Goal: Task Accomplishment & Management: Manage account settings

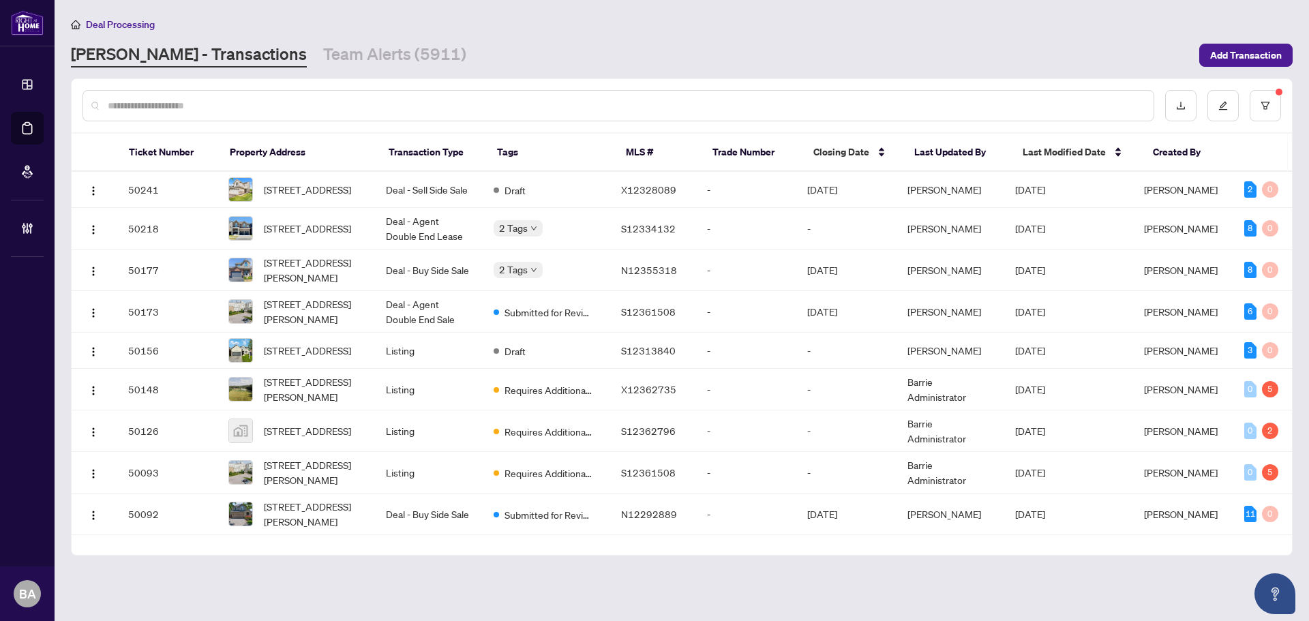
click at [299, 40] on div "Deal Processing [PERSON_NAME] - Transactions Team Alerts (5911) Add Transaction" at bounding box center [682, 41] width 1222 height 51
click at [323, 51] on link "Team Alerts (5911)" at bounding box center [394, 55] width 143 height 25
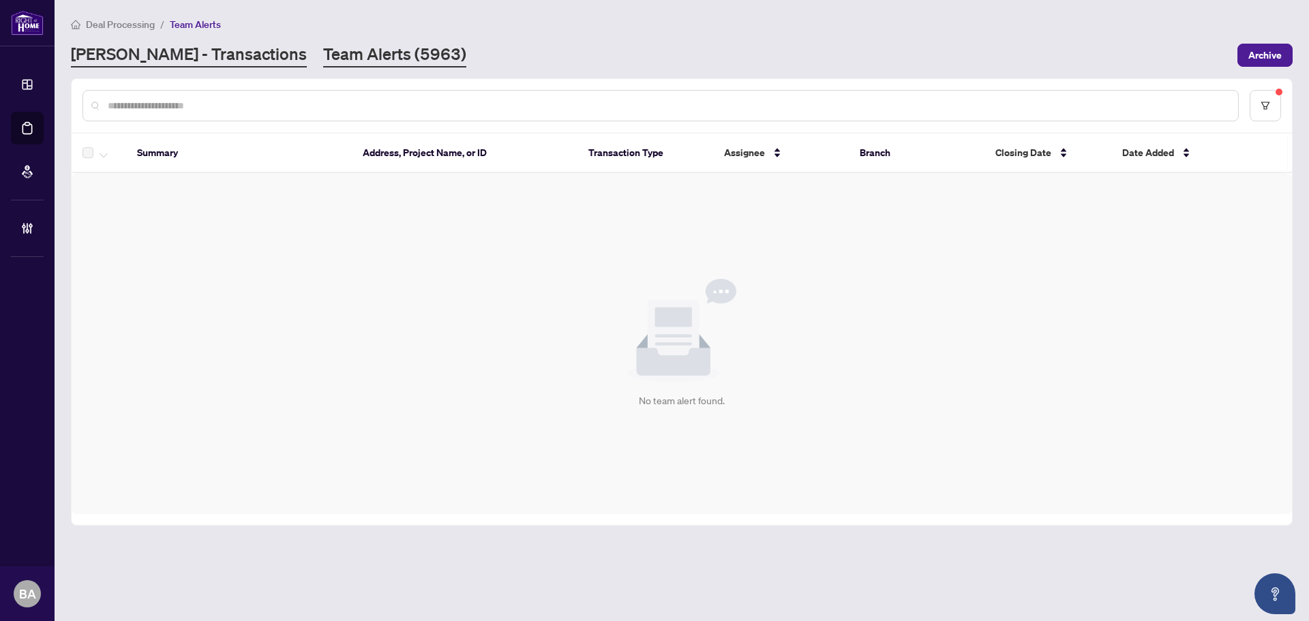
click at [172, 56] on link "RAHR - Transactions" at bounding box center [189, 55] width 236 height 25
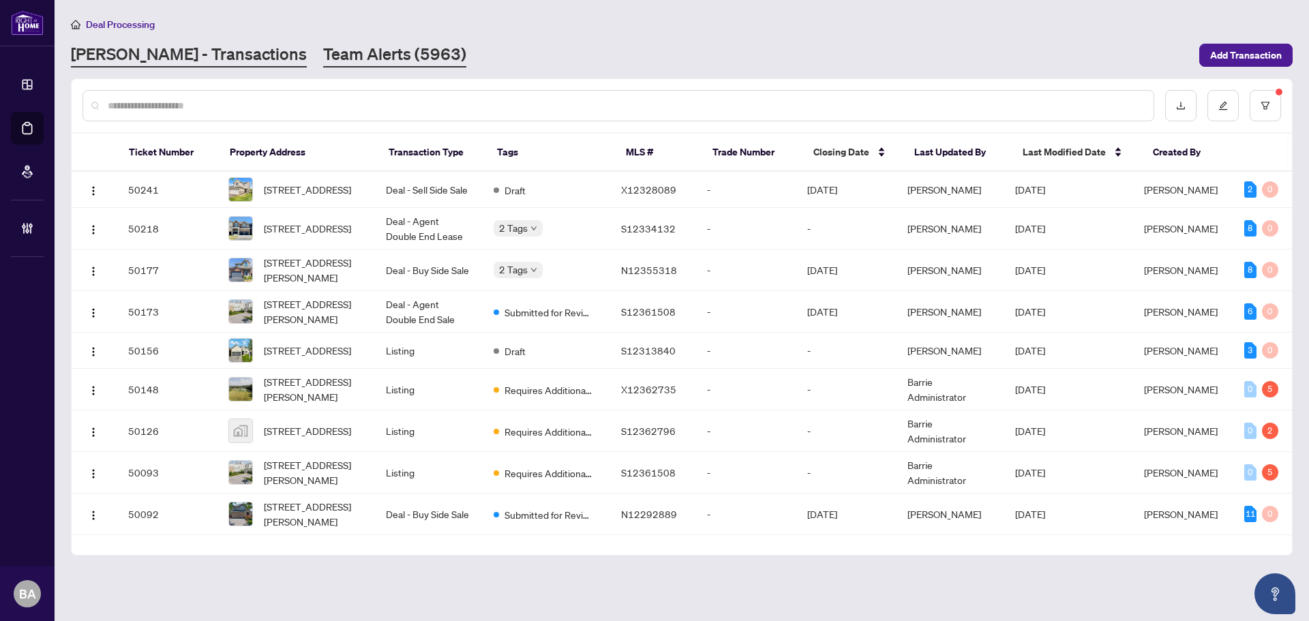
click at [323, 43] on link "Team Alerts (5963)" at bounding box center [394, 55] width 143 height 25
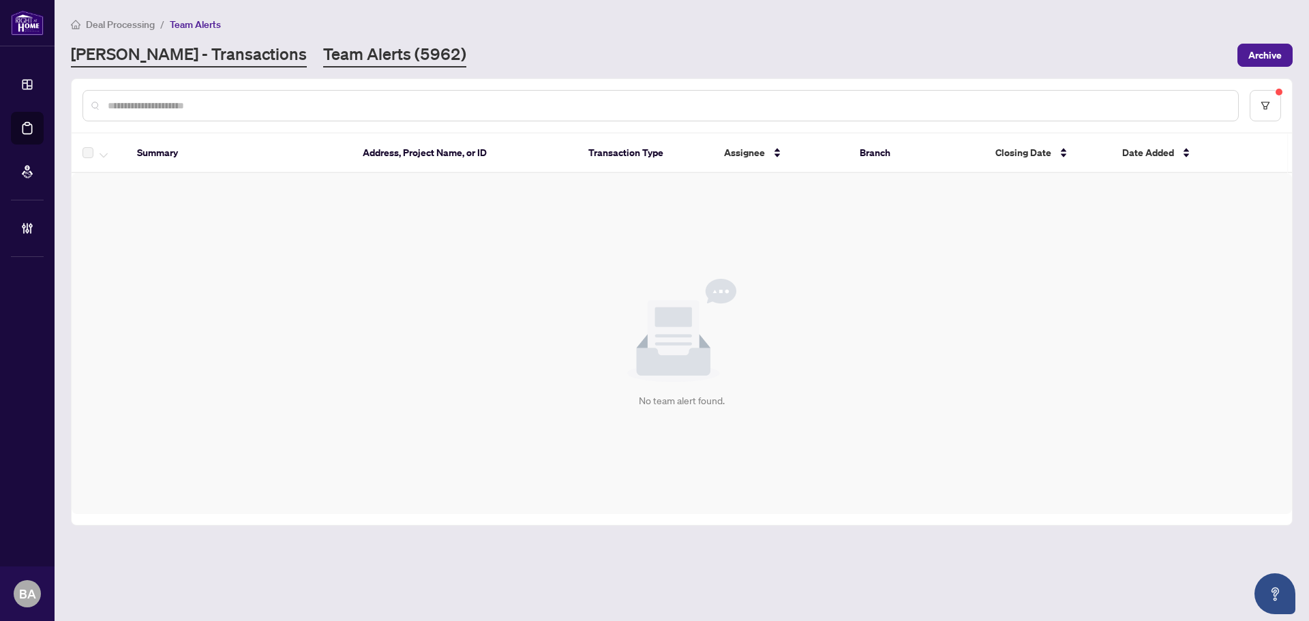
click at [203, 61] on link "[PERSON_NAME] - Transactions" at bounding box center [189, 55] width 236 height 25
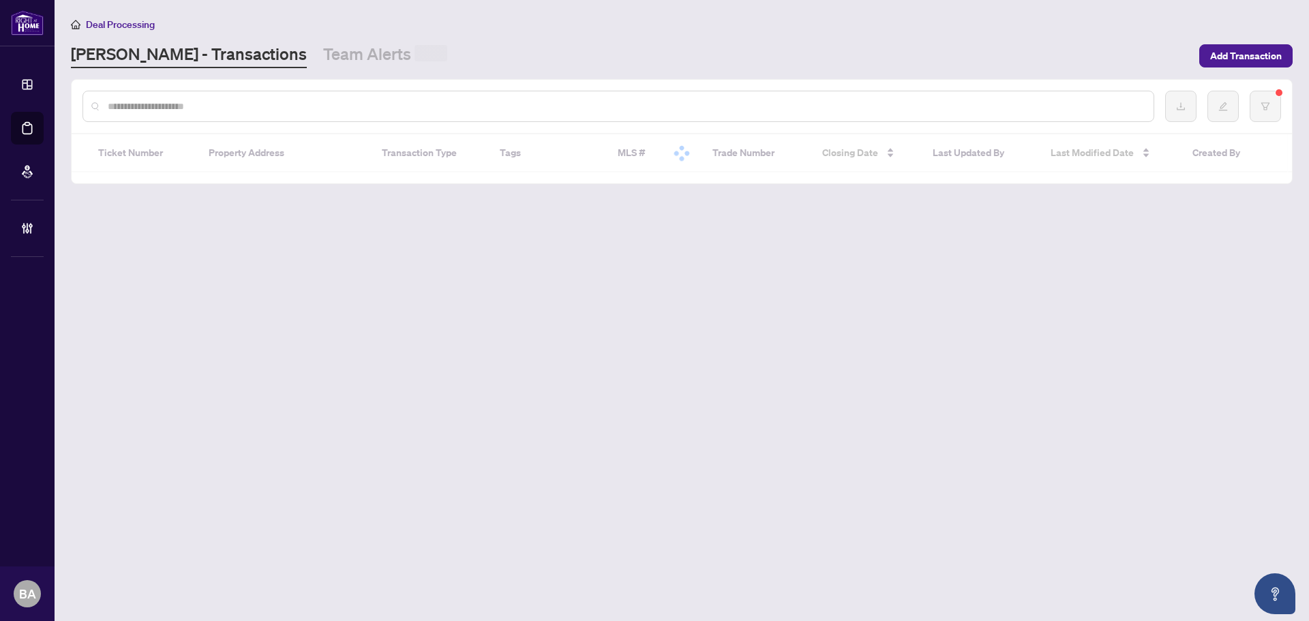
click at [230, 110] on input "text" at bounding box center [625, 106] width 1035 height 15
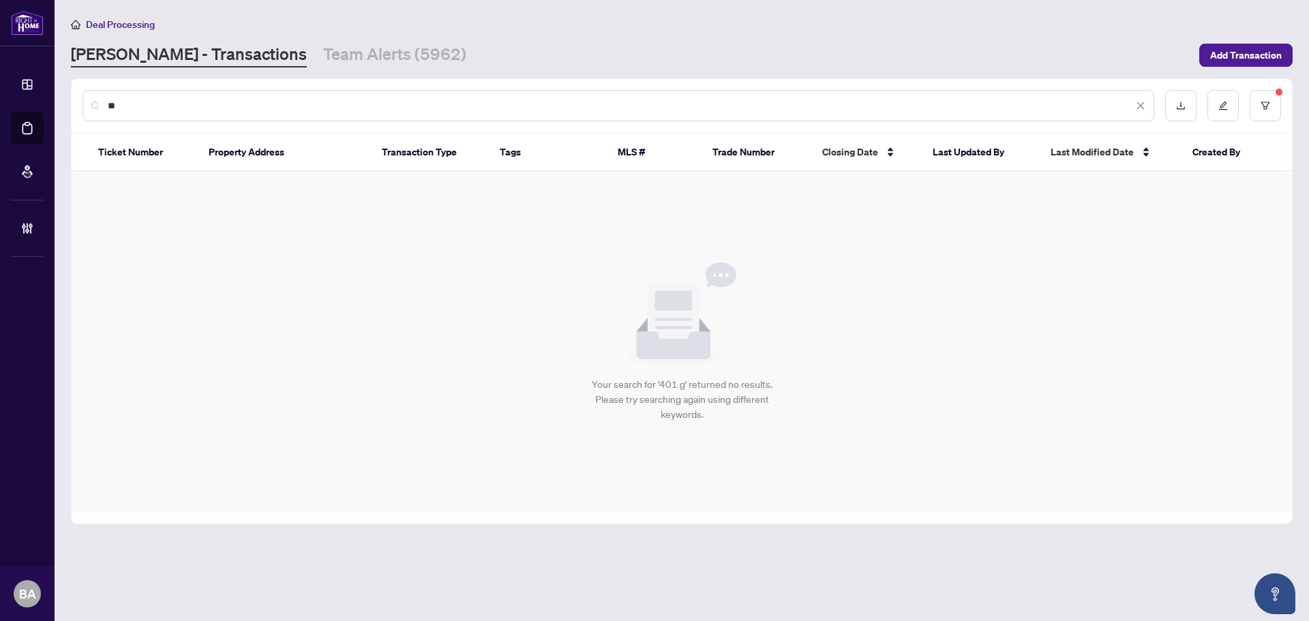
type input "*"
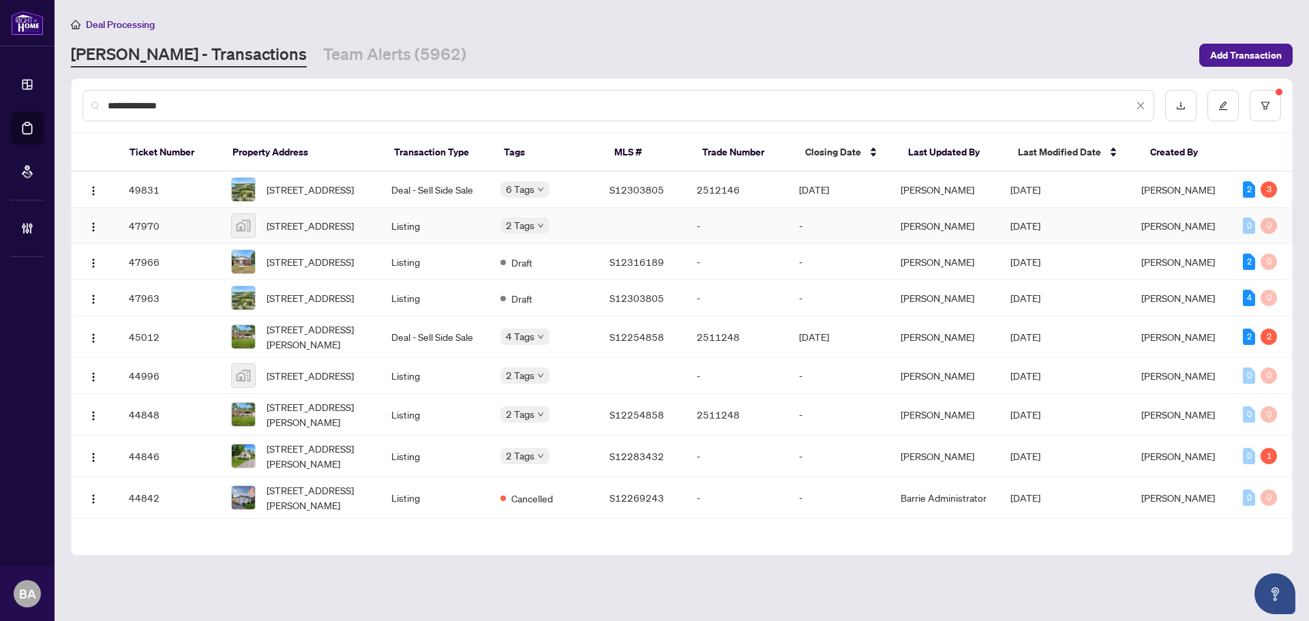
scroll to position [44, 0]
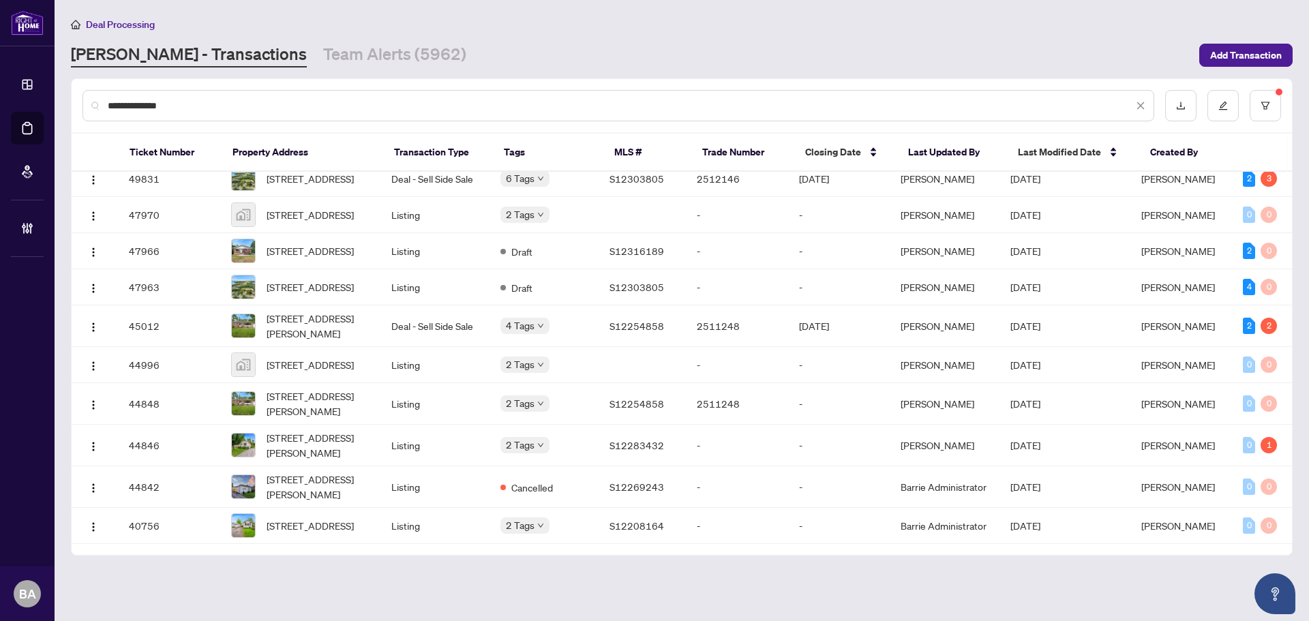
drag, startPoint x: 214, startPoint y: 85, endPoint x: 215, endPoint y: 97, distance: 13.0
click at [215, 85] on div "**********" at bounding box center [682, 105] width 1220 height 53
click at [212, 102] on input "**********" at bounding box center [620, 105] width 1025 height 15
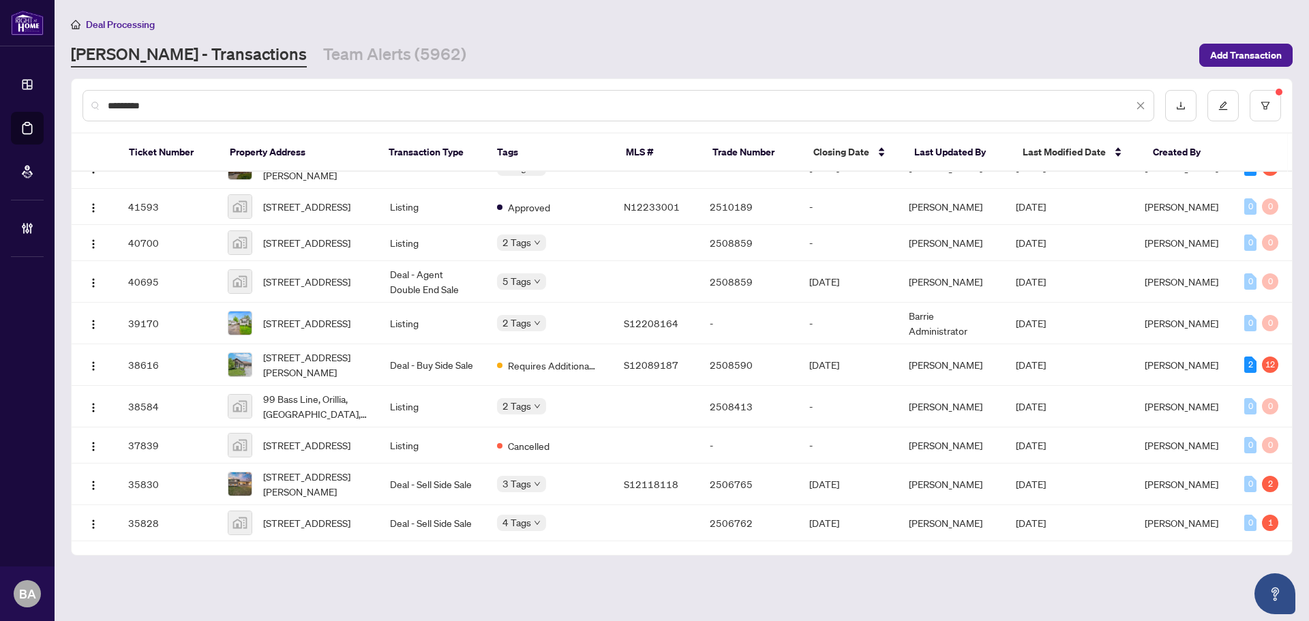
scroll to position [187, 0]
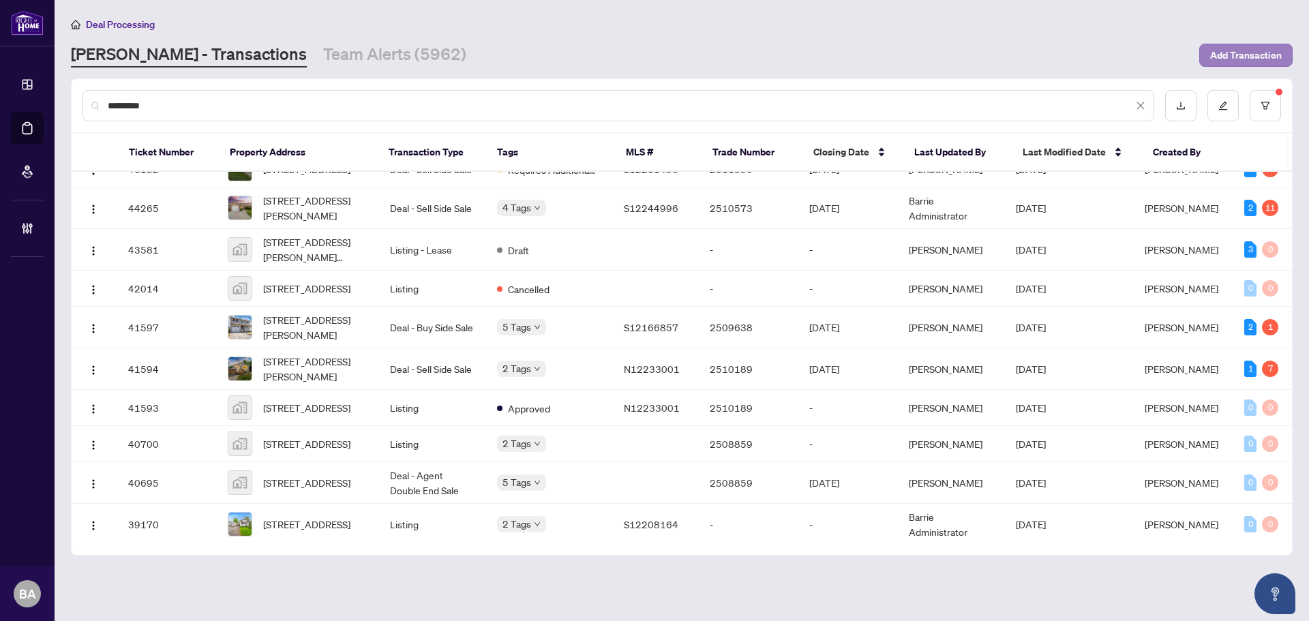
type input "*********"
click at [1269, 54] on span "Add Transaction" at bounding box center [1246, 55] width 72 height 22
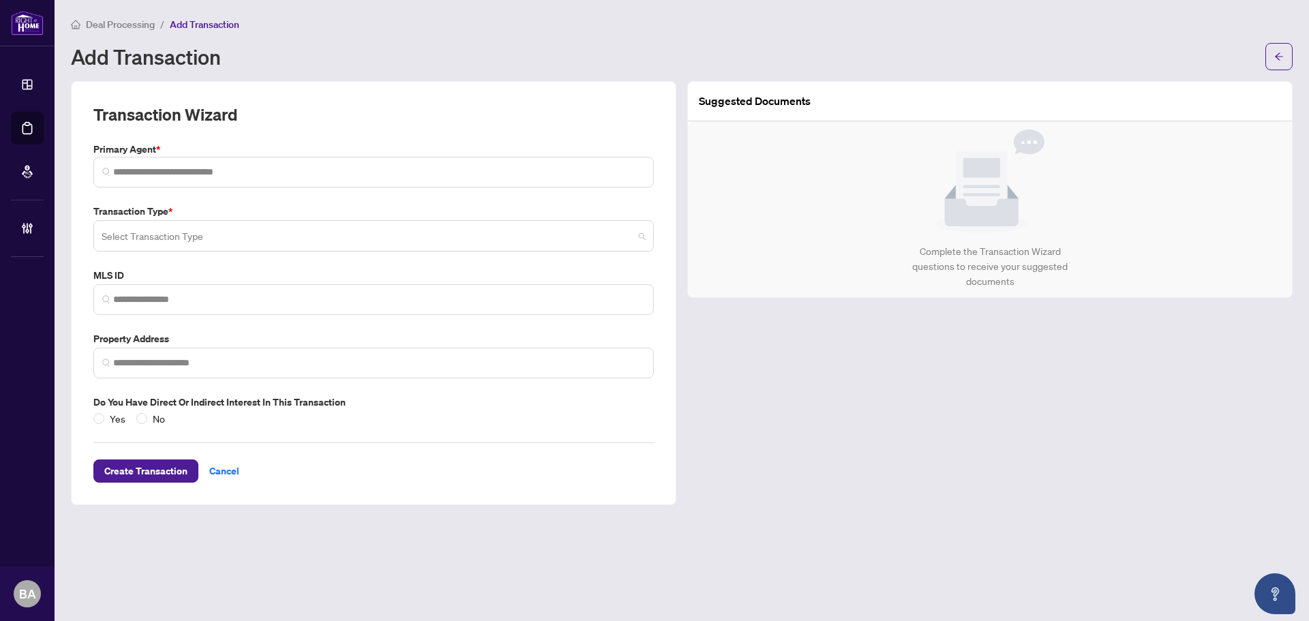
click at [196, 239] on input "search" at bounding box center [368, 238] width 532 height 30
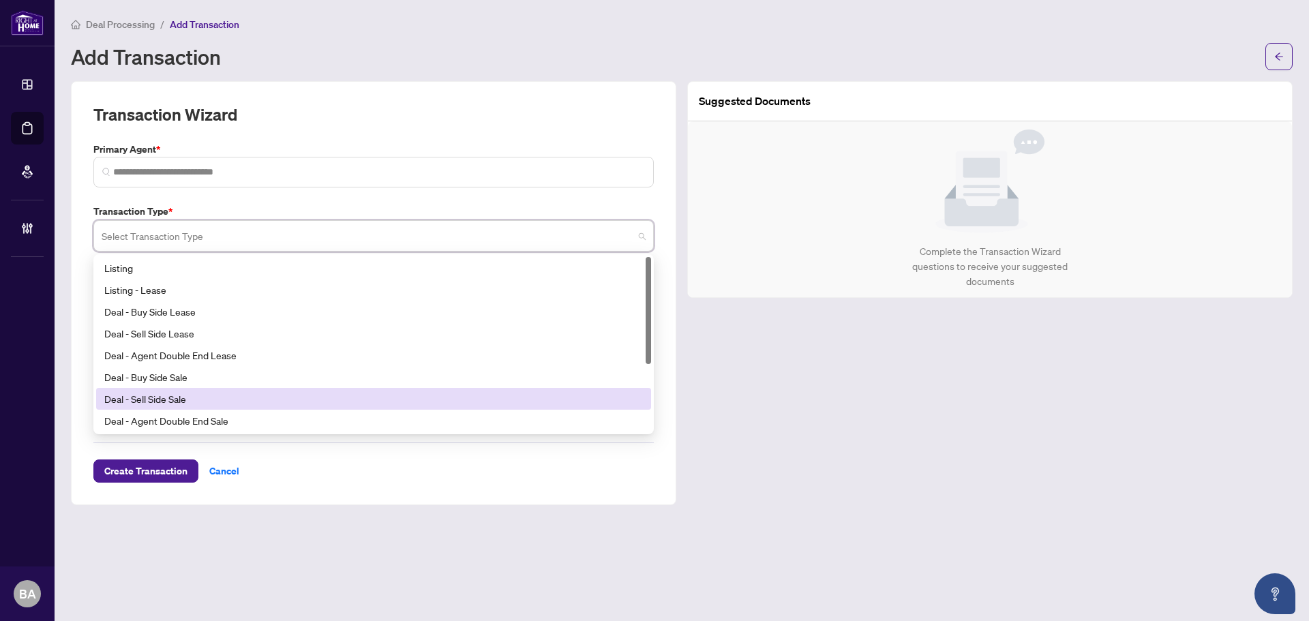
click at [205, 399] on div "Deal - Sell Side Sale" at bounding box center [373, 398] width 539 height 15
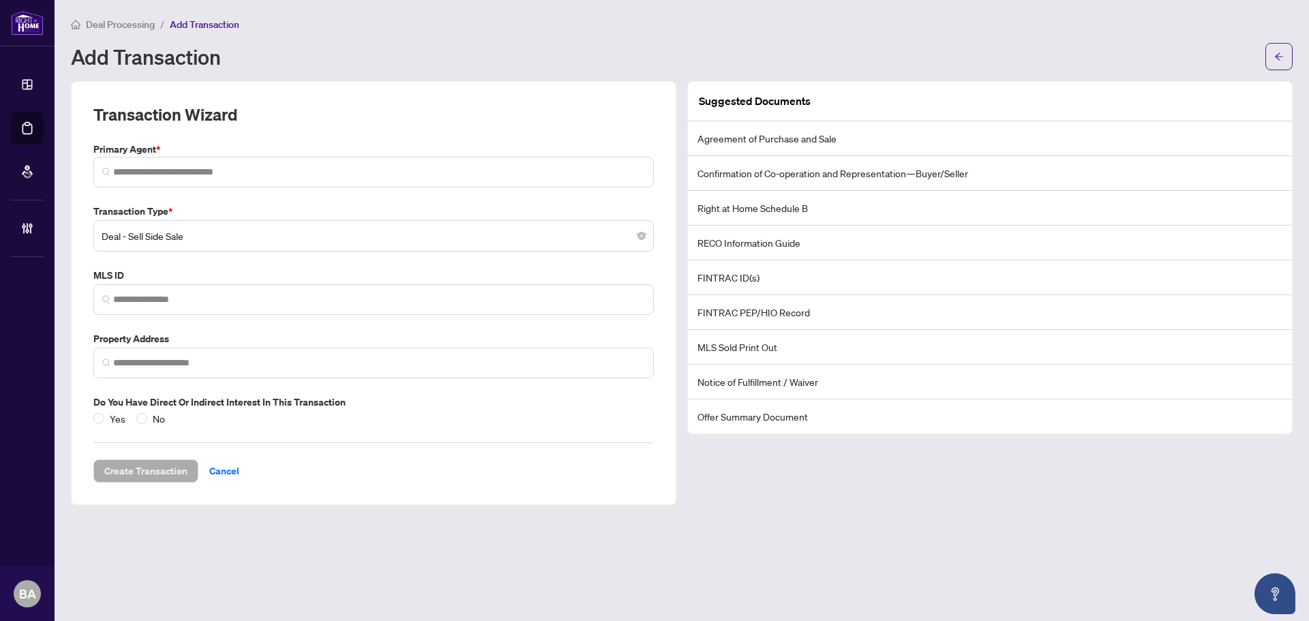
drag, startPoint x: 84, startPoint y: 31, endPoint x: 92, endPoint y: 27, distance: 9.1
click at [85, 31] on div "Deal Processing / Add Transaction Add Transaction" at bounding box center [682, 43] width 1222 height 54
click at [96, 26] on span "Deal Processing" at bounding box center [120, 24] width 69 height 12
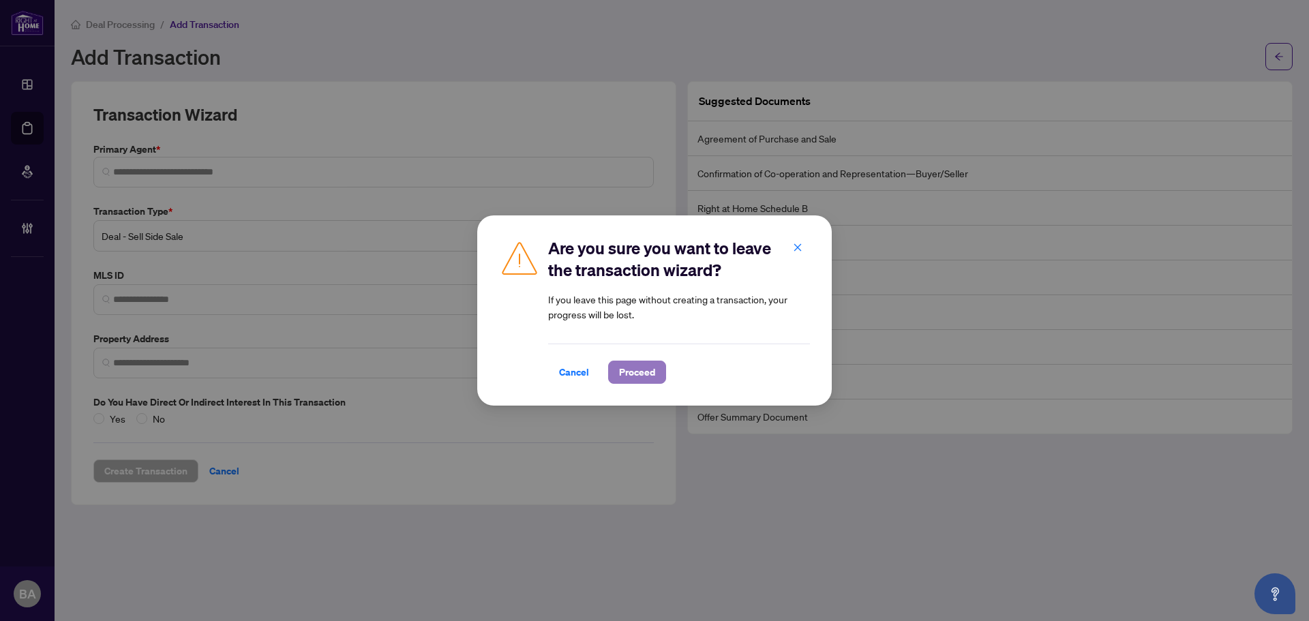
click at [624, 367] on span "Proceed" at bounding box center [637, 372] width 36 height 22
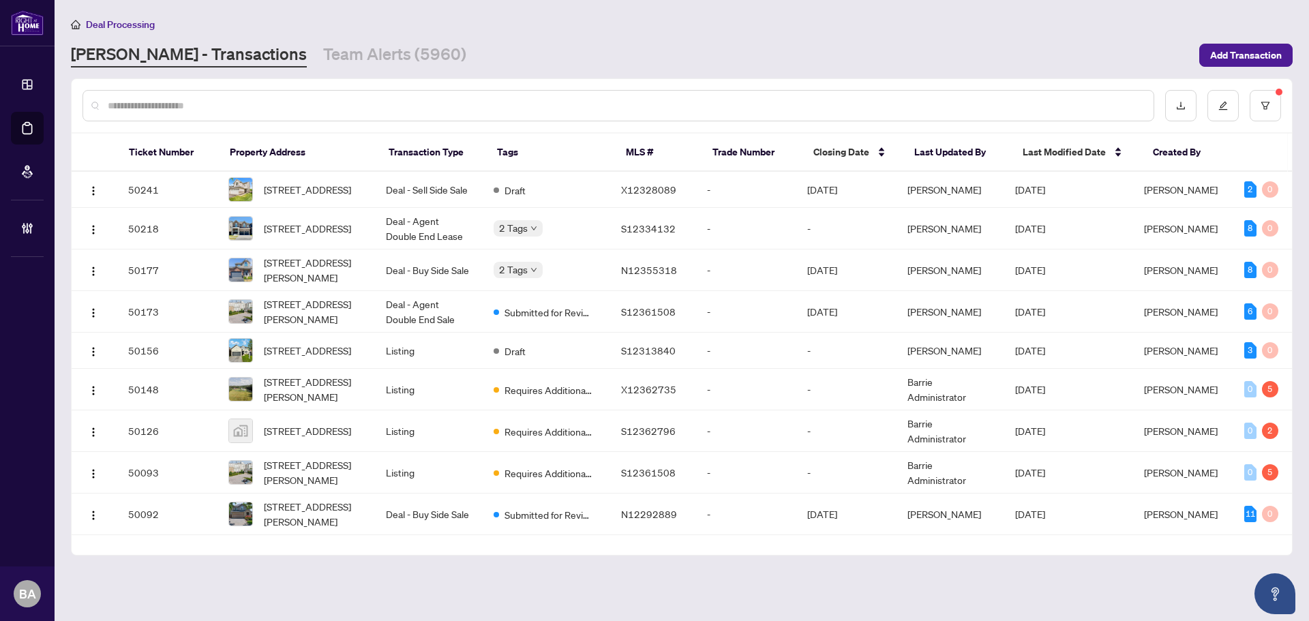
click at [260, 107] on input "text" at bounding box center [625, 105] width 1035 height 15
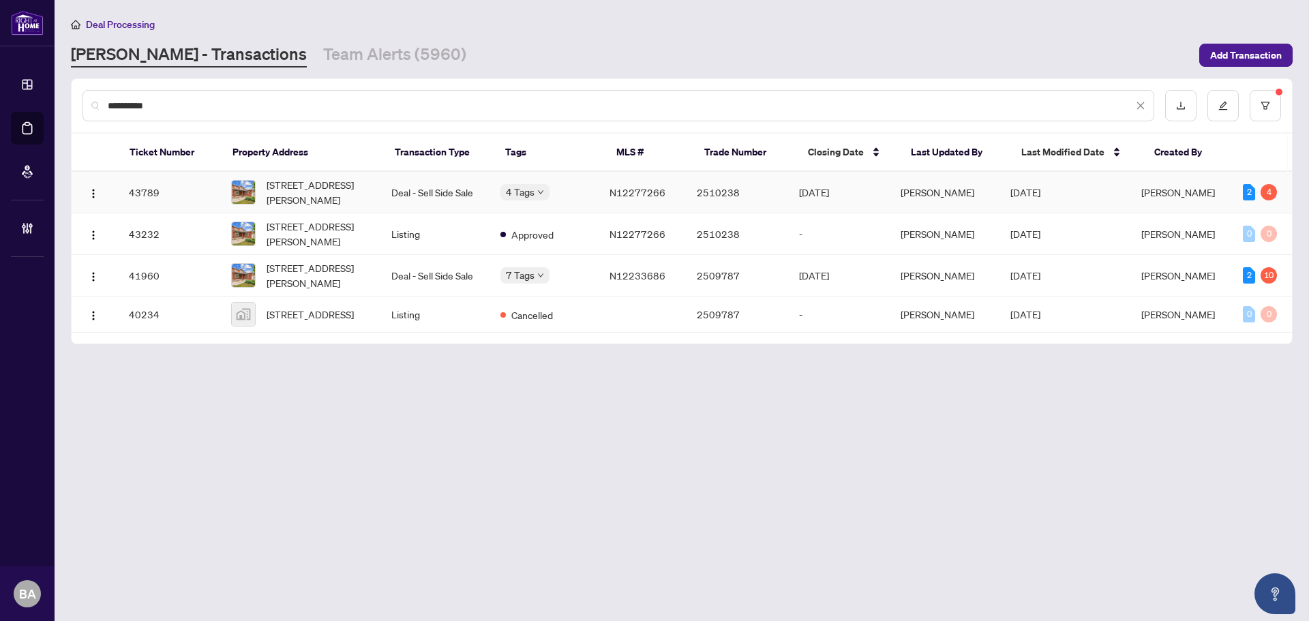
type input "*********"
click at [367, 194] on span "52 Spring Town Rd, Vaughan, Ontario L4L 8G2, Canada" at bounding box center [318, 192] width 103 height 30
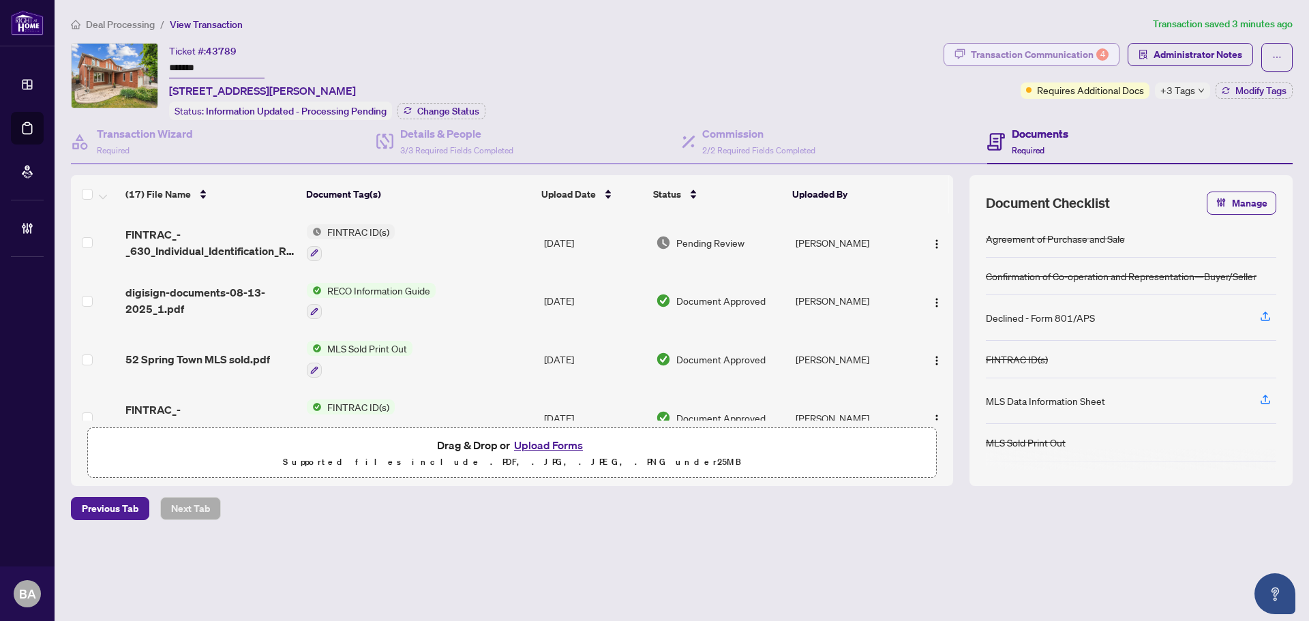
click at [972, 55] on div "Transaction Communication 4" at bounding box center [1040, 55] width 138 height 22
type textarea "**********"
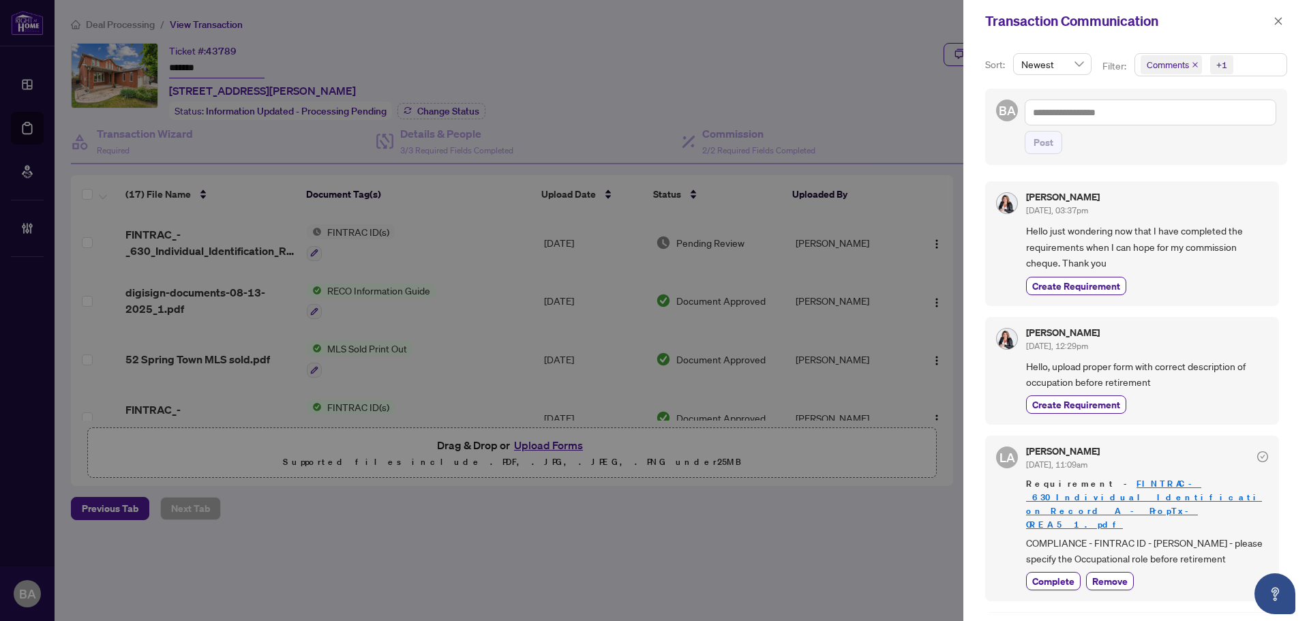
click at [1193, 63] on icon "close" at bounding box center [1195, 64] width 7 height 7
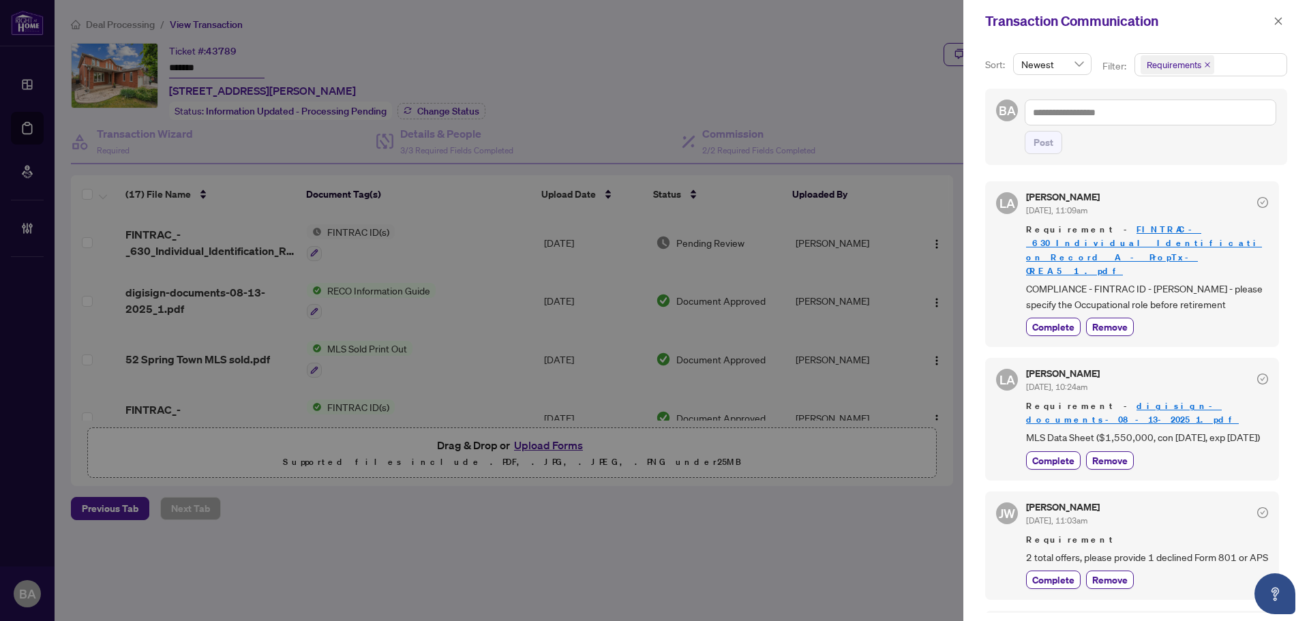
drag, startPoint x: 1281, startPoint y: 20, endPoint x: 1266, endPoint y: 31, distance: 18.2
click at [1281, 20] on icon "close" at bounding box center [1278, 21] width 10 height 10
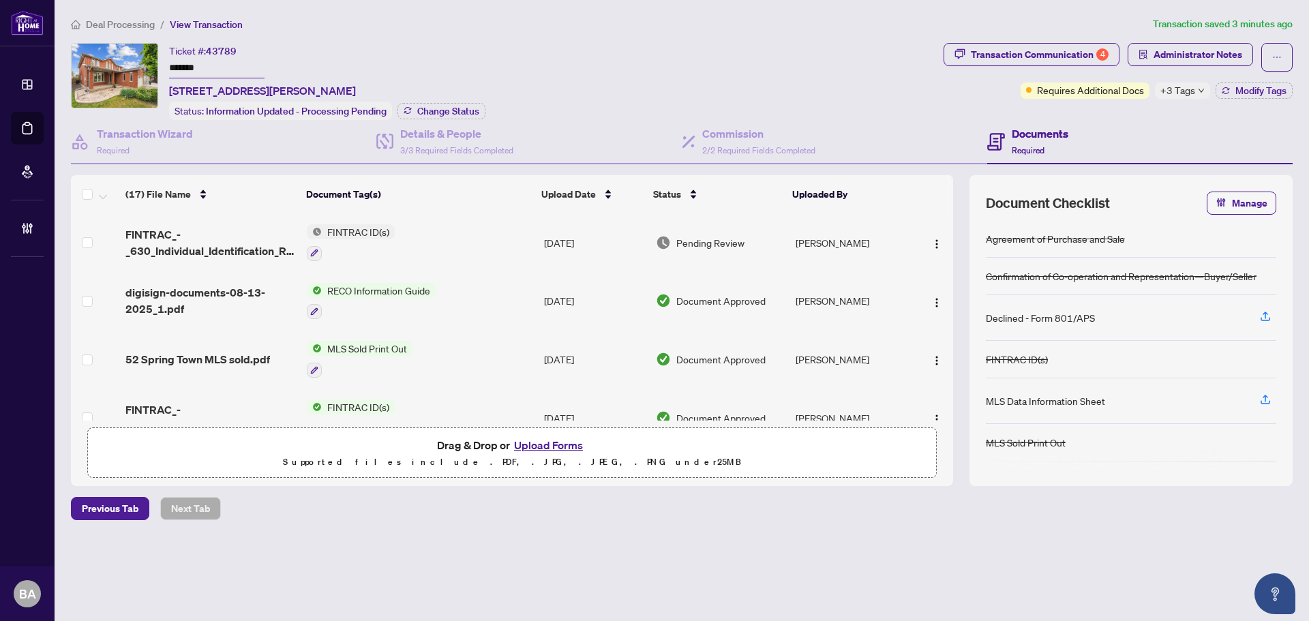
click at [244, 234] on span "FINTRAC_-_630_Individual_Identification_Record__A__-_PropTx-OREA_5__1_ 2.pdf" at bounding box center [210, 242] width 170 height 33
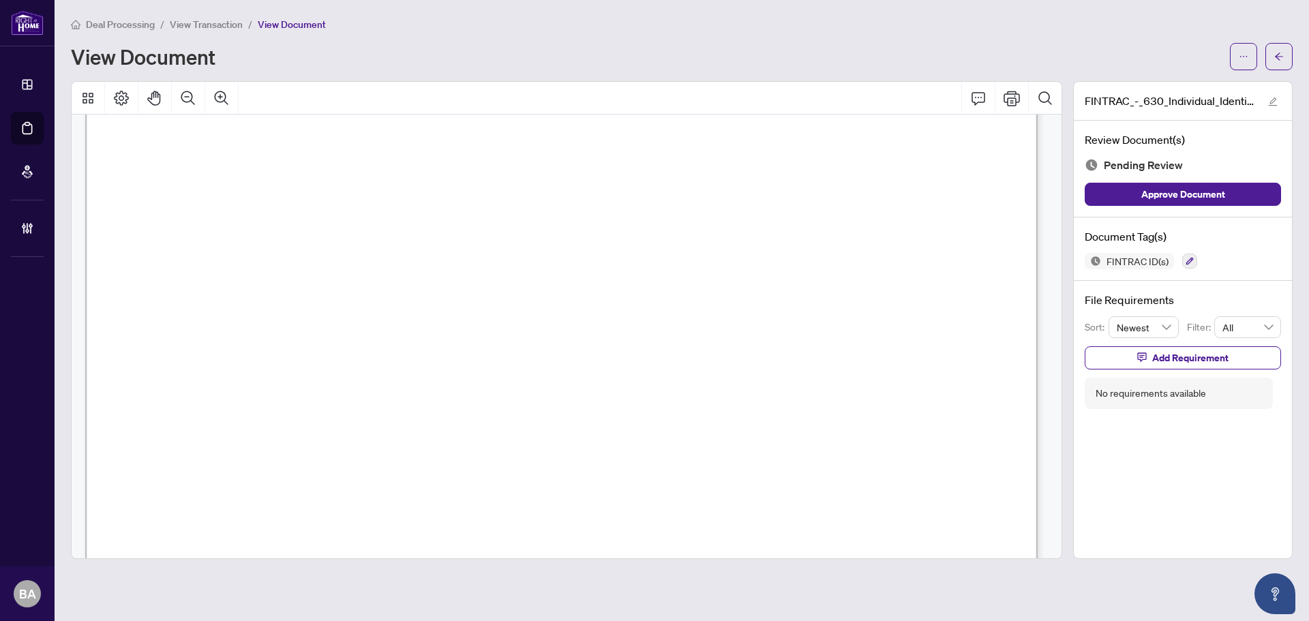
scroll to position [341, 0]
click at [215, 31] on div "Deal Processing / View Transaction / View Document View Document" at bounding box center [682, 43] width 1222 height 54
click at [217, 23] on span "View Transaction" at bounding box center [206, 24] width 73 height 12
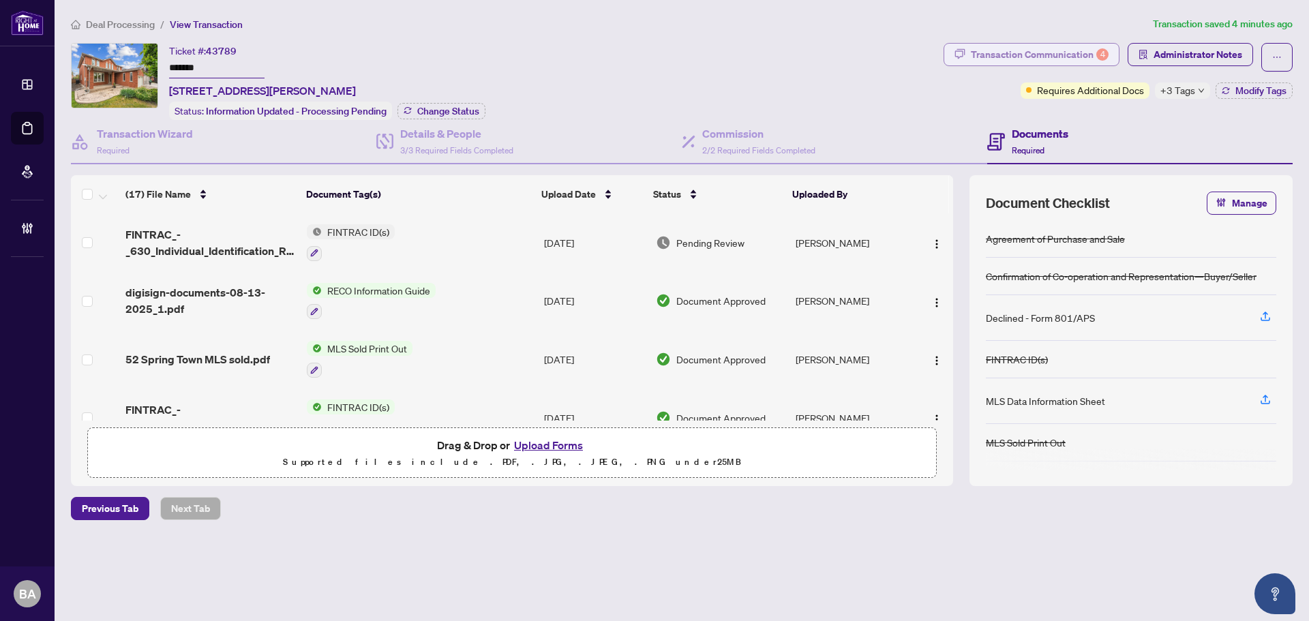
click at [1048, 57] on div "Transaction Communication 4" at bounding box center [1040, 55] width 138 height 22
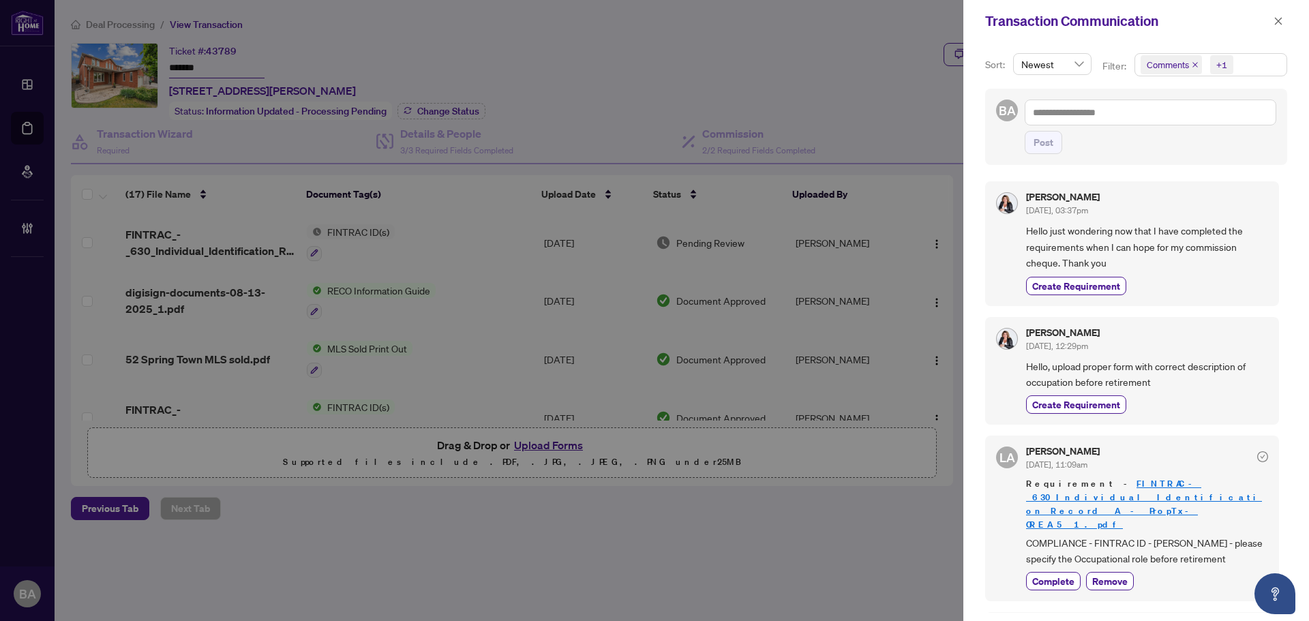
click at [1194, 63] on icon "close" at bounding box center [1195, 64] width 7 height 7
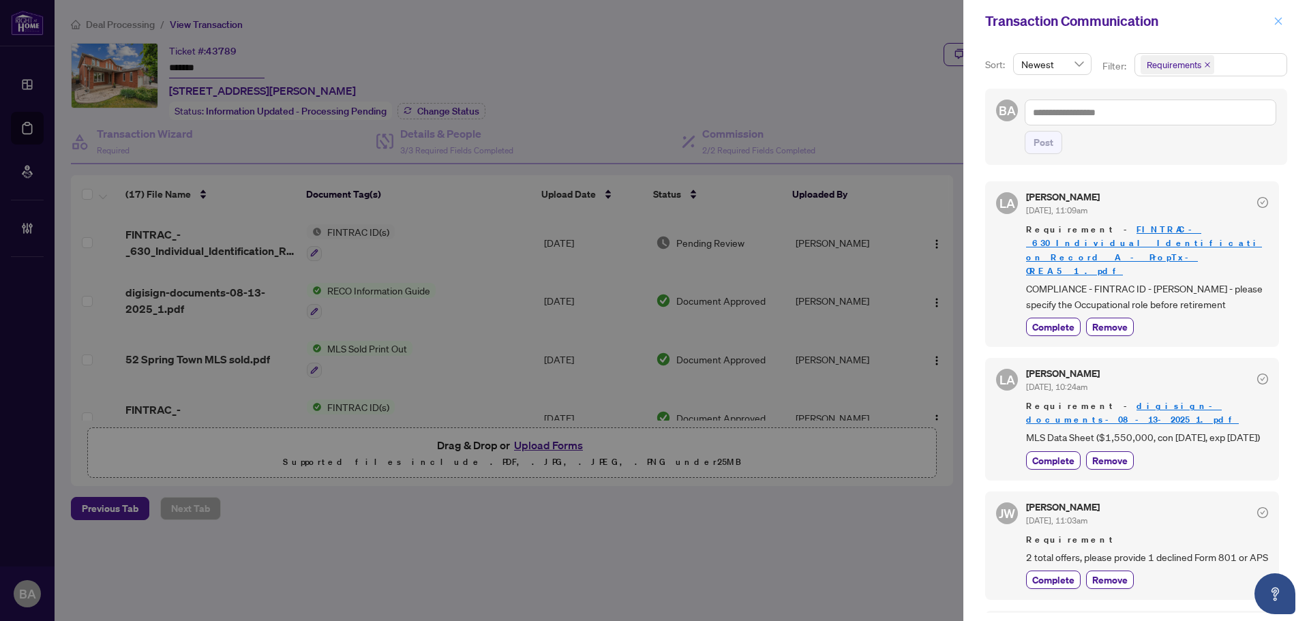
click at [1284, 20] on button "button" at bounding box center [1278, 21] width 18 height 16
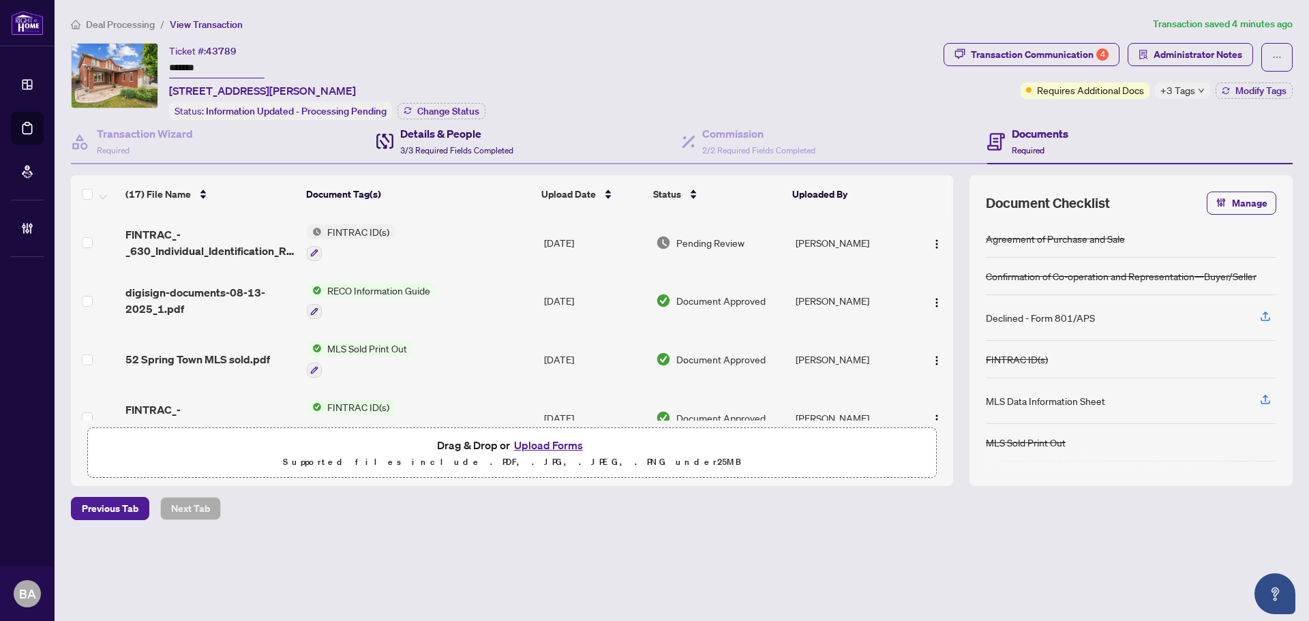
click at [474, 133] on h4 "Details & People" at bounding box center [456, 133] width 113 height 16
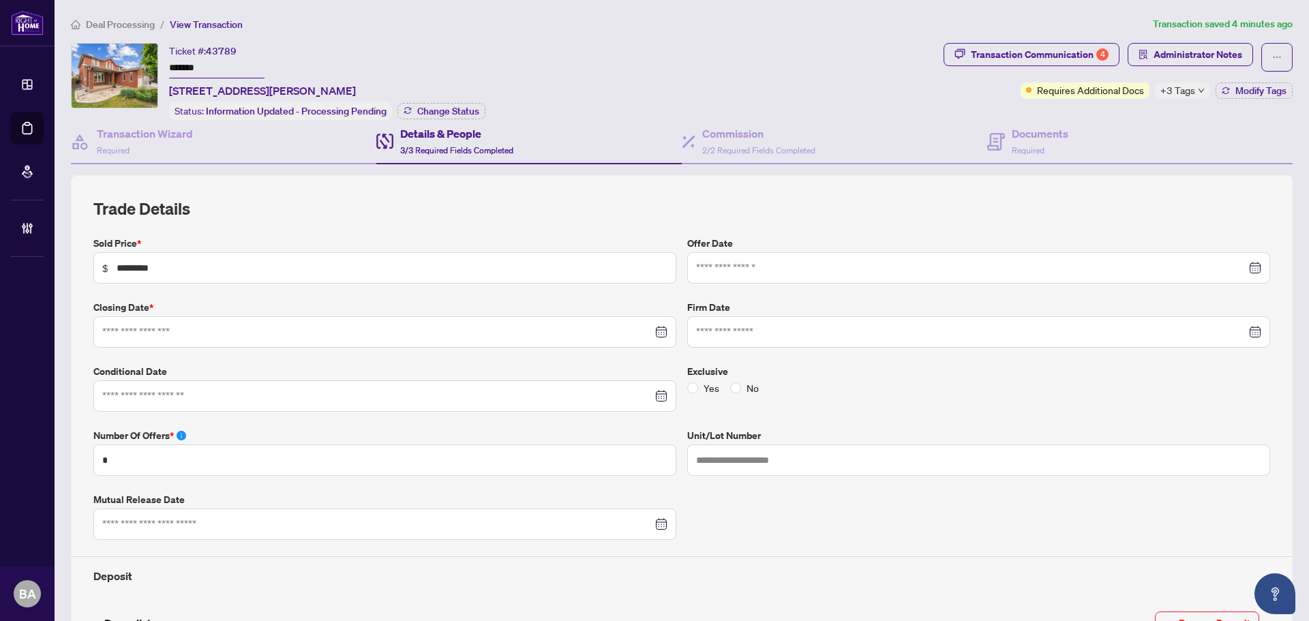
type input "**********"
click at [989, 134] on icon at bounding box center [996, 142] width 18 height 18
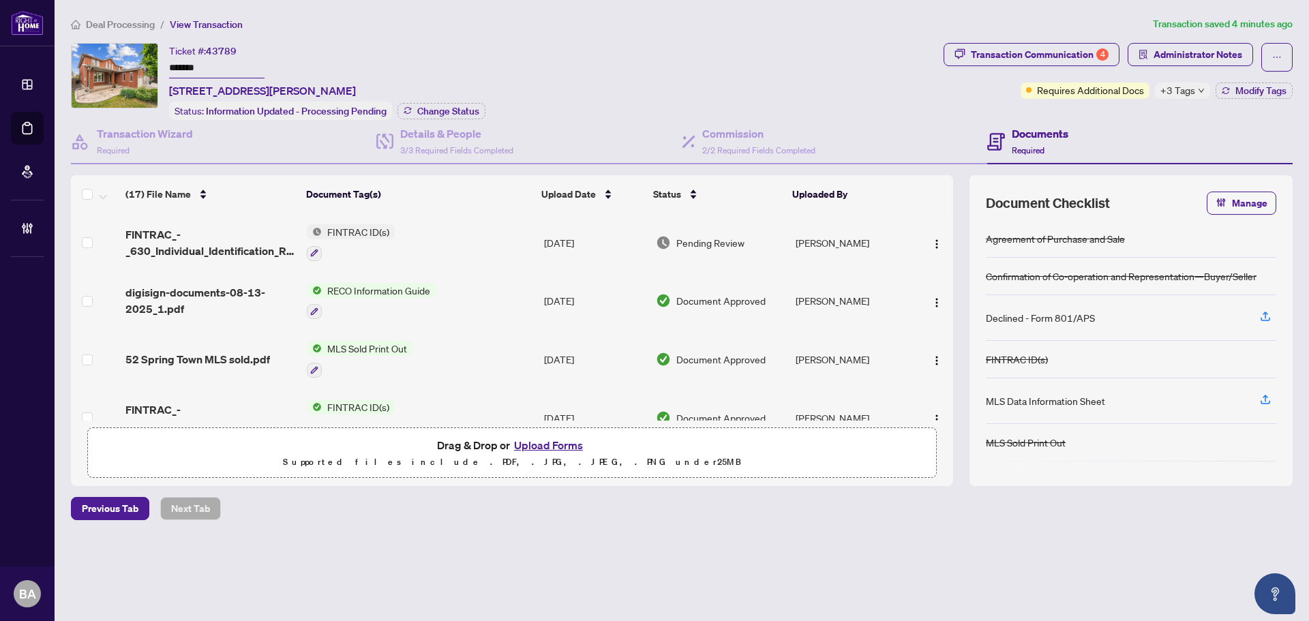
click at [211, 261] on td "FINTRAC_-_630_Individual_Identification_Record__A__-_PropTx-OREA_5__1_ 2.pdf" at bounding box center [210, 242] width 181 height 59
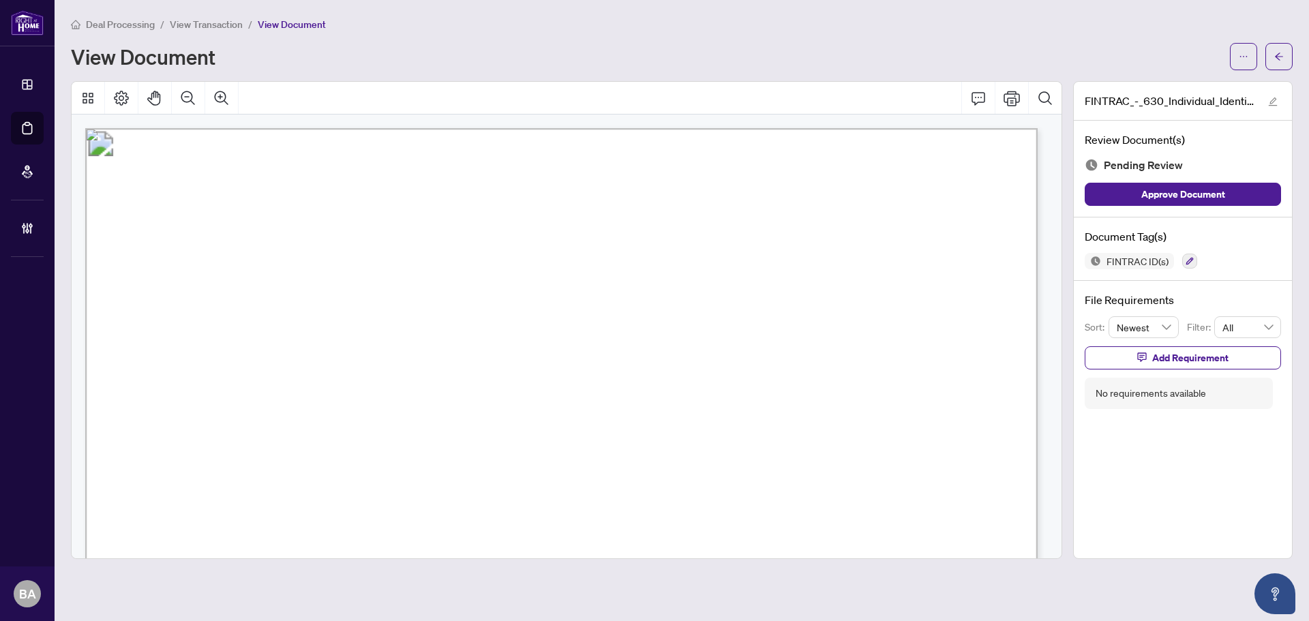
click at [215, 22] on span "View Transaction" at bounding box center [206, 24] width 73 height 12
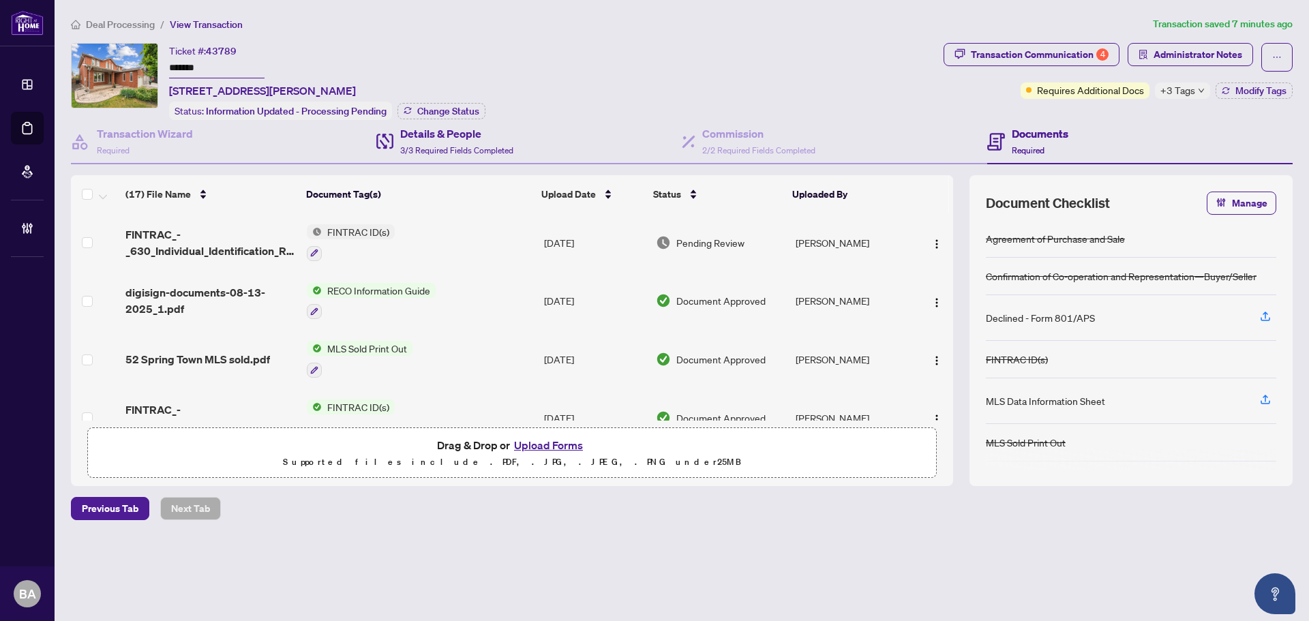
click at [438, 120] on div "Details & People 3/3 Required Fields Completed" at bounding box center [528, 142] width 305 height 44
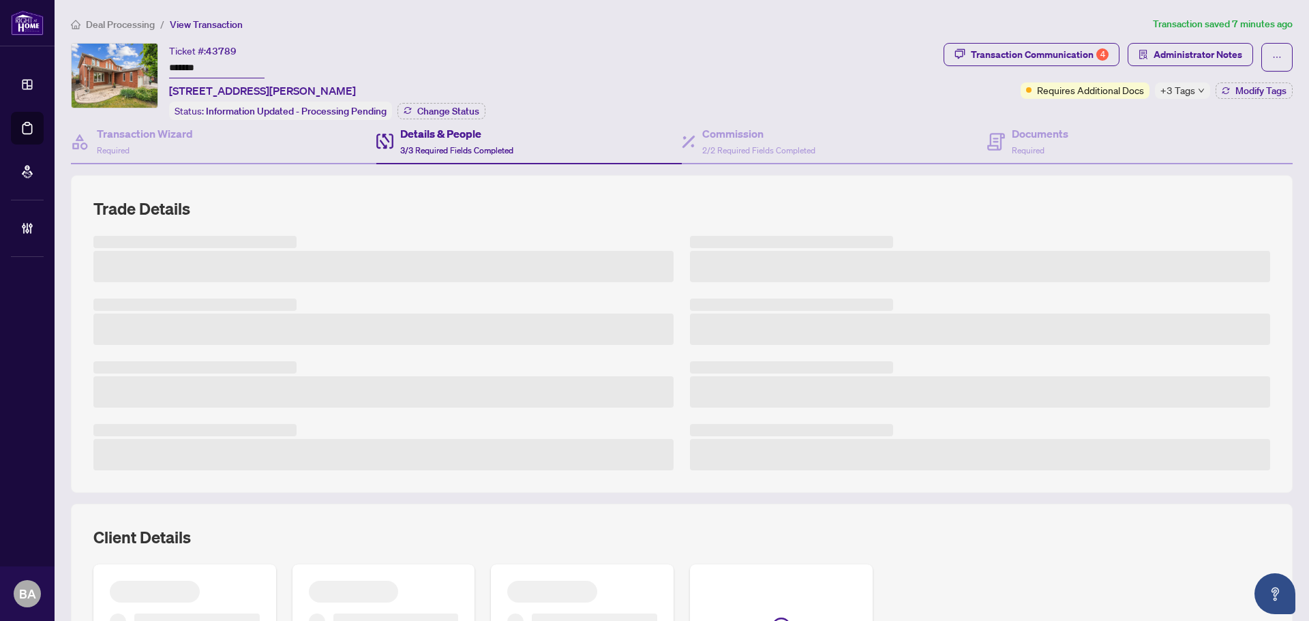
click at [443, 137] on h4 "Details & People" at bounding box center [456, 133] width 113 height 16
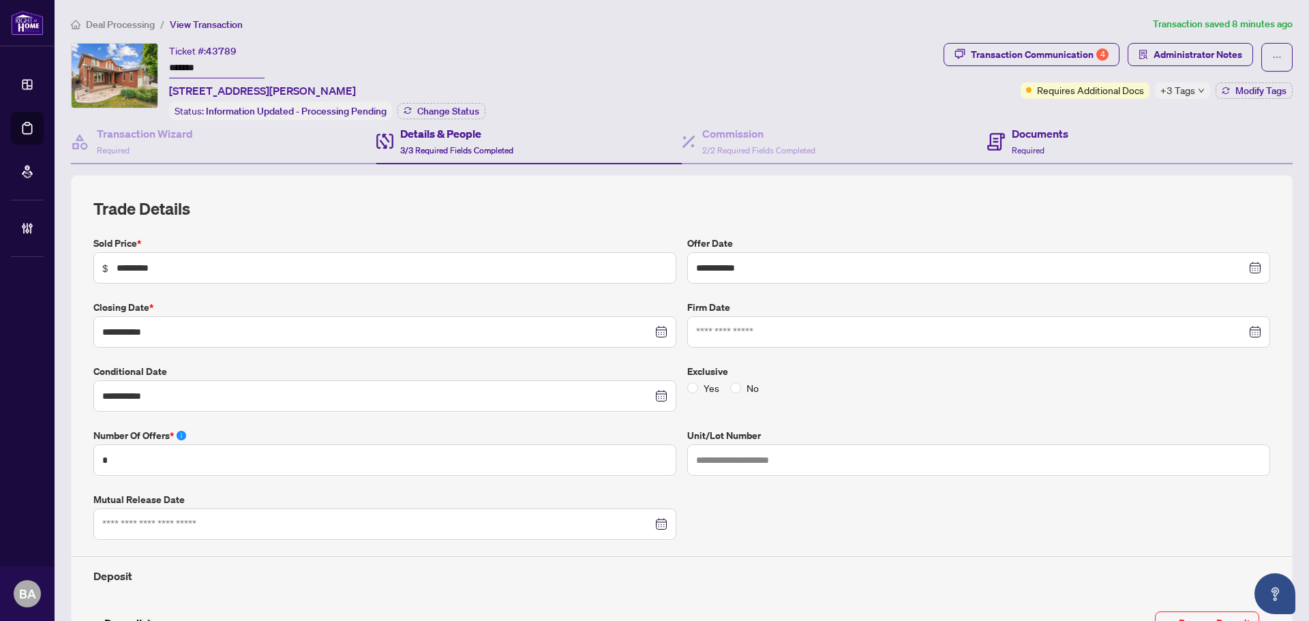
click at [1028, 568] on h4 "Deposit" at bounding box center [681, 576] width 1177 height 16
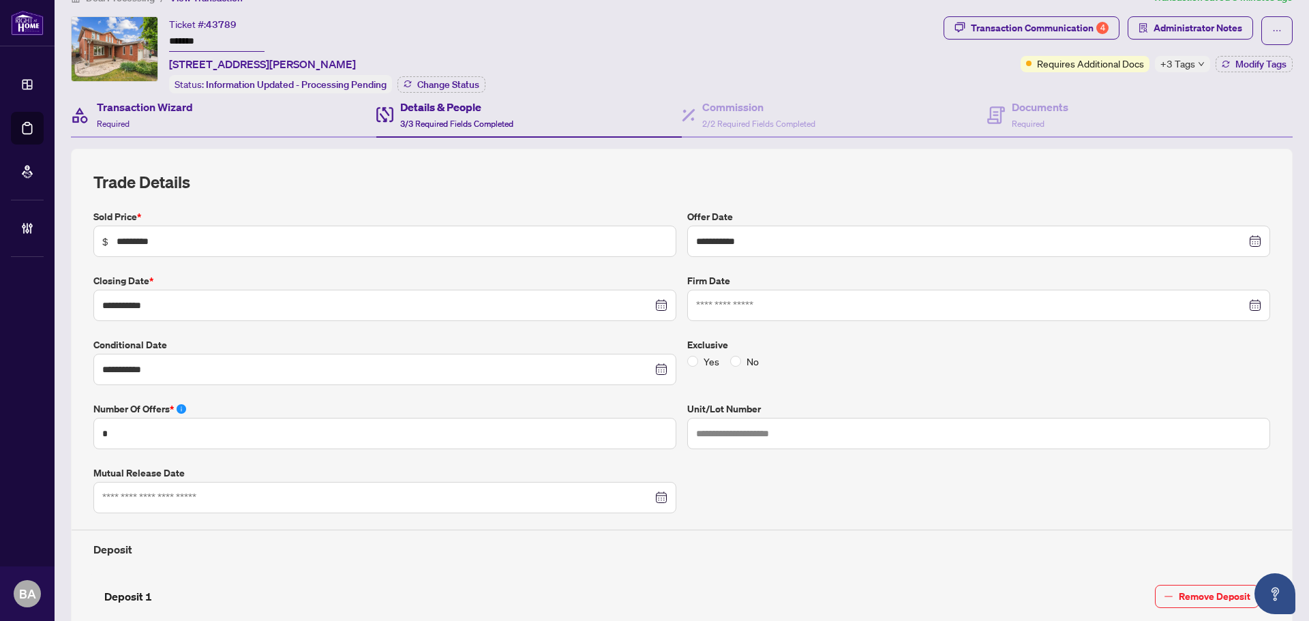
scroll to position [14, 0]
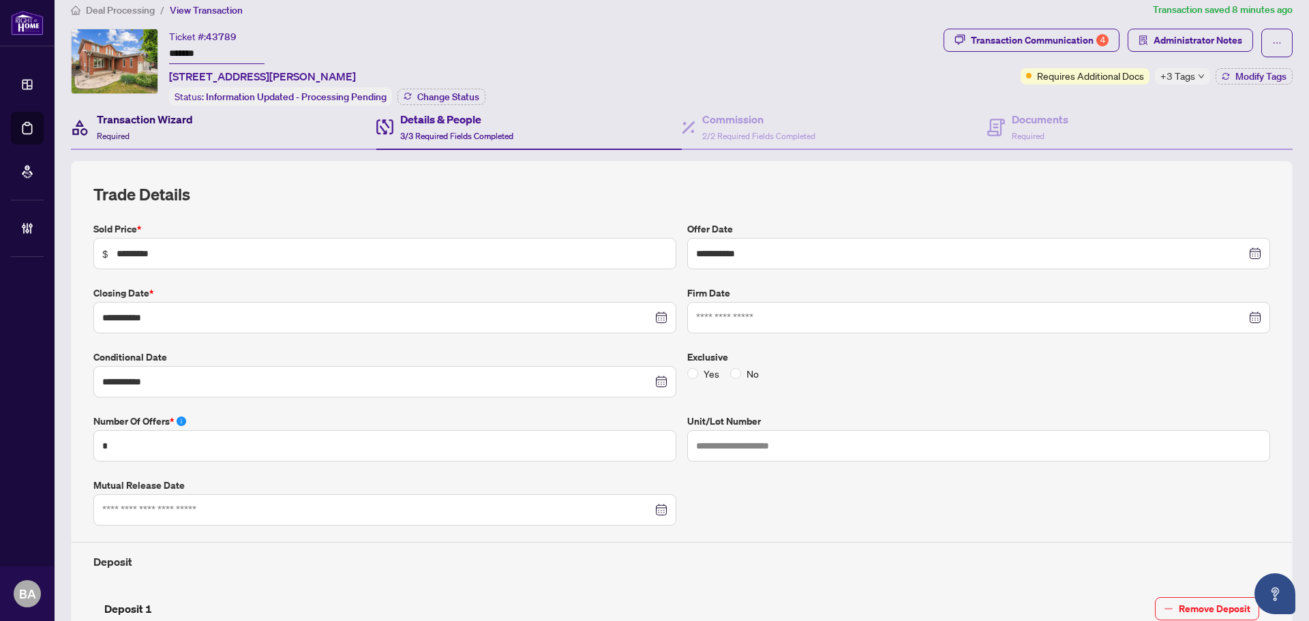
click at [152, 127] on div "Transaction Wizard Required" at bounding box center [145, 127] width 96 height 32
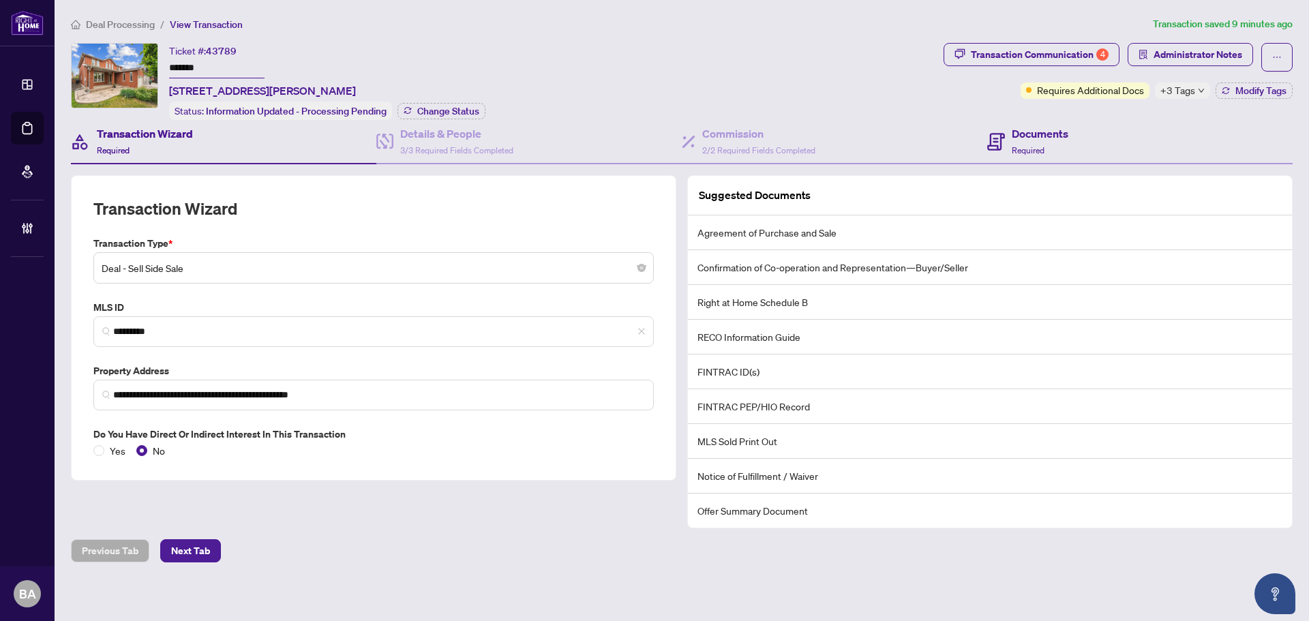
click at [1072, 145] on div "Documents Required" at bounding box center [1139, 142] width 305 height 44
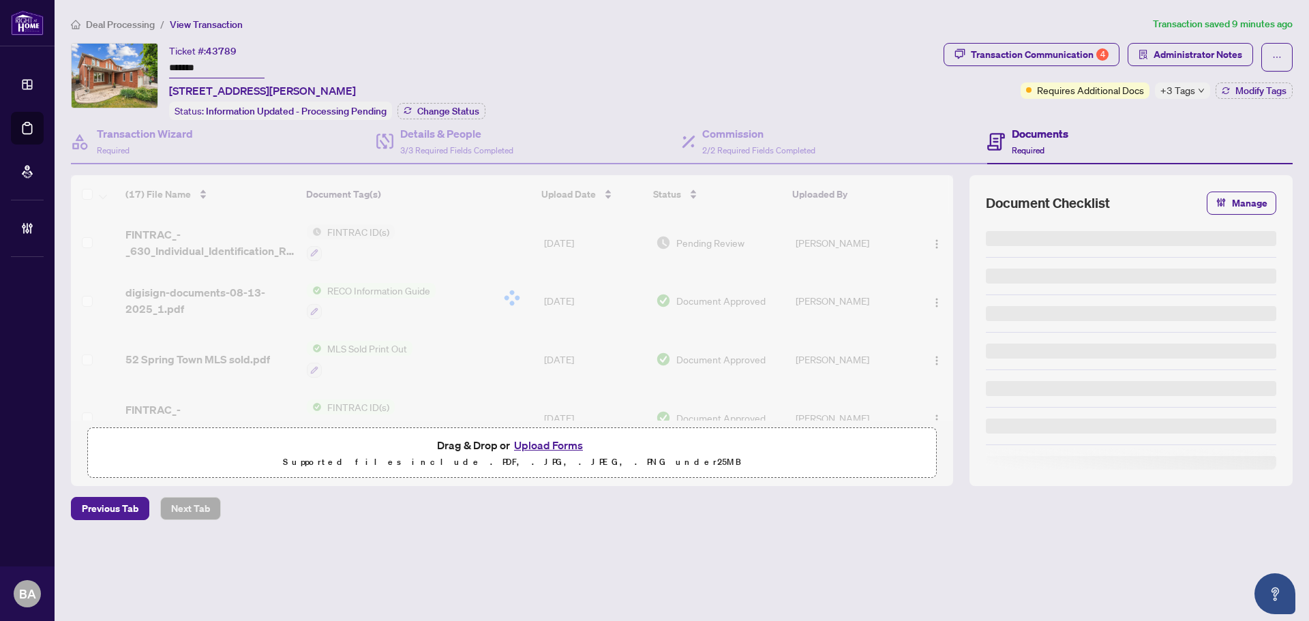
click at [113, 24] on span "Deal Processing" at bounding box center [120, 24] width 69 height 12
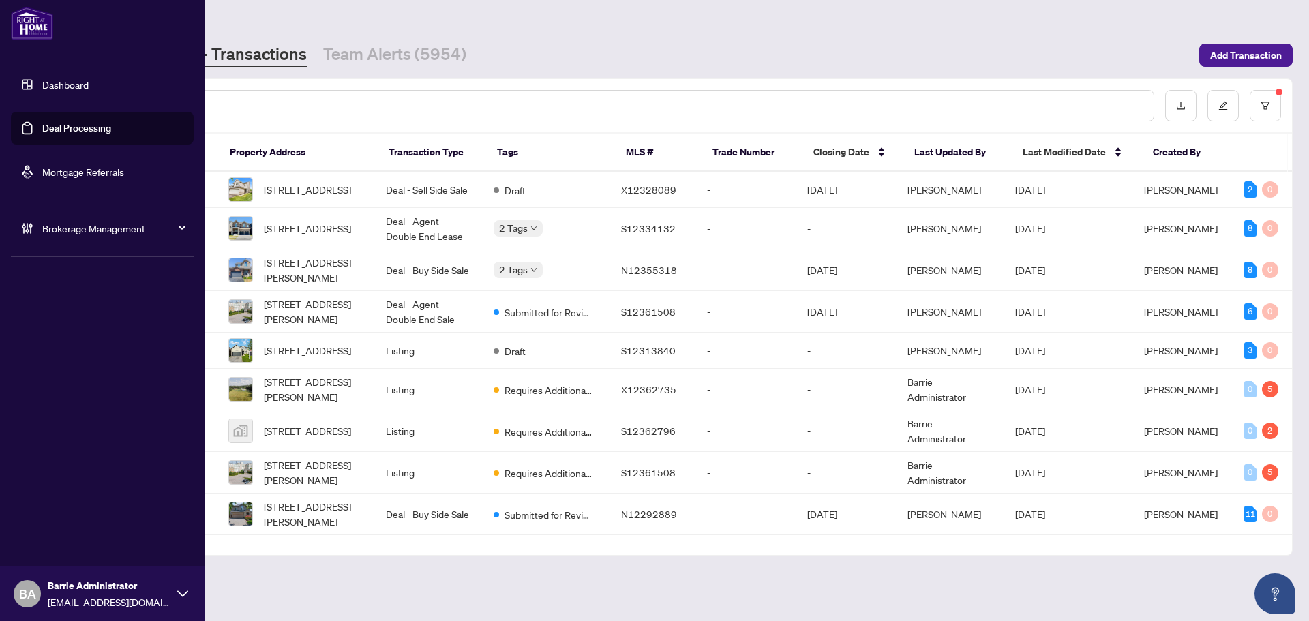
click at [71, 220] on div "Brokerage Management" at bounding box center [102, 228] width 183 height 33
click at [91, 329] on link "Manage Agents" at bounding box center [62, 326] width 67 height 12
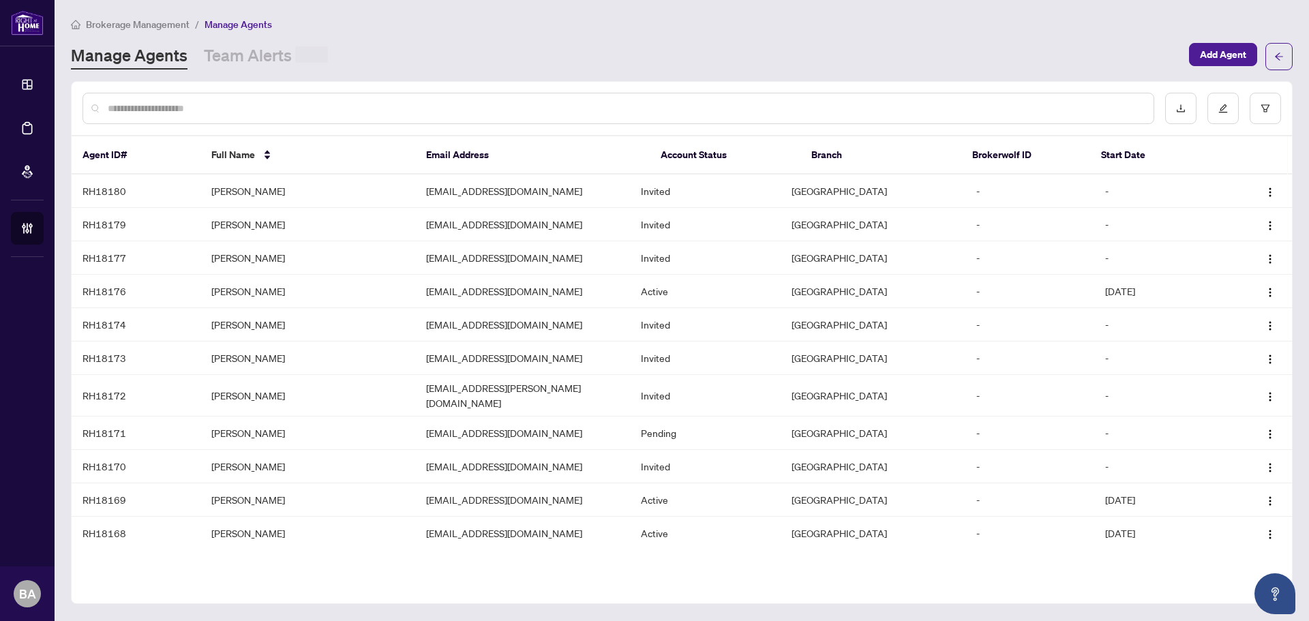
click at [250, 112] on input "text" at bounding box center [625, 108] width 1035 height 15
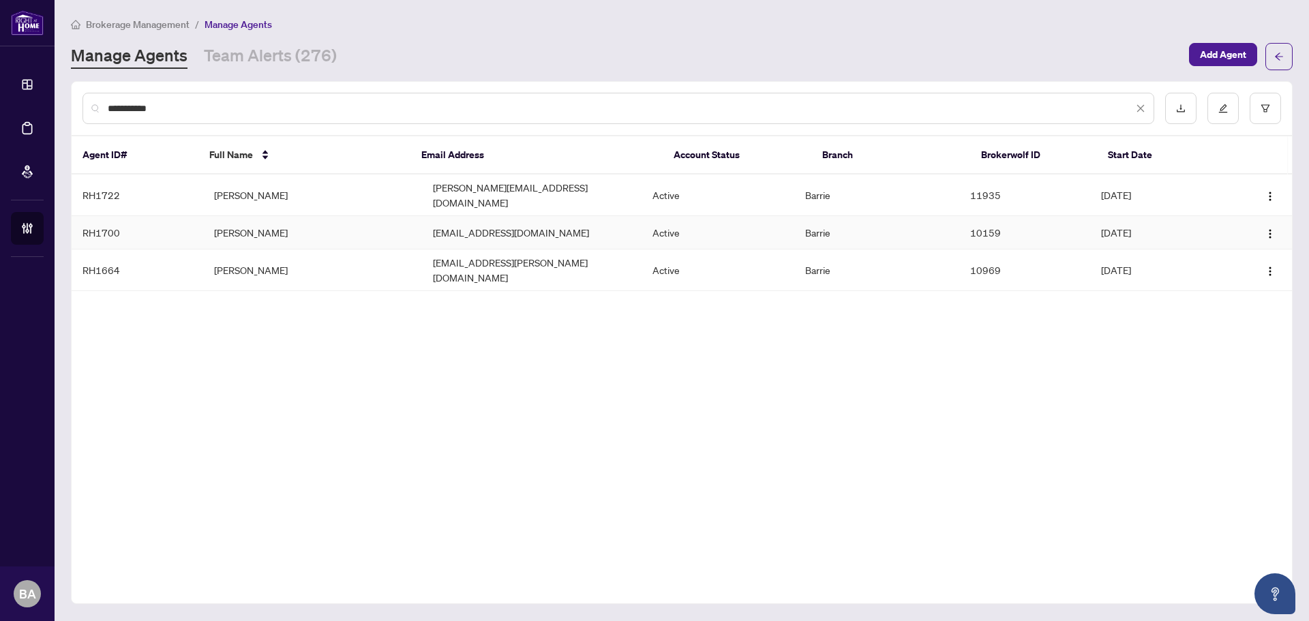
type input "**********"
click at [263, 224] on td "Cindy Jones" at bounding box center [312, 232] width 219 height 33
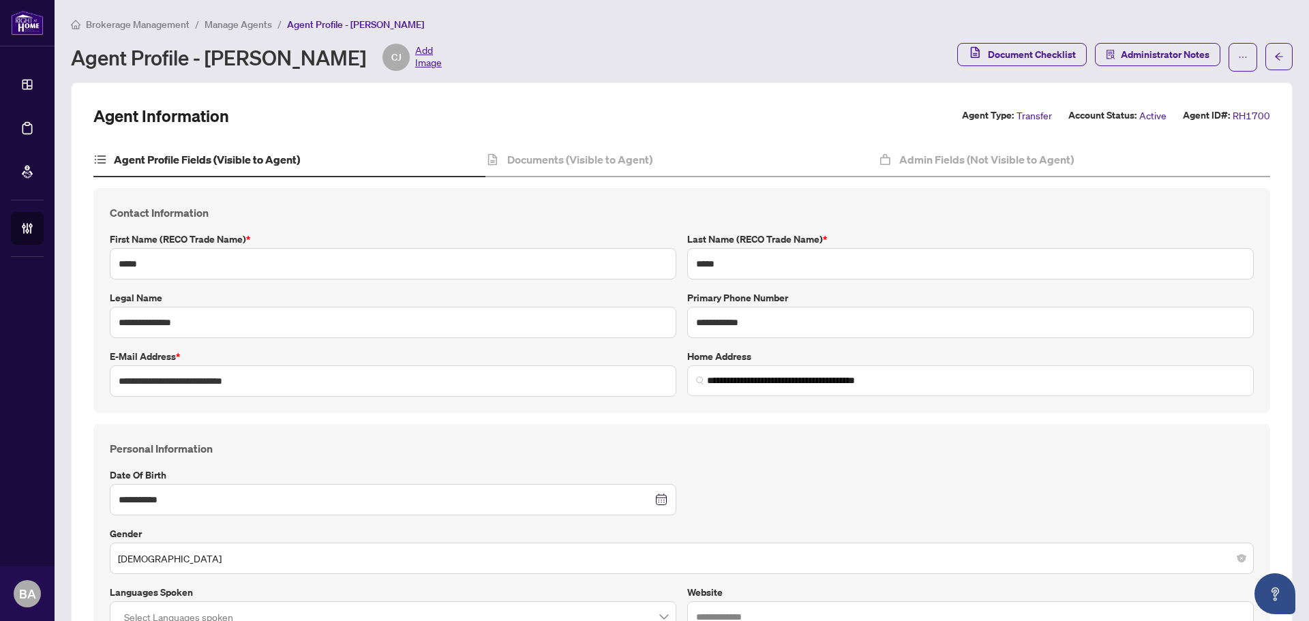
click at [232, 25] on span "Manage Agents" at bounding box center [238, 24] width 67 height 12
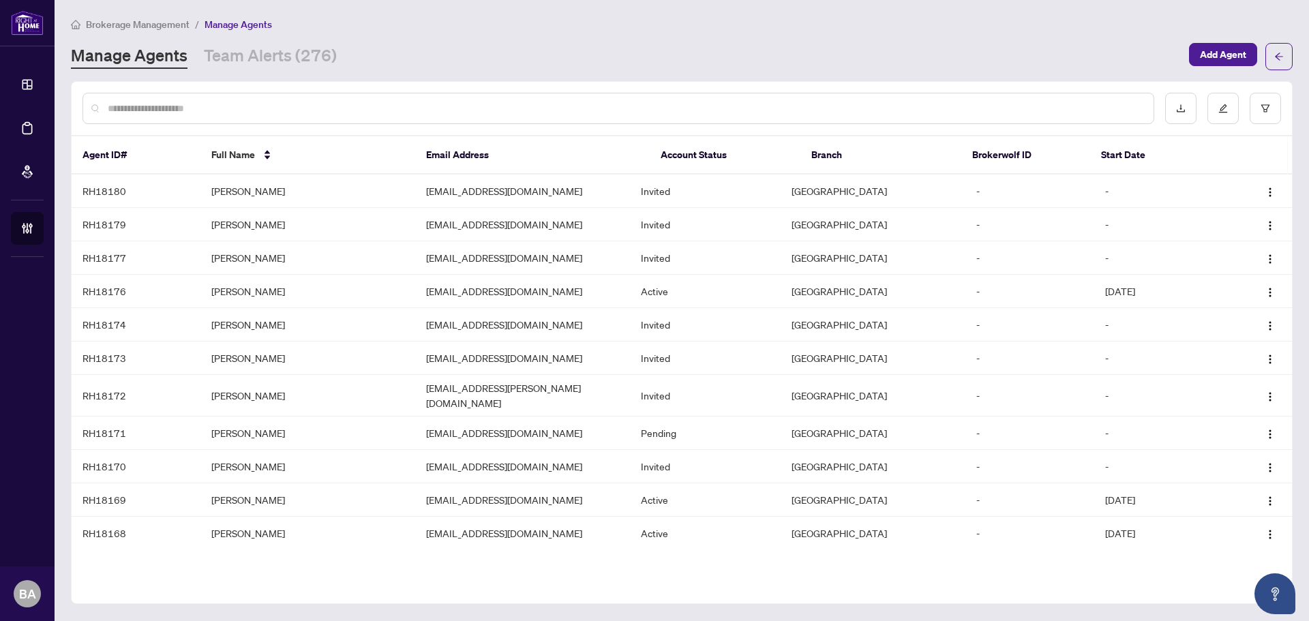
click at [166, 27] on span "Brokerage Management" at bounding box center [138, 24] width 104 height 12
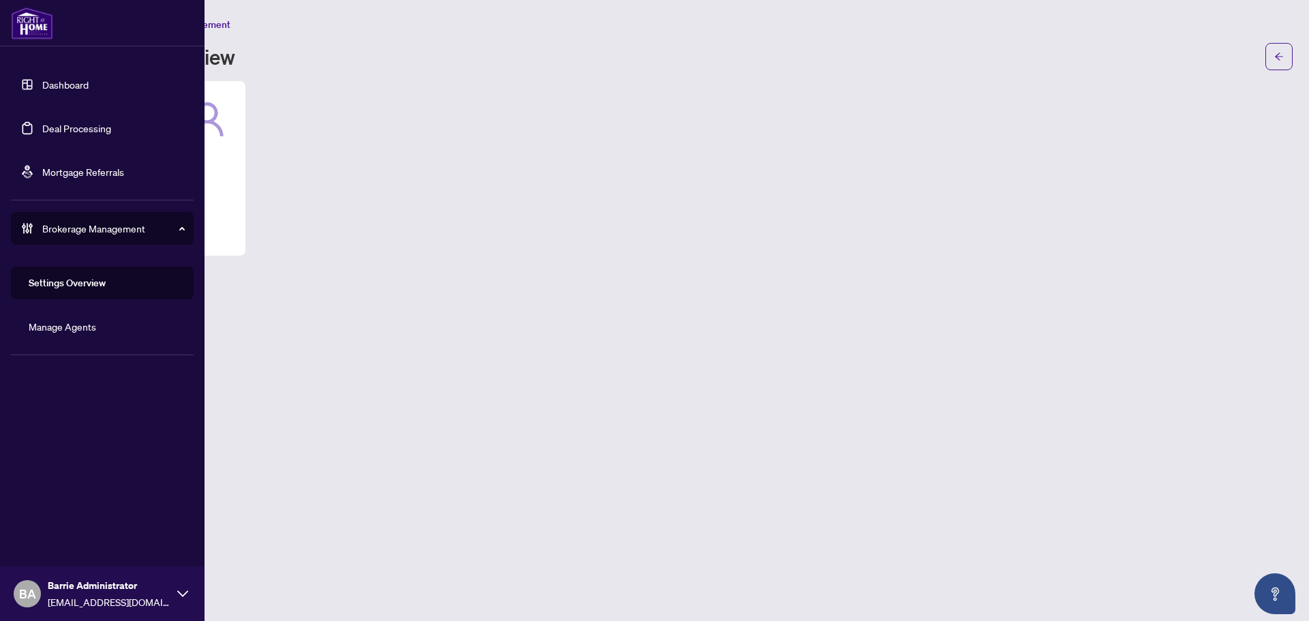
click at [49, 122] on link "Deal Processing" at bounding box center [76, 128] width 69 height 12
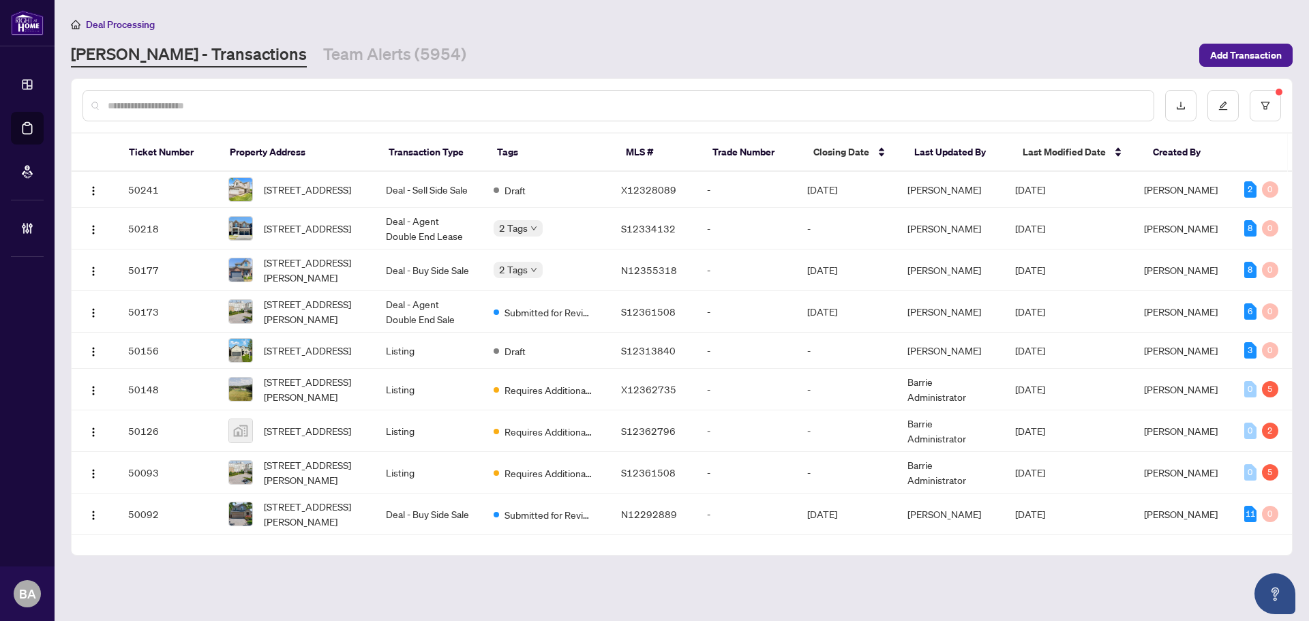
click at [250, 117] on div at bounding box center [618, 105] width 1072 height 31
click at [251, 112] on input "text" at bounding box center [625, 105] width 1035 height 15
click at [253, 112] on div at bounding box center [618, 105] width 1072 height 31
click at [198, 106] on input "text" at bounding box center [625, 105] width 1035 height 15
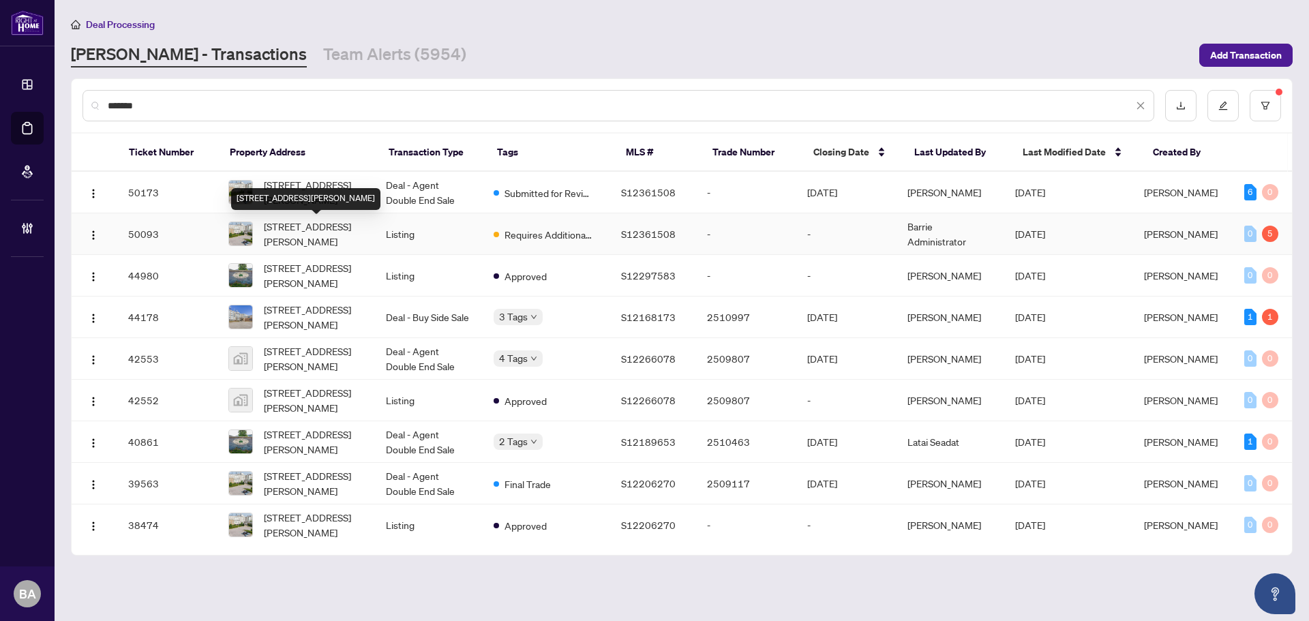
type input "*******"
click at [320, 196] on div "205-90 Dean Ave, Barrie, Ontario L4N 0M3, Canada" at bounding box center [305, 199] width 149 height 22
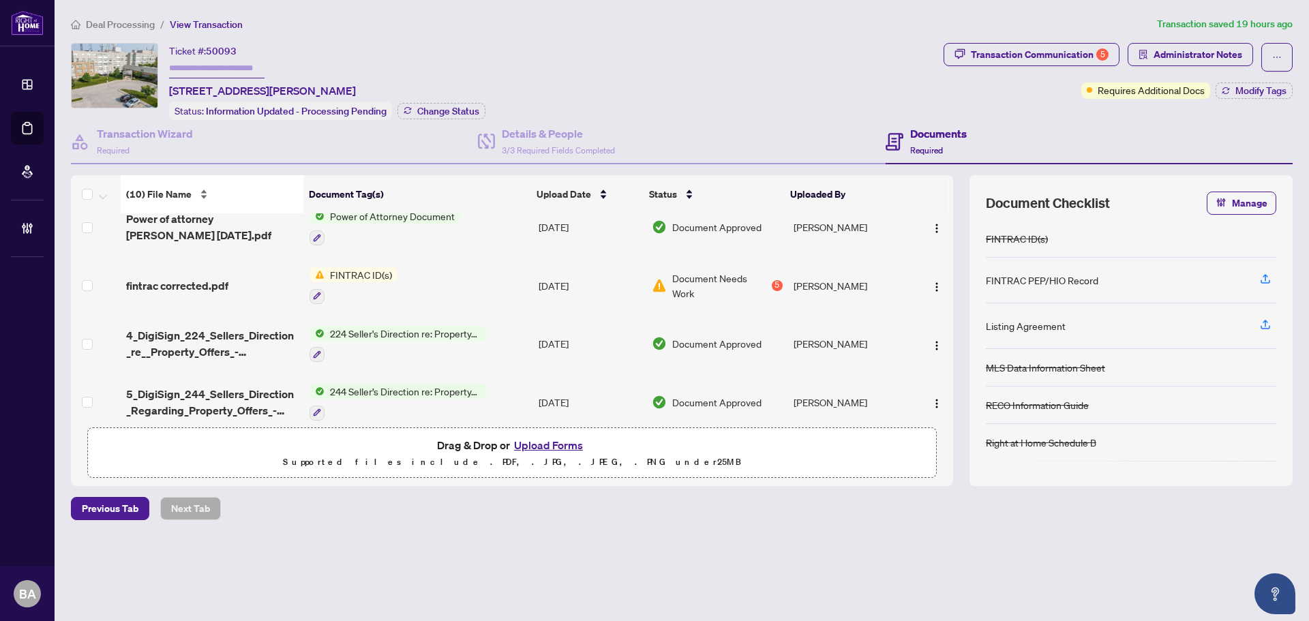
scroll to position [38, 0]
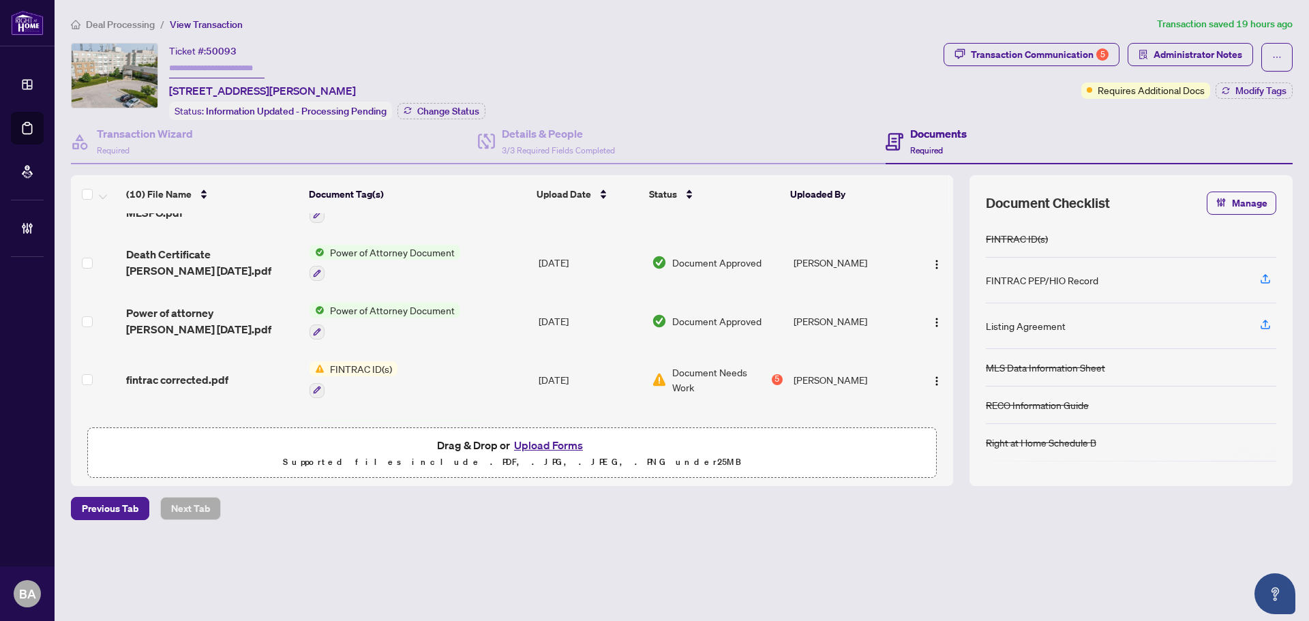
click at [142, 22] on span "Deal Processing" at bounding box center [120, 24] width 69 height 12
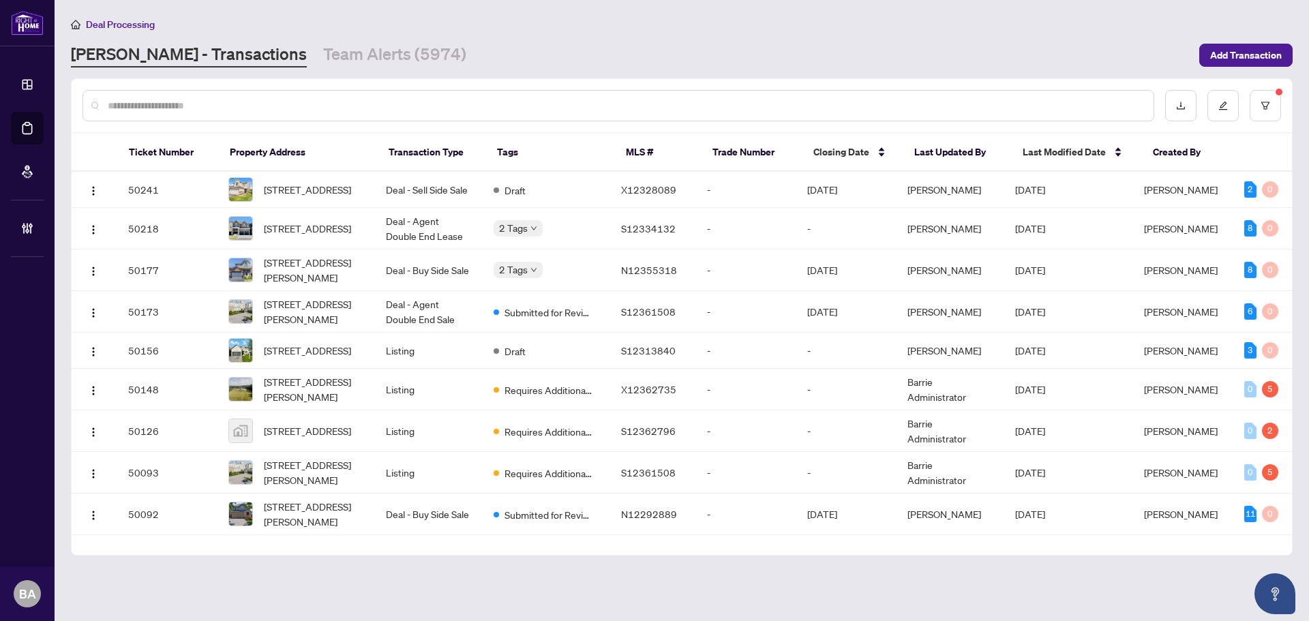
click at [303, 39] on div "Deal Processing RAHR - Transactions Team Alerts (5974) Add Transaction" at bounding box center [682, 41] width 1222 height 51
click at [323, 57] on link "Team Alerts (5974)" at bounding box center [394, 55] width 143 height 25
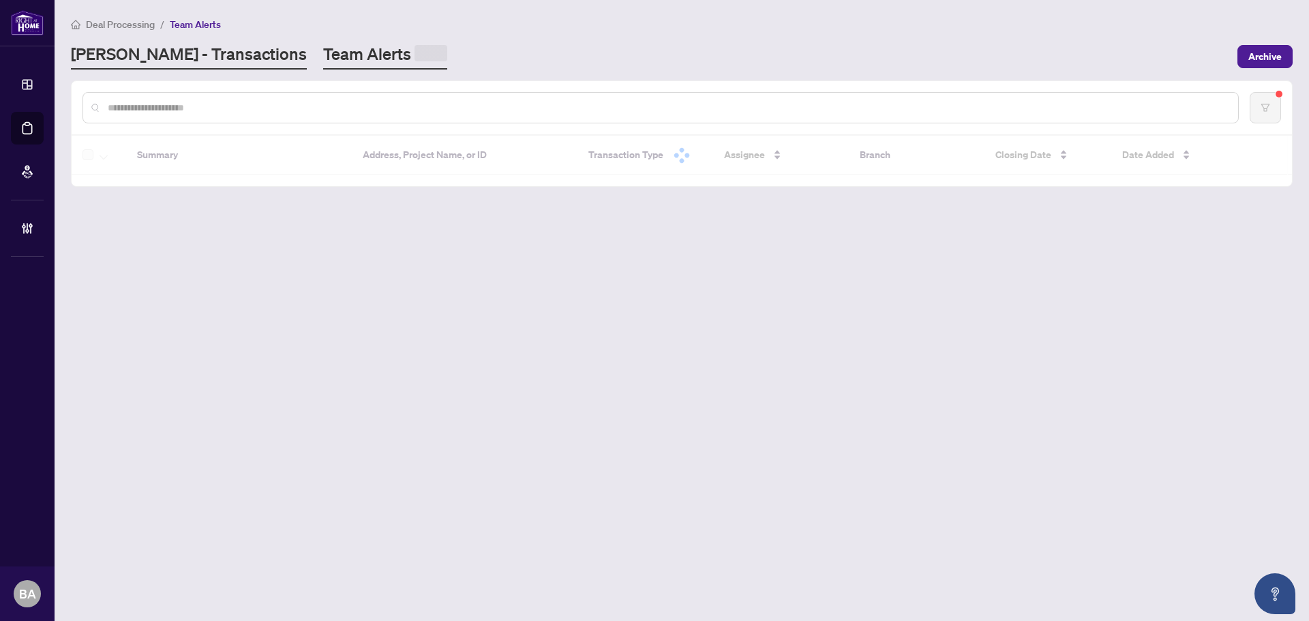
click at [209, 56] on link "[PERSON_NAME] - Transactions" at bounding box center [189, 56] width 236 height 27
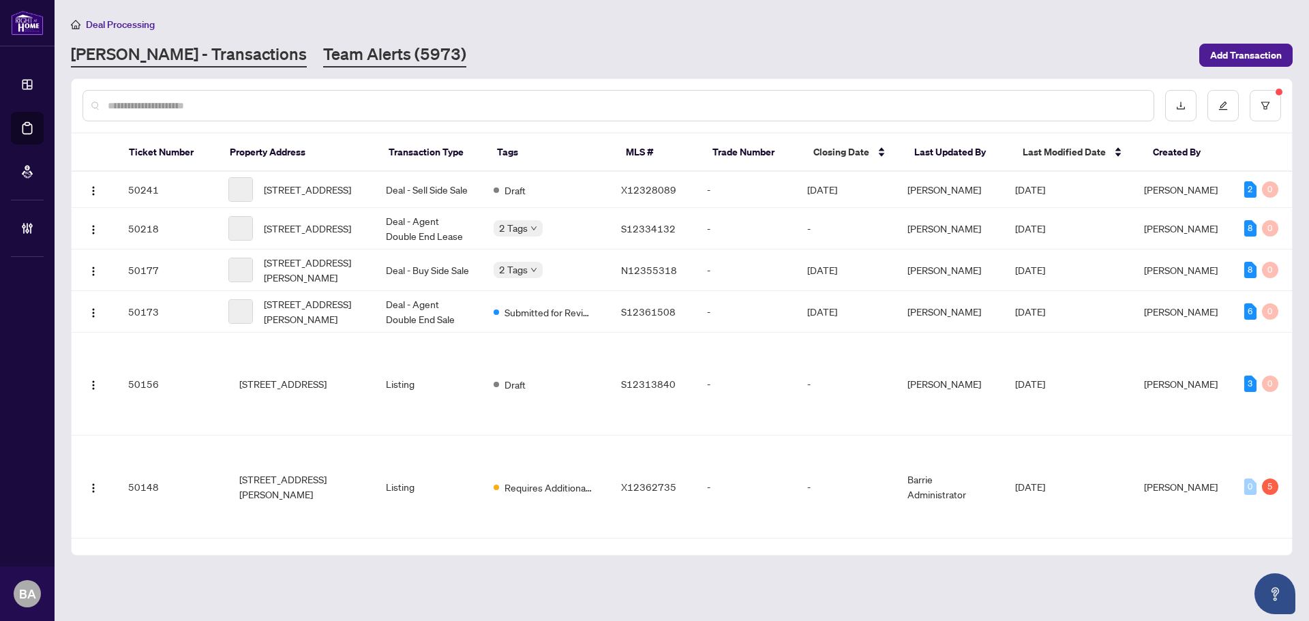
click at [325, 63] on link "Team Alerts (5973)" at bounding box center [394, 55] width 143 height 25
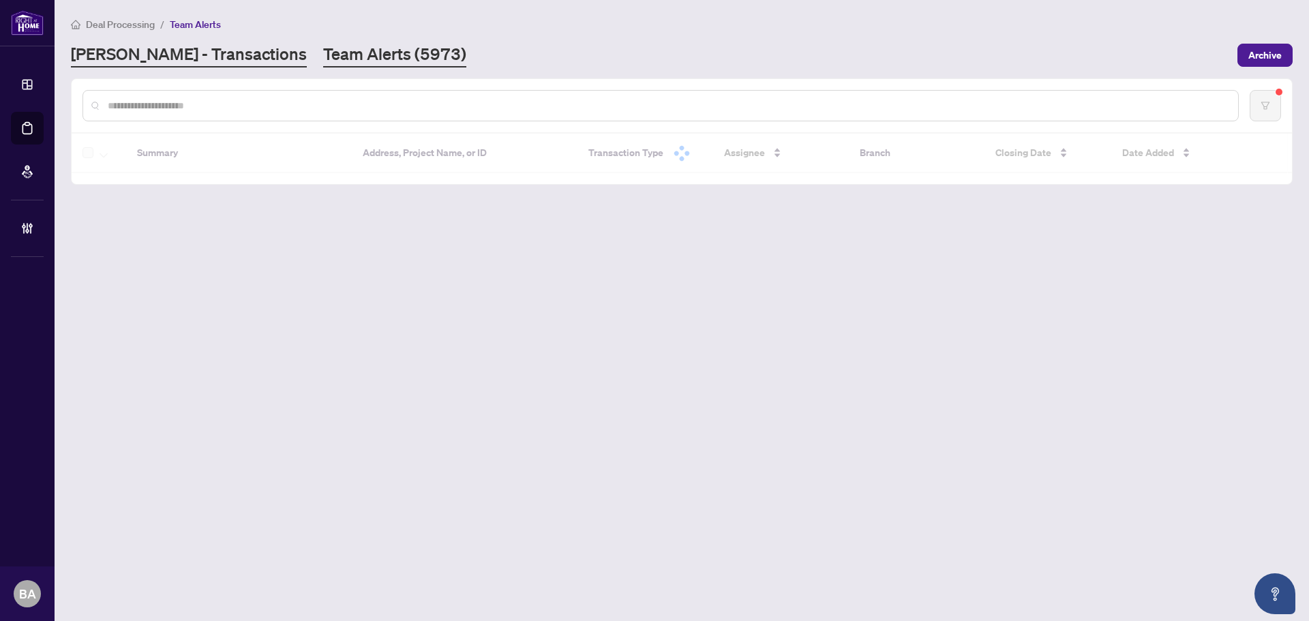
click at [181, 52] on link "[PERSON_NAME] - Transactions" at bounding box center [189, 55] width 236 height 25
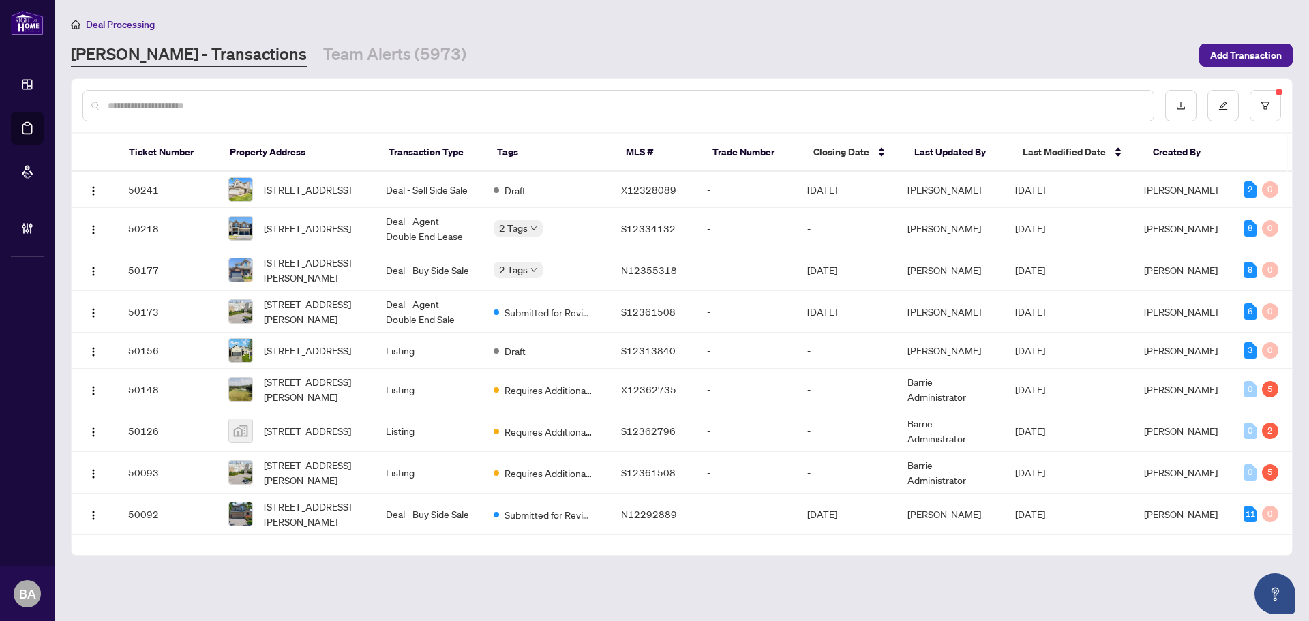
click at [259, 111] on input "text" at bounding box center [625, 105] width 1035 height 15
click at [323, 65] on link "Team Alerts (5973)" at bounding box center [394, 55] width 143 height 25
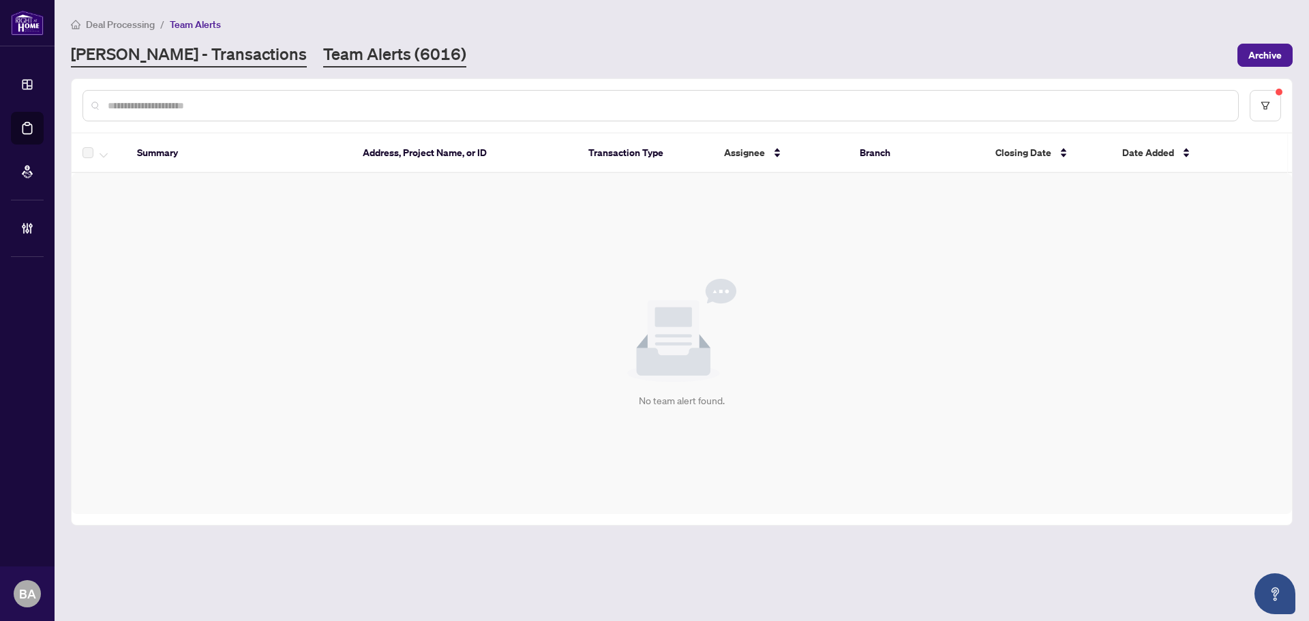
click at [200, 65] on link "[PERSON_NAME] - Transactions" at bounding box center [189, 55] width 236 height 25
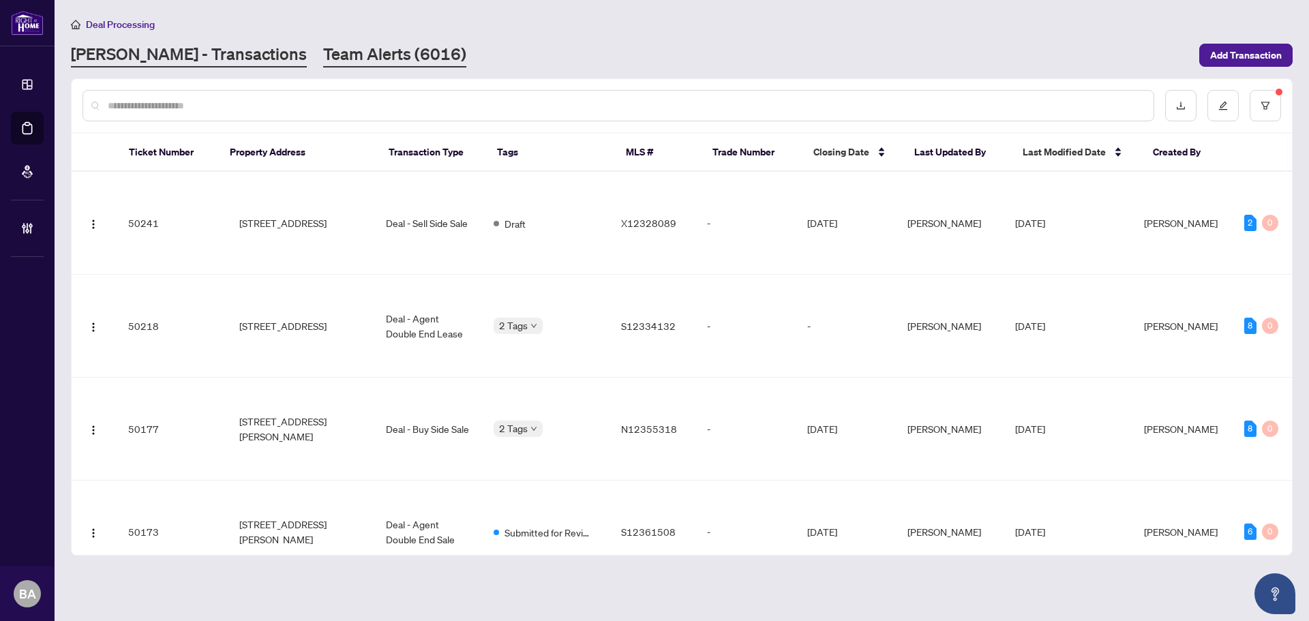
click at [323, 57] on link "Team Alerts (6016)" at bounding box center [394, 55] width 143 height 25
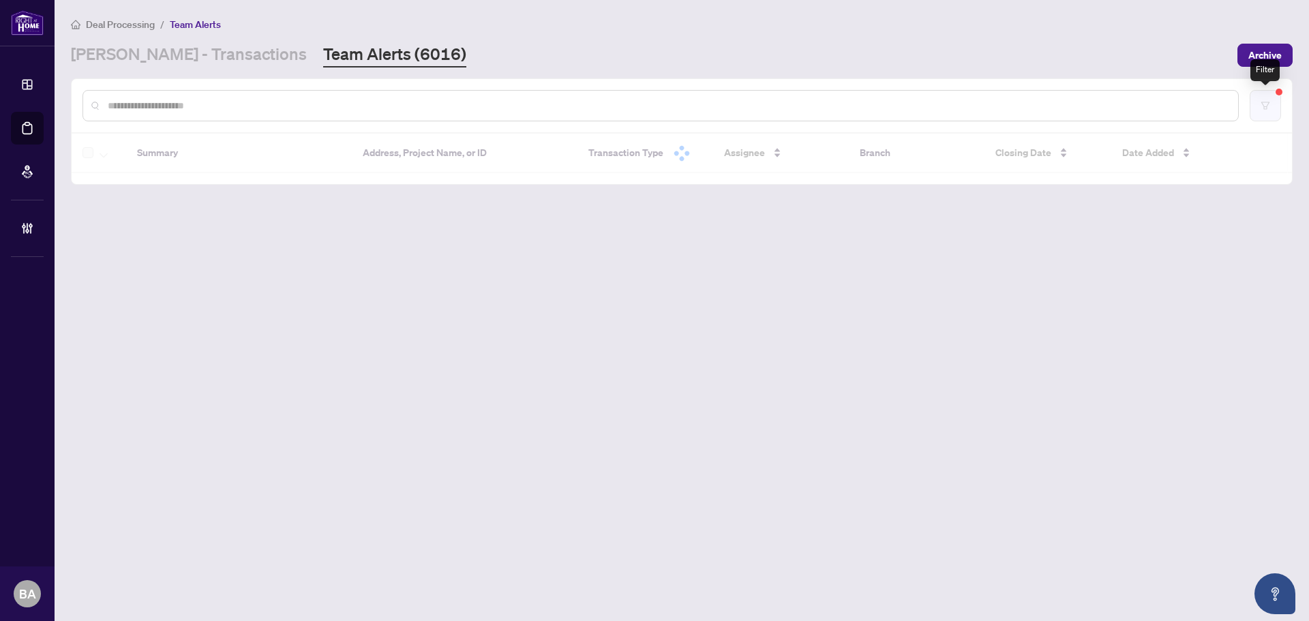
click at [1264, 104] on button "button" at bounding box center [1265, 105] width 31 height 31
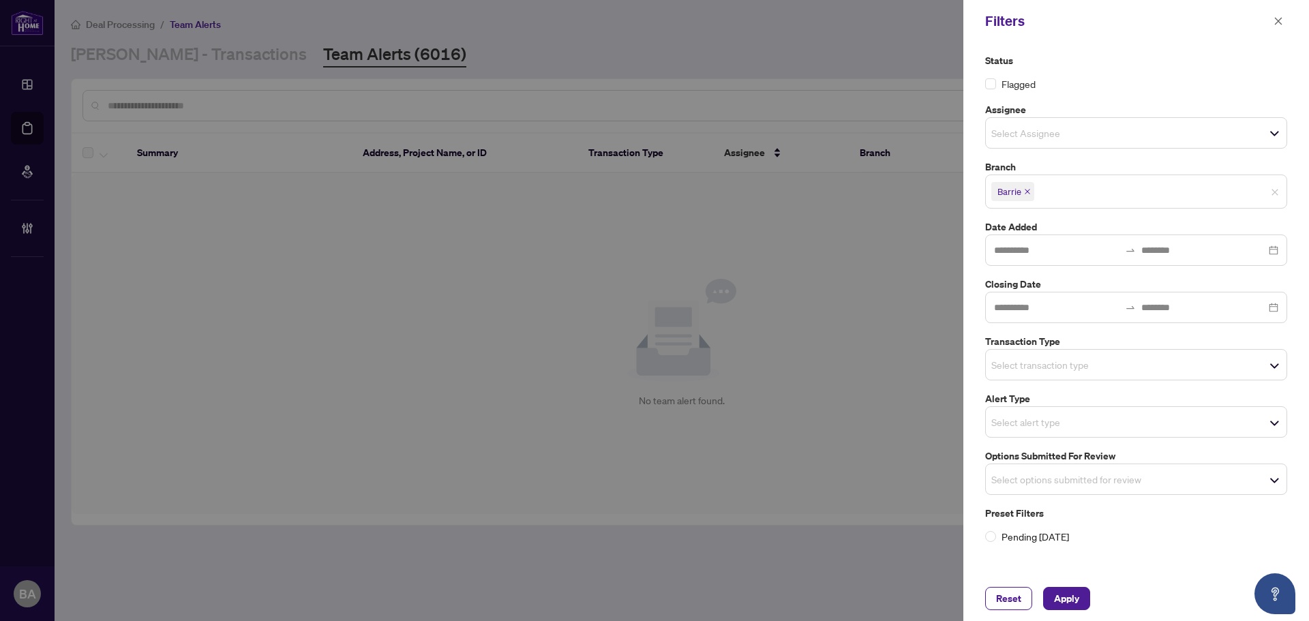
click at [1088, 462] on label "Options Submitted for Review" at bounding box center [1136, 456] width 302 height 15
click at [1078, 472] on input "search" at bounding box center [1038, 479] width 95 height 16
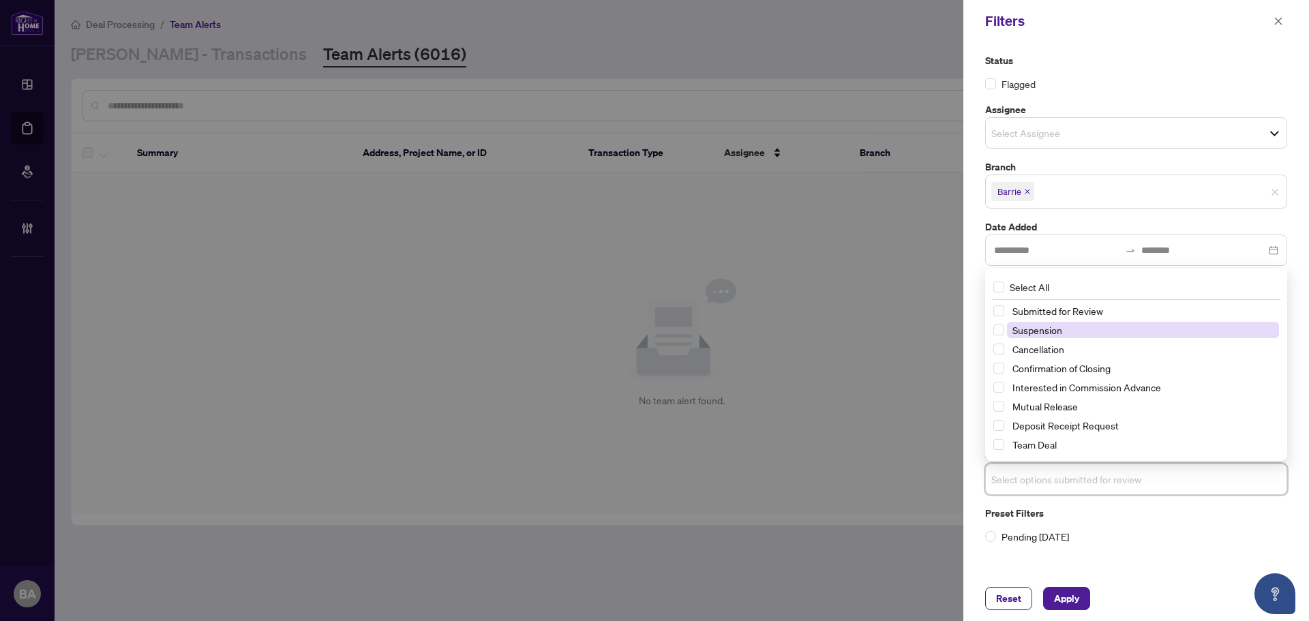
click at [1059, 328] on span "Suspension" at bounding box center [1037, 330] width 50 height 12
click at [1063, 339] on div "Suspension" at bounding box center [1136, 330] width 286 height 16
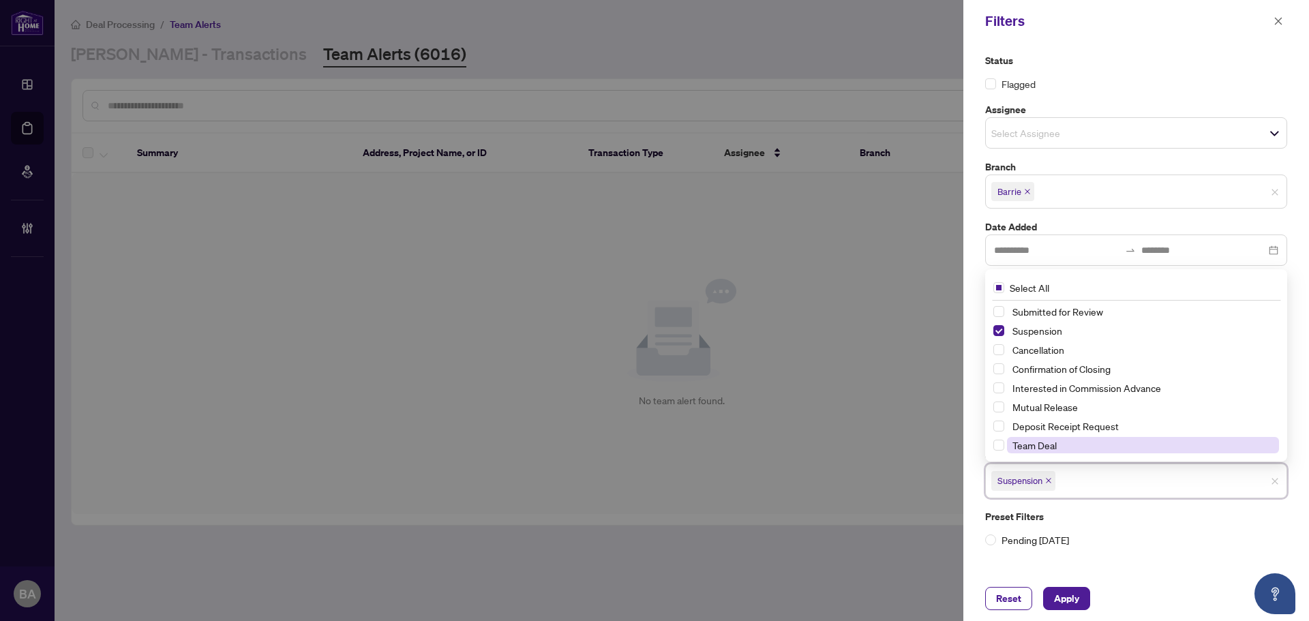
drag, startPoint x: 1070, startPoint y: 405, endPoint x: 1070, endPoint y: 448, distance: 42.9
click at [1070, 404] on span "Mutual Release" at bounding box center [1044, 407] width 65 height 12
click at [1070, 591] on span "Apply" at bounding box center [1066, 599] width 25 height 22
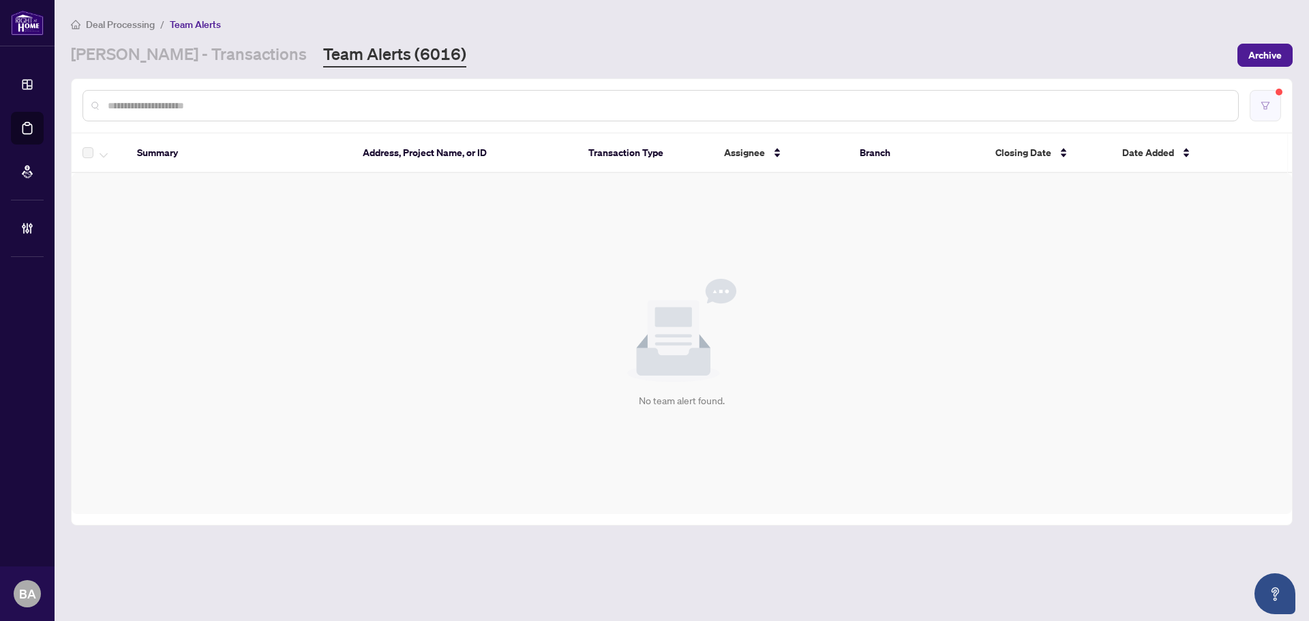
click at [1260, 107] on icon "filter" at bounding box center [1265, 106] width 10 height 10
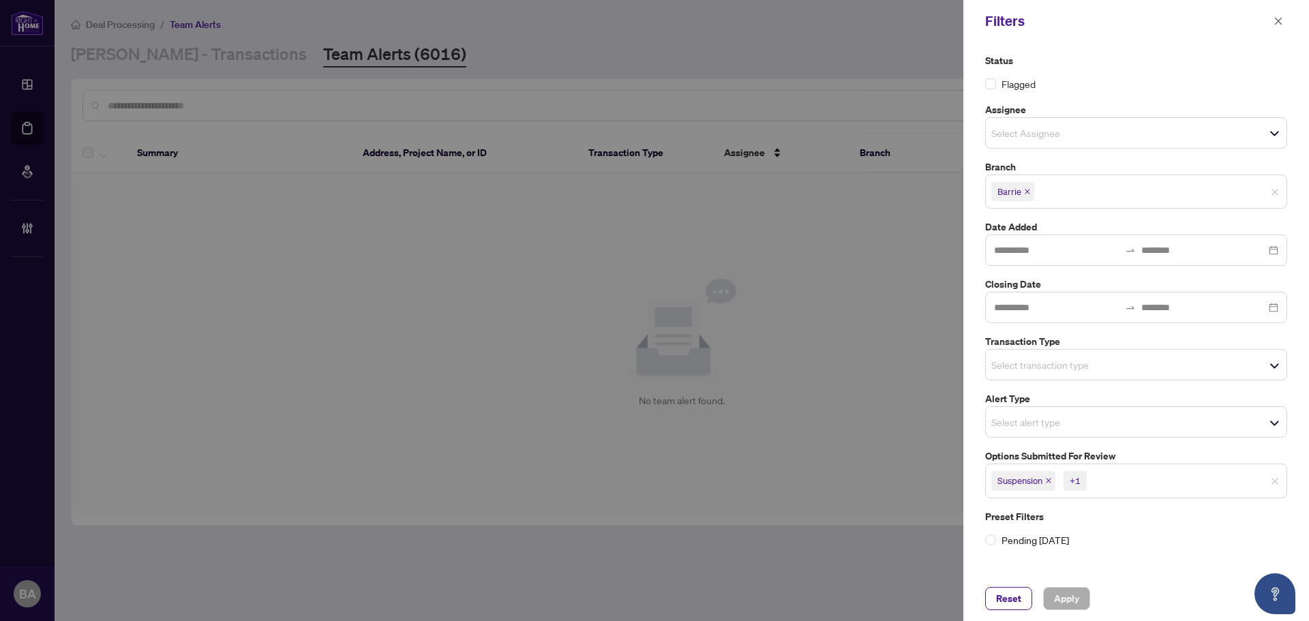
click at [1168, 482] on input "search" at bounding box center [1136, 480] width 95 height 16
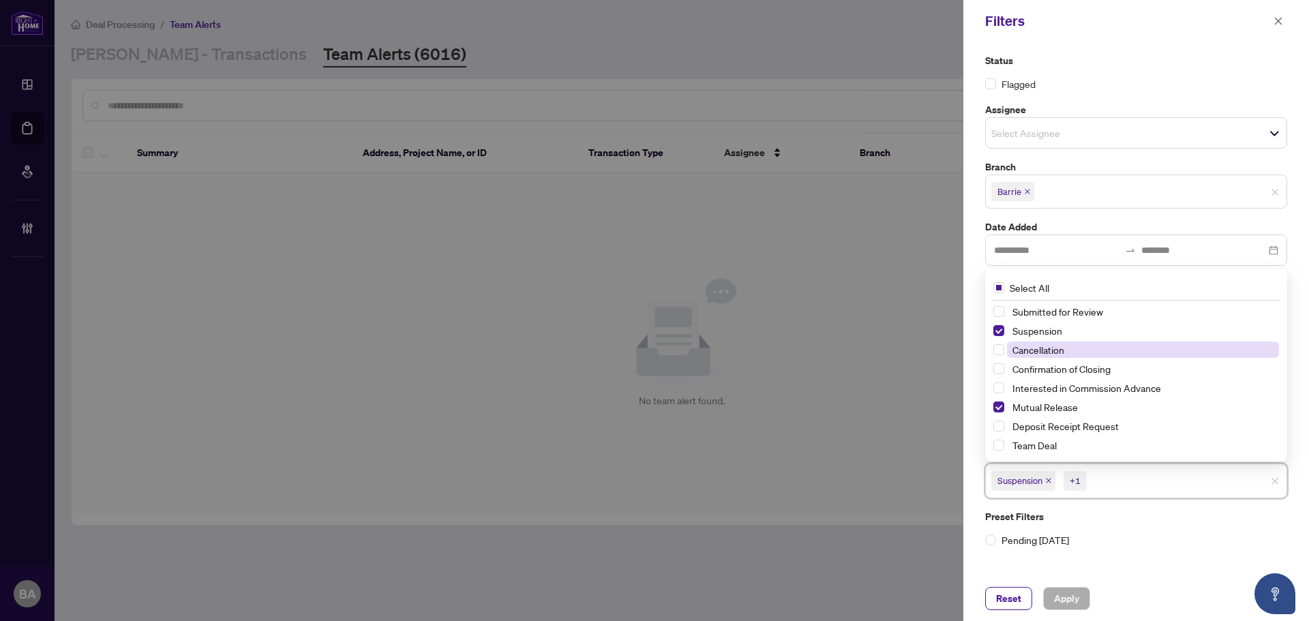
click at [1080, 350] on span "Cancellation" at bounding box center [1143, 350] width 272 height 16
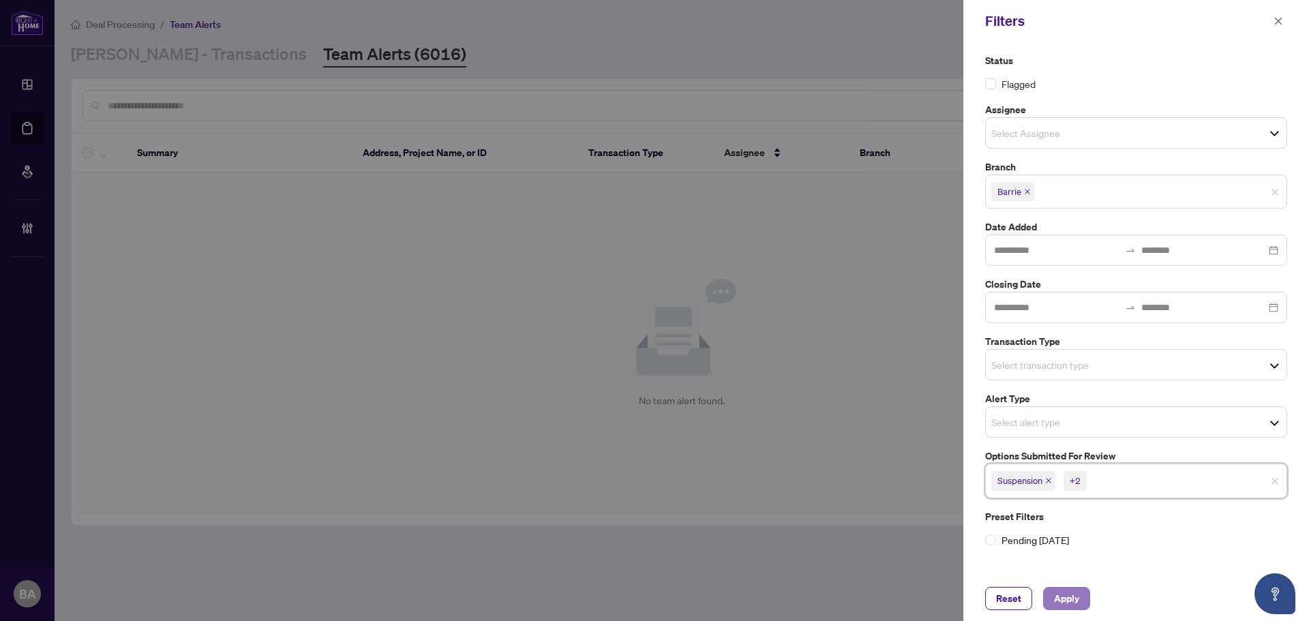
click at [1065, 604] on span "Apply" at bounding box center [1066, 599] width 25 height 22
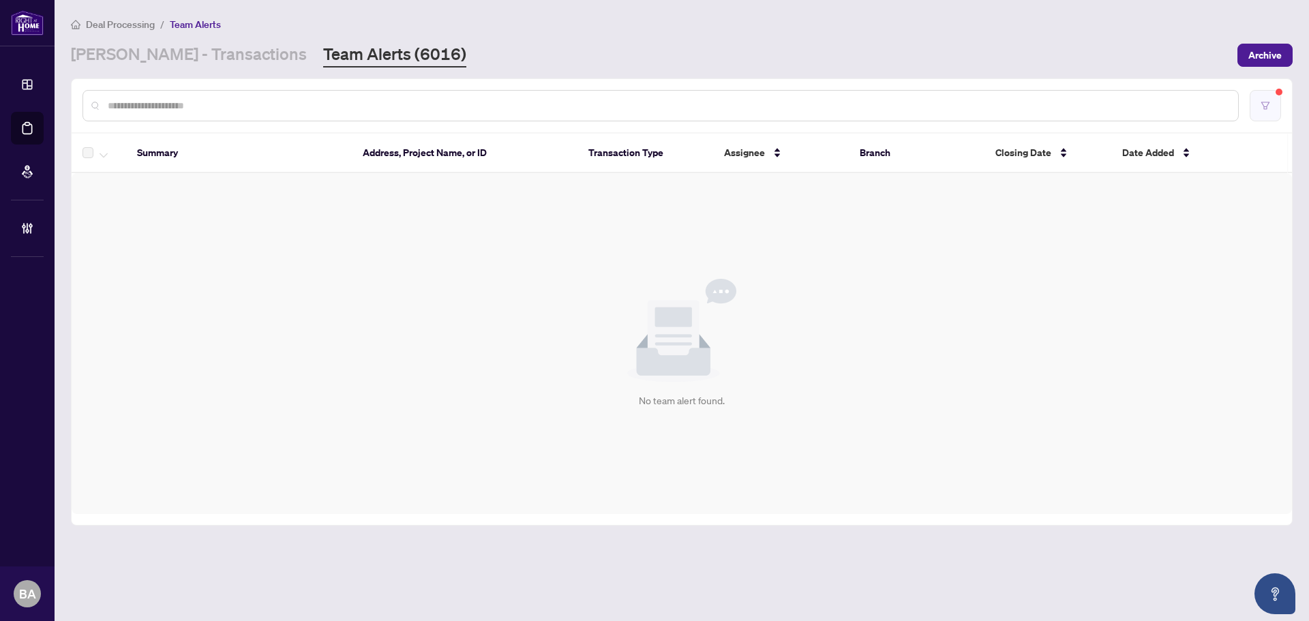
click at [1260, 117] on button "button" at bounding box center [1265, 105] width 31 height 31
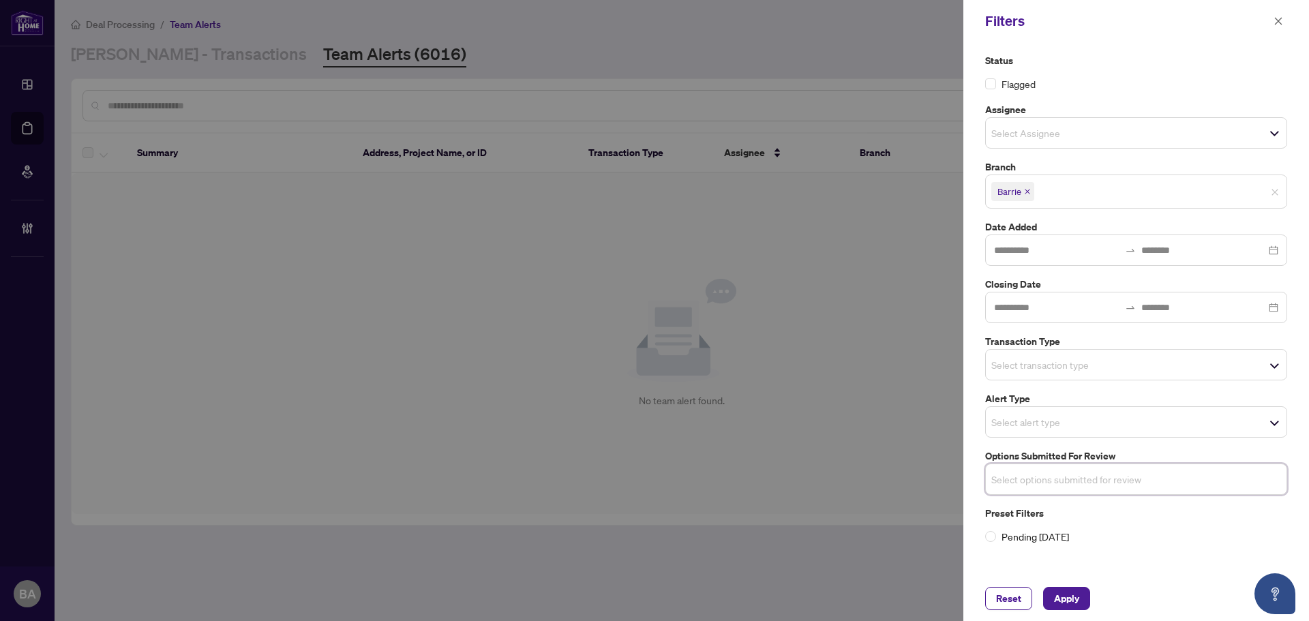
click at [1026, 372] on input "search" at bounding box center [1038, 365] width 95 height 16
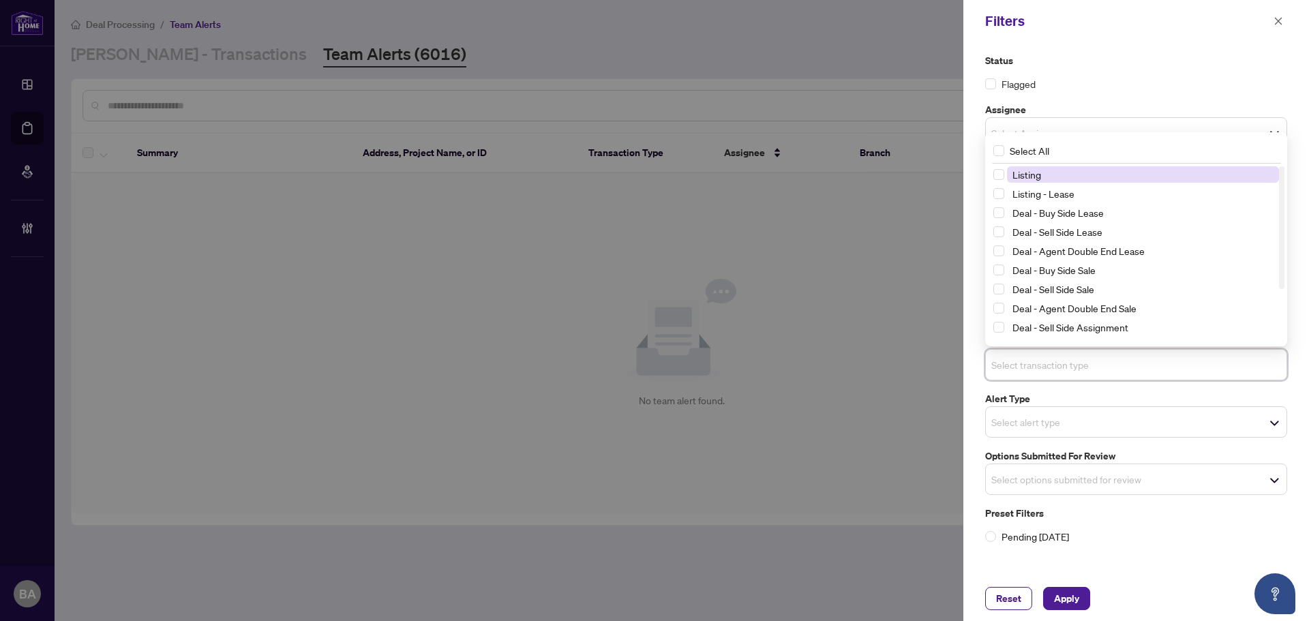
click at [1047, 177] on span "Listing" at bounding box center [1143, 174] width 272 height 16
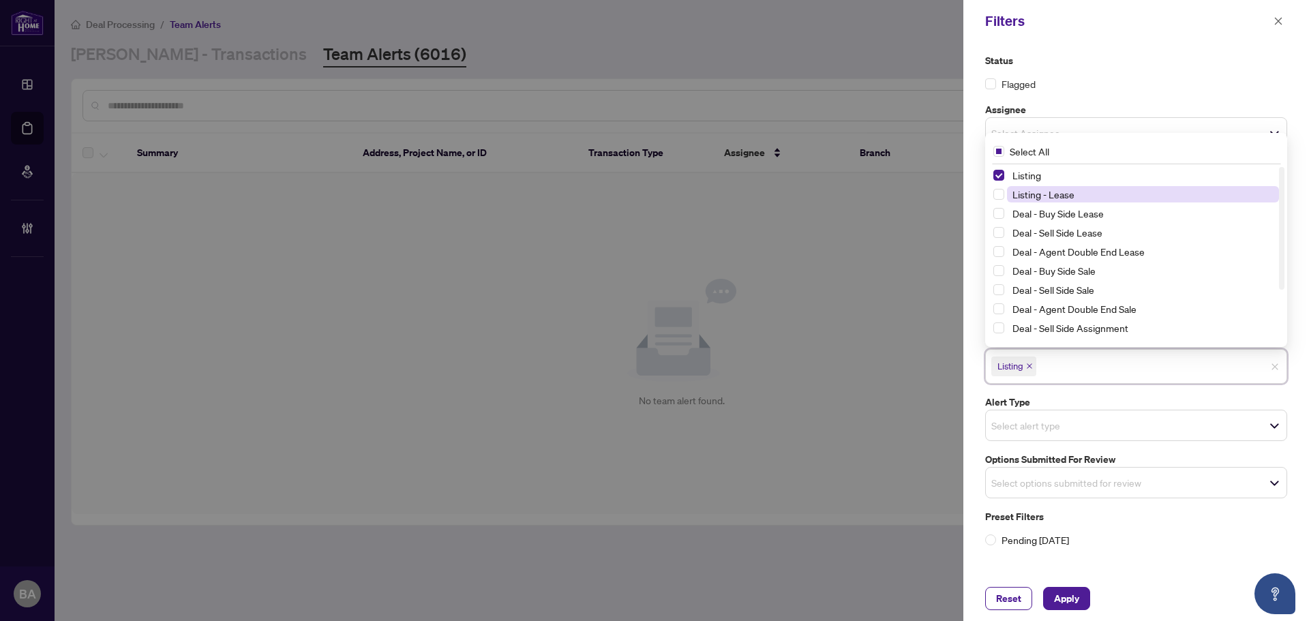
click at [1053, 195] on span "Listing - Lease" at bounding box center [1043, 194] width 62 height 12
click at [1074, 596] on span "Apply" at bounding box center [1066, 599] width 25 height 22
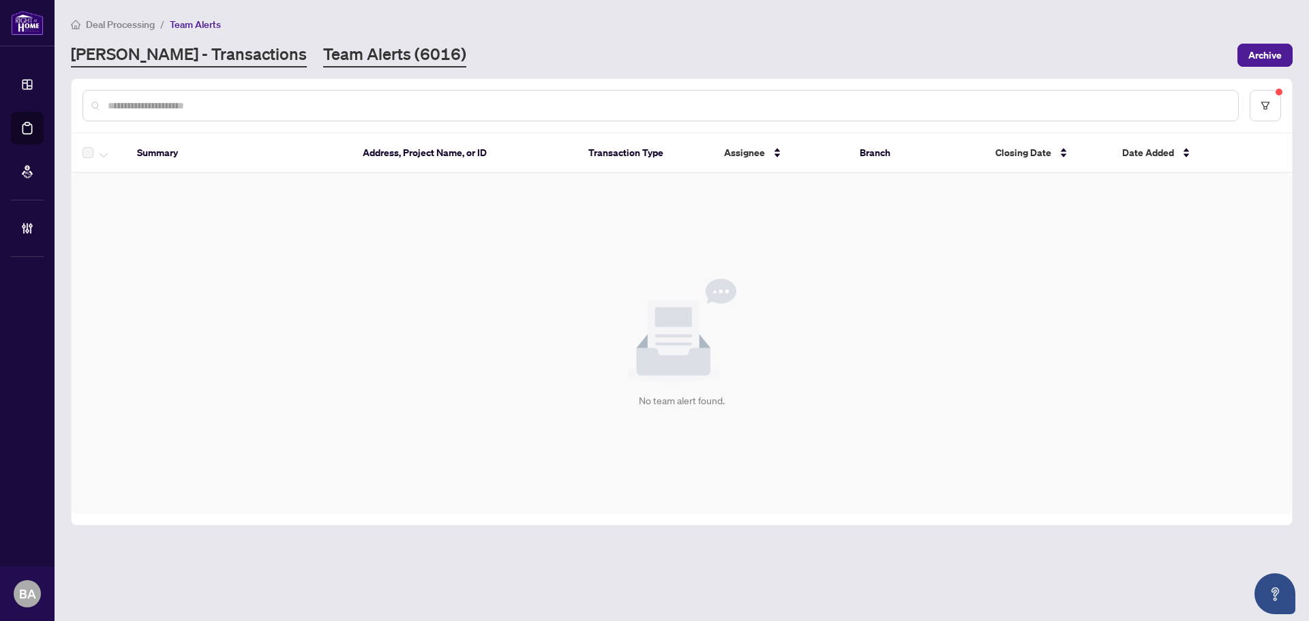
click at [173, 48] on link "[PERSON_NAME] - Transactions" at bounding box center [189, 55] width 236 height 25
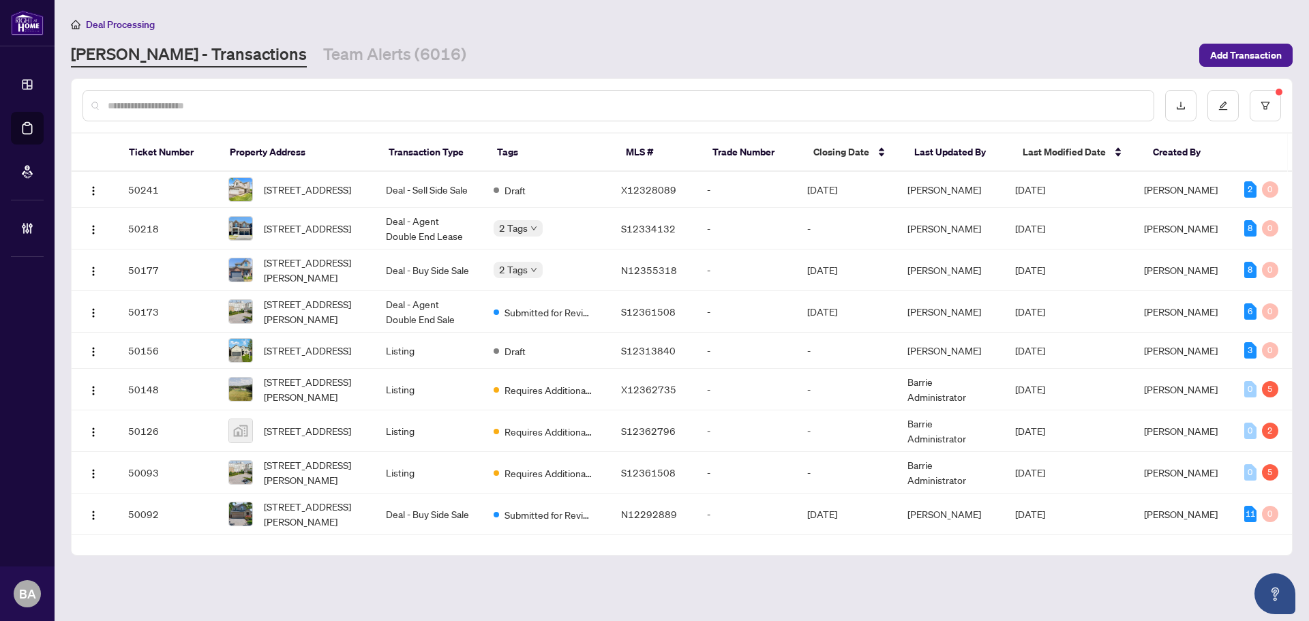
click at [417, 97] on div at bounding box center [618, 105] width 1072 height 31
click at [420, 107] on input "text" at bounding box center [625, 105] width 1035 height 15
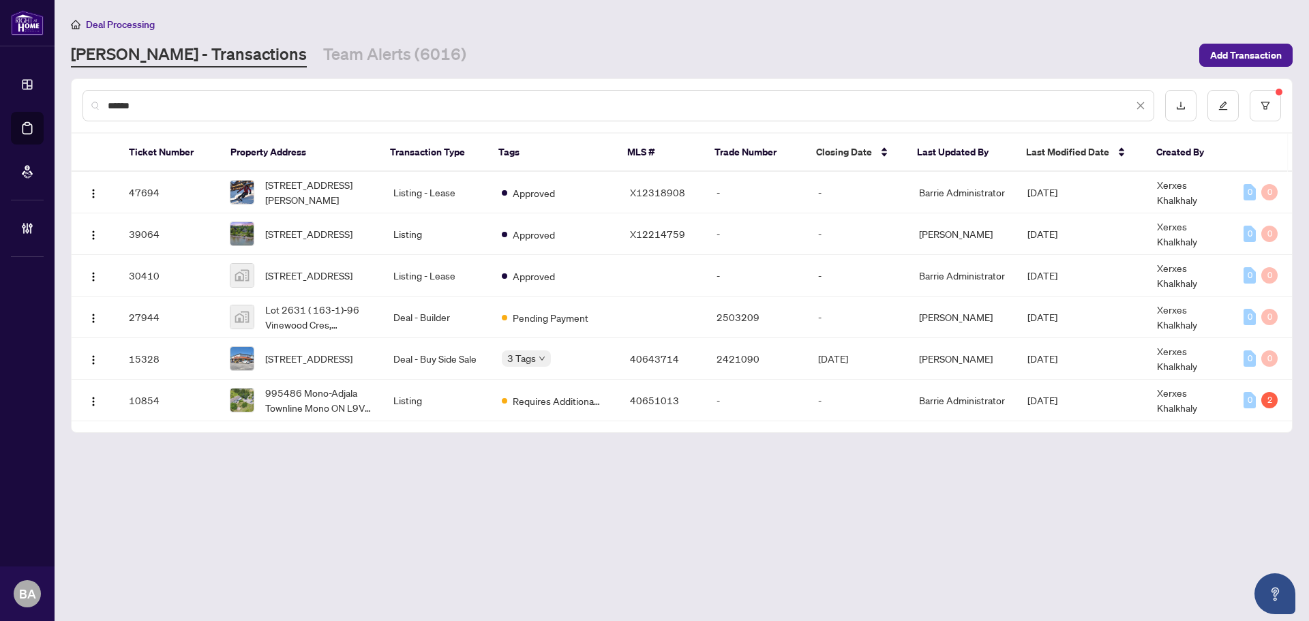
type input "******"
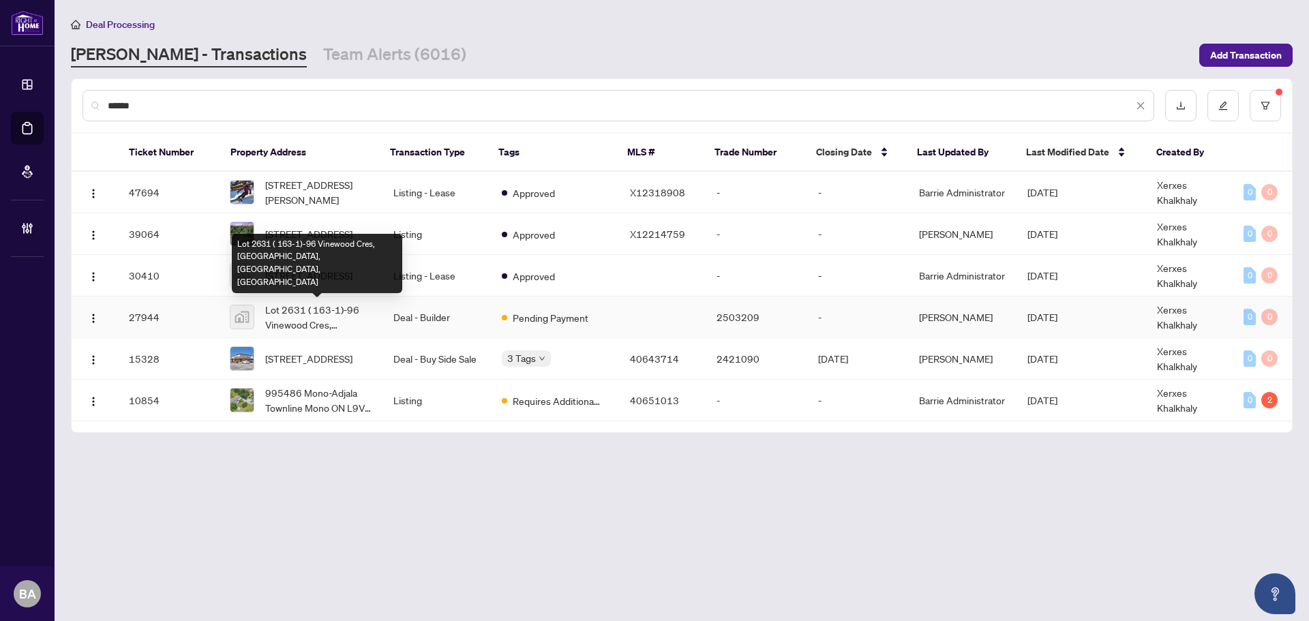
click at [316, 317] on span "Lot 2631 ( 163-1)-96 Vinewood Cres, Barrie, ON, Canada" at bounding box center [318, 317] width 106 height 30
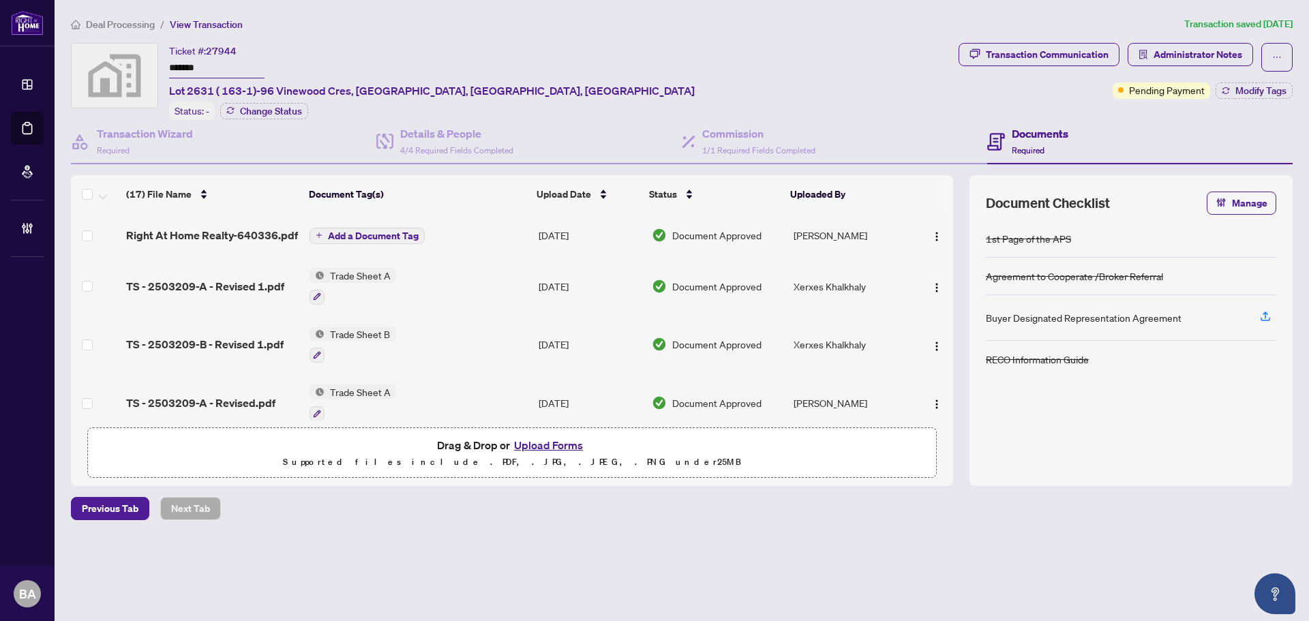
click at [125, 27] on span "Deal Processing" at bounding box center [120, 24] width 69 height 12
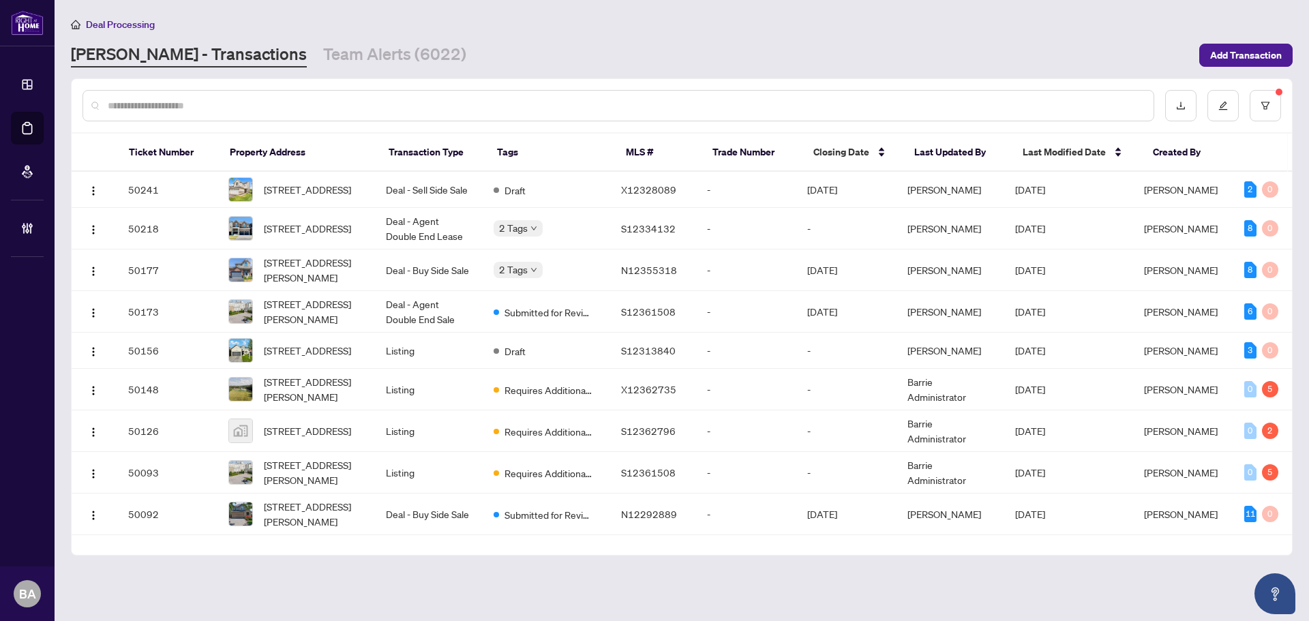
click at [358, 41] on div "Deal Processing RAHR - Transactions Team Alerts (6022) Add Transaction" at bounding box center [682, 41] width 1222 height 51
click at [359, 56] on link "Team Alerts (6022)" at bounding box center [394, 55] width 143 height 25
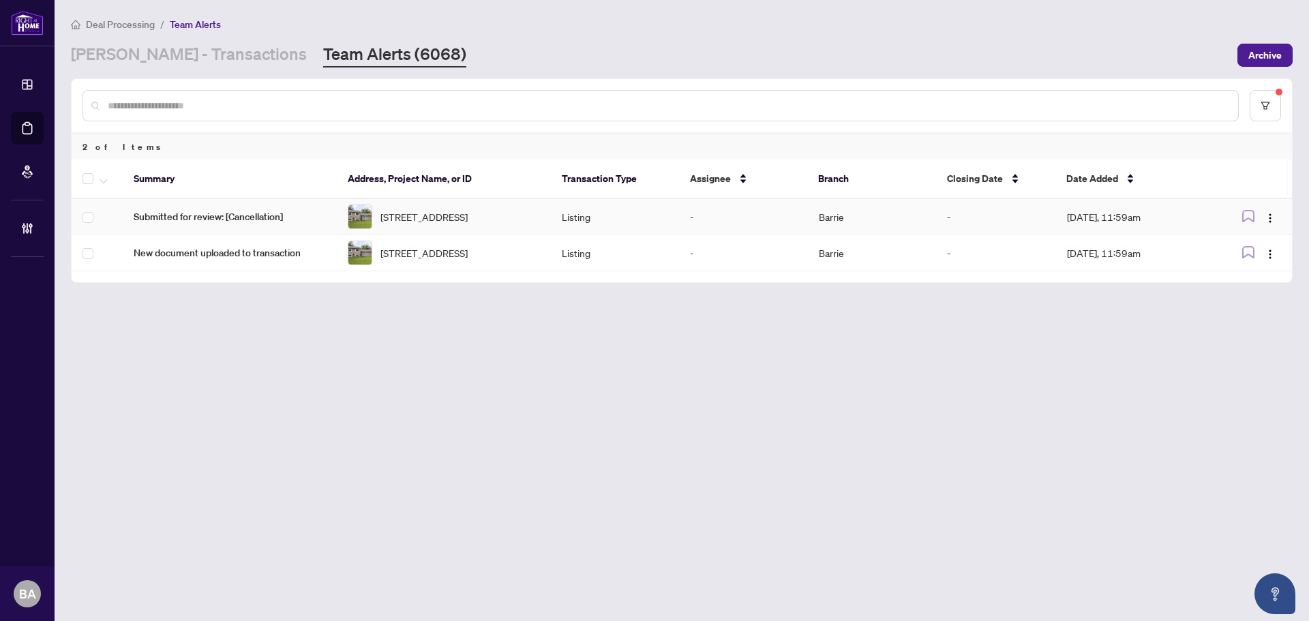
click at [269, 218] on span "Submitted for review: [Cancellation]" at bounding box center [230, 216] width 192 height 15
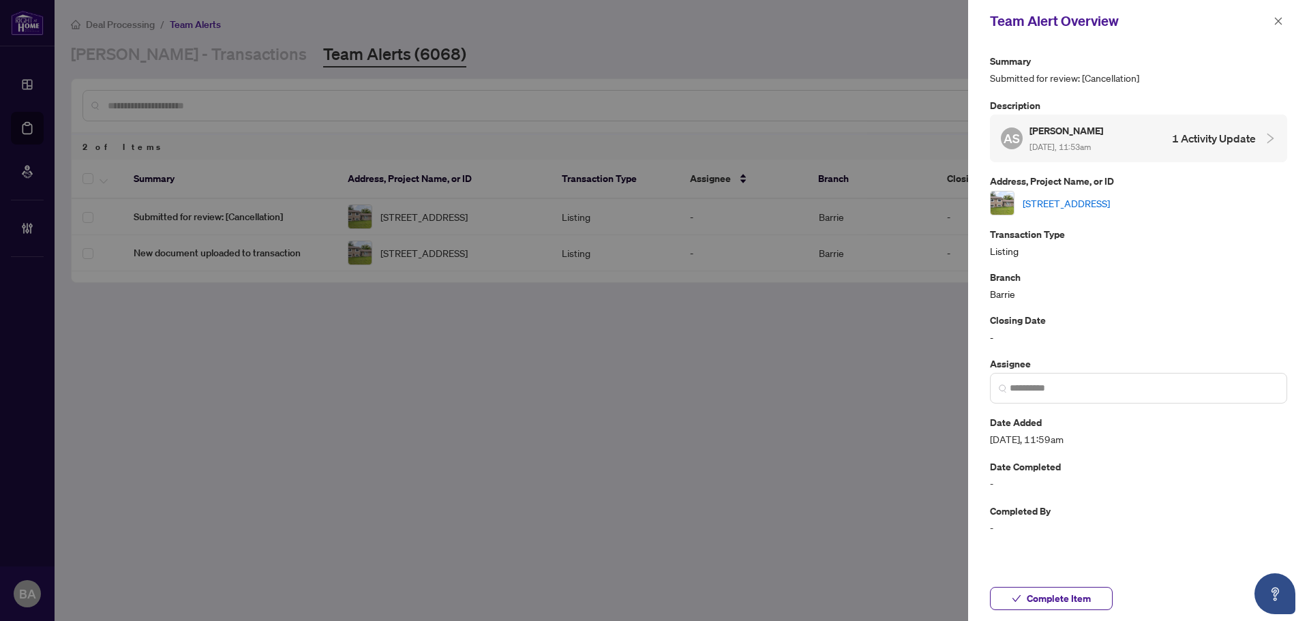
click at [1061, 197] on link "[STREET_ADDRESS]" at bounding box center [1066, 203] width 87 height 15
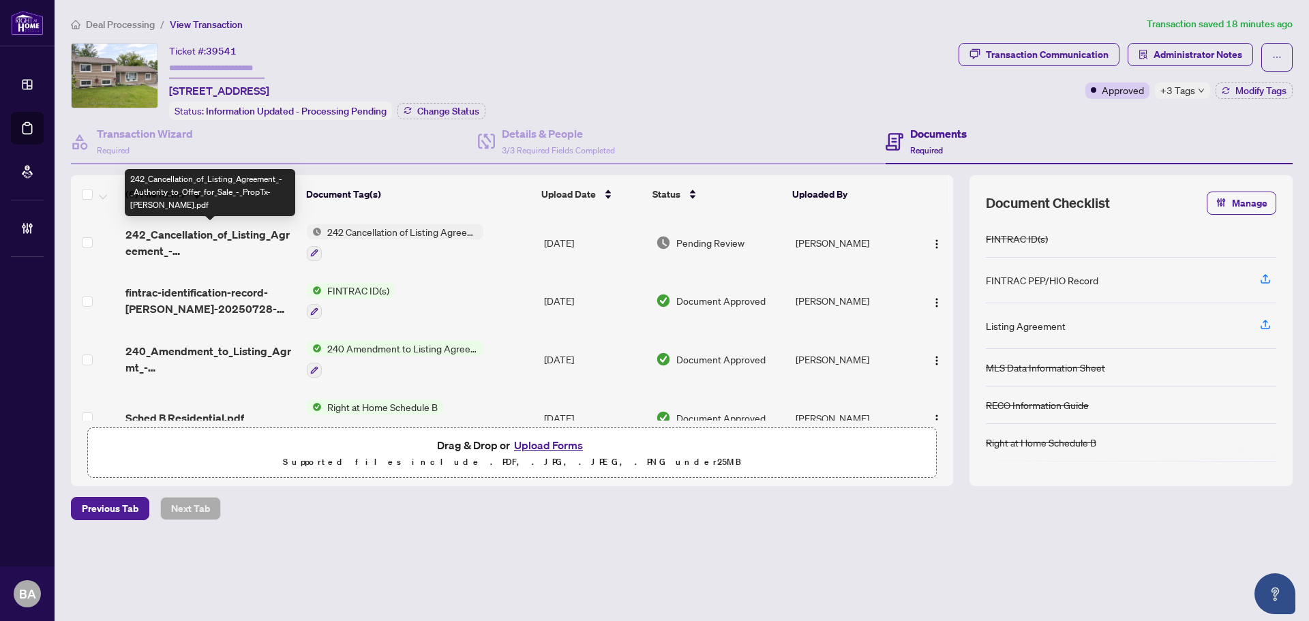
click at [254, 228] on span "242_Cancellation_of_Listing_Agreement_-_Authority_to_Offer_for_Sale_-_PropTx-OR…" at bounding box center [210, 242] width 170 height 33
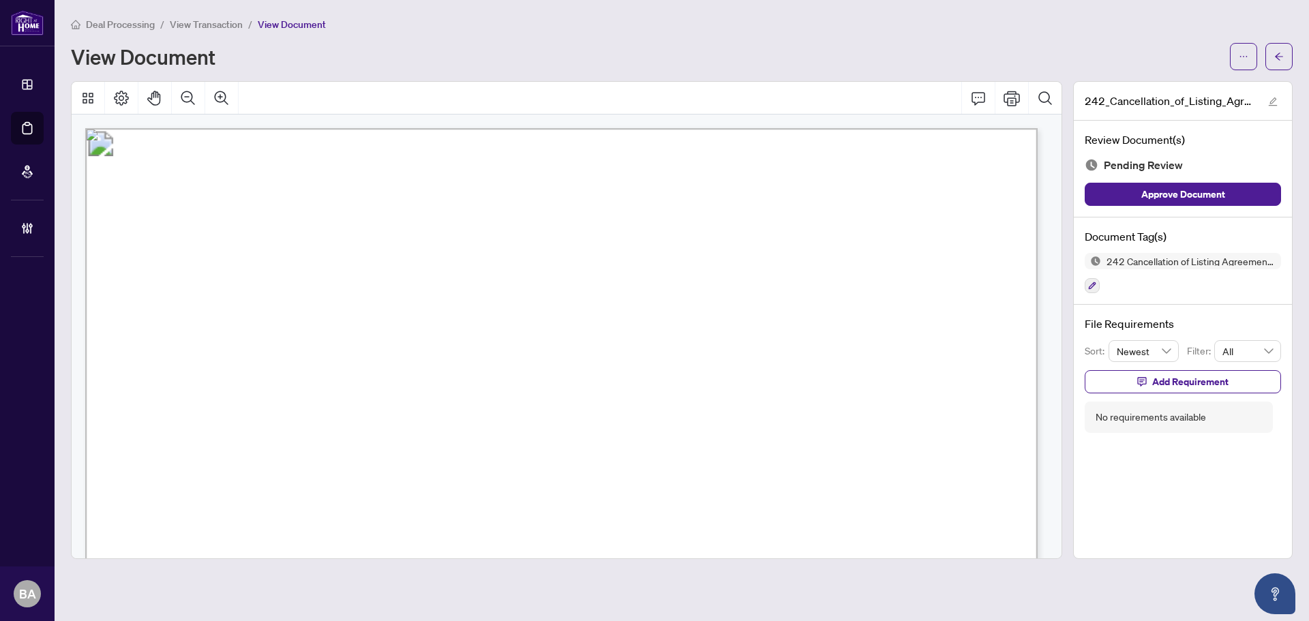
scroll to position [136, 0]
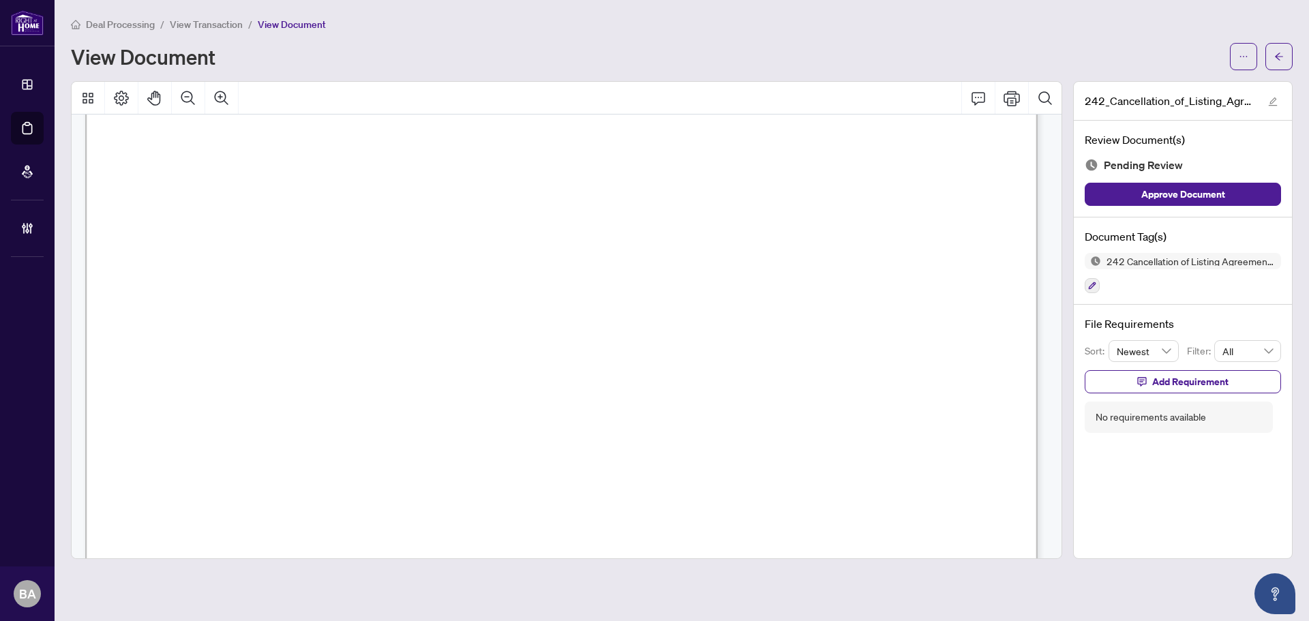
click at [380, 365] on span "11/26/2025" at bounding box center [354, 364] width 52 height 15
click at [380, 361] on span "11/26/2025" at bounding box center [354, 364] width 52 height 15
click at [972, 98] on icon "Comment" at bounding box center [978, 98] width 14 height 13
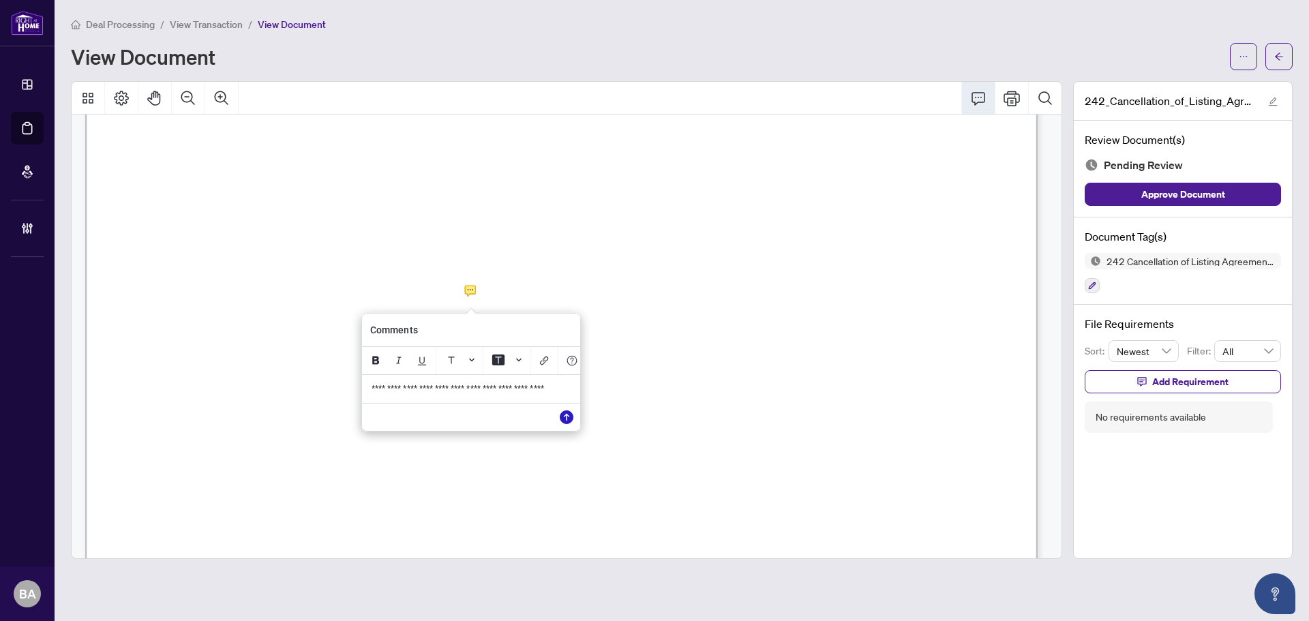
click at [568, 424] on icon "Save" at bounding box center [567, 417] width 14 height 14
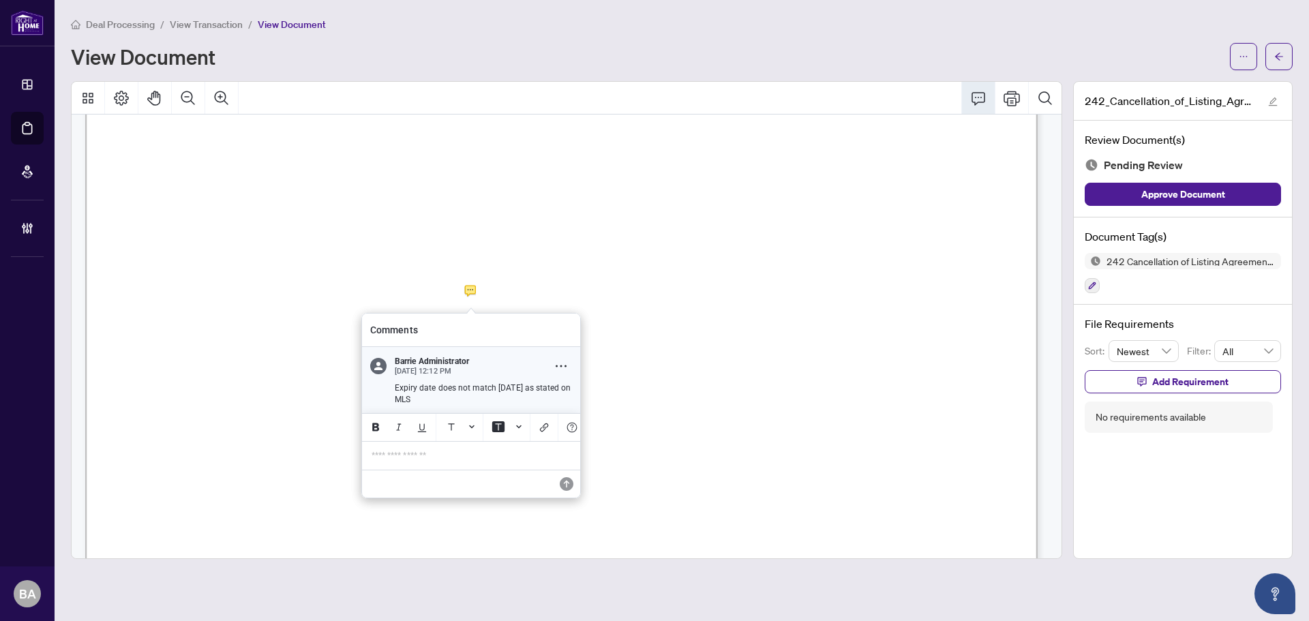
drag, startPoint x: 475, startPoint y: 404, endPoint x: 391, endPoint y: 390, distance: 85.7
click at [391, 390] on div "Expiry date does not match 10/17/2025 as stated on MLS" at bounding box center [479, 393] width 185 height 22
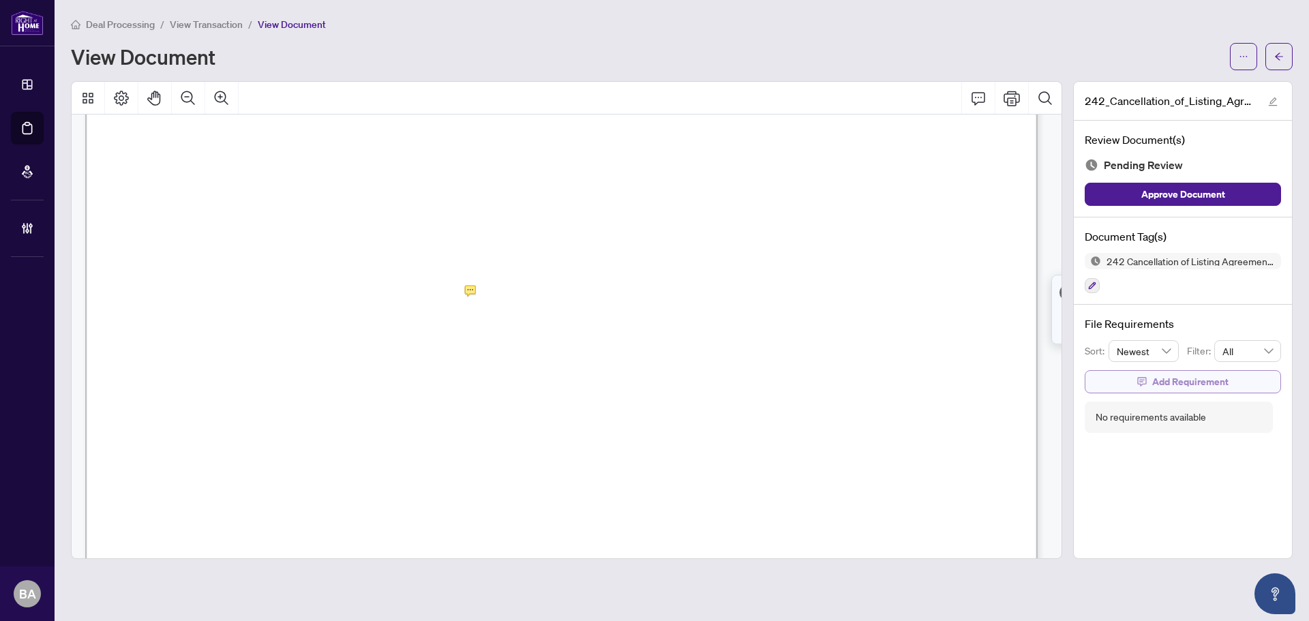
click at [1175, 378] on span "Add Requirement" at bounding box center [1190, 382] width 76 height 22
click at [1177, 400] on textarea at bounding box center [1197, 394] width 146 height 26
paste textarea "**********"
type textarea "**********"
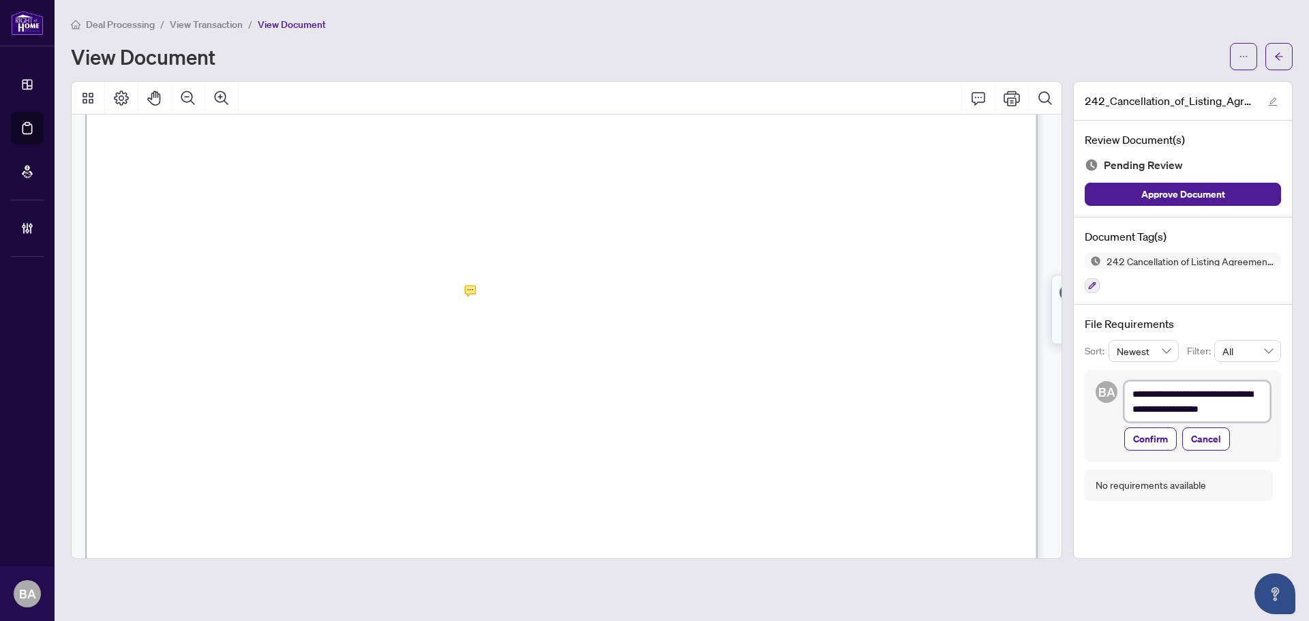
scroll to position [0, 0]
type textarea "**********"
click at [1166, 435] on span "Confirm" at bounding box center [1150, 439] width 35 height 22
type textarea "**********"
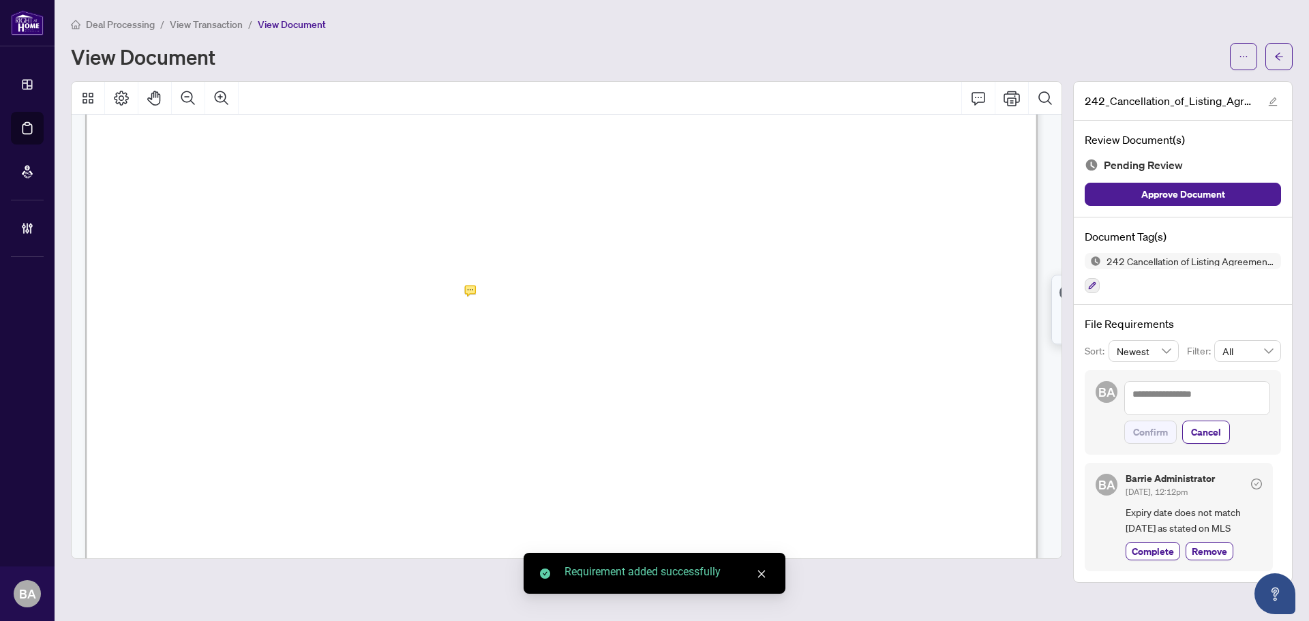
click at [1100, 280] on div "242 Cancellation of Listing Agreement - Authority to Offer for Sale" at bounding box center [1183, 273] width 196 height 41
click at [1089, 286] on icon "button" at bounding box center [1092, 286] width 8 height 8
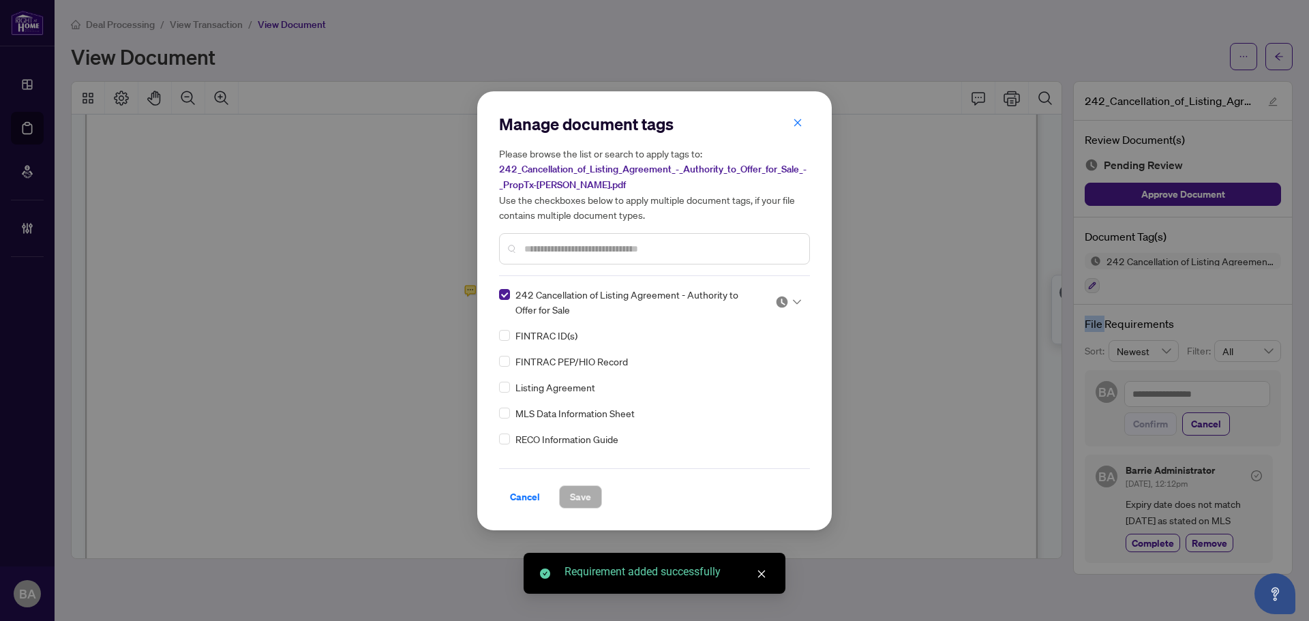
click at [785, 300] on div at bounding box center [788, 302] width 26 height 14
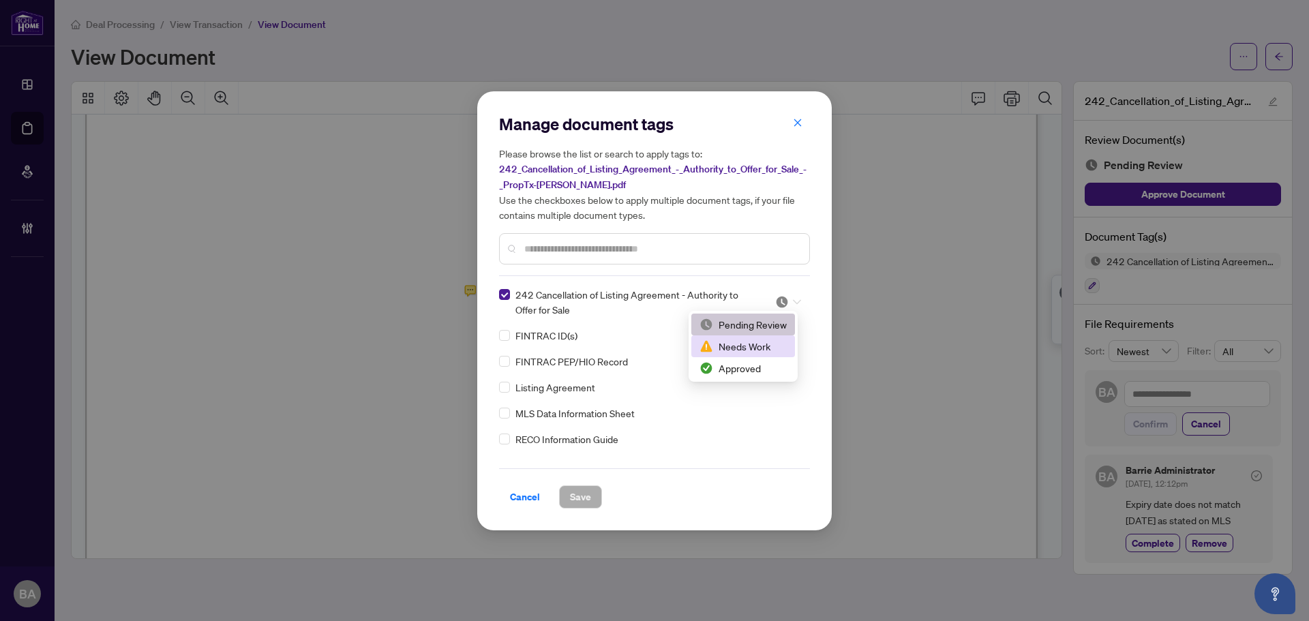
click at [774, 346] on div "Needs Work" at bounding box center [742, 346] width 87 height 15
click at [584, 502] on span "Save" at bounding box center [580, 497] width 21 height 22
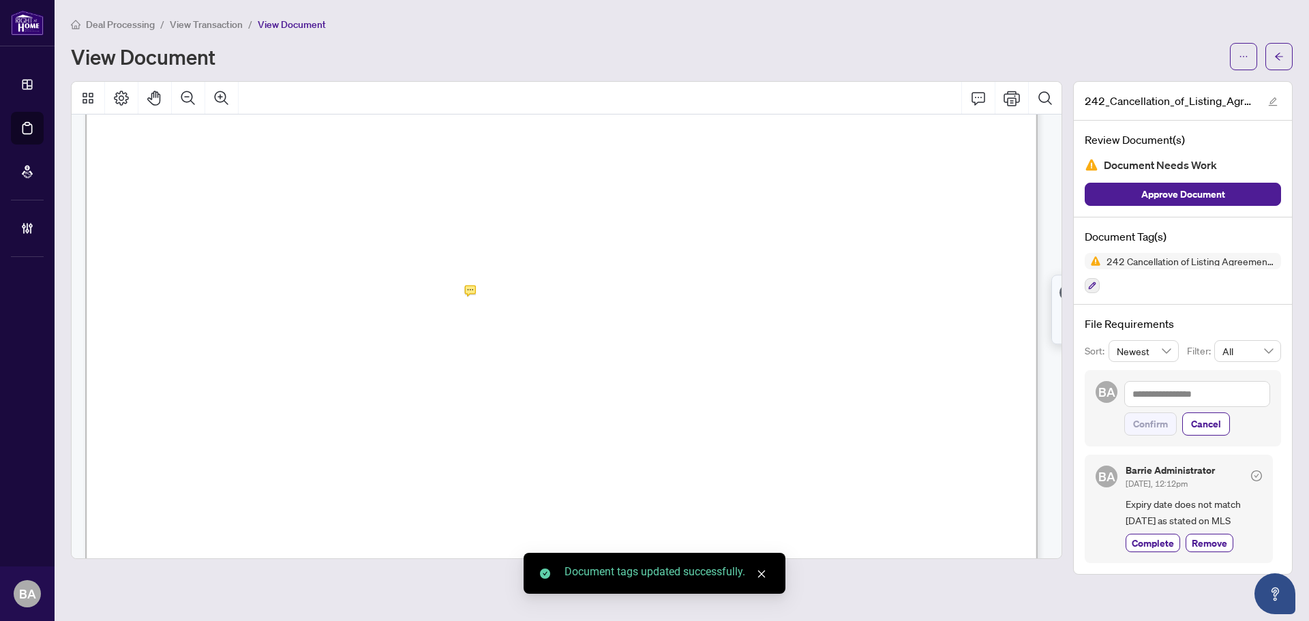
click at [209, 25] on span "View Transaction" at bounding box center [206, 24] width 73 height 12
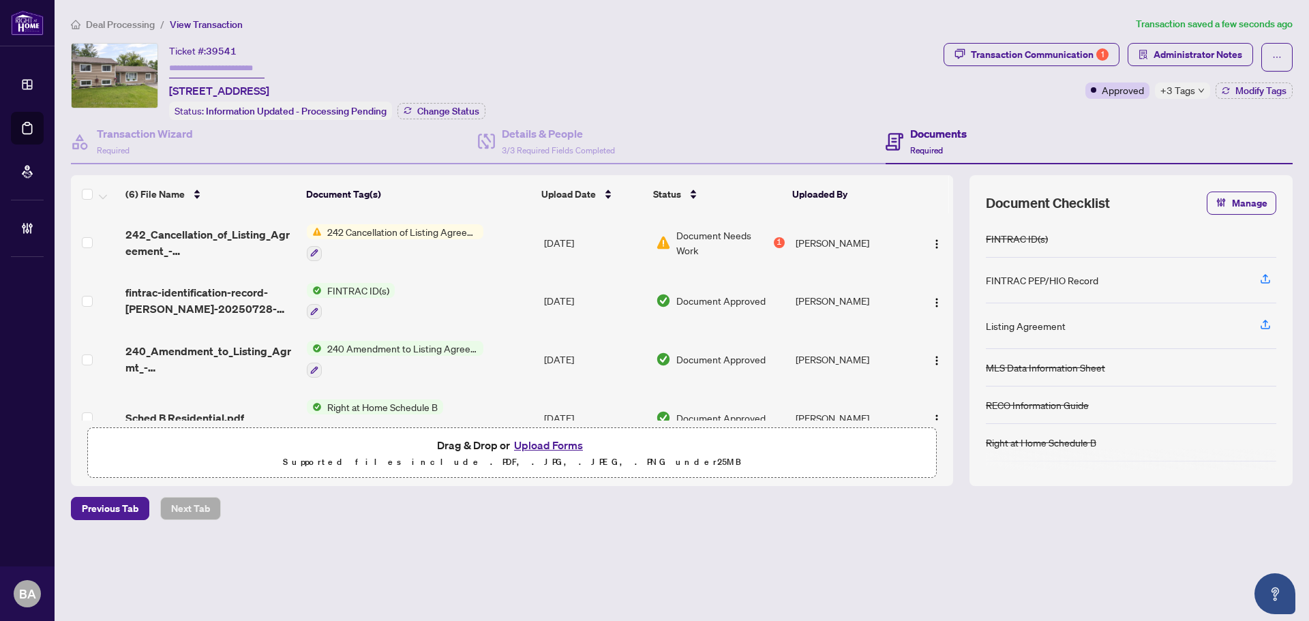
click at [1173, 85] on span "+3 Tags" at bounding box center [1177, 90] width 35 height 16
drag, startPoint x: 1072, startPoint y: 118, endPoint x: 1102, endPoint y: 114, distance: 30.9
click at [1076, 117] on div "Ticket #: 39541 124 Sydenham St, Essa, Ontario L0M 1B0, Canada Status: Informat…" at bounding box center [681, 264] width 1233 height 443
click at [1218, 114] on div "Transaction Communication 1 Administrator Notes Approved +3 Tags Modify Tags" at bounding box center [1118, 81] width 354 height 77
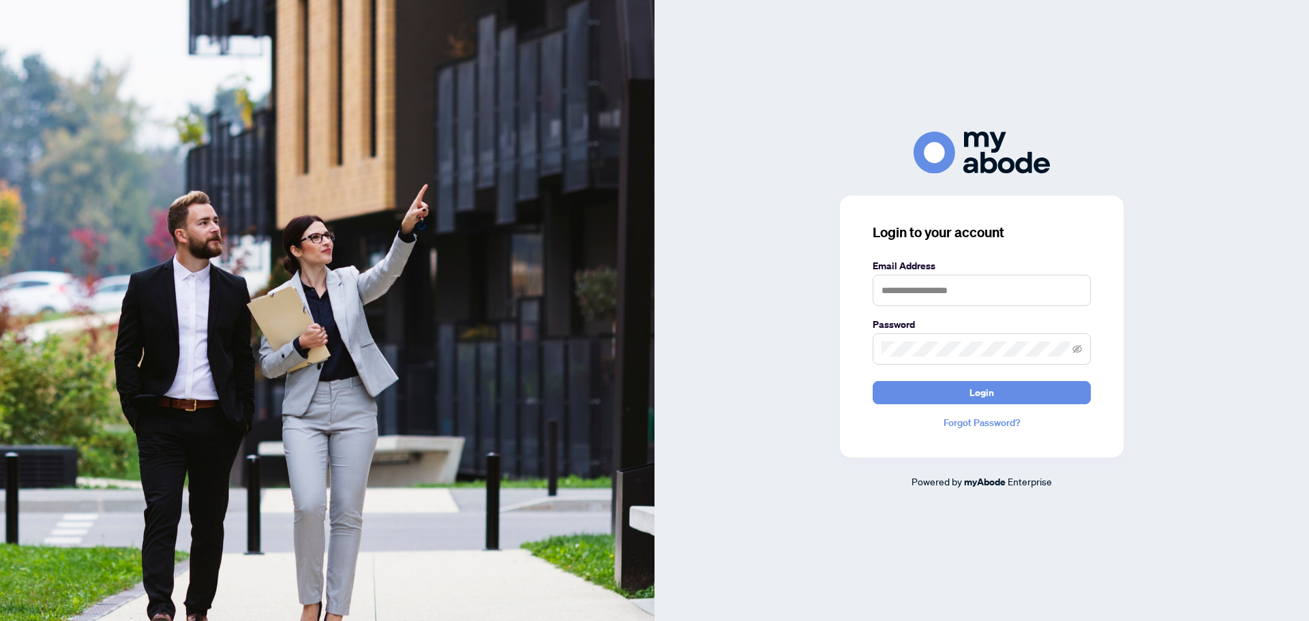
type input "**********"
click at [963, 403] on button "Login" at bounding box center [982, 392] width 218 height 23
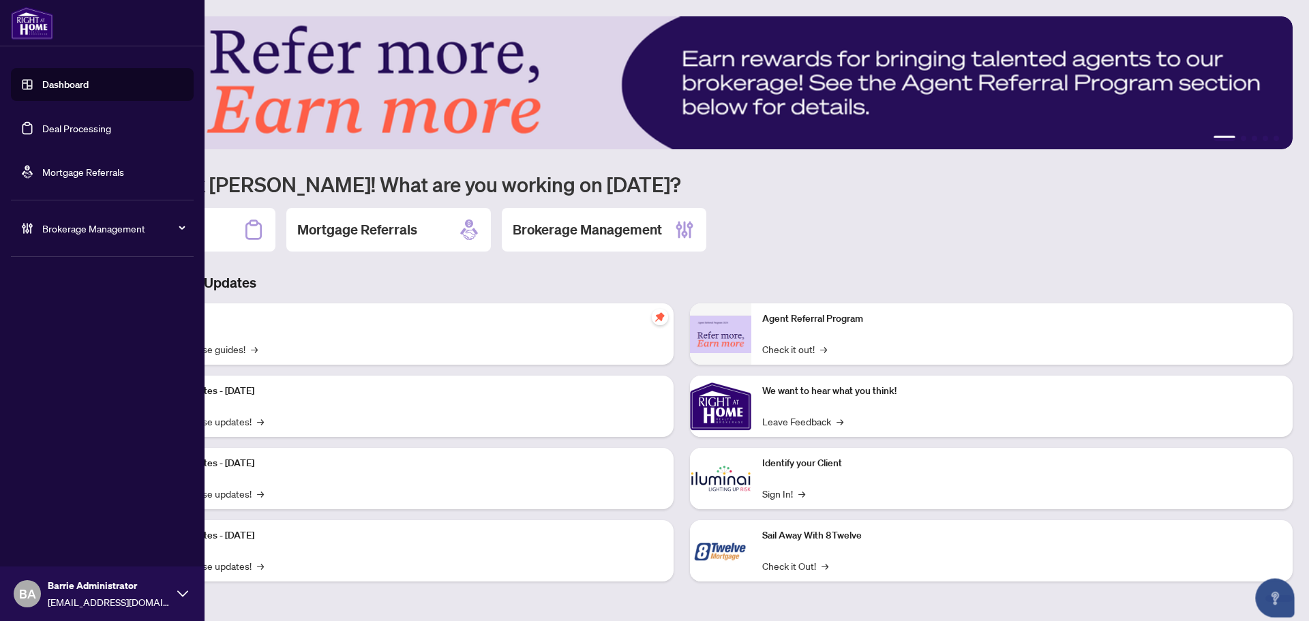
click at [52, 131] on link "Deal Processing" at bounding box center [76, 128] width 69 height 12
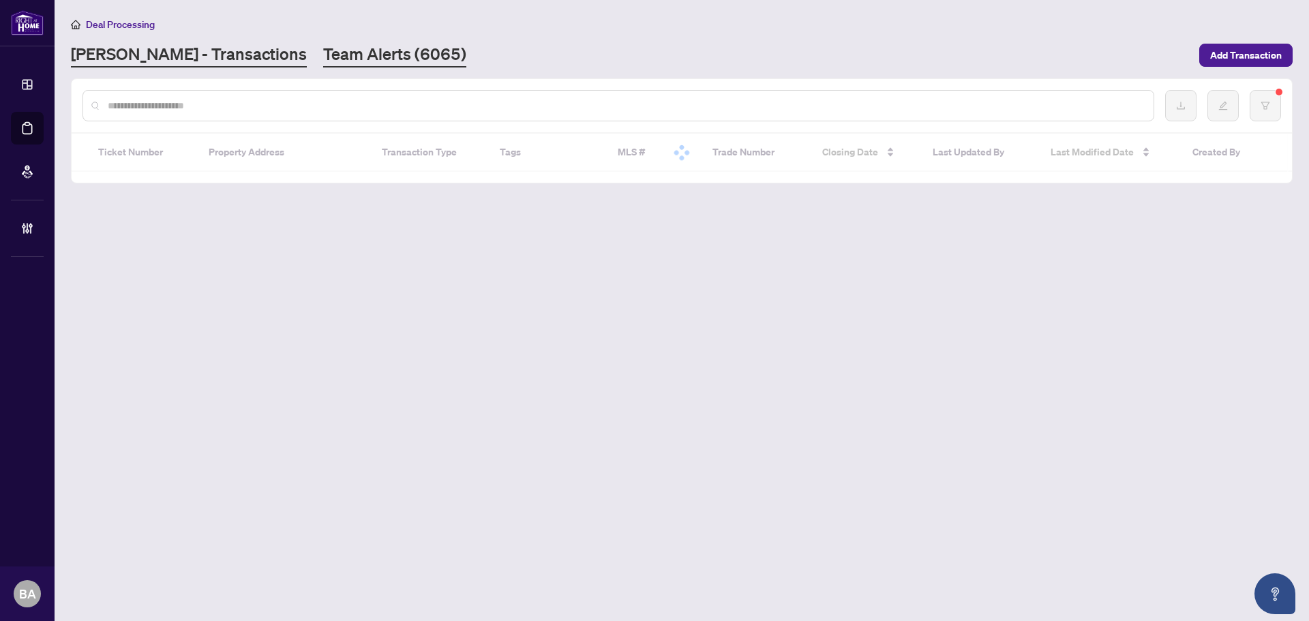
click at [323, 60] on link "Team Alerts (6065)" at bounding box center [394, 55] width 143 height 25
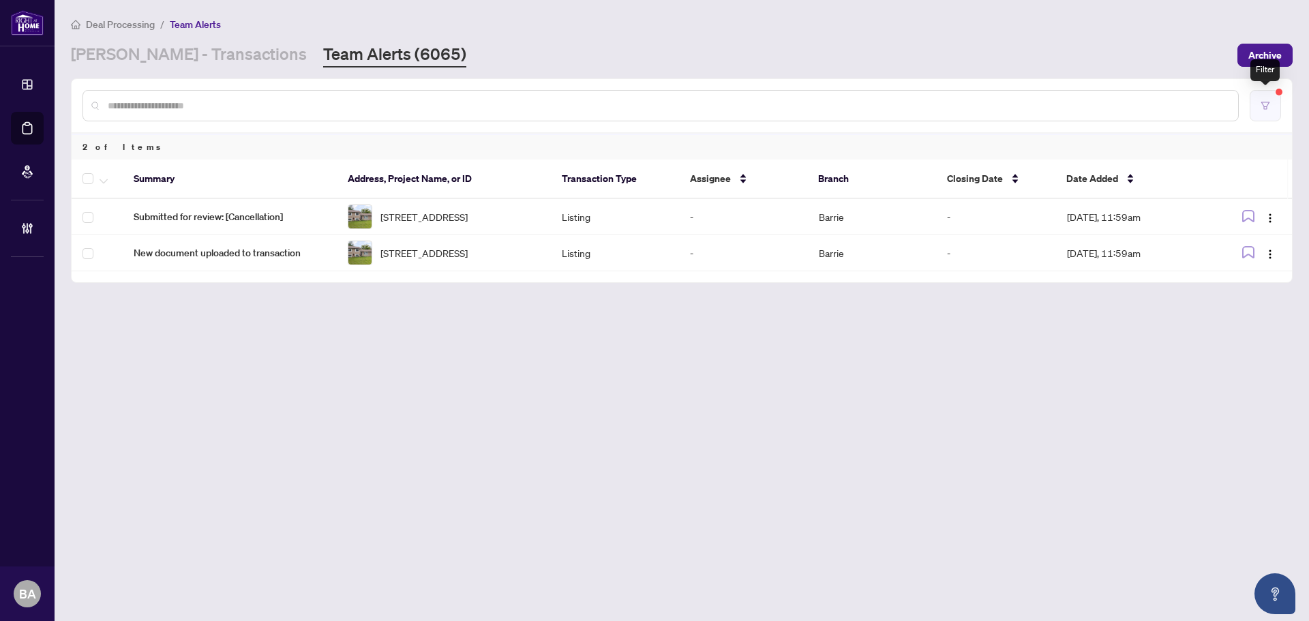
click at [1278, 104] on button "button" at bounding box center [1265, 105] width 31 height 31
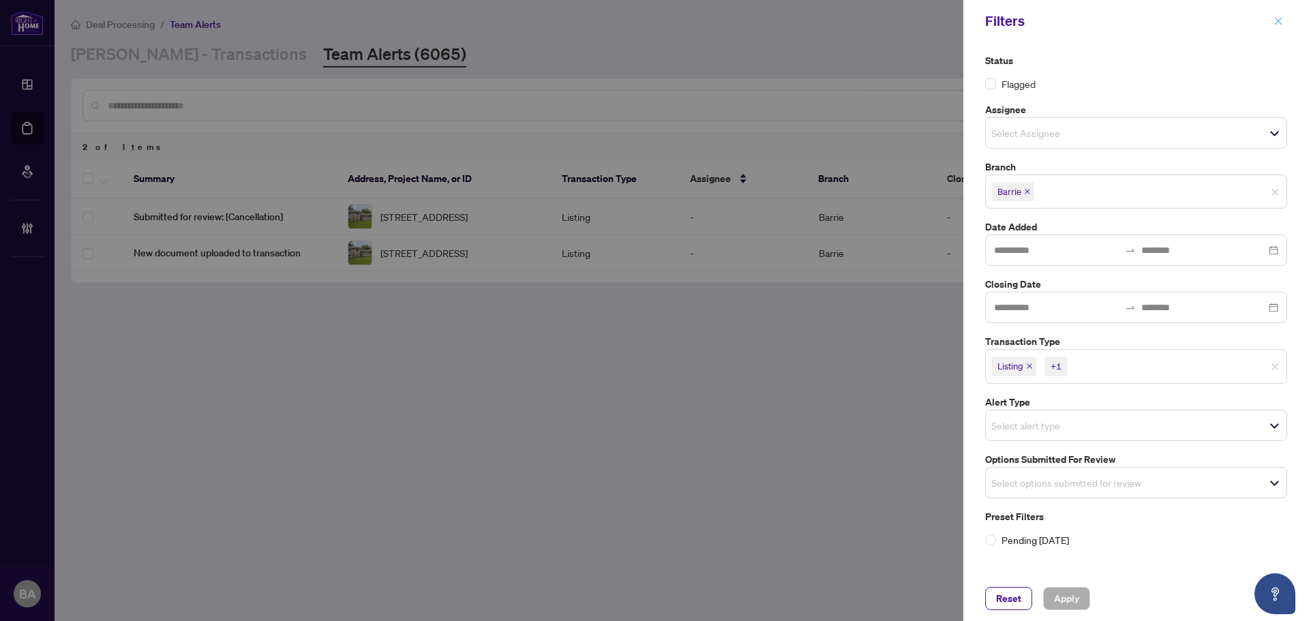
click at [1280, 24] on icon "close" at bounding box center [1278, 21] width 10 height 10
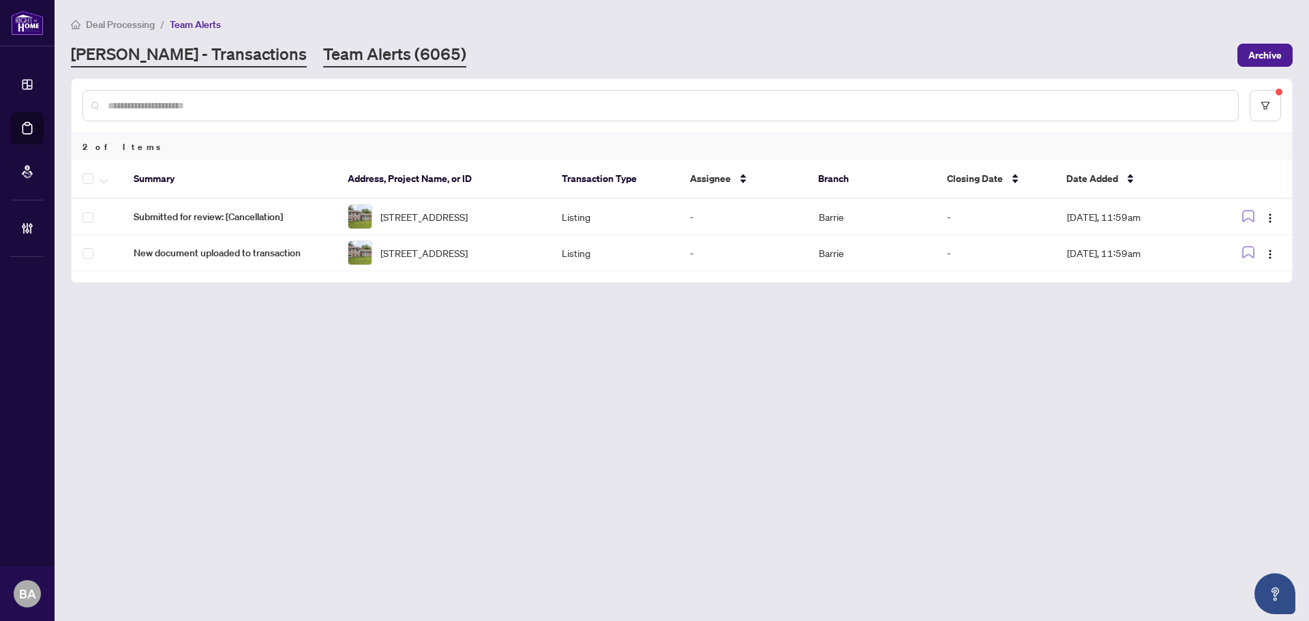
click at [184, 44] on link "[PERSON_NAME] - Transactions" at bounding box center [189, 55] width 236 height 25
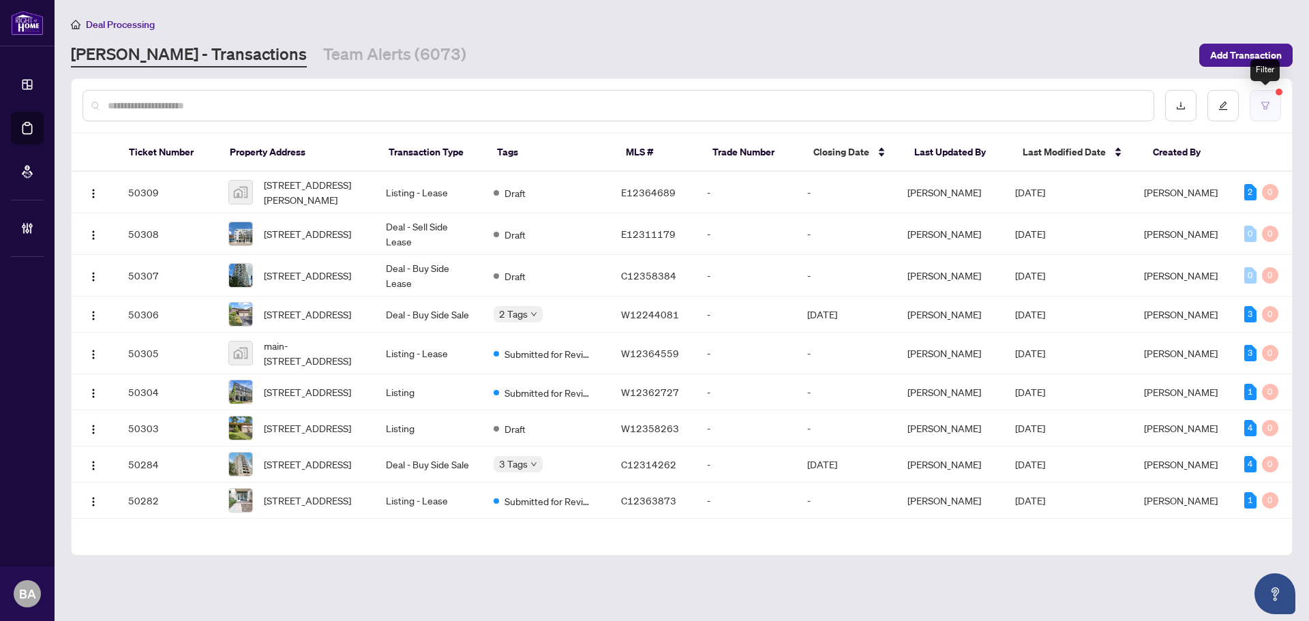
click at [1262, 108] on icon "filter" at bounding box center [1265, 106] width 10 height 10
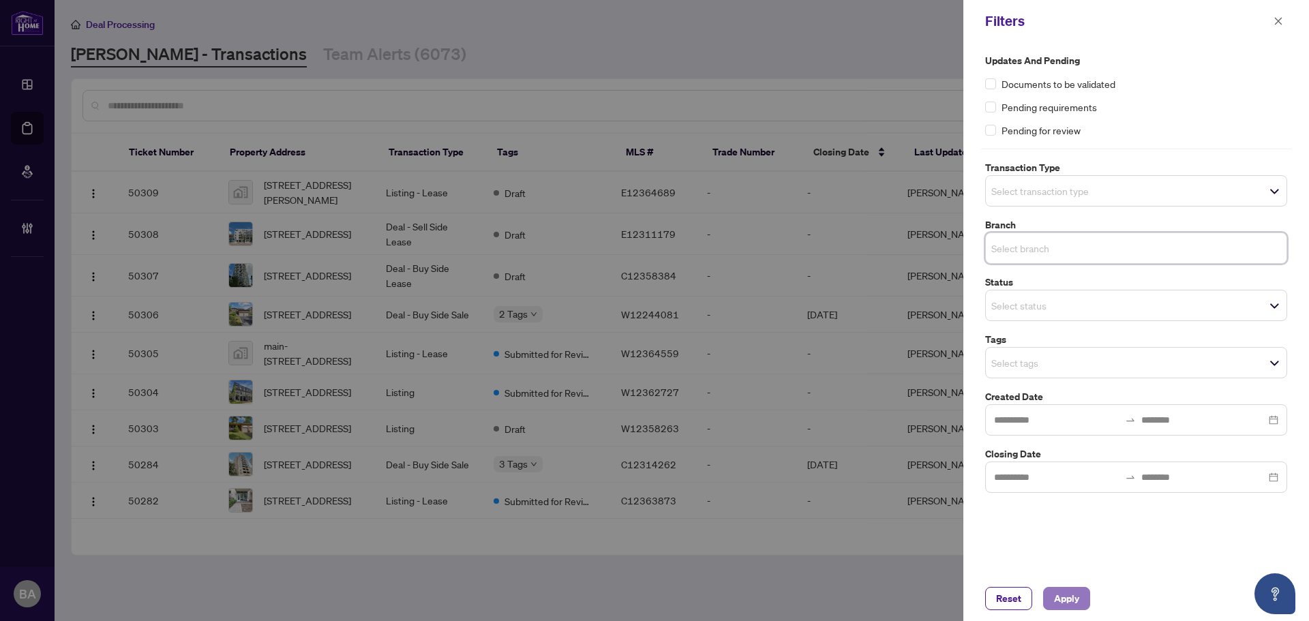
click at [1076, 599] on span "Apply" at bounding box center [1066, 599] width 25 height 22
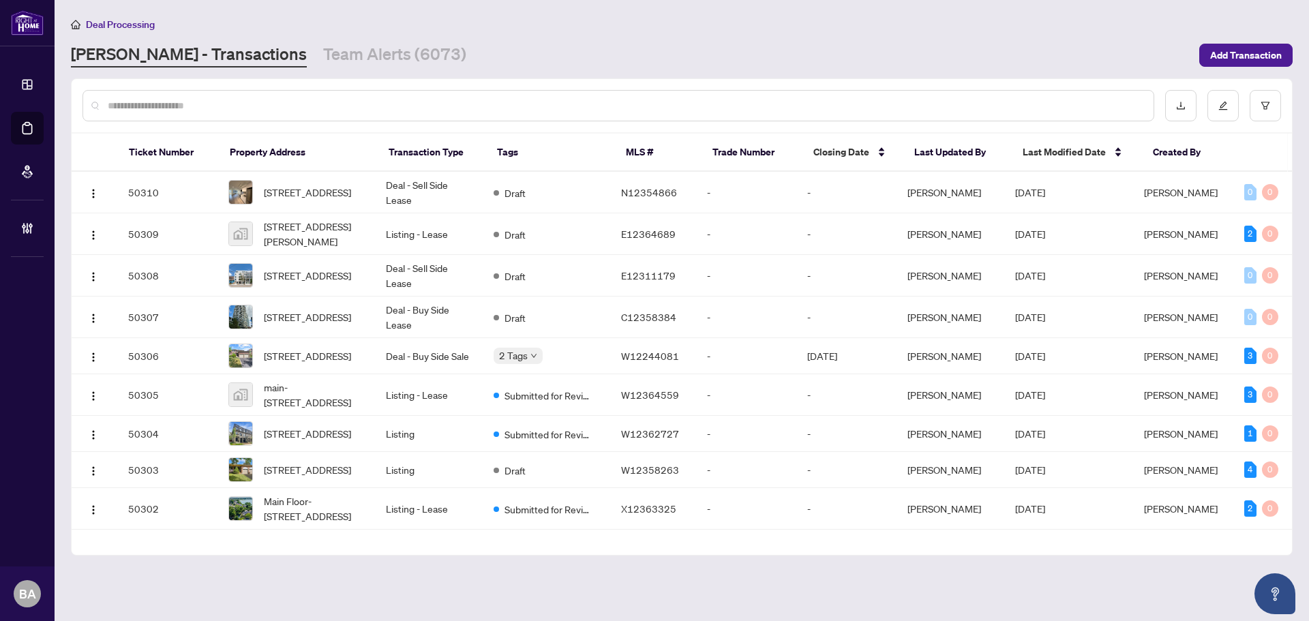
click at [235, 102] on input "text" at bounding box center [625, 105] width 1035 height 15
paste input "*****"
type input "*****"
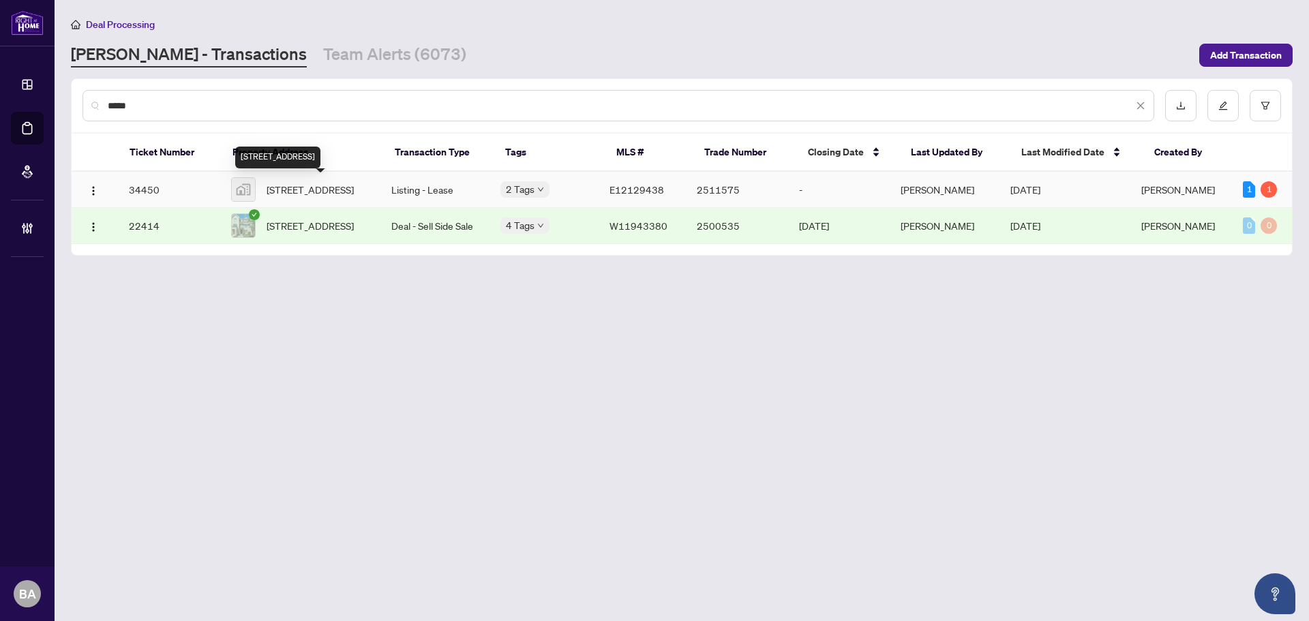
click at [287, 195] on span "484 Donlands Avenue, East York, ON, Canada" at bounding box center [310, 189] width 87 height 15
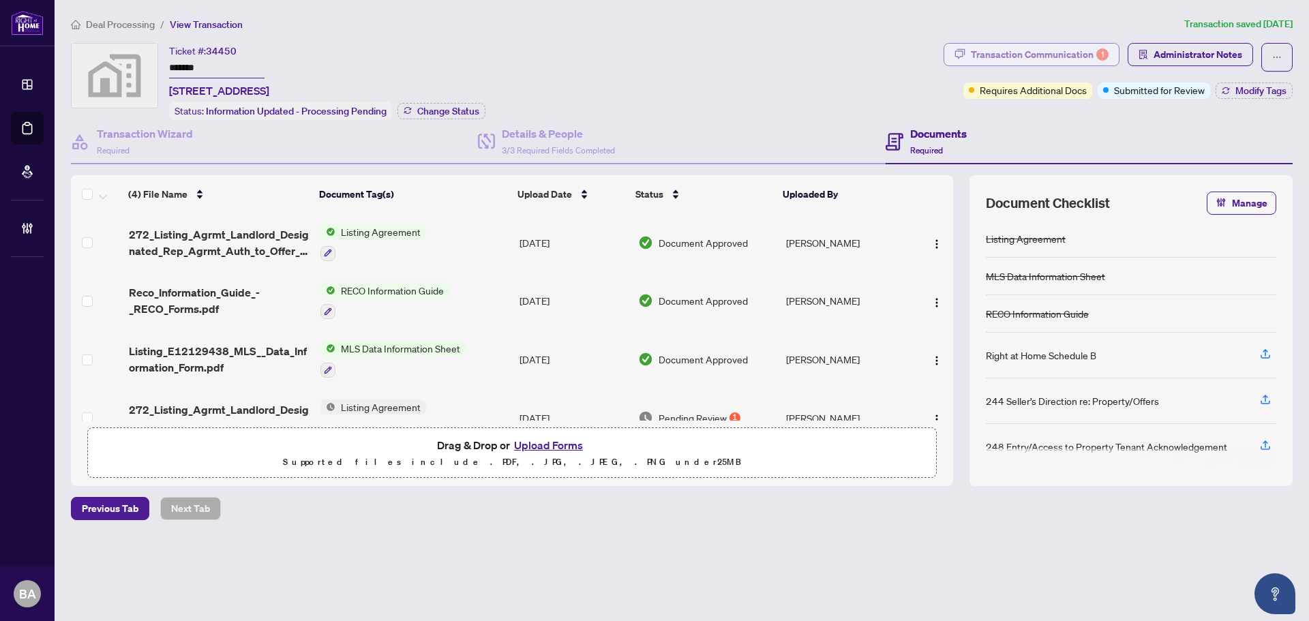
click at [1025, 54] on div "Transaction Communication 1" at bounding box center [1040, 55] width 138 height 22
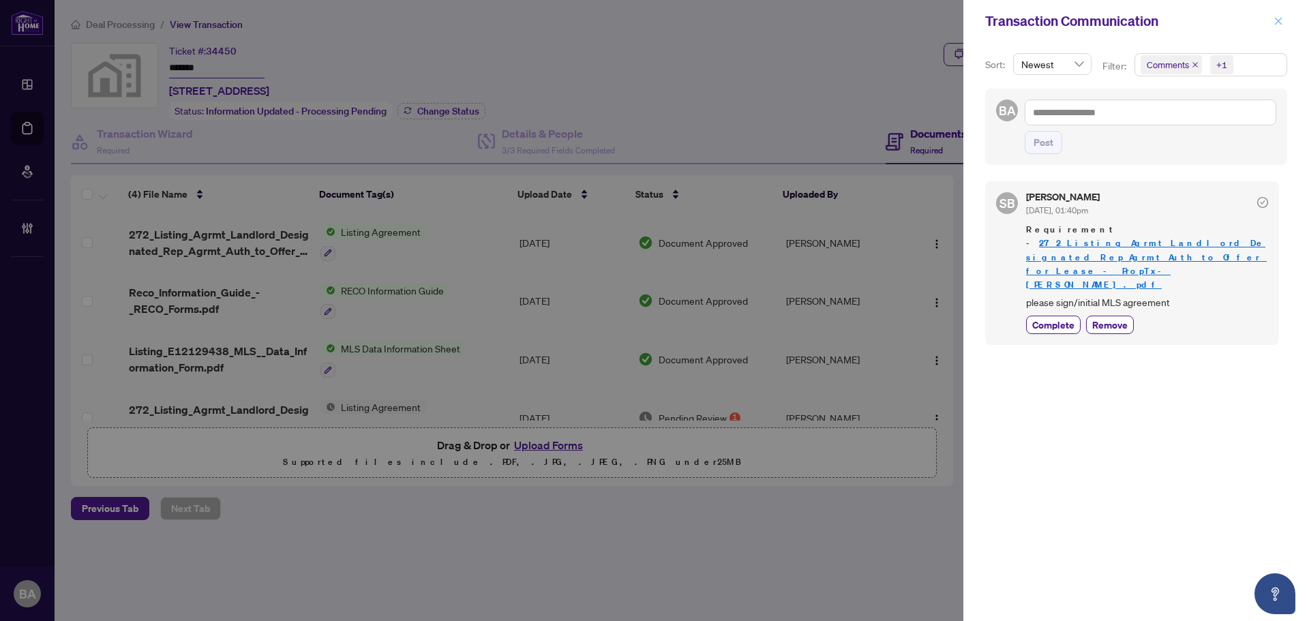
click at [1276, 22] on icon "close" at bounding box center [1278, 21] width 10 height 10
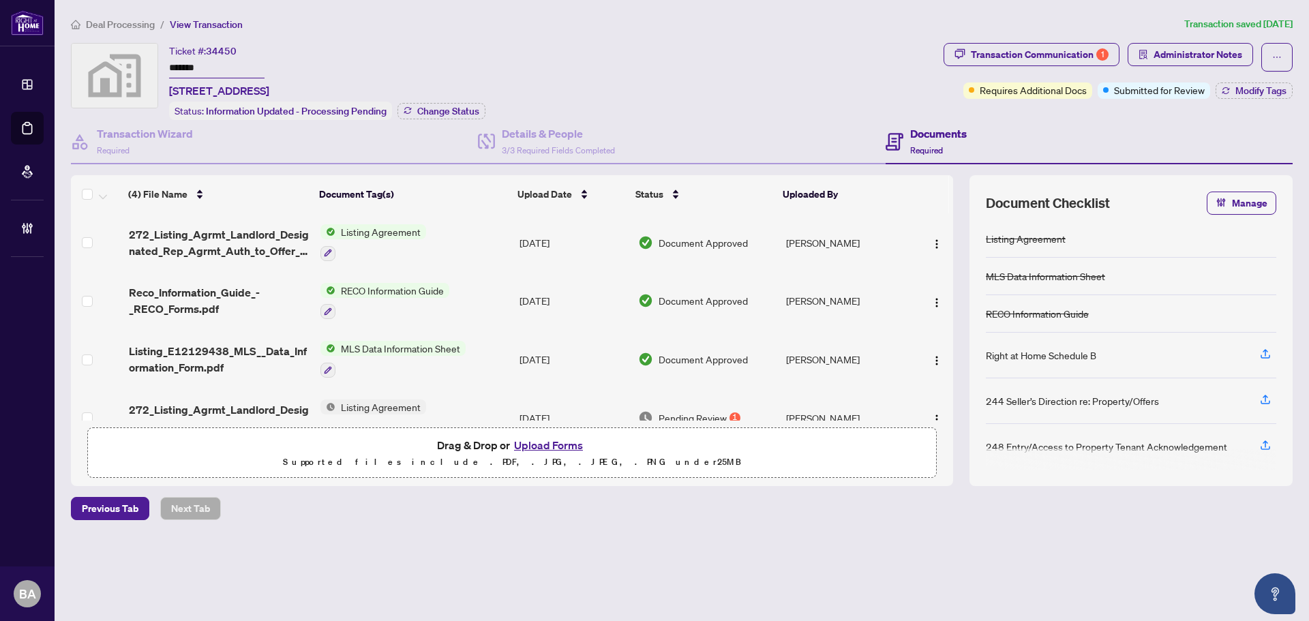
scroll to position [30, 0]
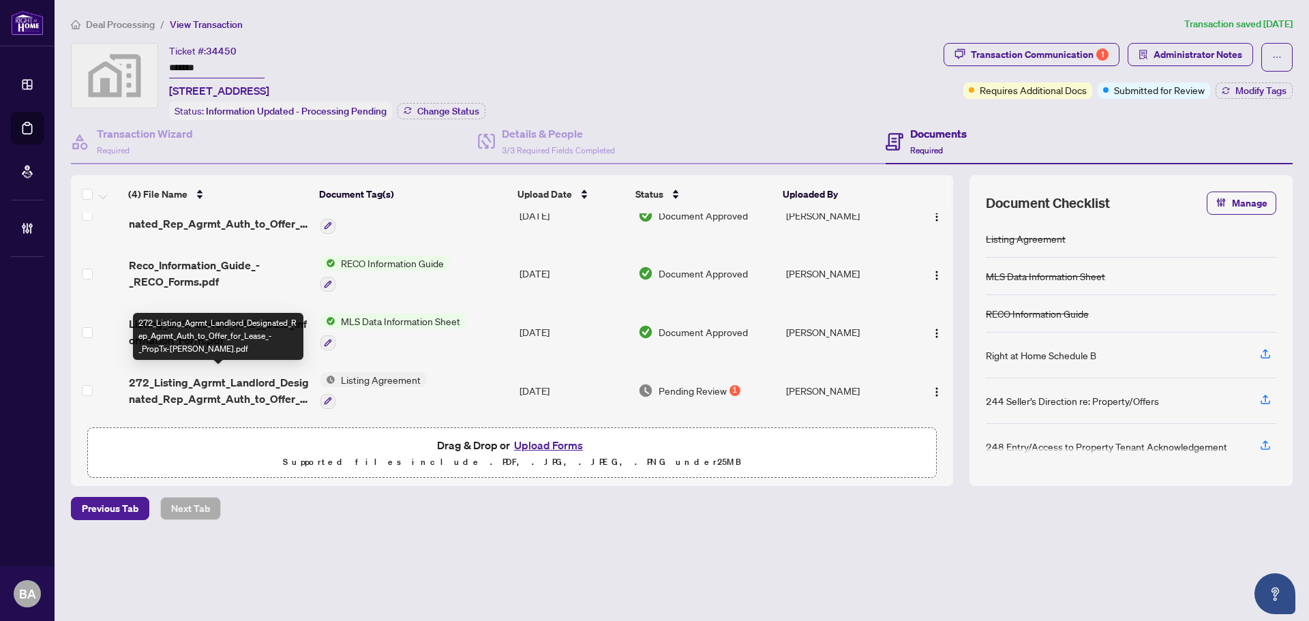
click at [221, 385] on span "272_Listing_Agrmt_Landlord_Designated_Rep_Agrmt_Auth_to_Offer_for_Lease_-_PropT…" at bounding box center [219, 390] width 181 height 33
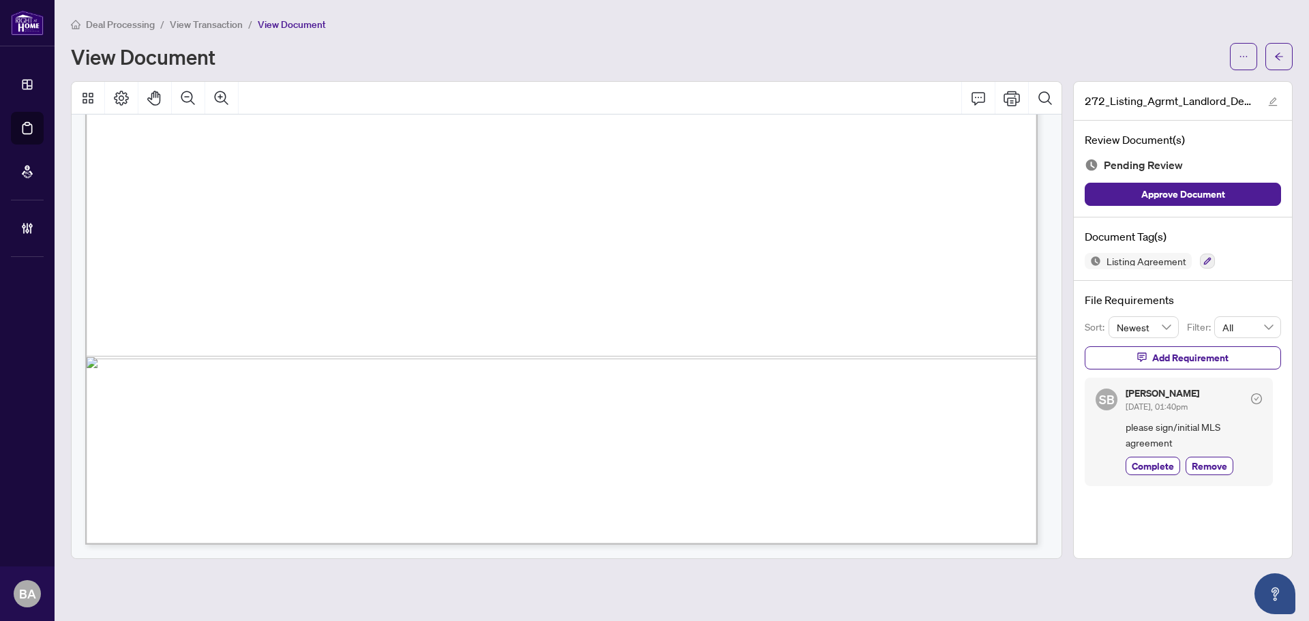
scroll to position [5880, 0]
click at [1166, 461] on span "Complete" at bounding box center [1153, 466] width 42 height 14
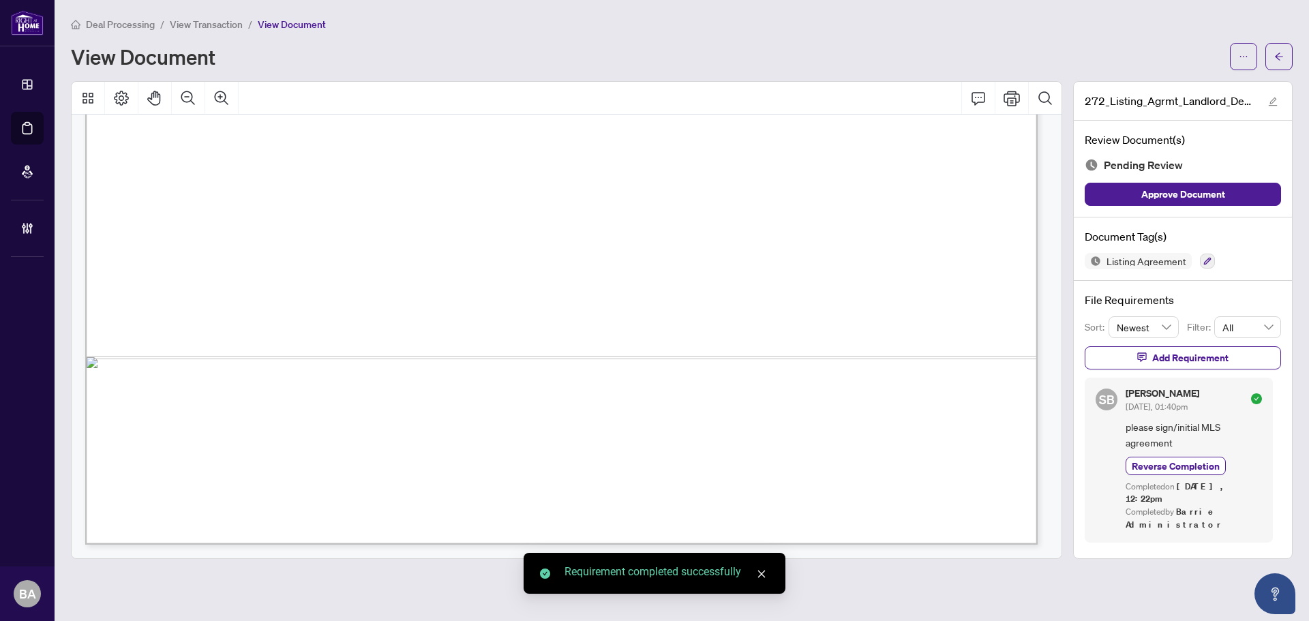
click at [228, 20] on span "View Transaction" at bounding box center [206, 24] width 73 height 12
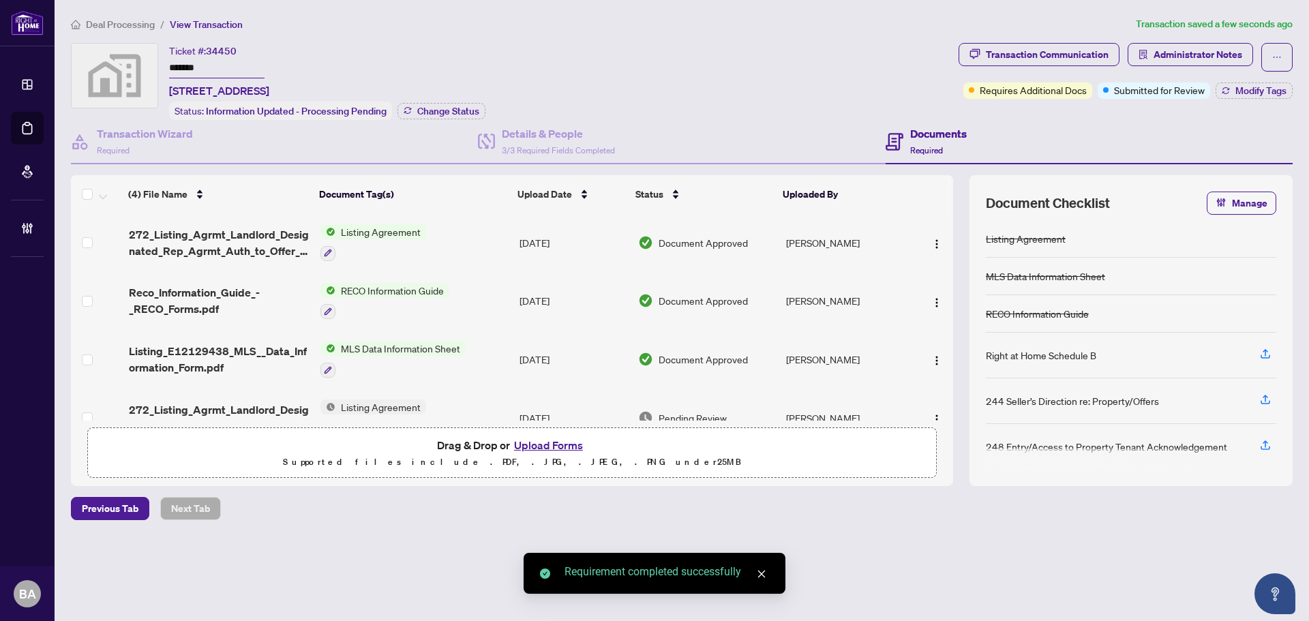
click at [232, 247] on span "272_Listing_Agrmt_Landlord_Designated_Rep_Agrmt_Auth_to_Offer_for_Lease_-_PropT…" at bounding box center [219, 242] width 181 height 33
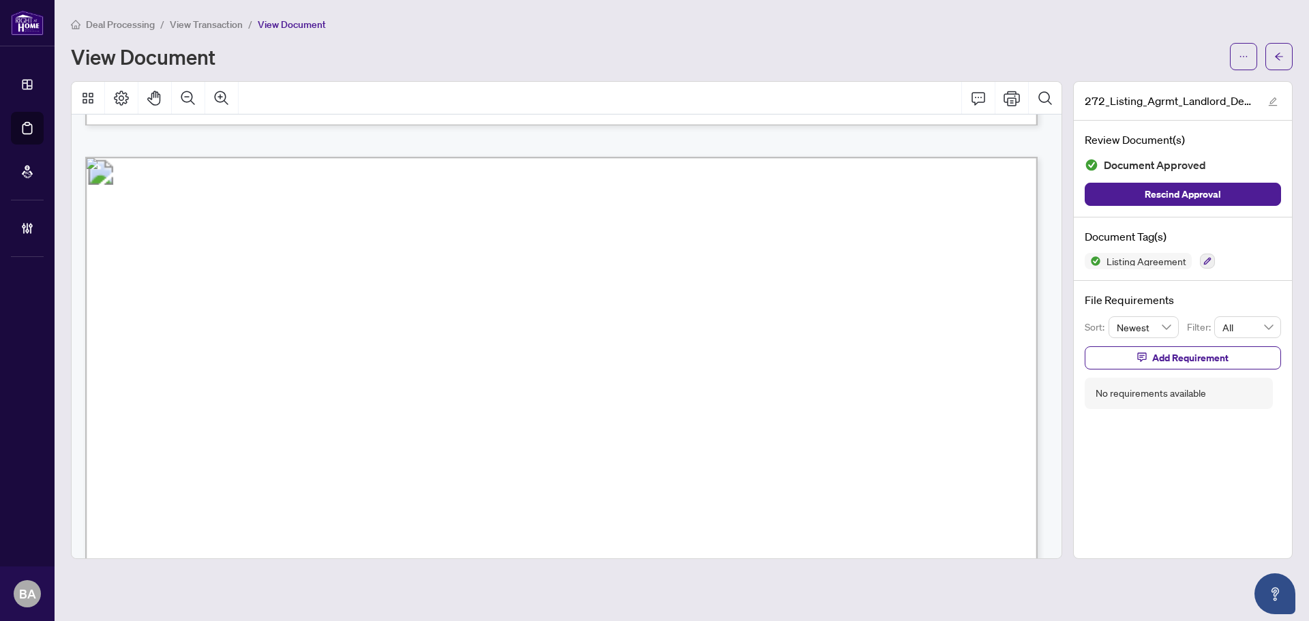
scroll to position [4916, 0]
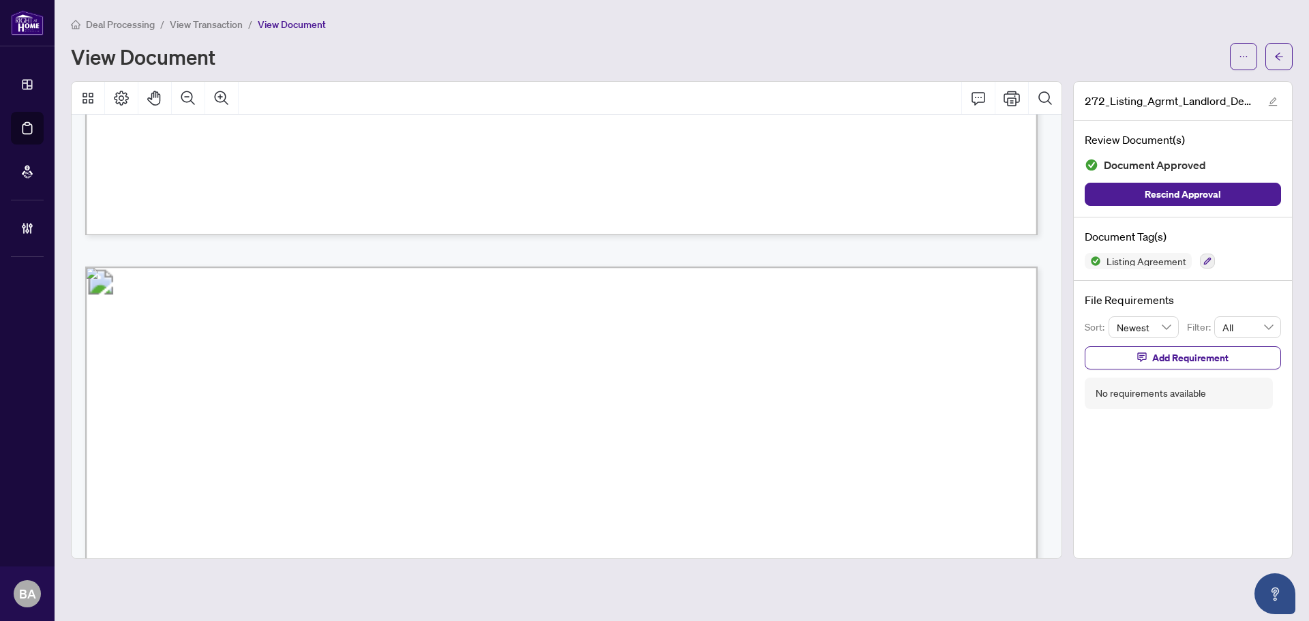
click at [218, 25] on span "View Transaction" at bounding box center [206, 24] width 73 height 12
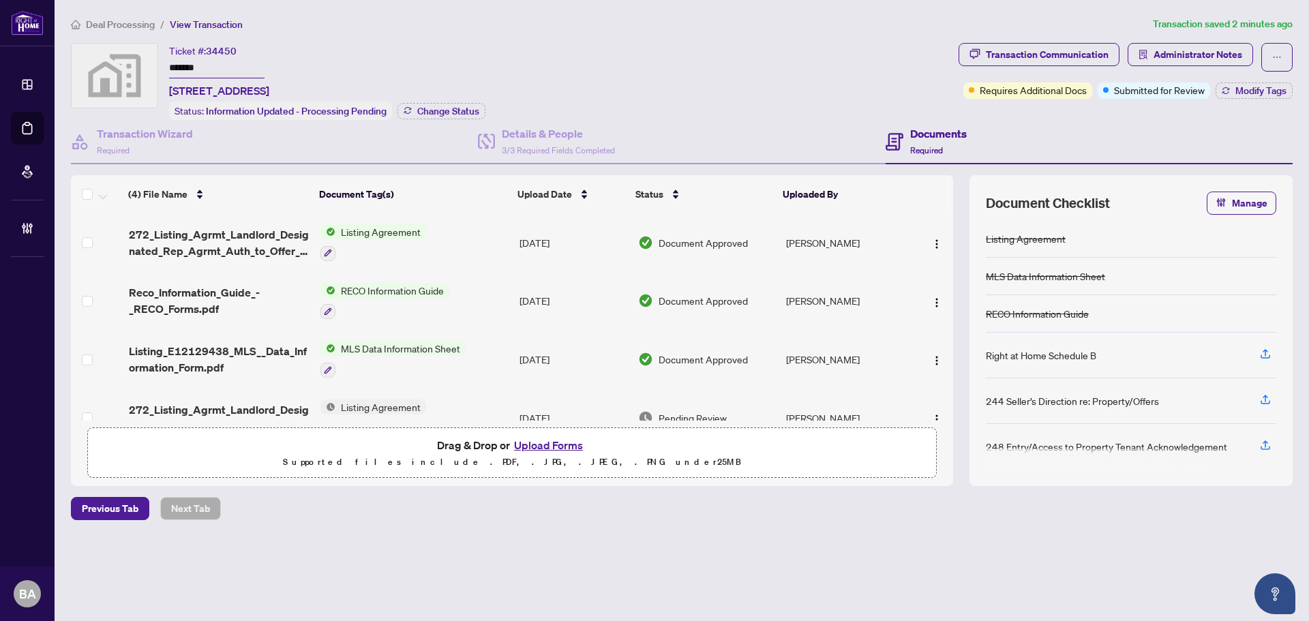
click at [266, 250] on span "272_Listing_Agrmt_Landlord_Designated_Rep_Agrmt_Auth_to_Offer_for_Lease_-_PropT…" at bounding box center [219, 242] width 181 height 33
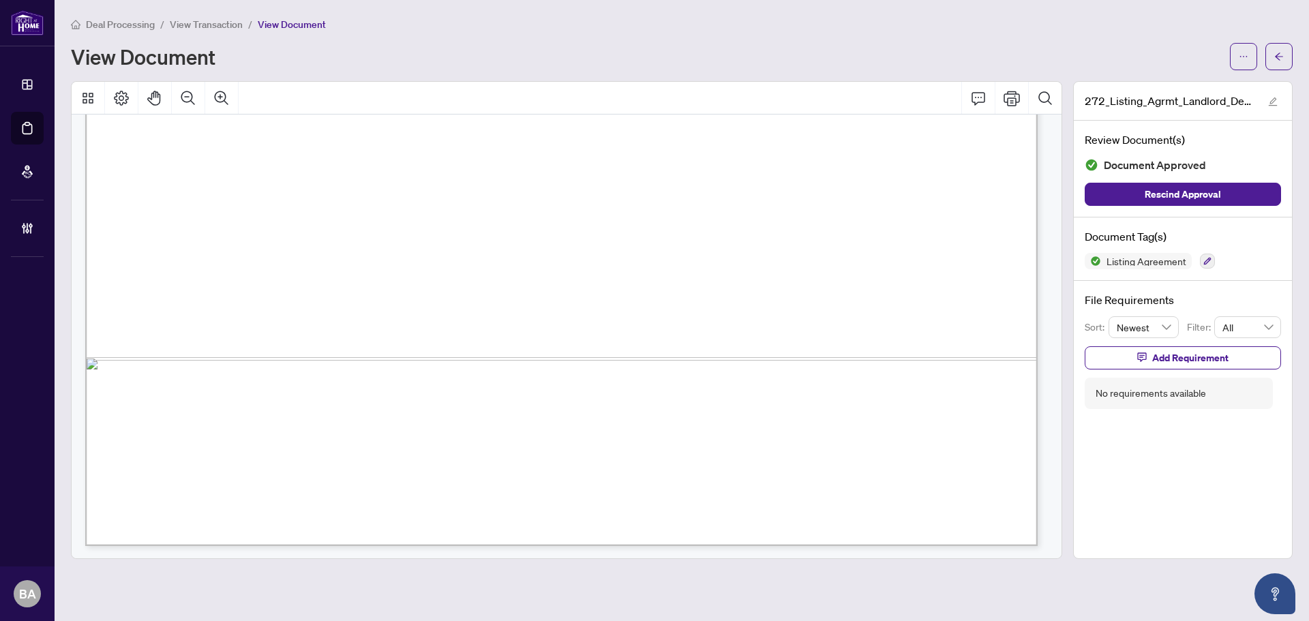
scroll to position [5870, 0]
click at [228, 25] on span "View Transaction" at bounding box center [206, 24] width 73 height 12
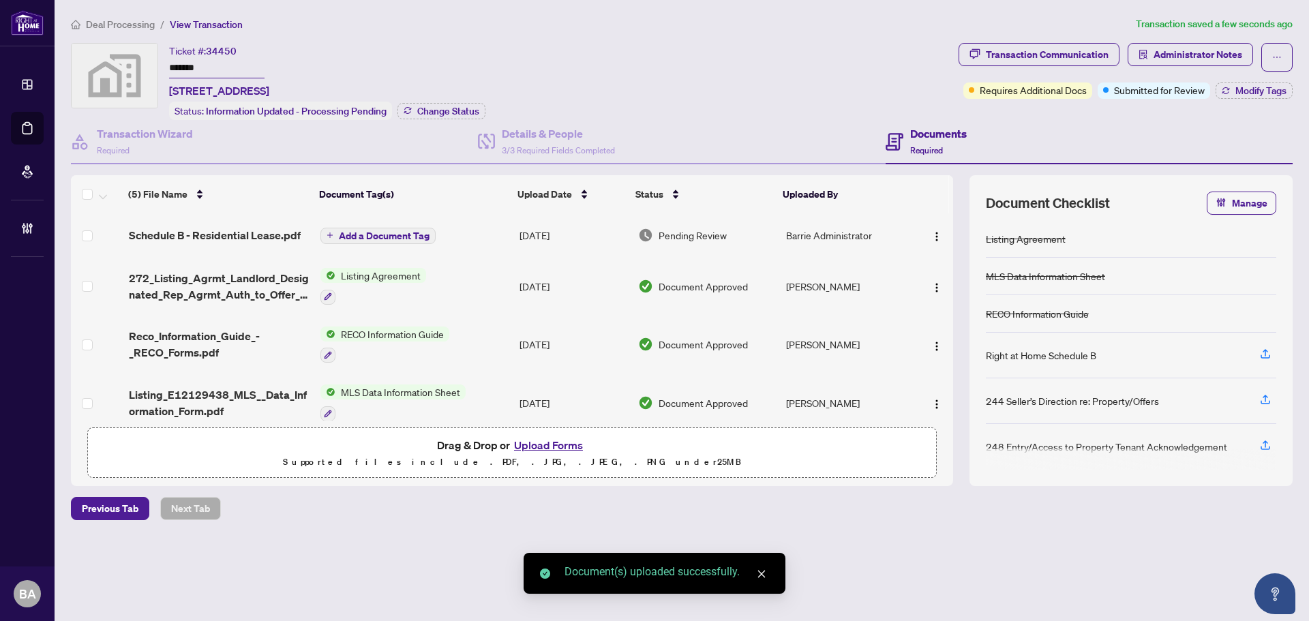
click at [367, 236] on span "Add a Document Tag" at bounding box center [384, 236] width 91 height 10
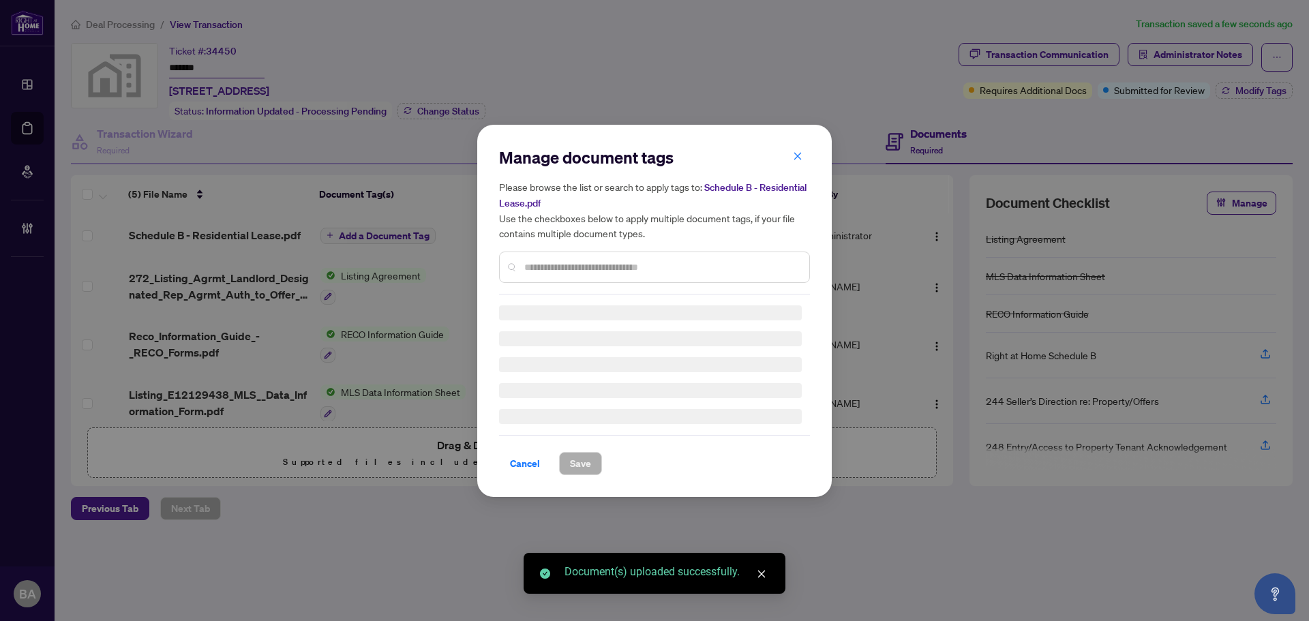
click at [588, 273] on input "text" at bounding box center [661, 267] width 274 height 15
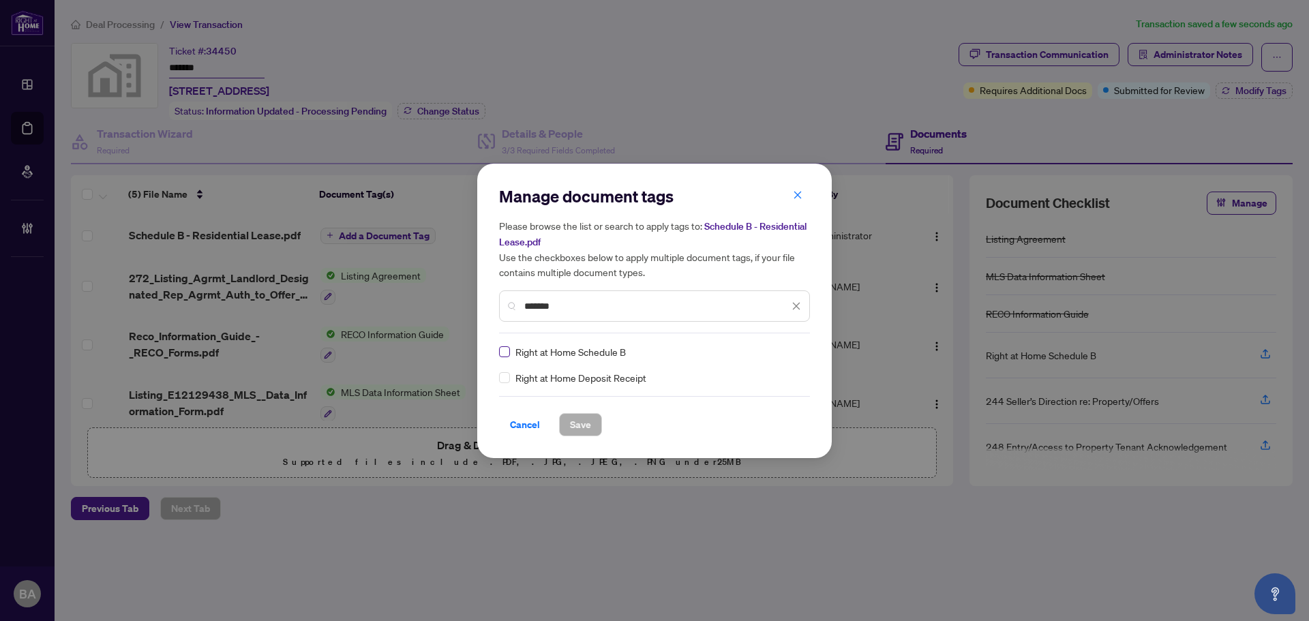
type input "*******"
click at [778, 352] on img at bounding box center [782, 352] width 14 height 14
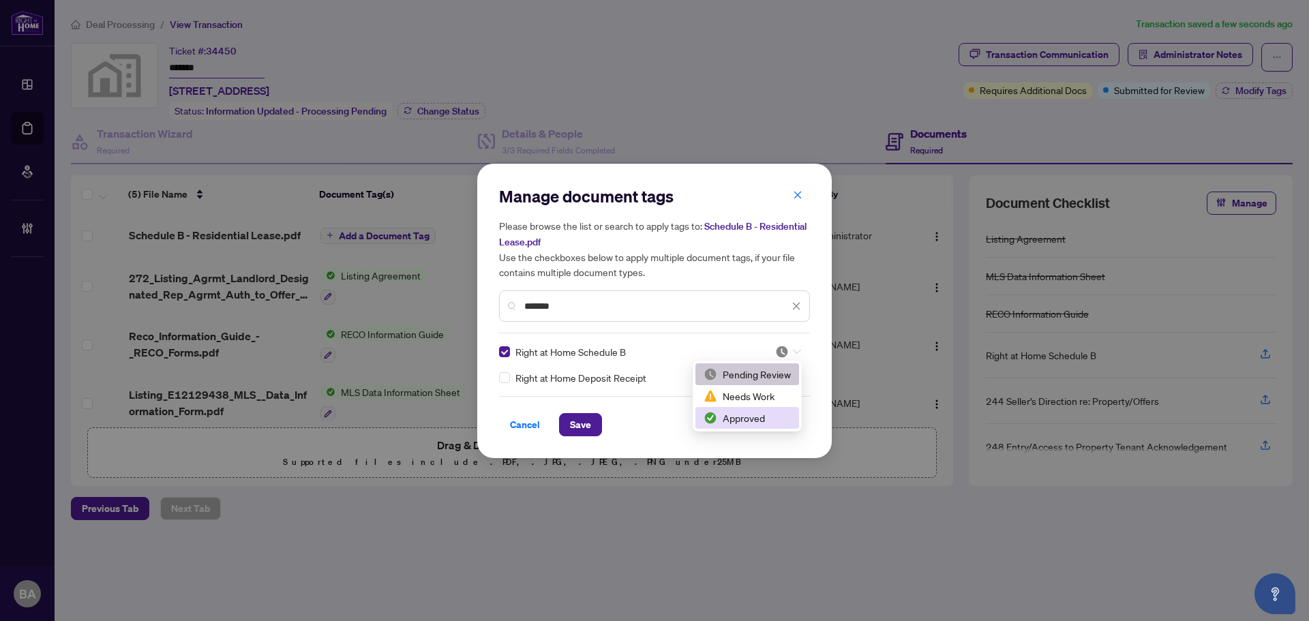
click at [727, 418] on div "Approved" at bounding box center [747, 417] width 87 height 15
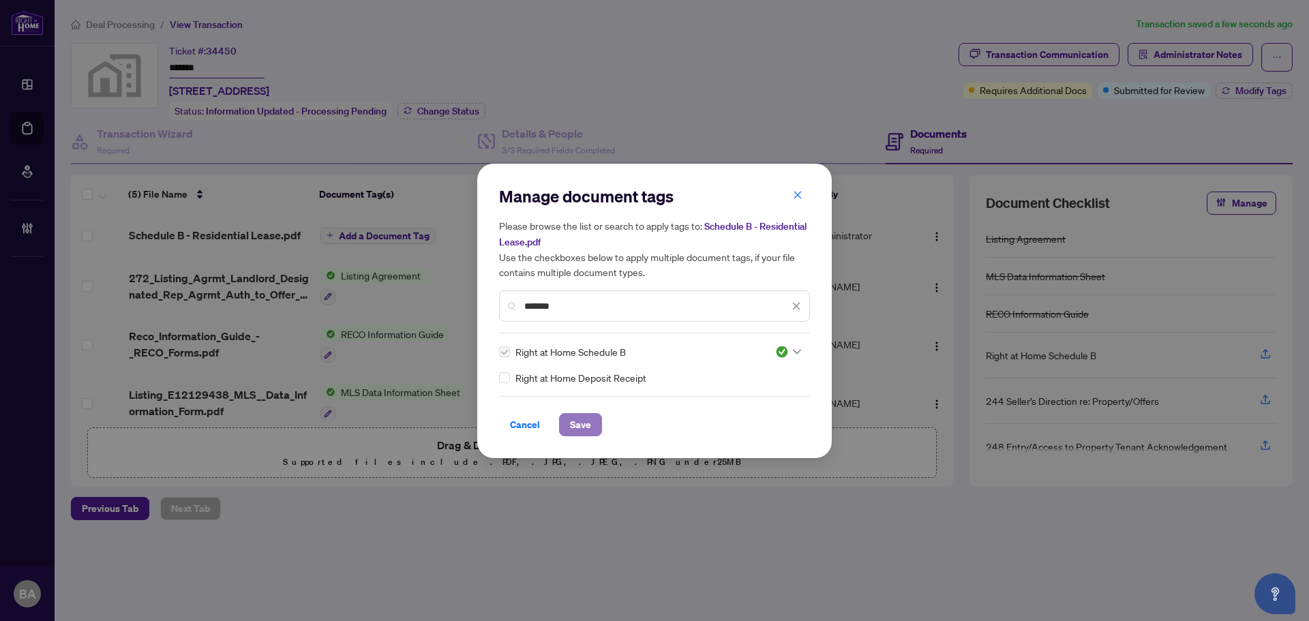
click at [590, 422] on span "Save" at bounding box center [580, 425] width 21 height 22
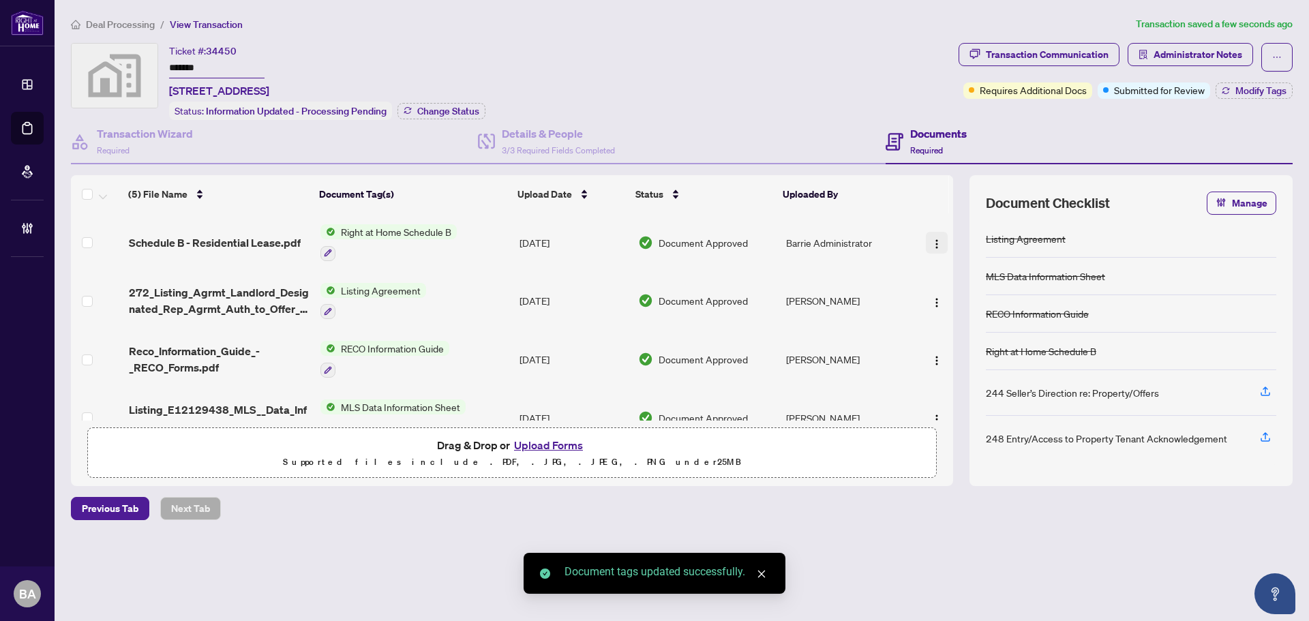
click at [934, 235] on span "button" at bounding box center [936, 242] width 11 height 15
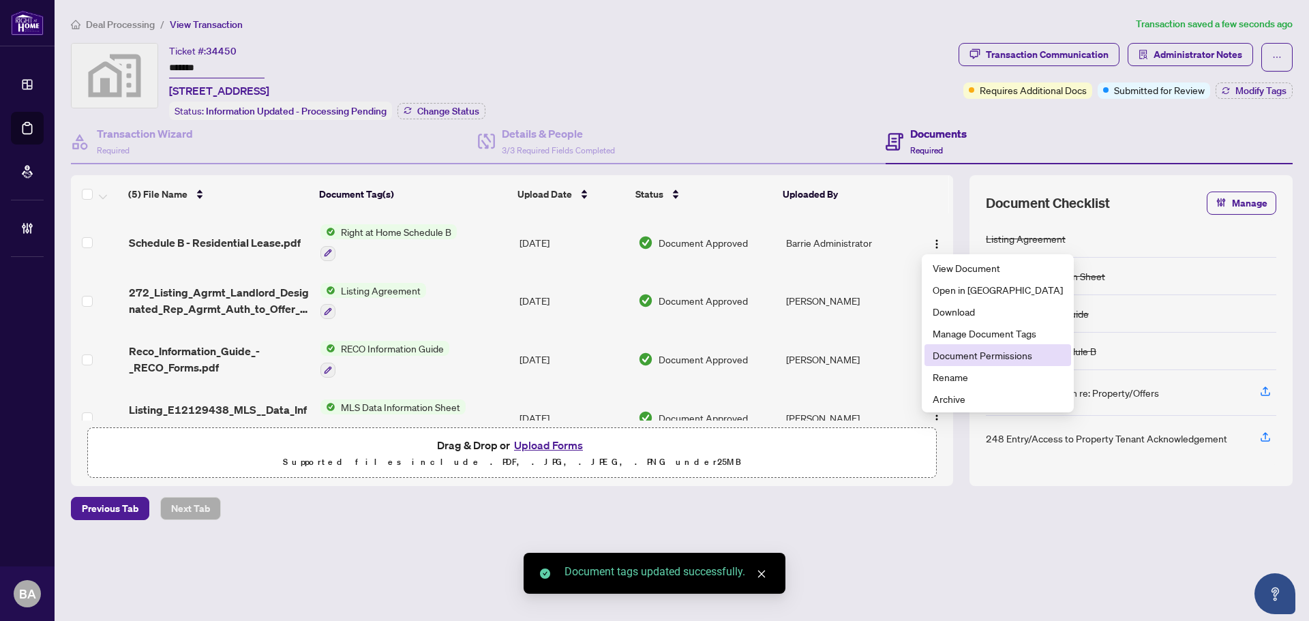
click at [963, 352] on span "Document Permissions" at bounding box center [998, 355] width 130 height 15
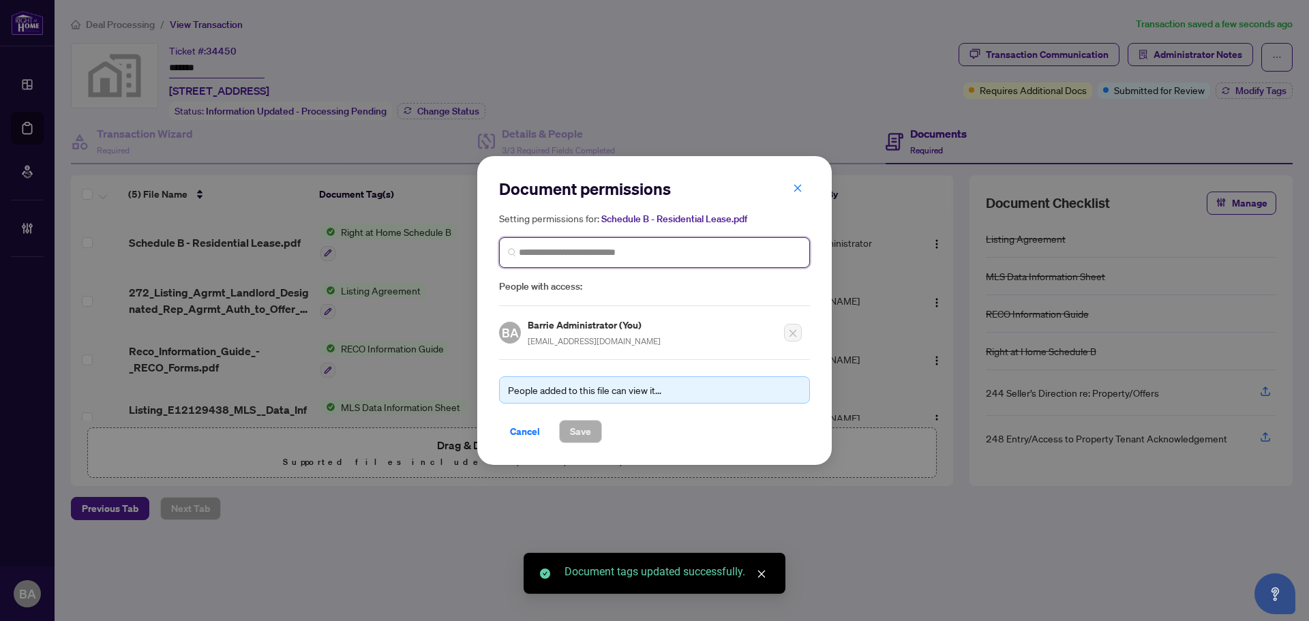
click at [765, 255] on input "search" at bounding box center [660, 252] width 282 height 14
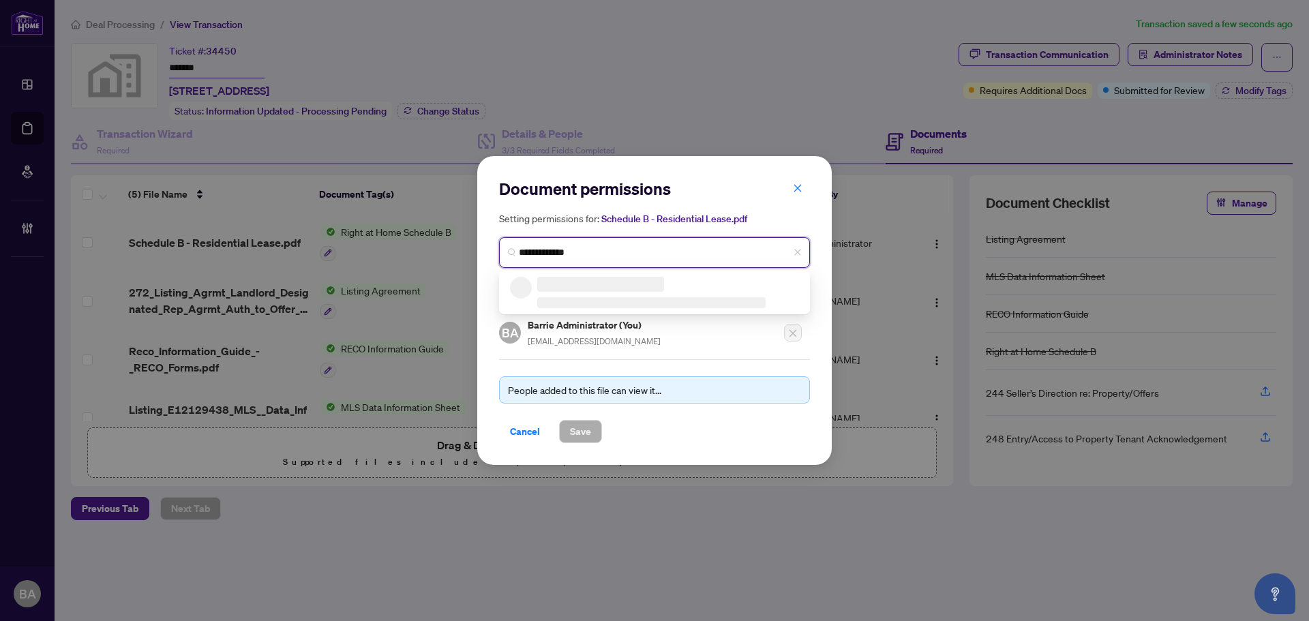
type input "**********"
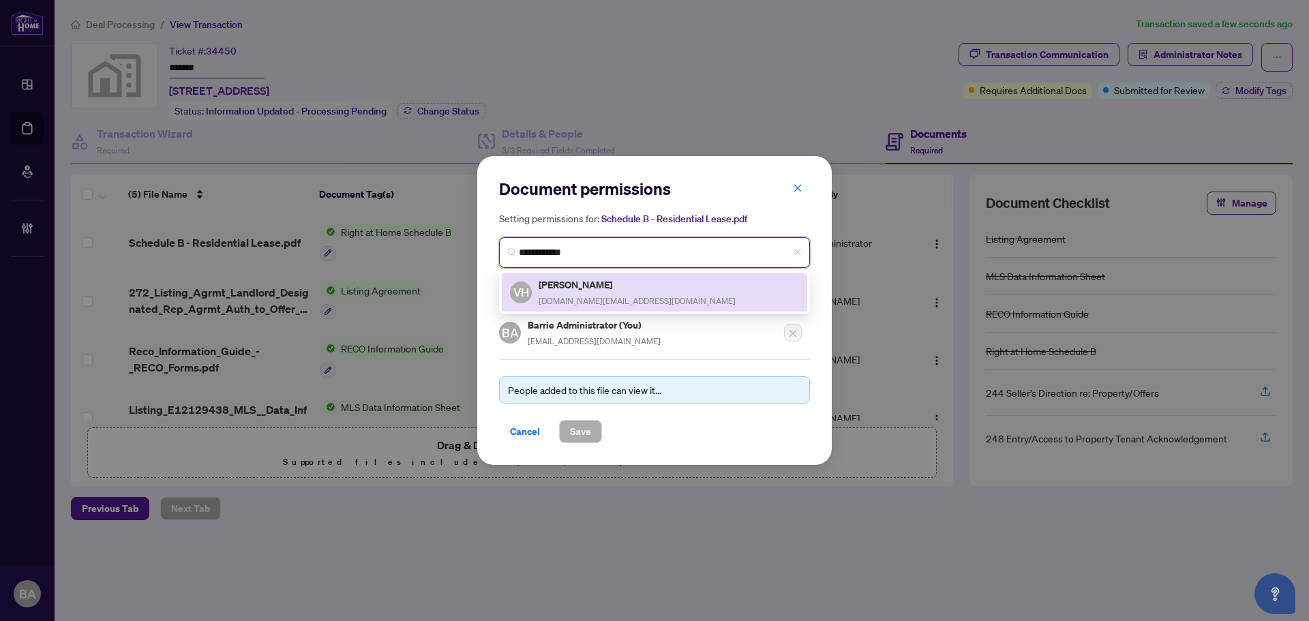
click at [641, 281] on h5 "Vincent Huang" at bounding box center [637, 285] width 197 height 16
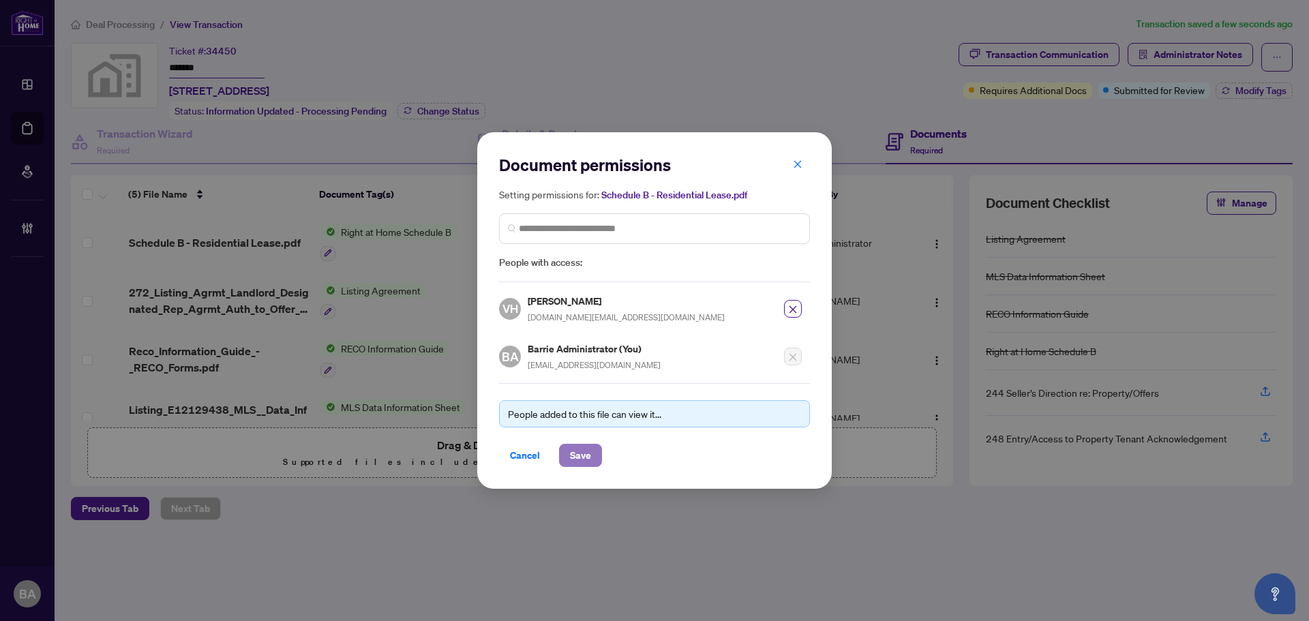
click at [588, 448] on span "Save" at bounding box center [580, 455] width 21 height 22
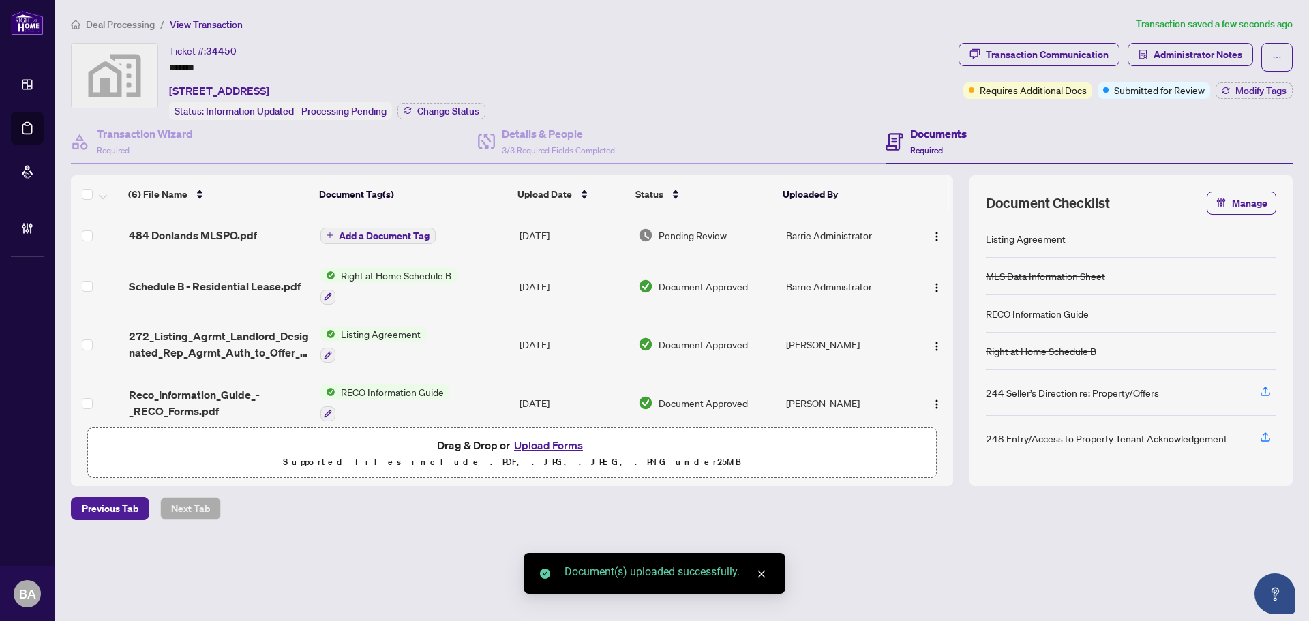
click at [398, 231] on span "Add a Document Tag" at bounding box center [384, 236] width 91 height 10
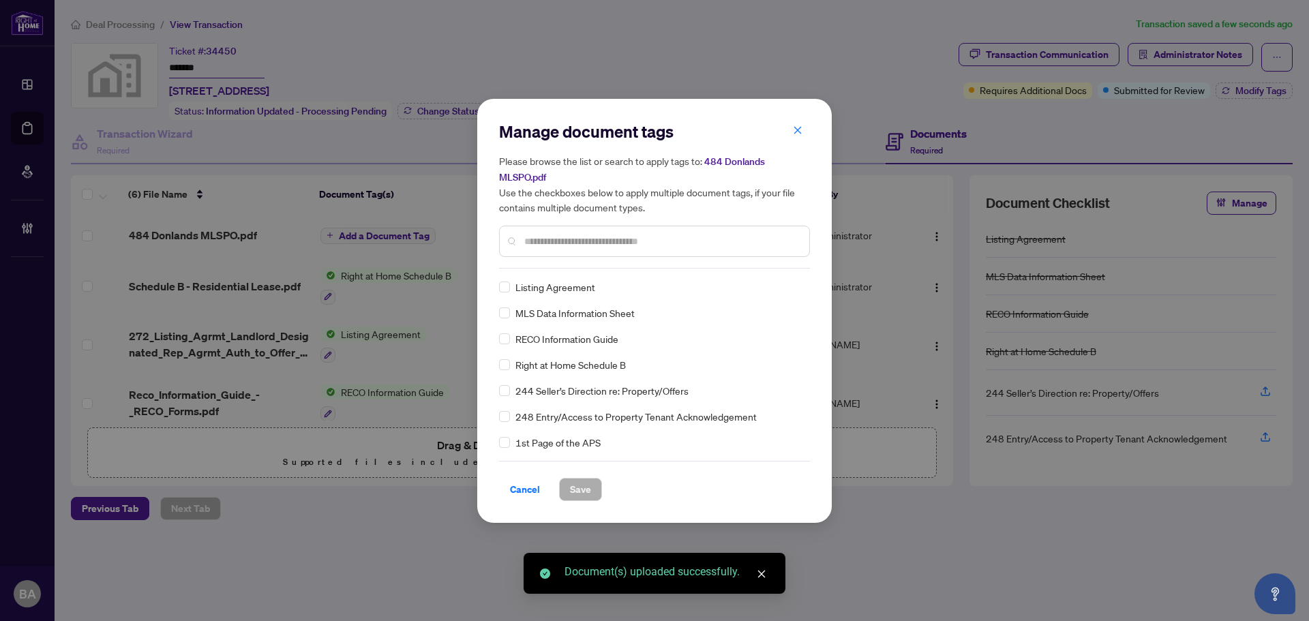
click at [548, 265] on div "Manage document tags Please browse the list or search to apply tags to: 484 Don…" at bounding box center [654, 195] width 311 height 148
click at [554, 247] on input "text" at bounding box center [661, 241] width 274 height 15
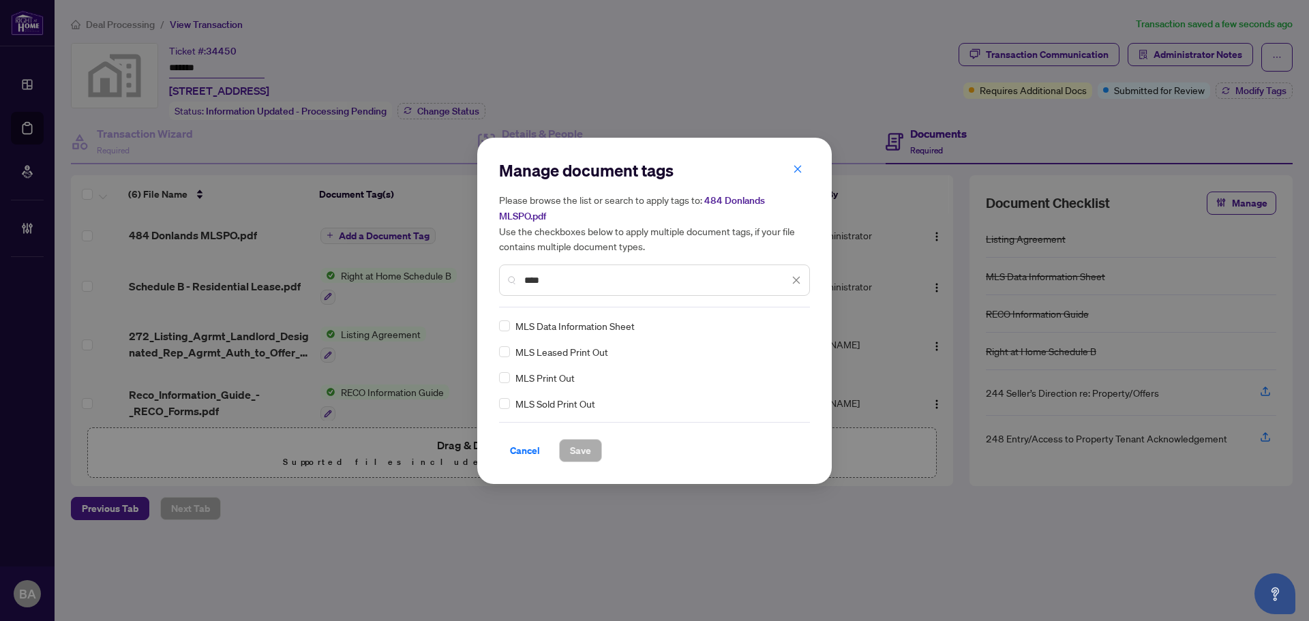
type input "***"
click at [792, 323] on div at bounding box center [788, 326] width 26 height 14
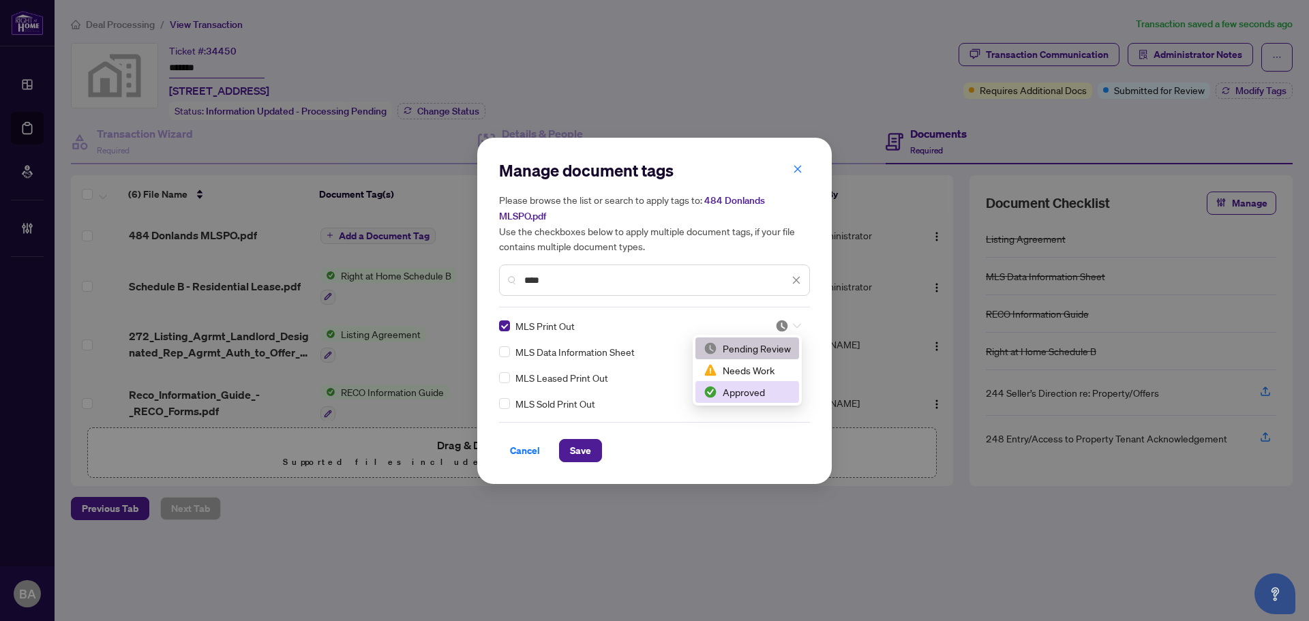
click at [767, 402] on div "Approved" at bounding box center [747, 392] width 104 height 22
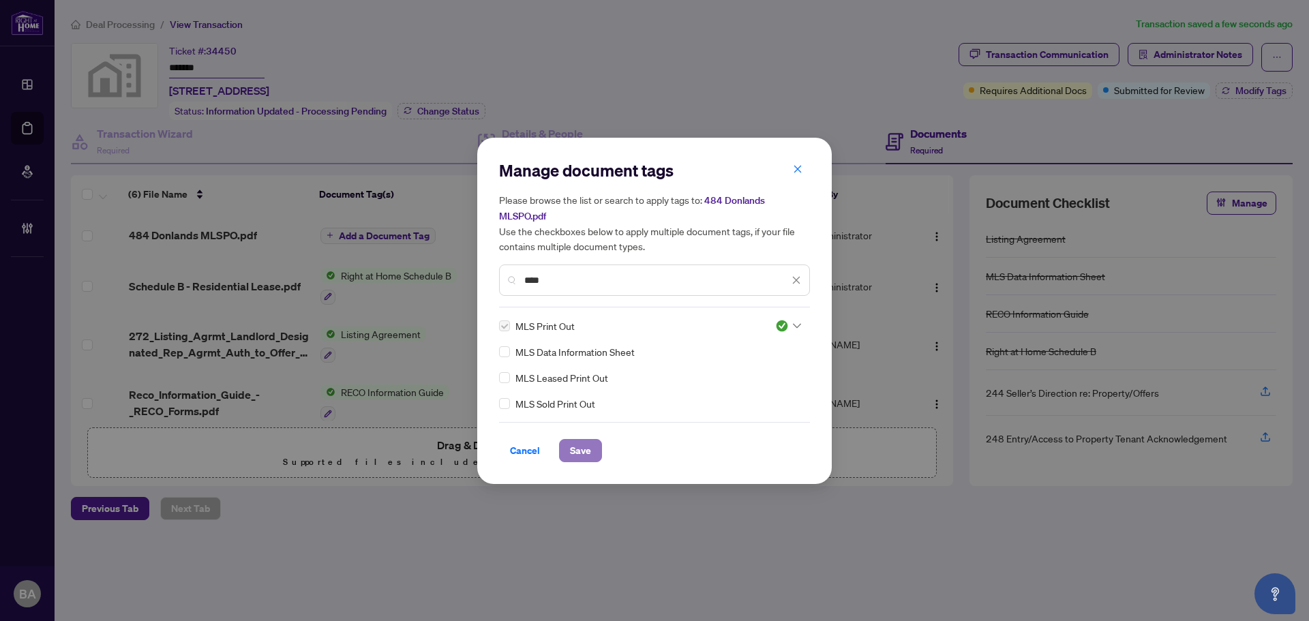
click at [583, 450] on span "Save" at bounding box center [580, 451] width 21 height 22
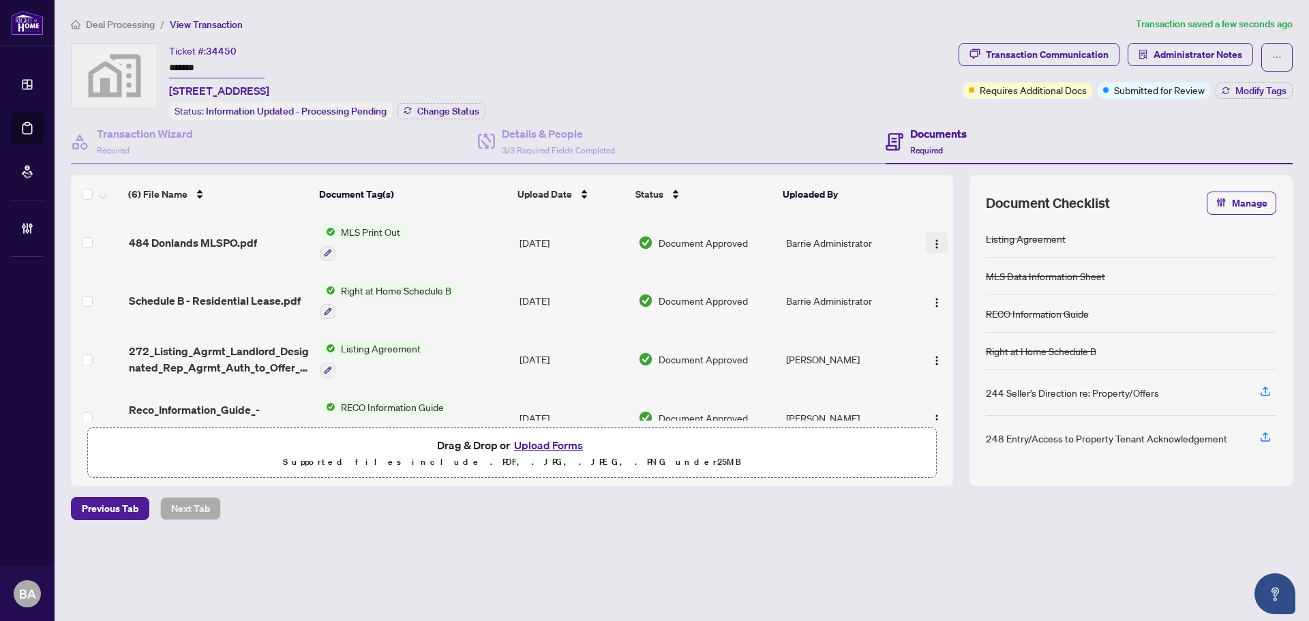
click at [931, 244] on img "button" at bounding box center [936, 244] width 11 height 11
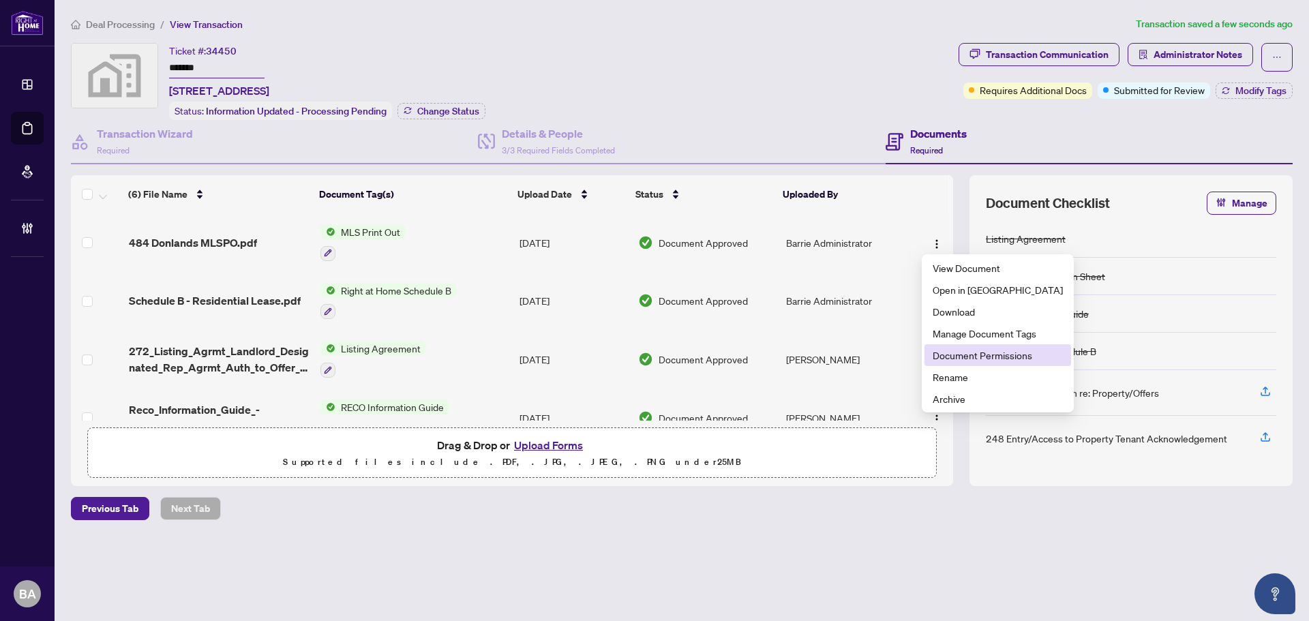
click at [940, 359] on span "Document Permissions" at bounding box center [998, 355] width 130 height 15
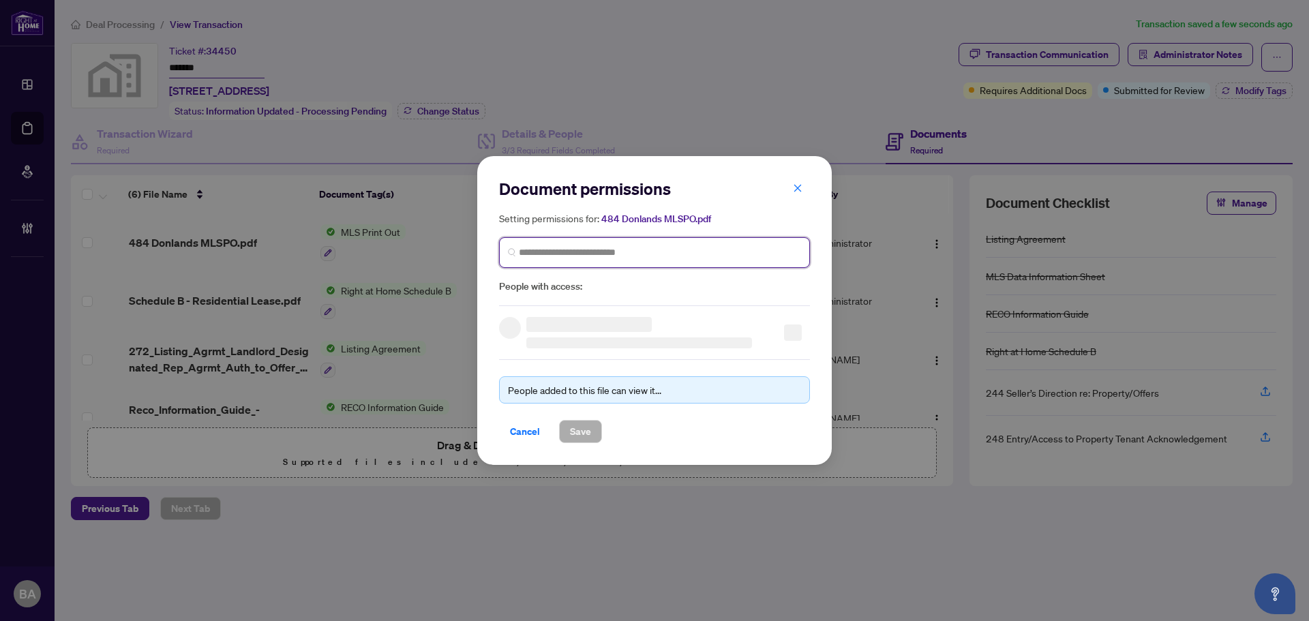
click at [0, 0] on input "search" at bounding box center [0, 0] width 0 height 0
type input "**********"
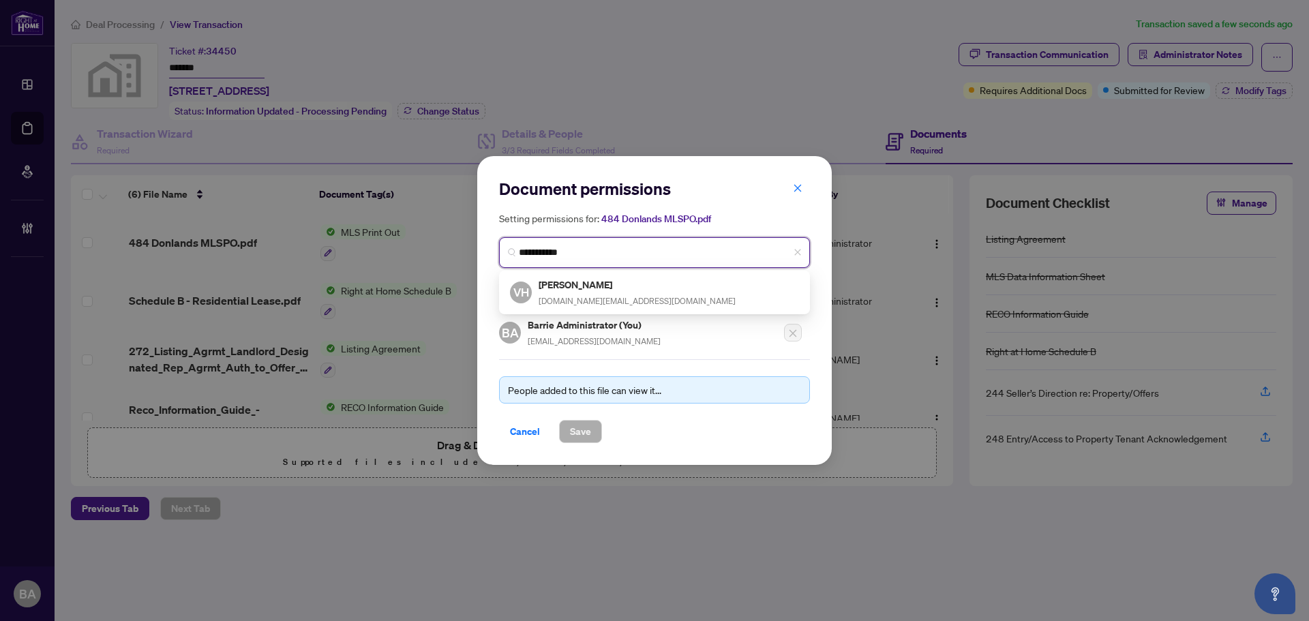
click at [648, 293] on div "Vincent Huang vincenthuang.realtor@gmail.com" at bounding box center [637, 292] width 197 height 31
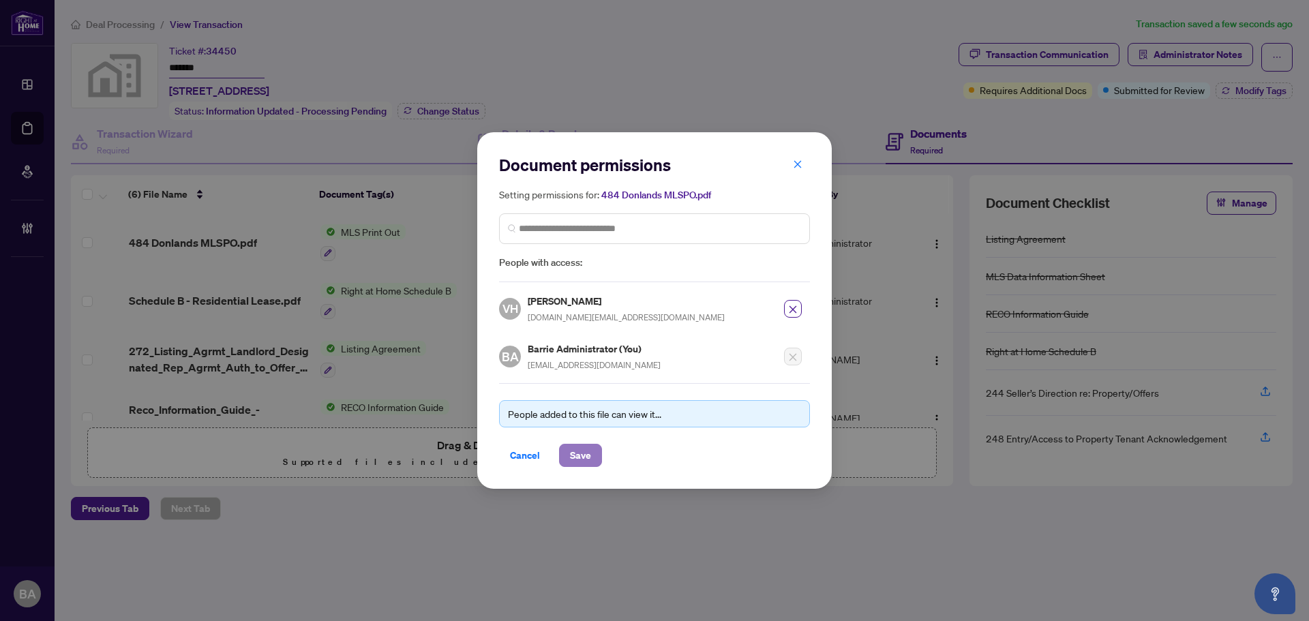
click at [579, 458] on span "Save" at bounding box center [580, 455] width 21 height 22
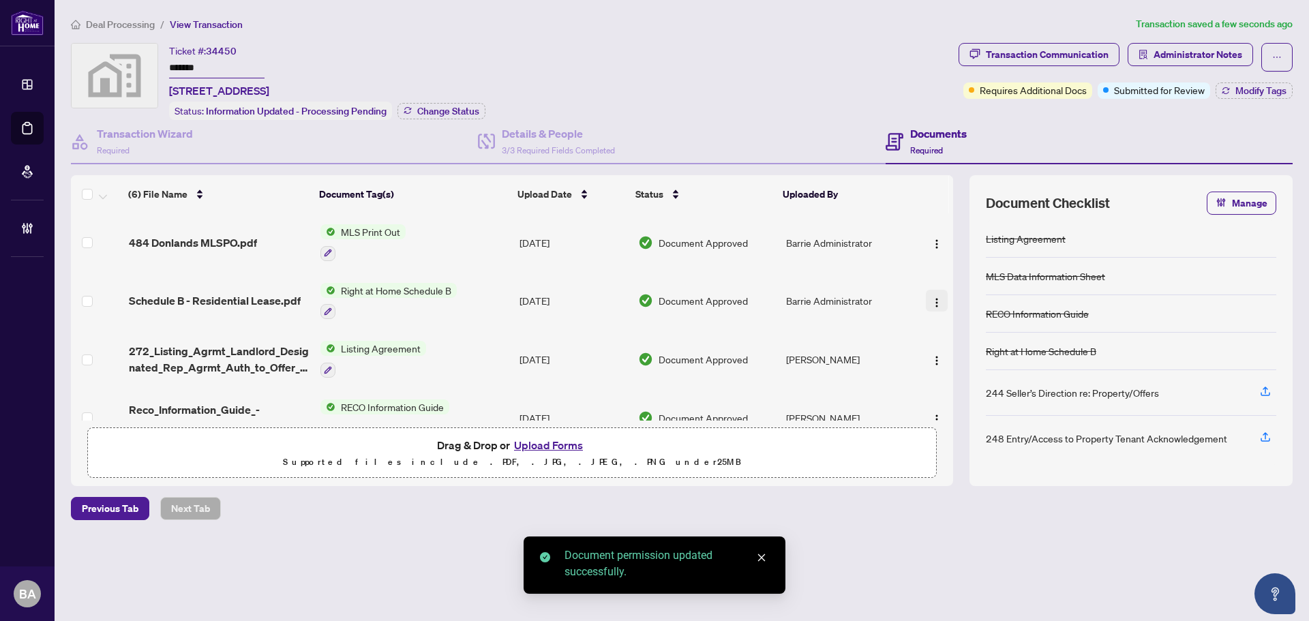
click at [932, 303] on img "button" at bounding box center [936, 302] width 11 height 11
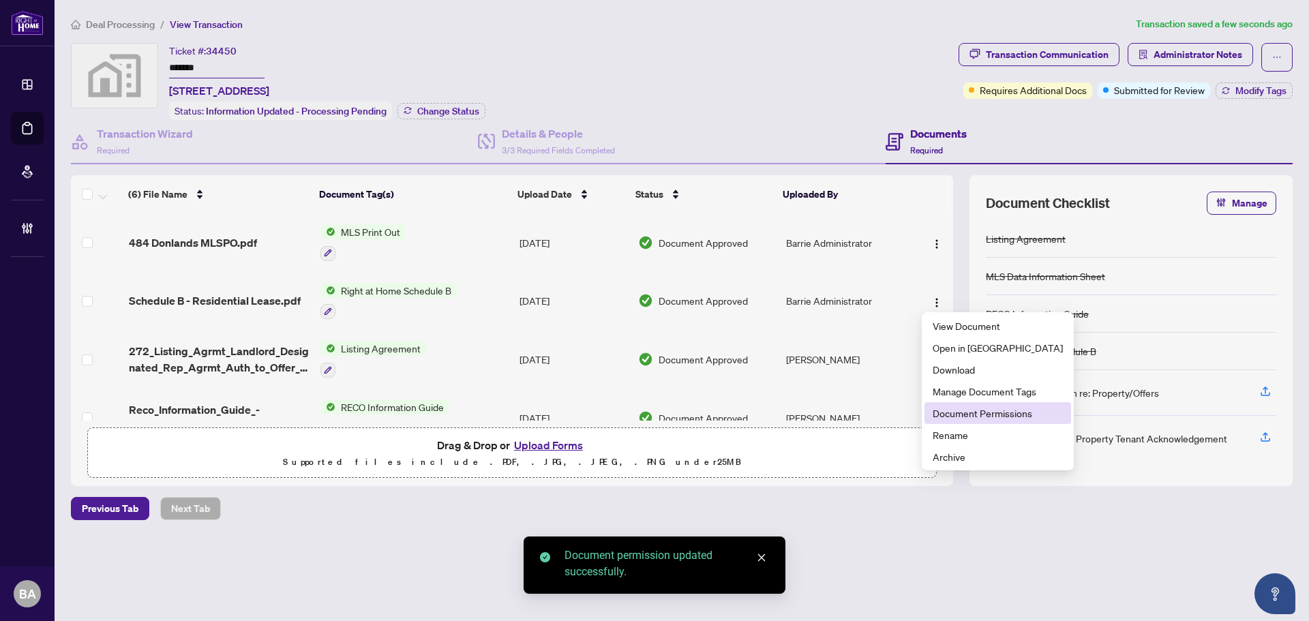
click at [992, 414] on span "Document Permissions" at bounding box center [998, 413] width 130 height 15
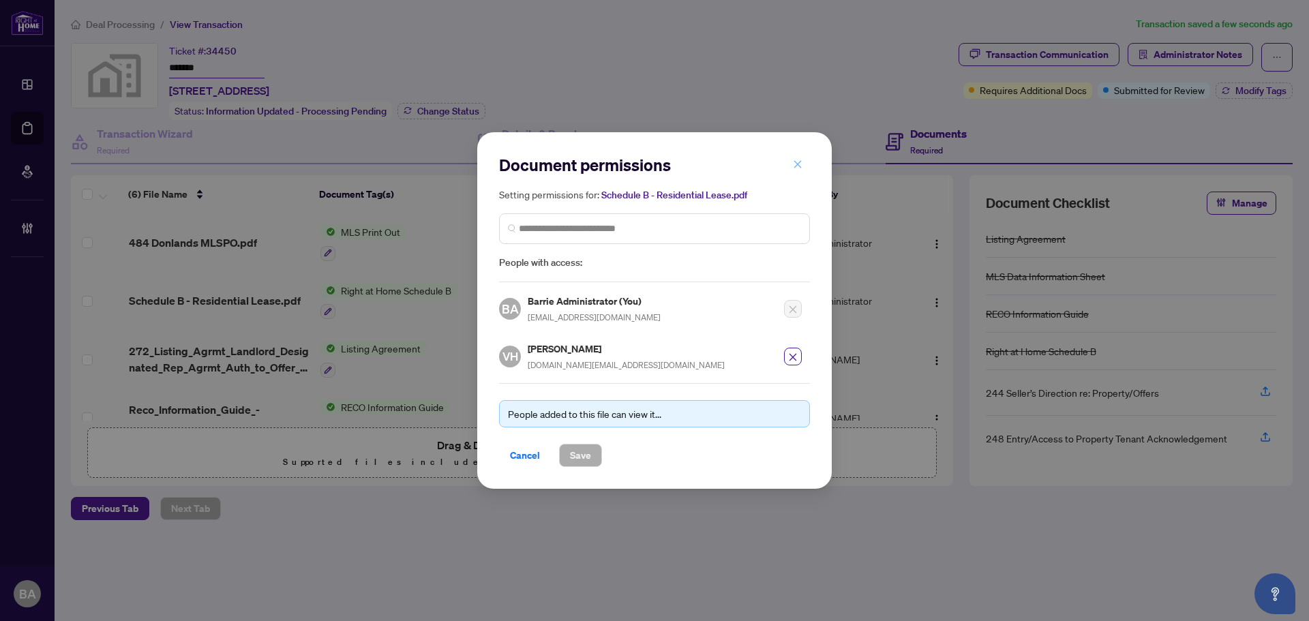
click at [796, 167] on icon "close" at bounding box center [797, 163] width 7 height 7
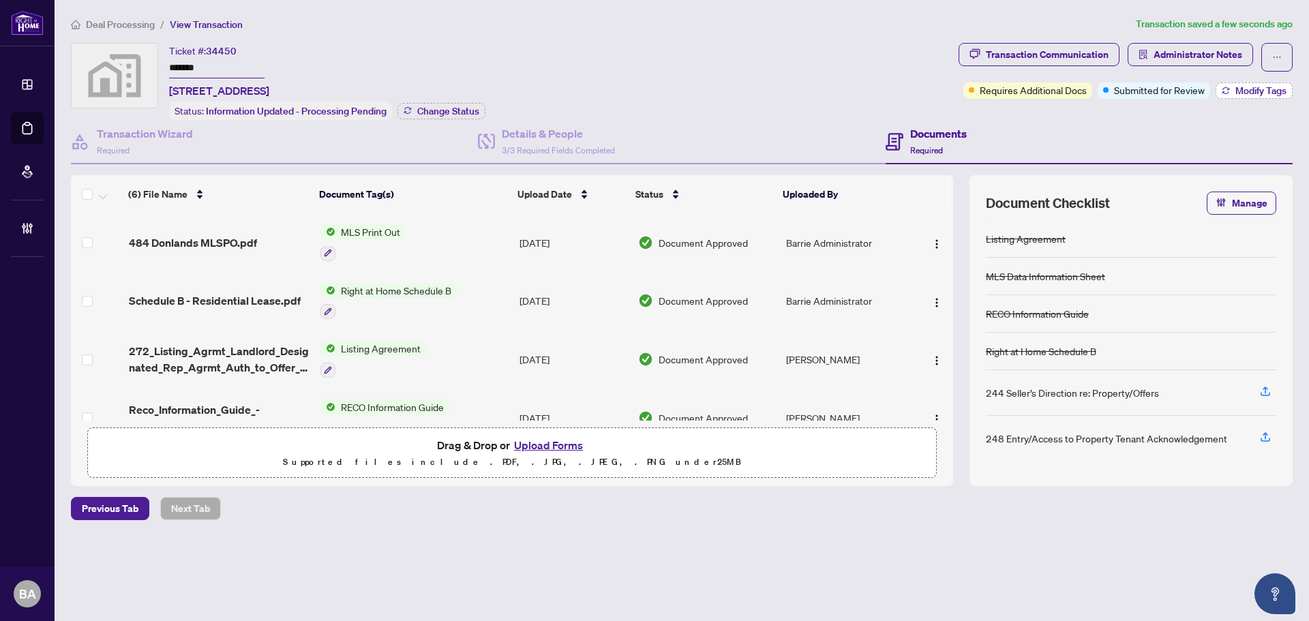
drag, startPoint x: 1179, startPoint y: 57, endPoint x: 1215, endPoint y: 93, distance: 51.1
click at [1200, 103] on div "Transaction Communication Administrator Notes Requires Additional Docs Submitte…" at bounding box center [1125, 81] width 339 height 77
click at [1246, 80] on div "Transaction Communication Administrator Notes Requires Additional Docs Submitte…" at bounding box center [1125, 71] width 334 height 56
click at [1250, 90] on span "Modify Tags" at bounding box center [1260, 91] width 51 height 10
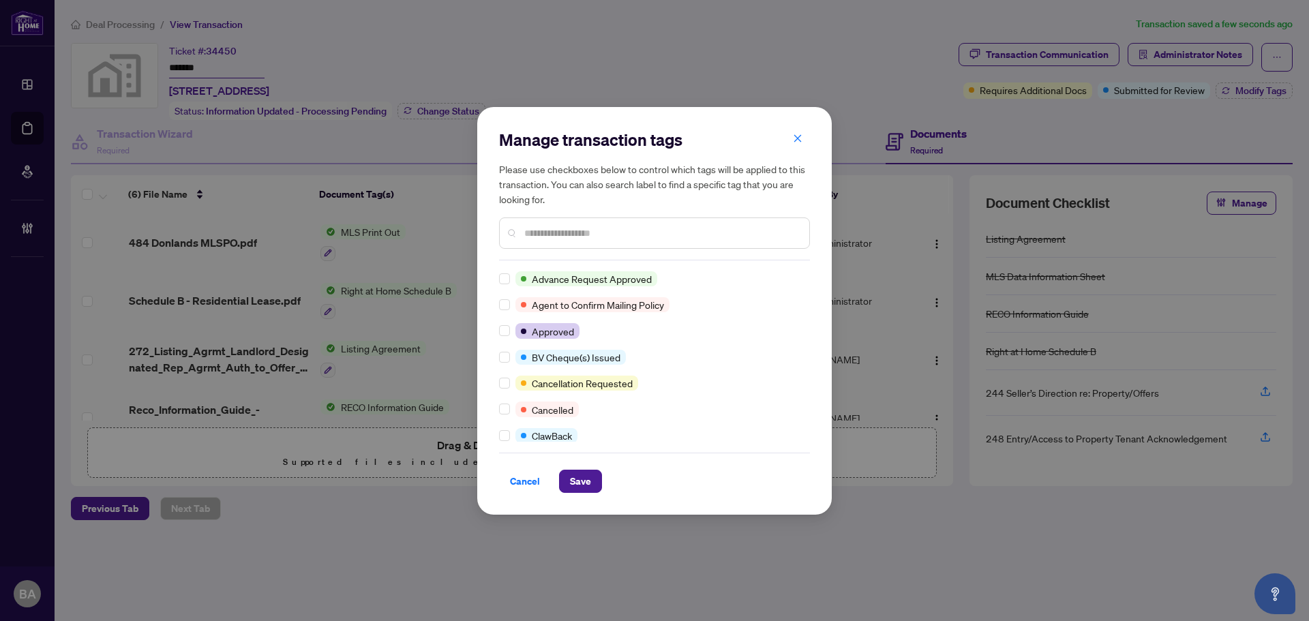
click at [486, 336] on div "Manage transaction tags Please use checkboxes below to control which tags will …" at bounding box center [654, 311] width 354 height 408
click at [497, 334] on div "Manage transaction tags Please use checkboxes below to control which tags will …" at bounding box center [654, 311] width 354 height 408
click at [582, 485] on span "Save" at bounding box center [580, 481] width 21 height 22
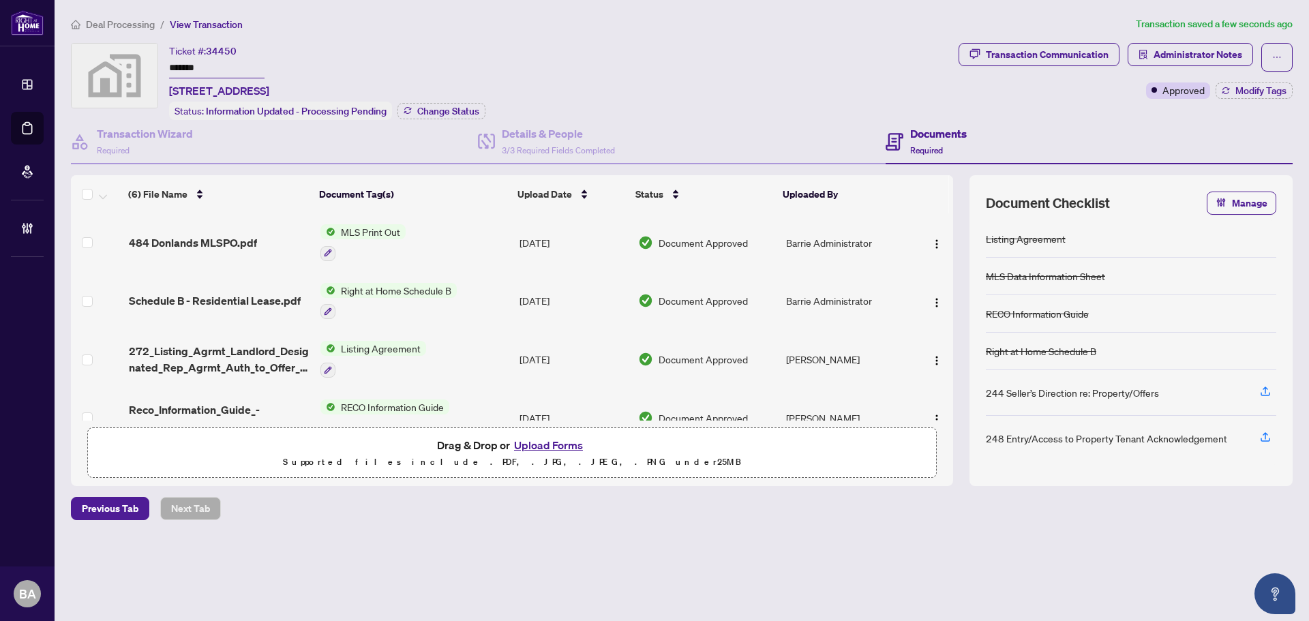
click at [145, 25] on span "Deal Processing" at bounding box center [120, 24] width 69 height 12
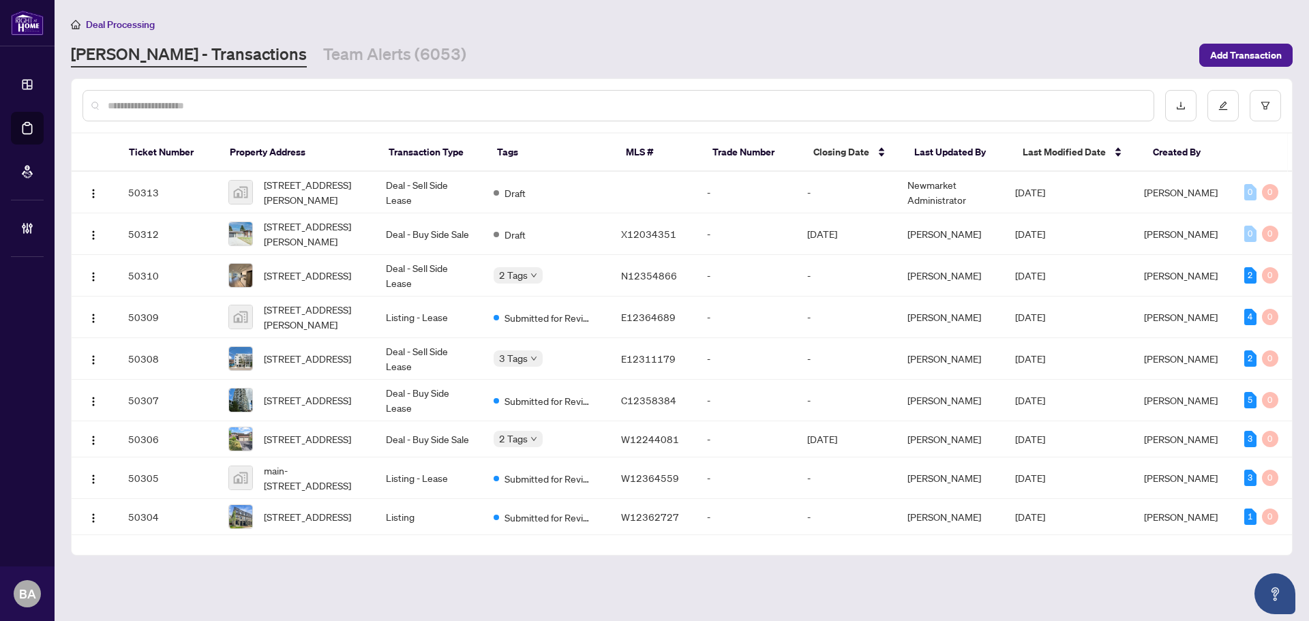
click at [254, 102] on input "text" at bounding box center [625, 105] width 1035 height 15
paste input "*****"
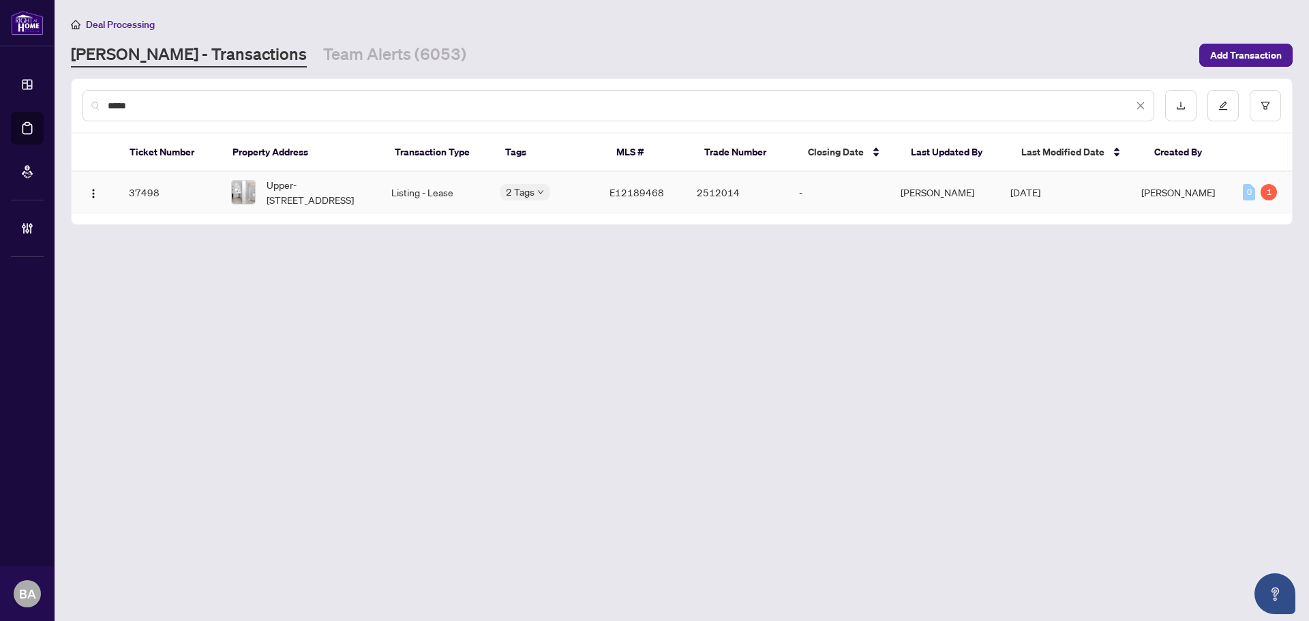
type input "*****"
click at [442, 206] on td "Listing - Lease" at bounding box center [434, 193] width 109 height 42
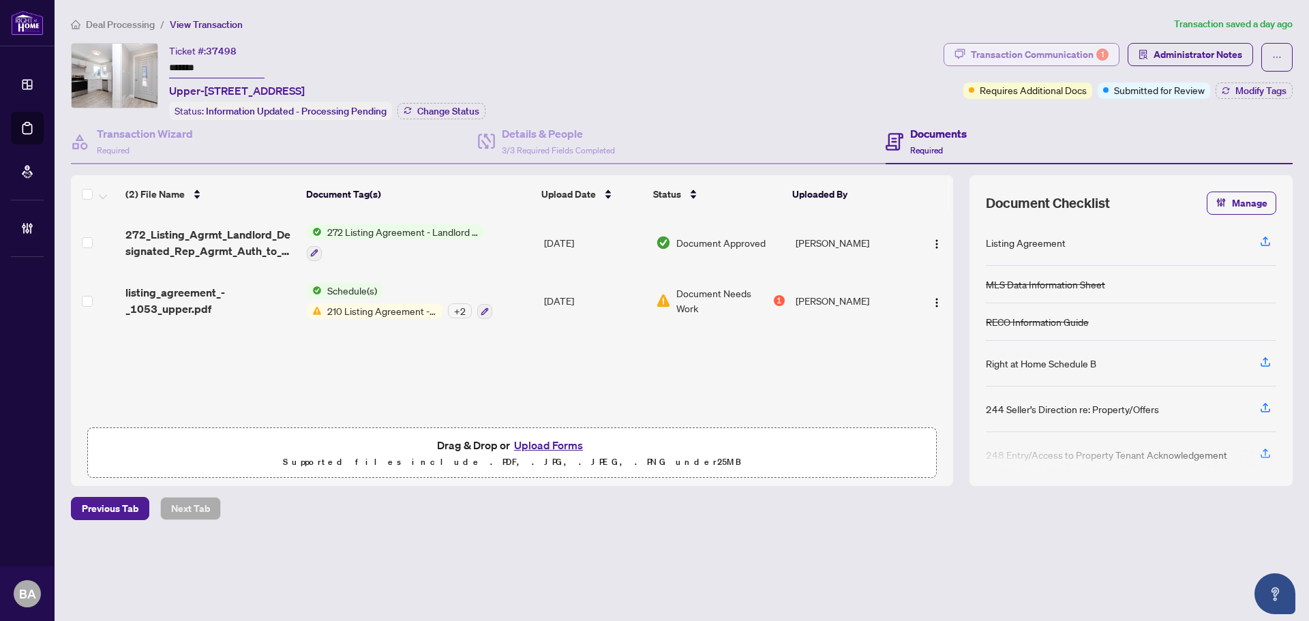
click at [1056, 50] on div "Transaction Communication 1" at bounding box center [1040, 55] width 138 height 22
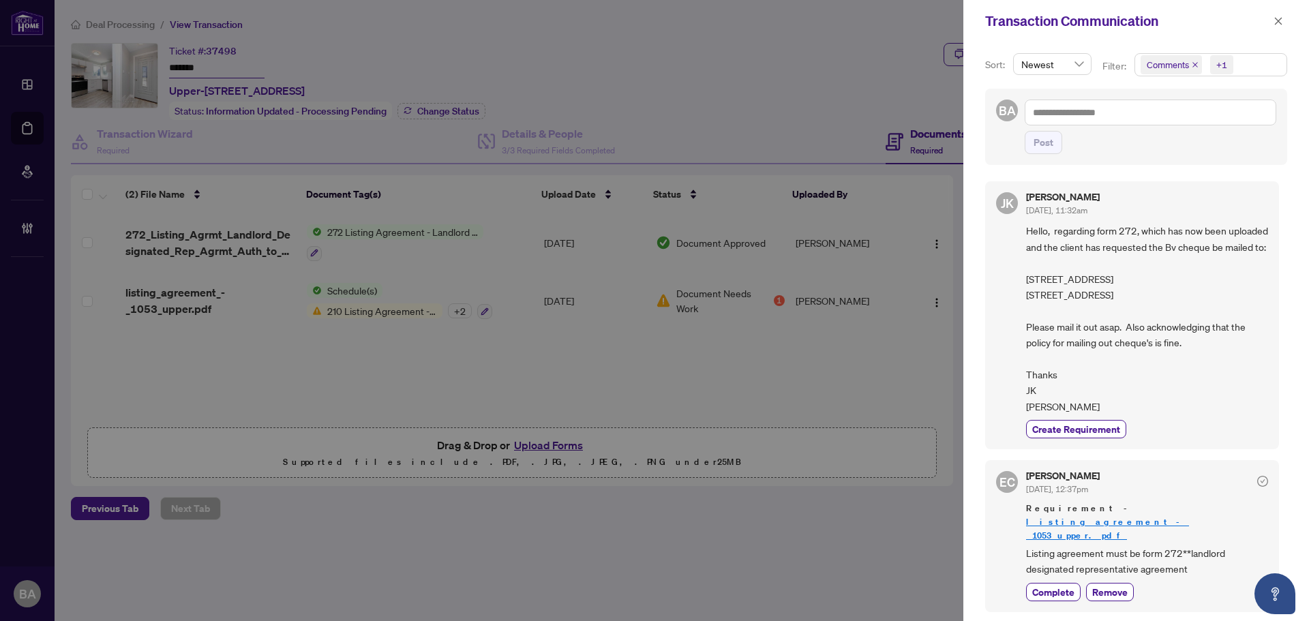
click at [1193, 61] on icon "close" at bounding box center [1195, 64] width 7 height 7
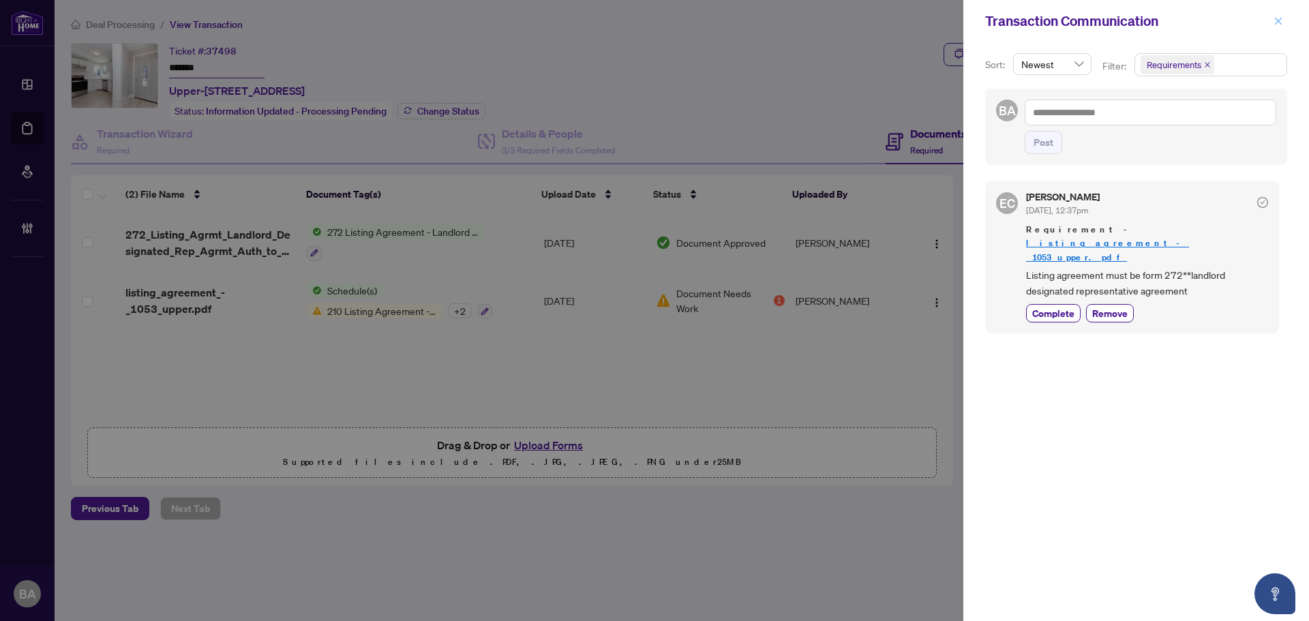
click at [1278, 29] on span "button" at bounding box center [1278, 21] width 10 height 22
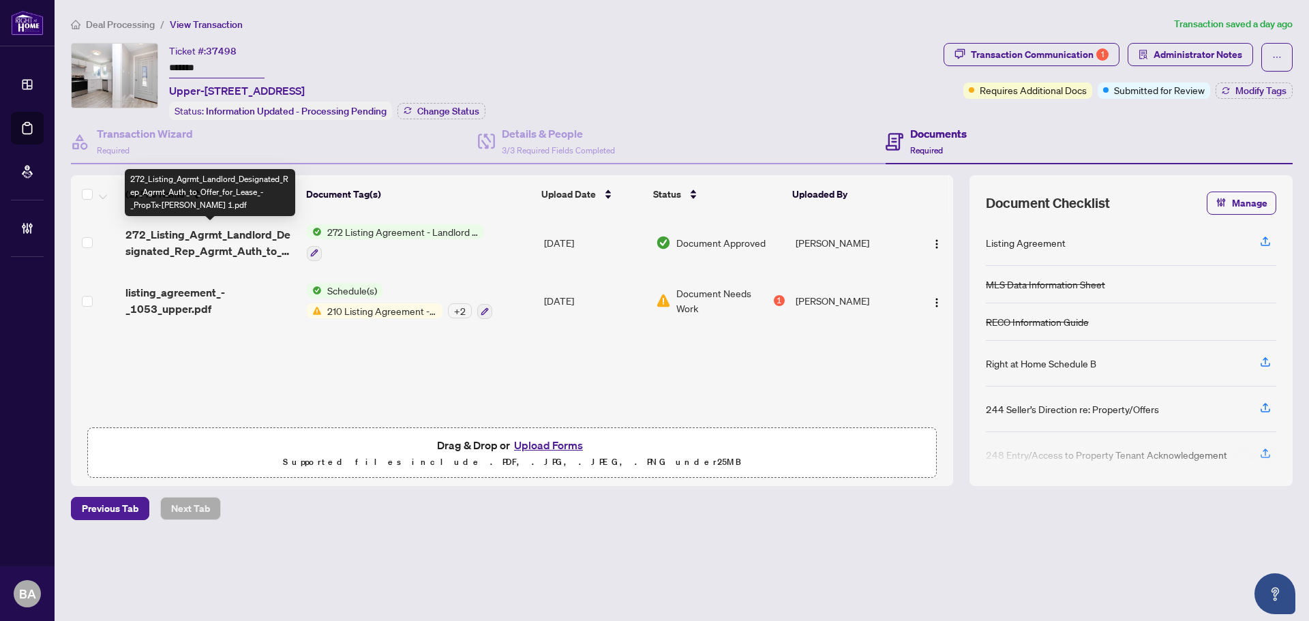
click at [211, 241] on span "272_Listing_Agrmt_Landlord_Designated_Rep_Agrmt_Auth_to_Offer_for_Lease_-_PropT…" at bounding box center [210, 242] width 170 height 33
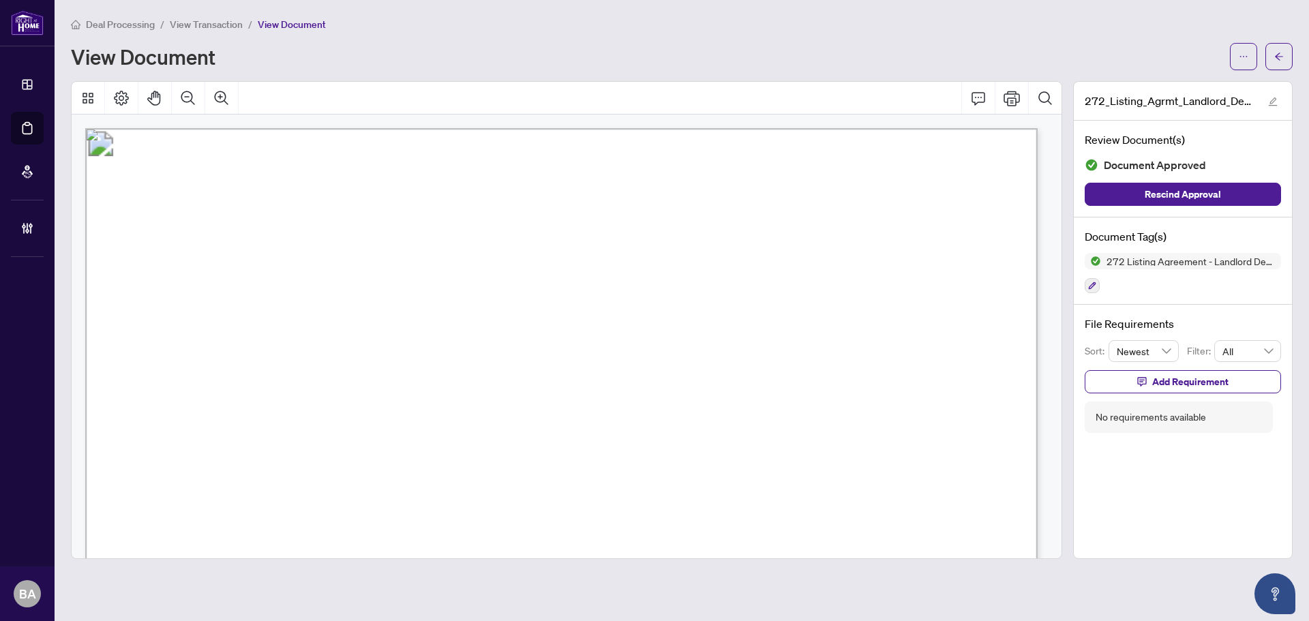
scroll to position [136, 0]
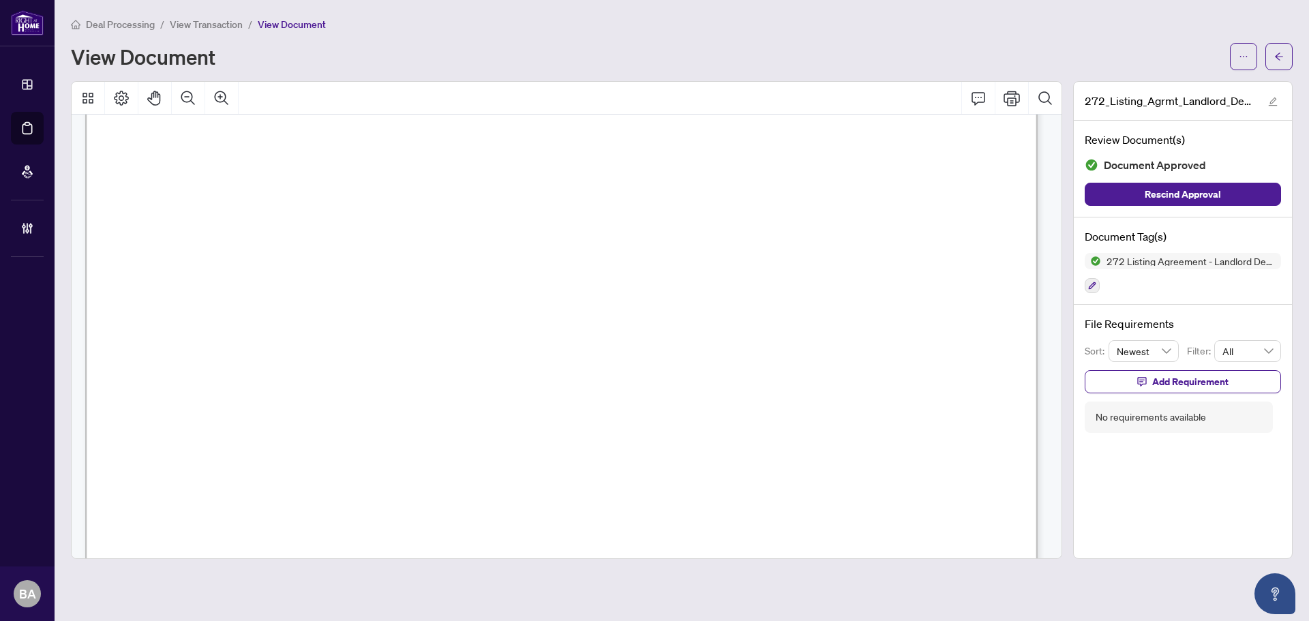
drag, startPoint x: 553, startPoint y: 300, endPoint x: 355, endPoint y: 316, distance: 198.4
click at [346, 276] on span "Kimberley Andrade" at bounding box center [291, 276] width 110 height 15
drag, startPoint x: 232, startPoint y: 288, endPoint x: 338, endPoint y: 283, distance: 106.5
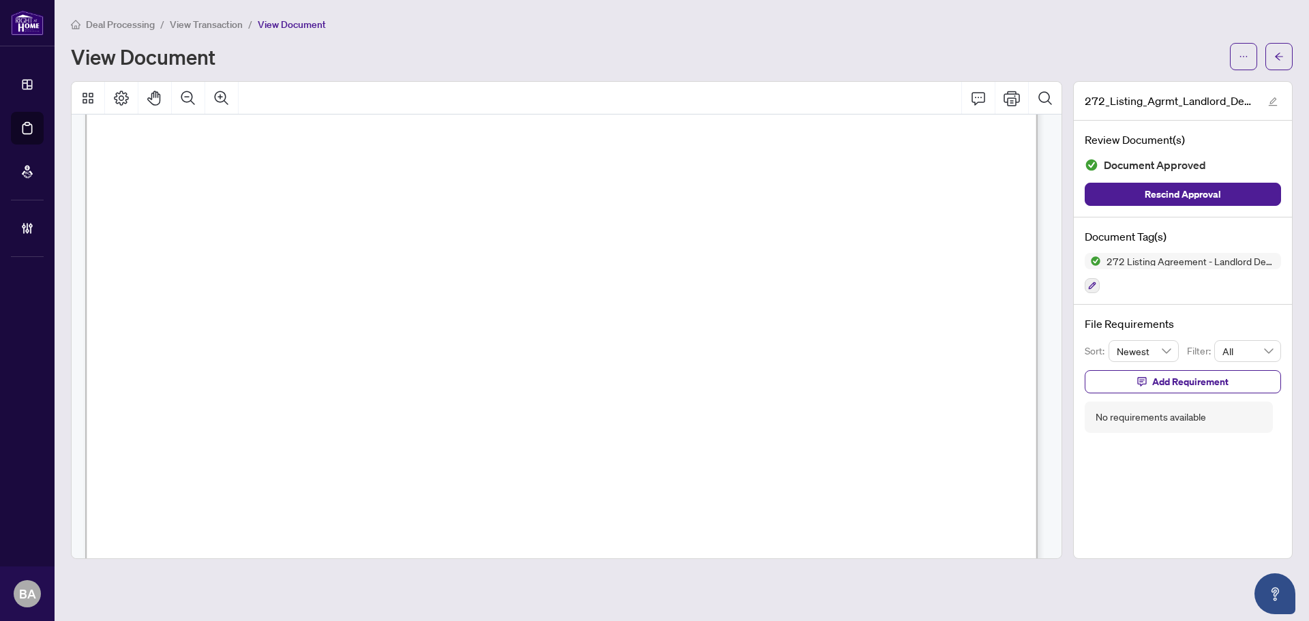
scroll to position [3068, 0]
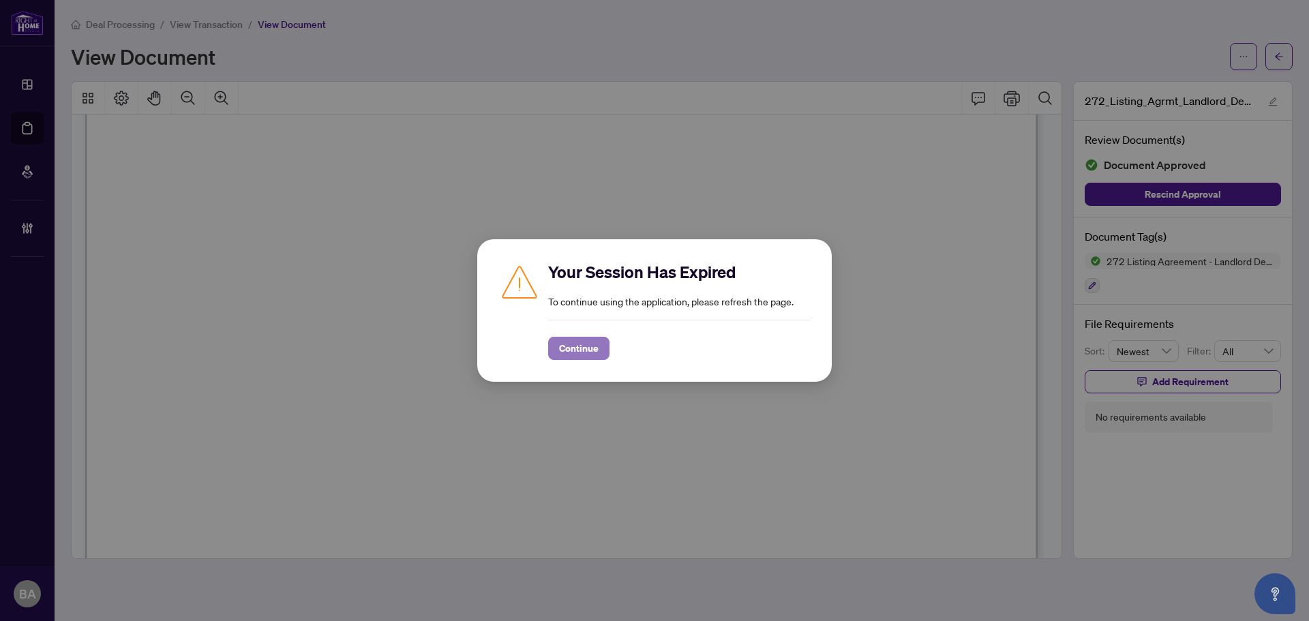
click at [586, 346] on span "Continue" at bounding box center [579, 348] width 40 height 22
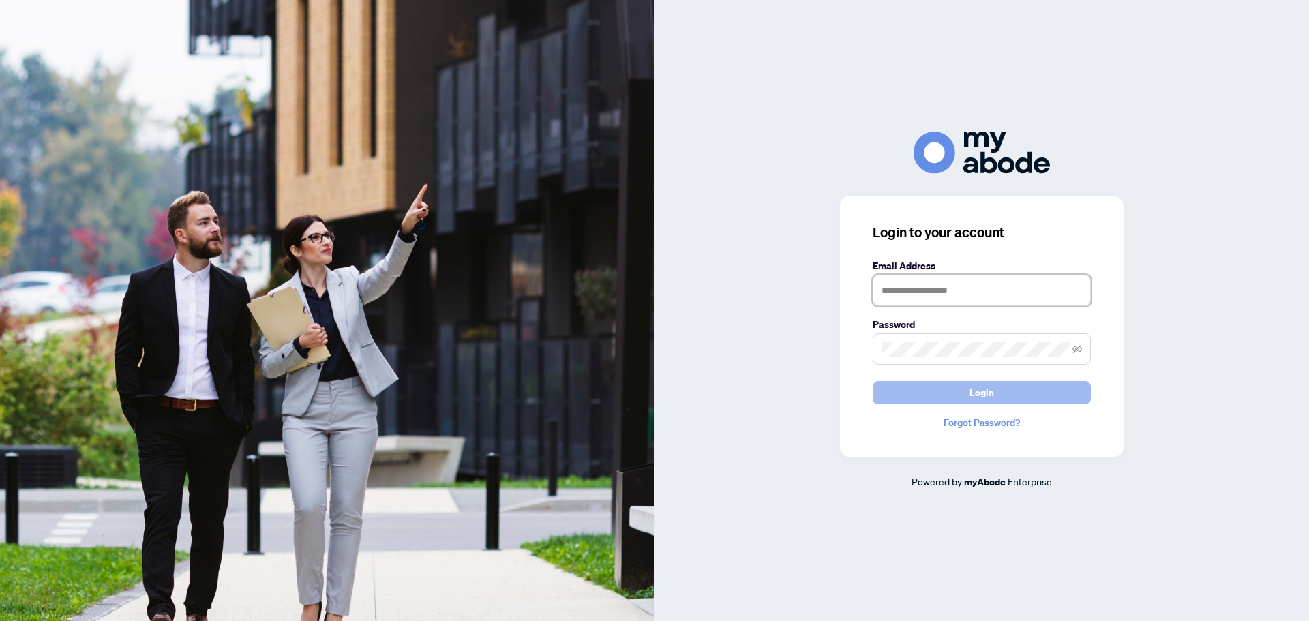
type input "**********"
click at [926, 383] on button "Login" at bounding box center [982, 392] width 218 height 23
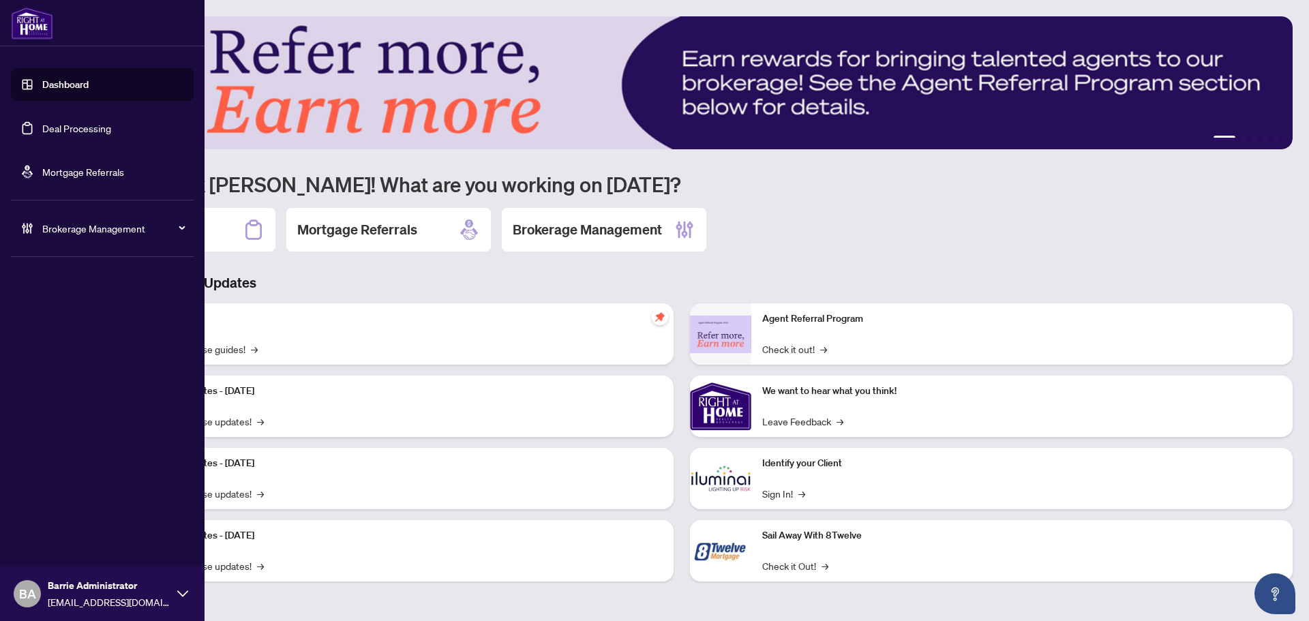
click at [42, 129] on link "Deal Processing" at bounding box center [76, 128] width 69 height 12
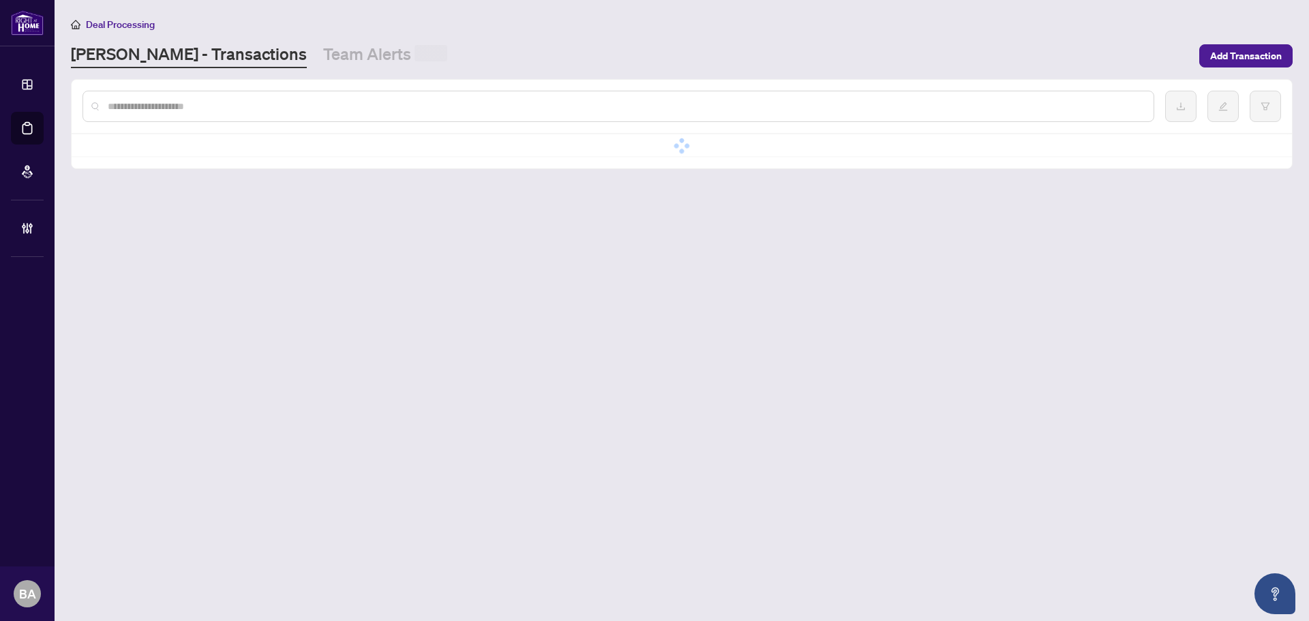
drag, startPoint x: 192, startPoint y: 108, endPoint x: 258, endPoint y: 104, distance: 66.3
click at [258, 104] on input "text" at bounding box center [625, 106] width 1035 height 15
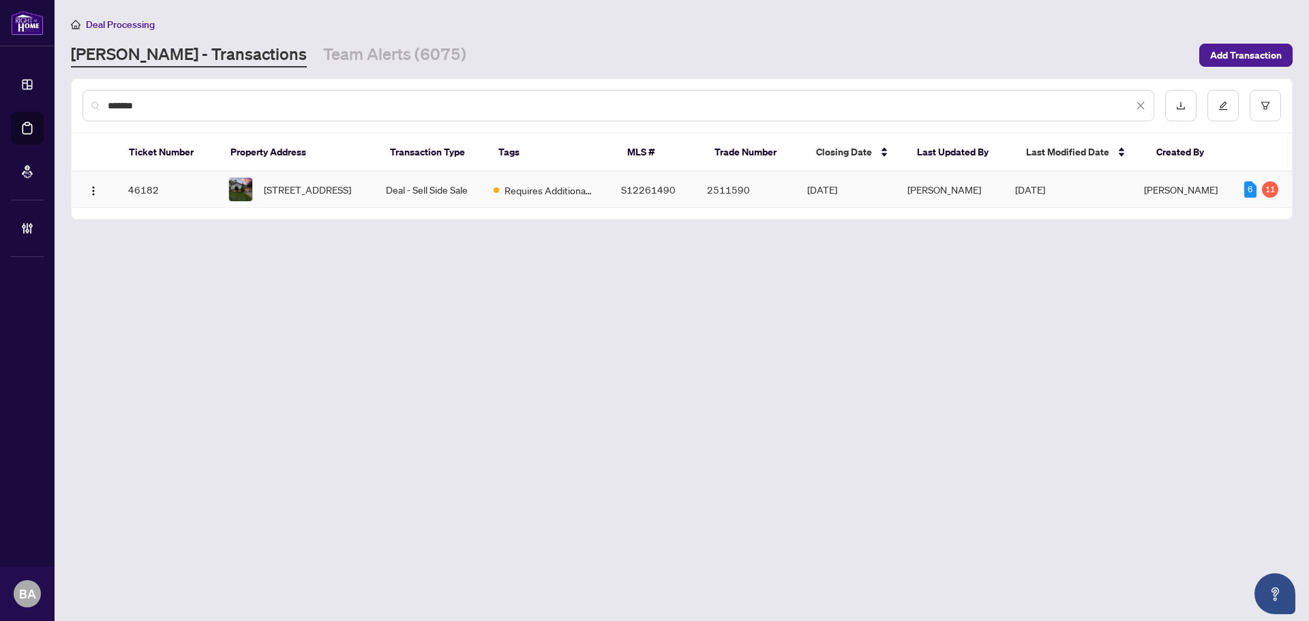
type input "*******"
click at [468, 185] on td "Deal - Sell Side Sale" at bounding box center [429, 190] width 108 height 36
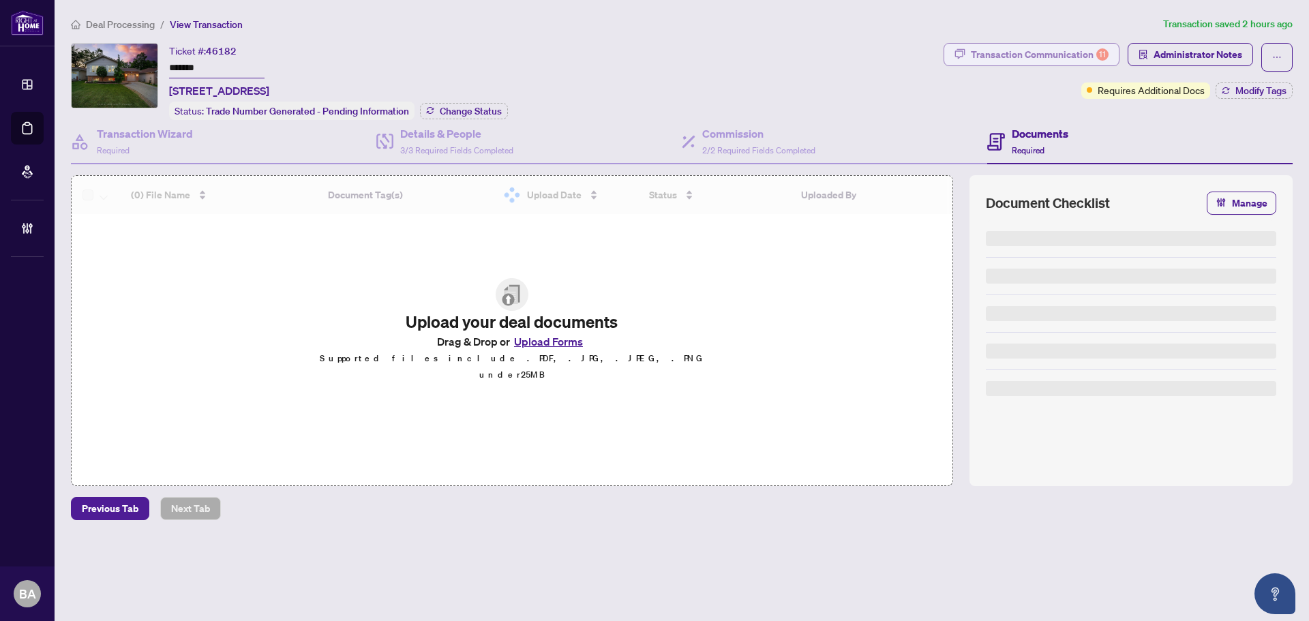
click at [1063, 49] on div "Transaction Communication 11" at bounding box center [1040, 55] width 138 height 22
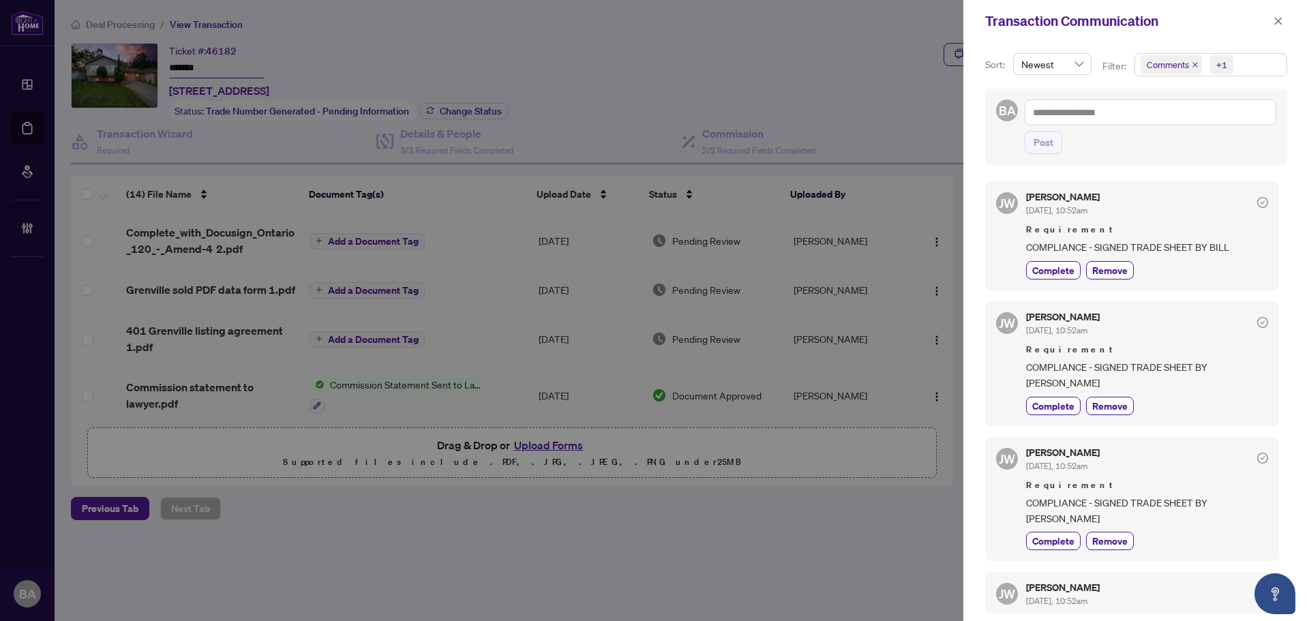
click at [1192, 65] on icon "close" at bounding box center [1195, 64] width 7 height 7
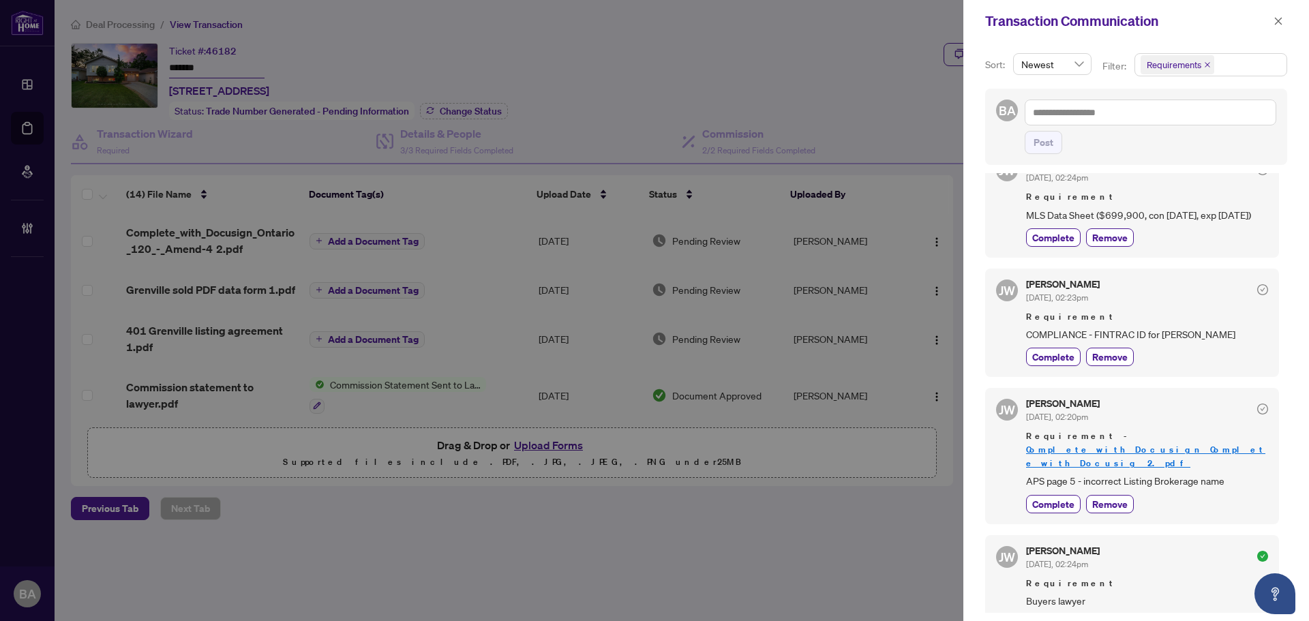
scroll to position [1295, 0]
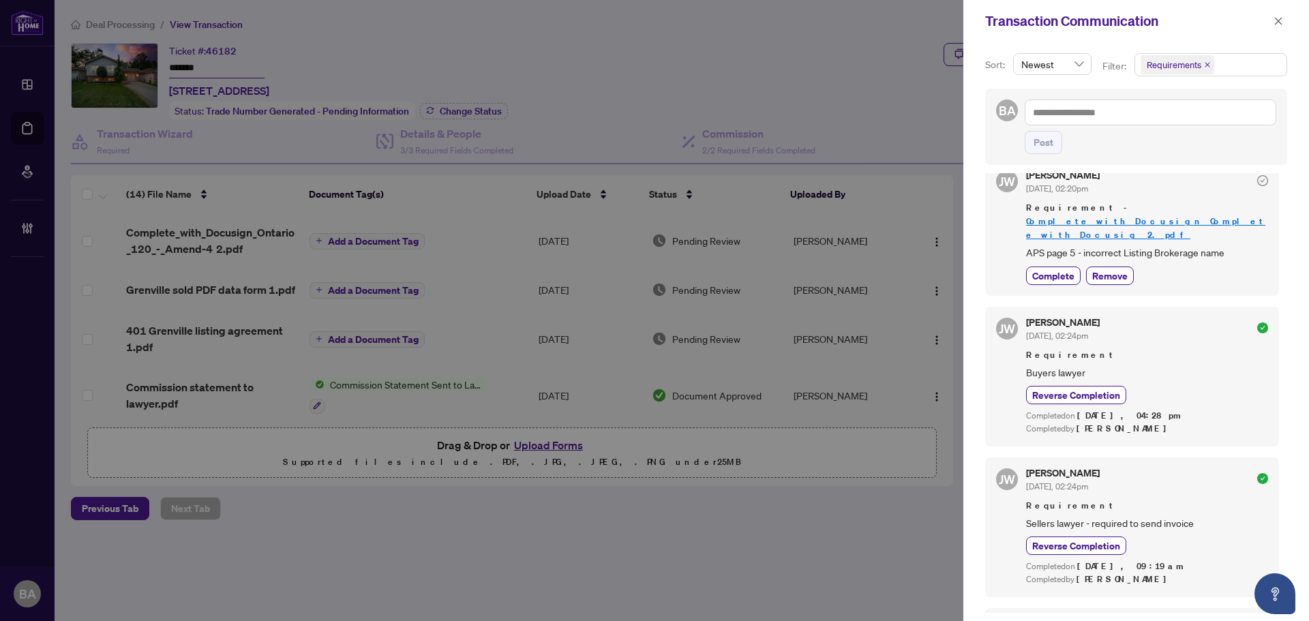
click at [1268, 24] on div "Transaction Communication" at bounding box center [1127, 21] width 284 height 20
click at [1280, 25] on icon "close" at bounding box center [1278, 21] width 10 height 10
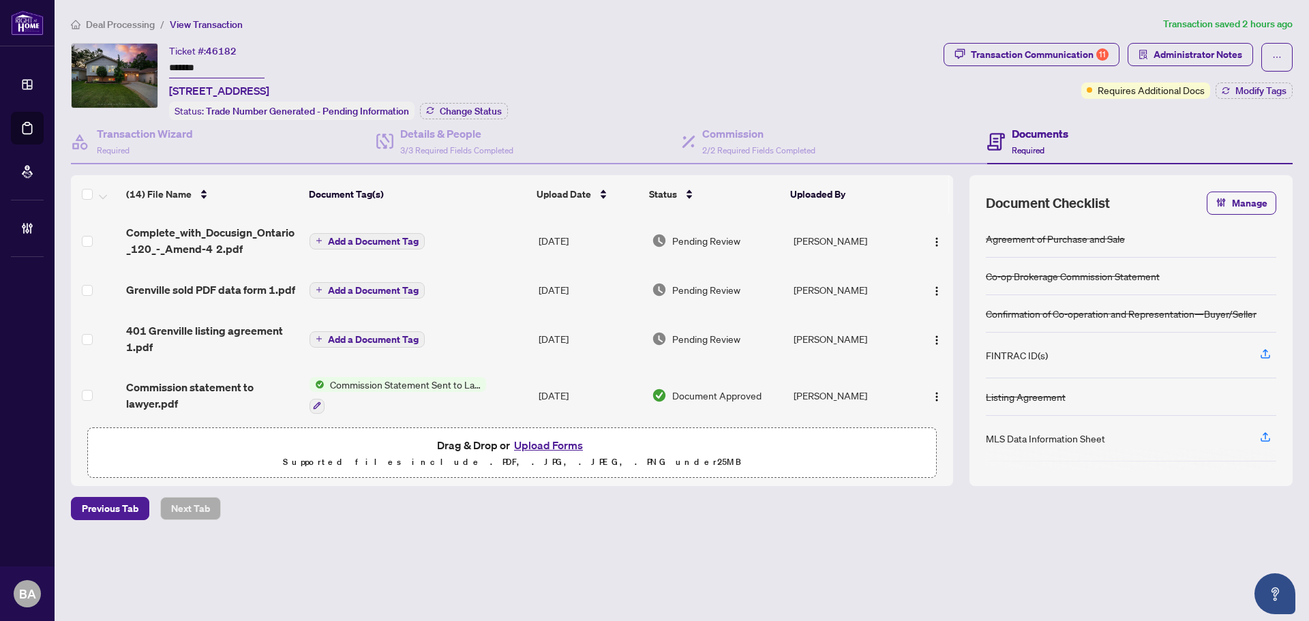
click at [221, 325] on span "401 Grenville listing agreement 1.pdf" at bounding box center [212, 338] width 172 height 33
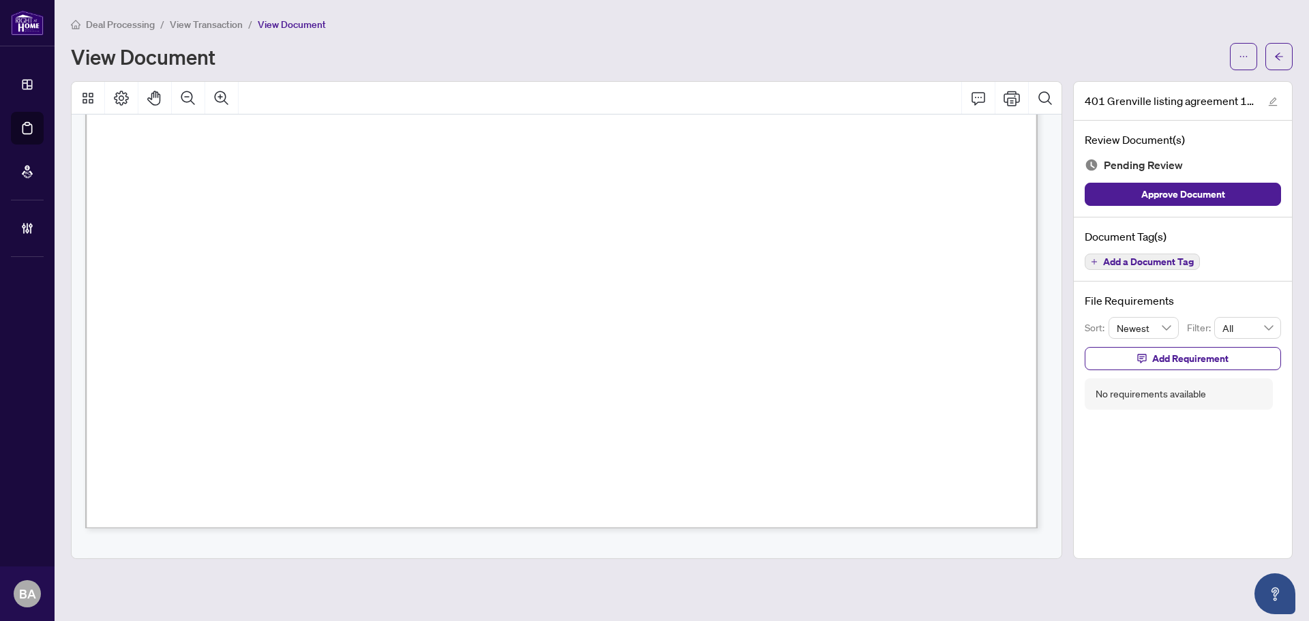
scroll to position [4507, 0]
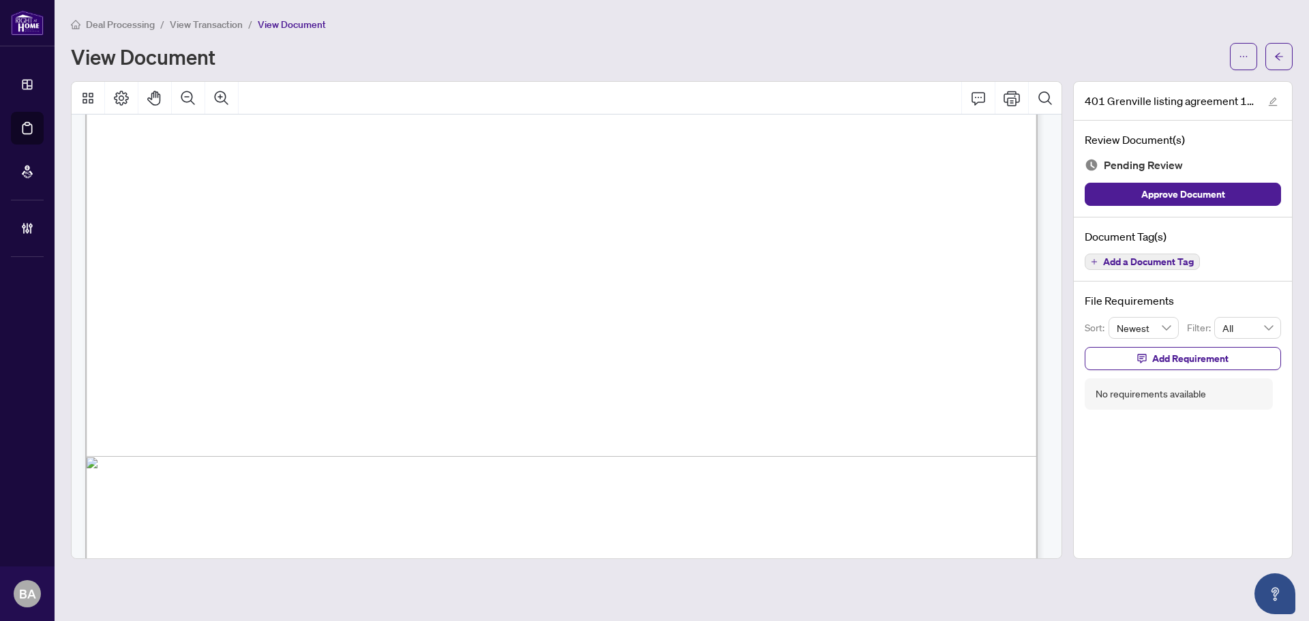
click at [198, 25] on span "View Transaction" at bounding box center [206, 24] width 73 height 12
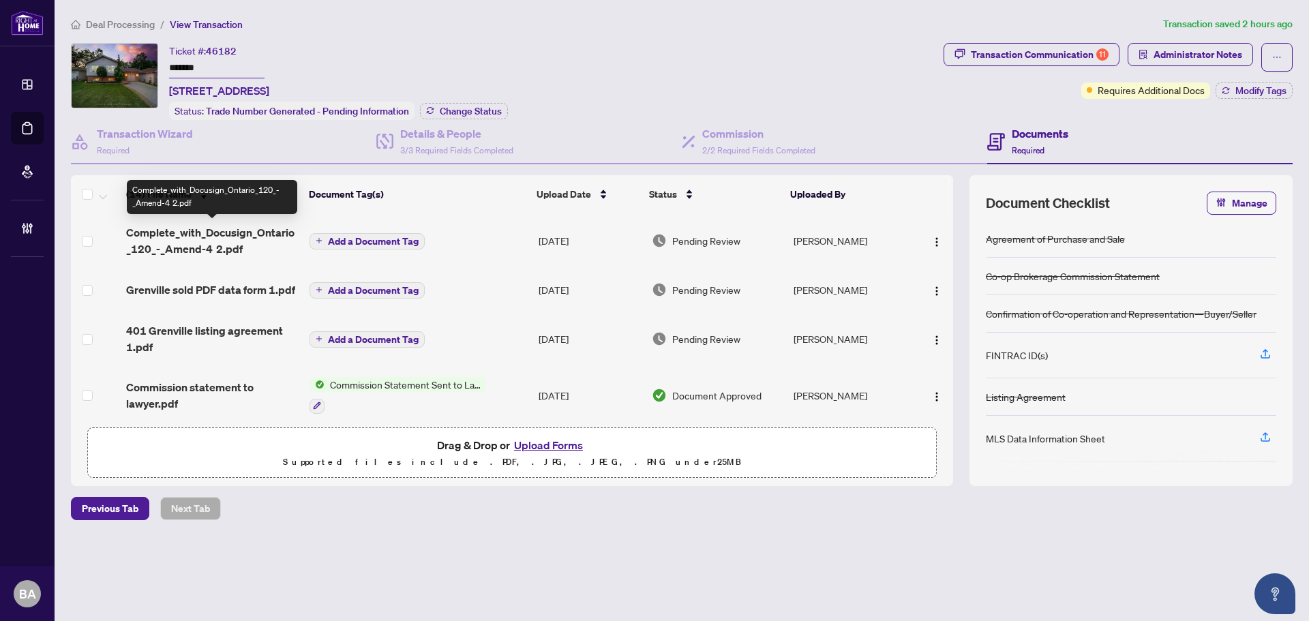
click at [248, 235] on span "Complete_with_Docusign_Ontario_120_-_Amend-4 2.pdf" at bounding box center [212, 240] width 172 height 33
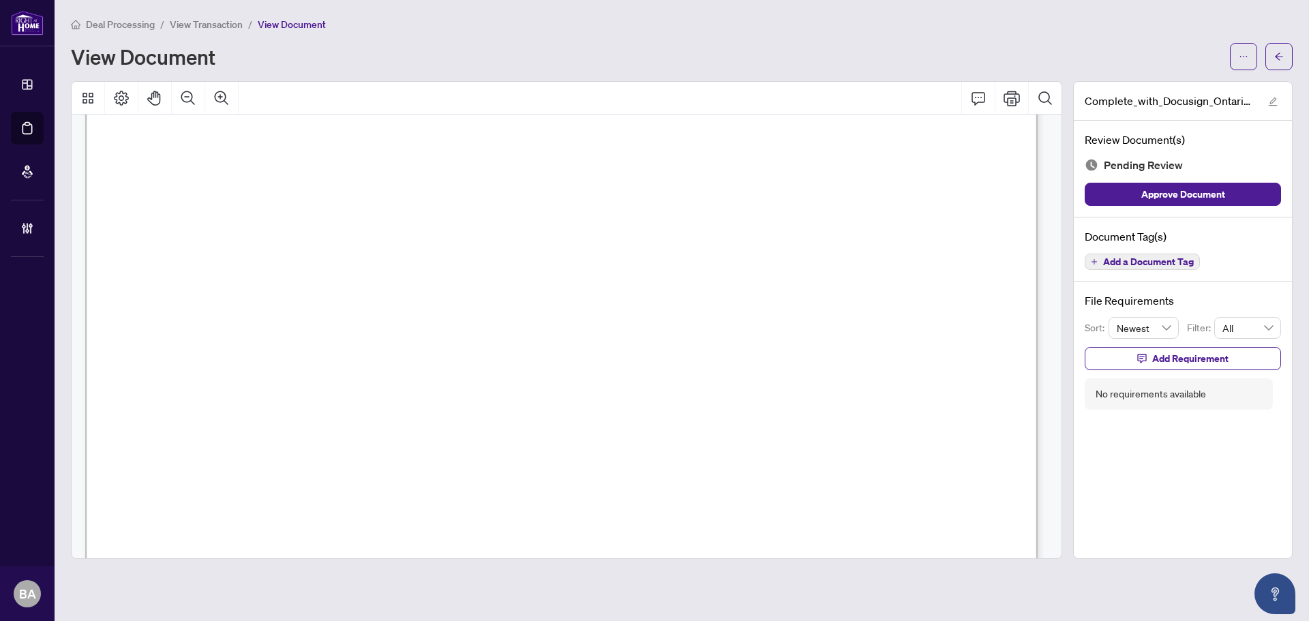
scroll to position [3343, 0]
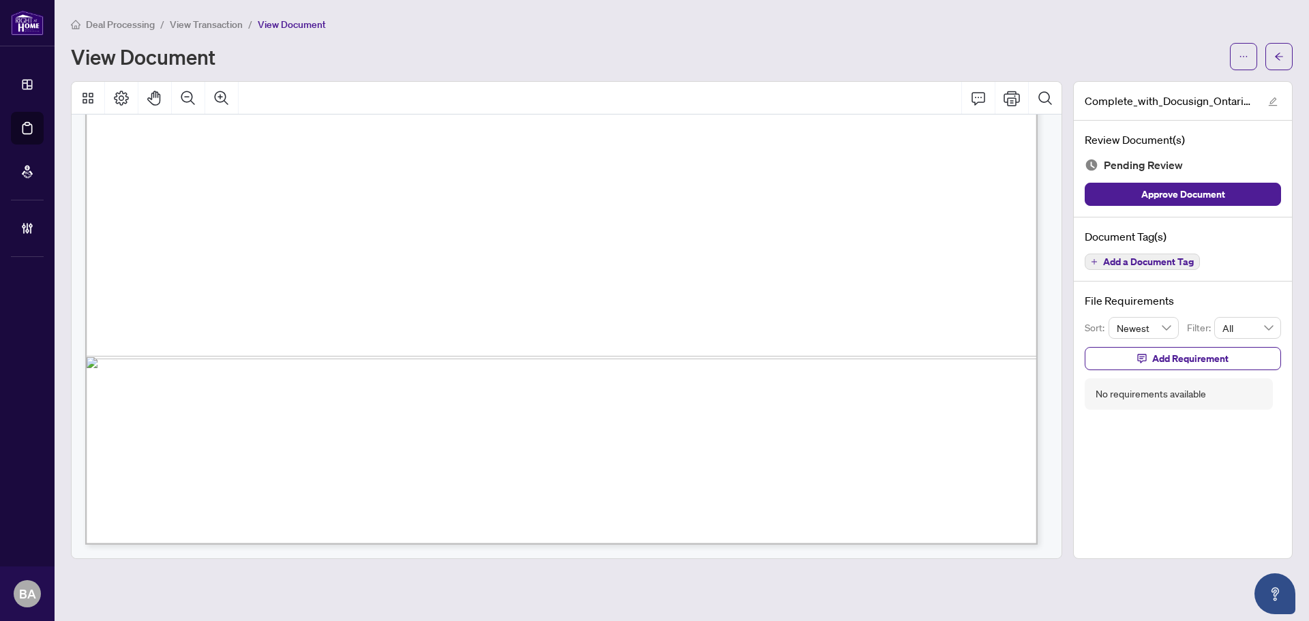
click at [230, 20] on span "View Transaction" at bounding box center [206, 24] width 73 height 12
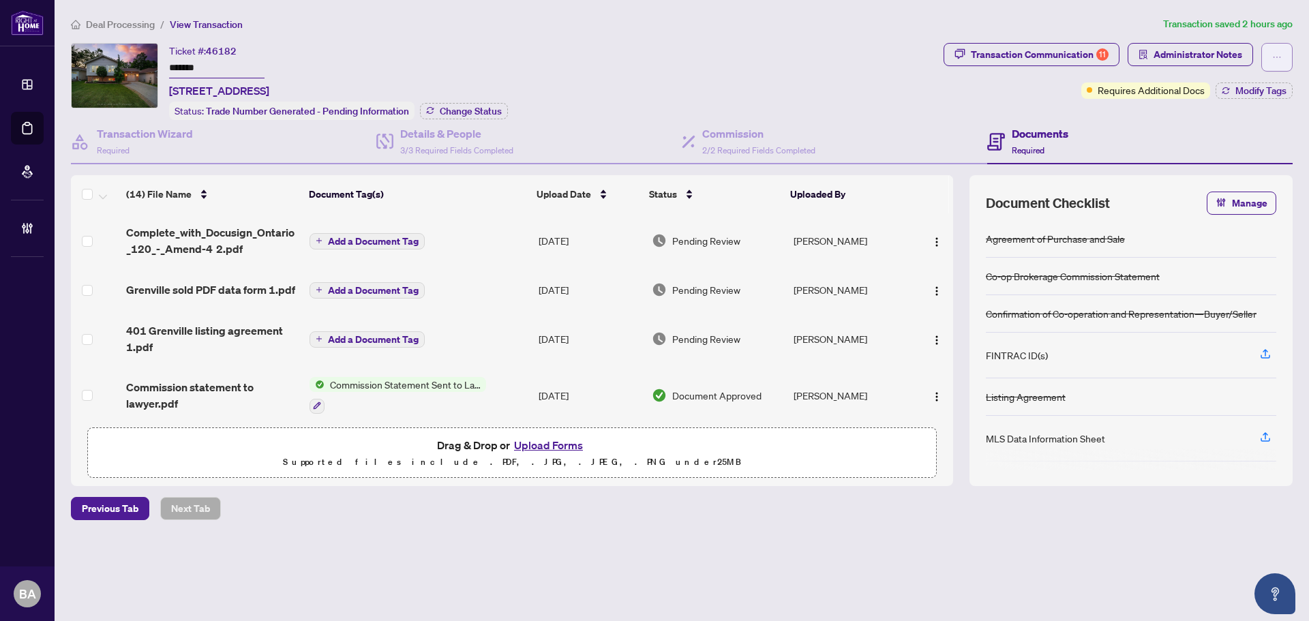
click at [1286, 56] on button "button" at bounding box center [1276, 57] width 31 height 29
click at [1274, 87] on span "Transaction Permissions" at bounding box center [1229, 87] width 104 height 15
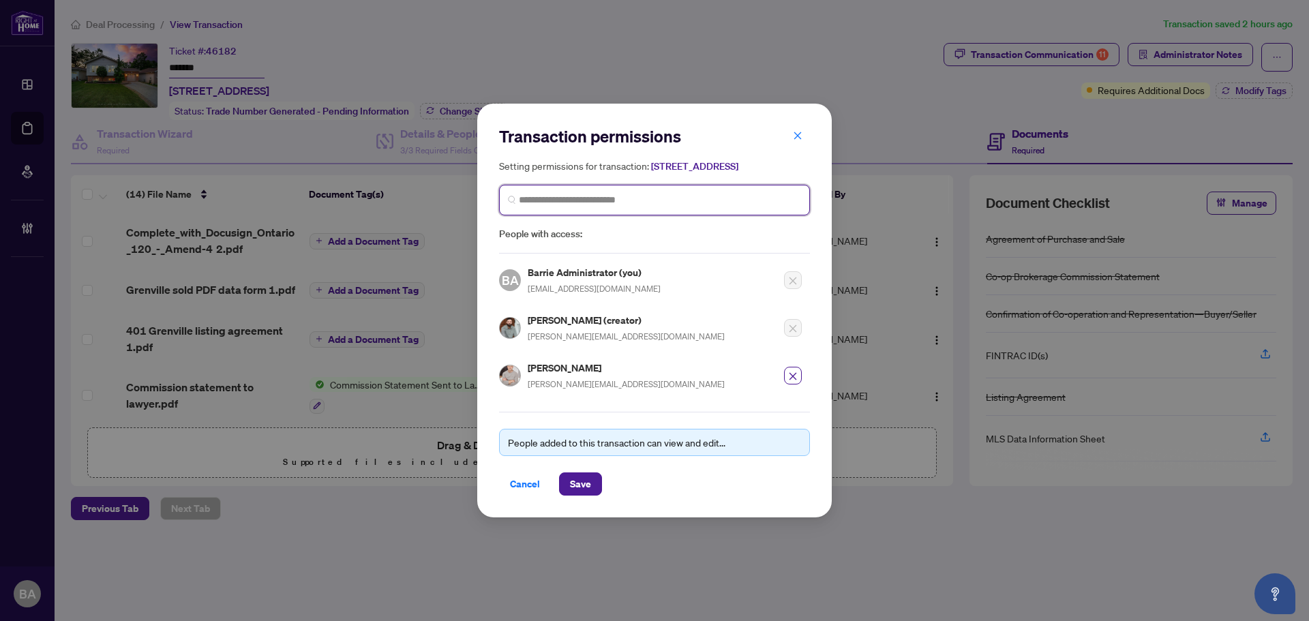
click at [609, 205] on input "search" at bounding box center [660, 200] width 282 height 14
type input "*"
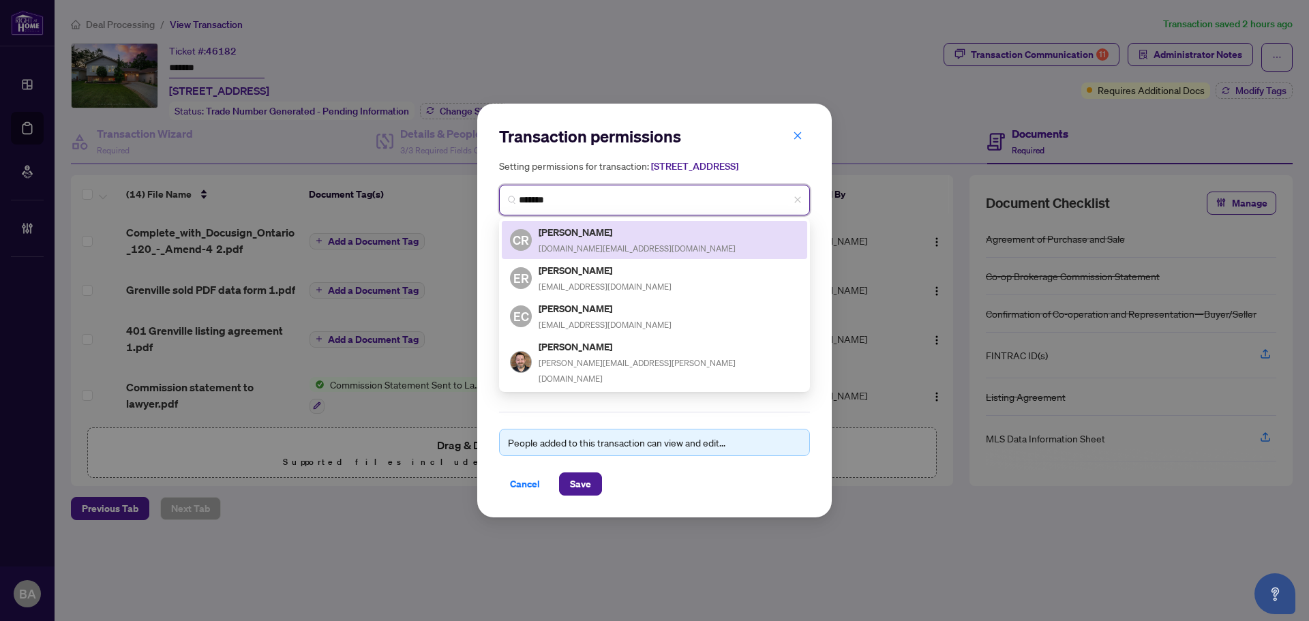
click at [598, 205] on input "*******" at bounding box center [660, 200] width 282 height 14
click at [597, 205] on input "*******" at bounding box center [660, 200] width 282 height 14
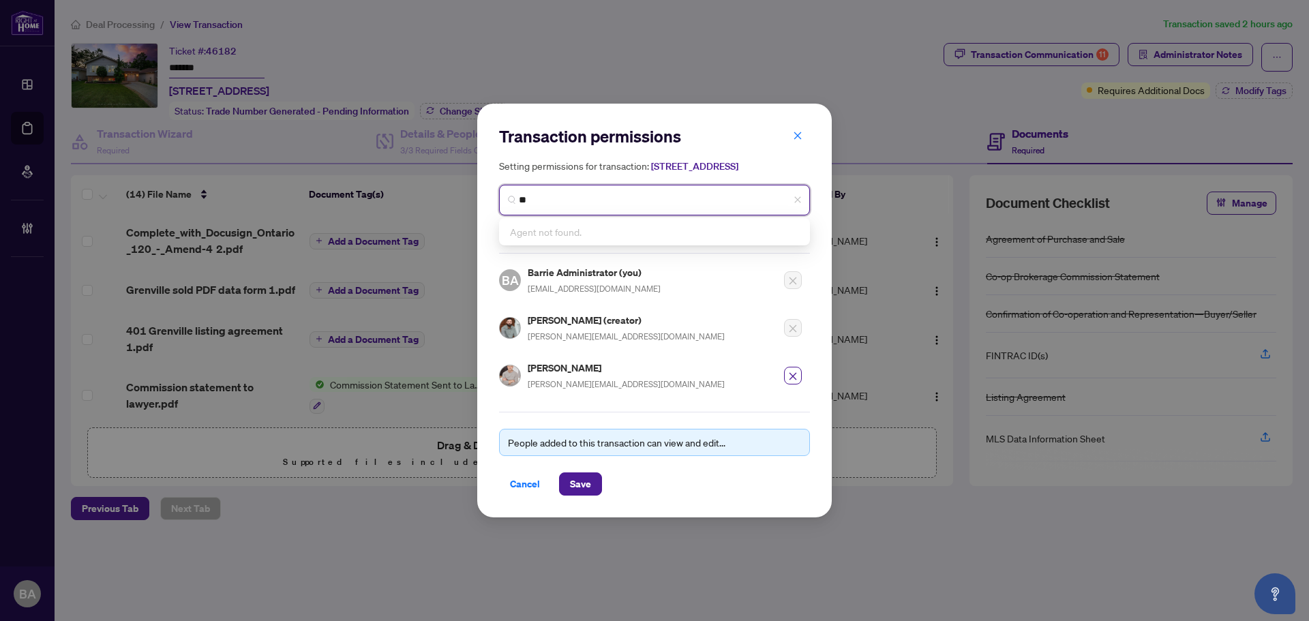
type input "*"
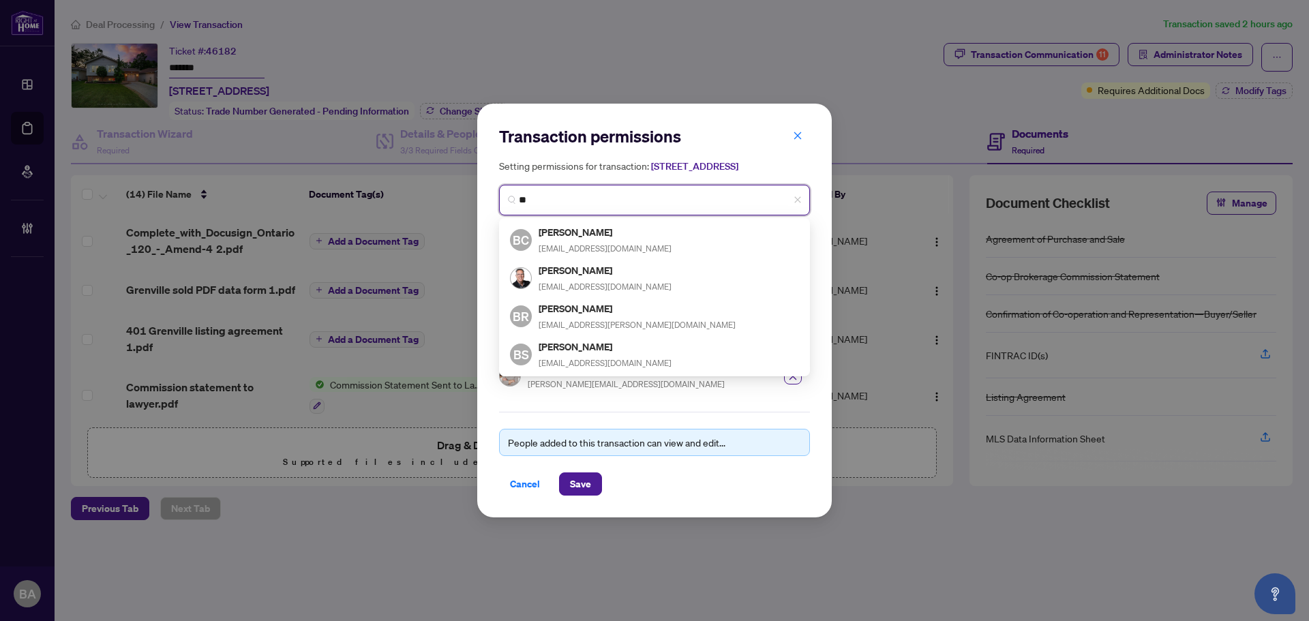
type input "*"
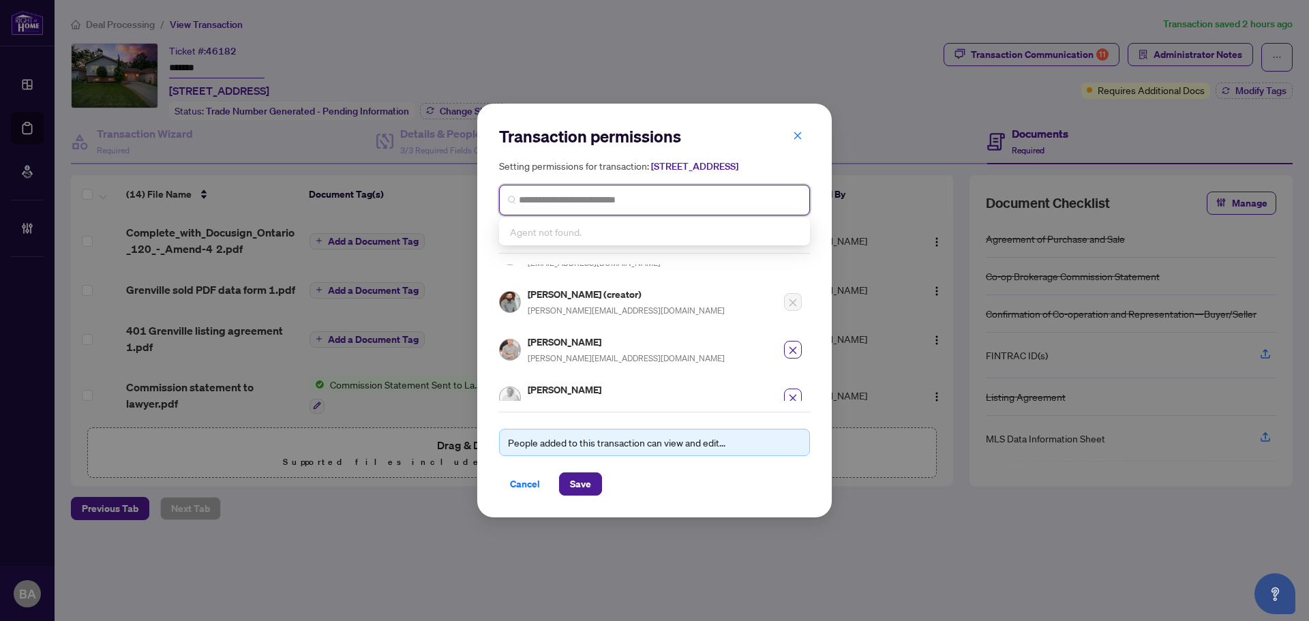
scroll to position [35, 0]
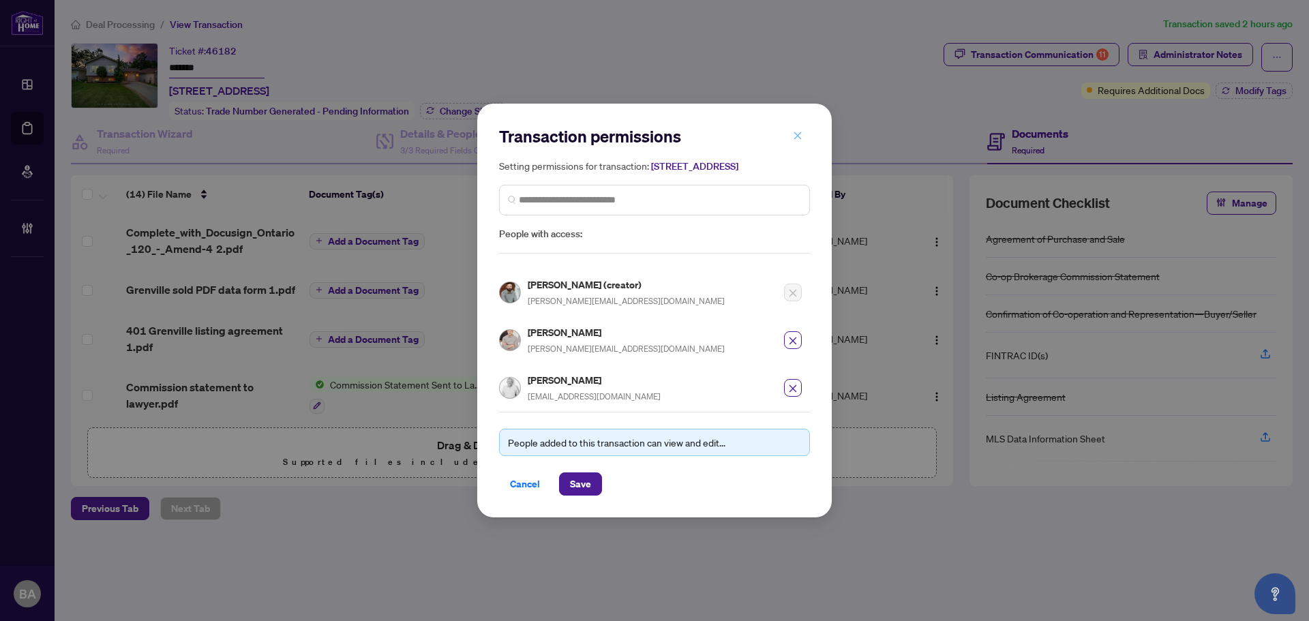
click at [797, 132] on icon "close" at bounding box center [797, 135] width 7 height 7
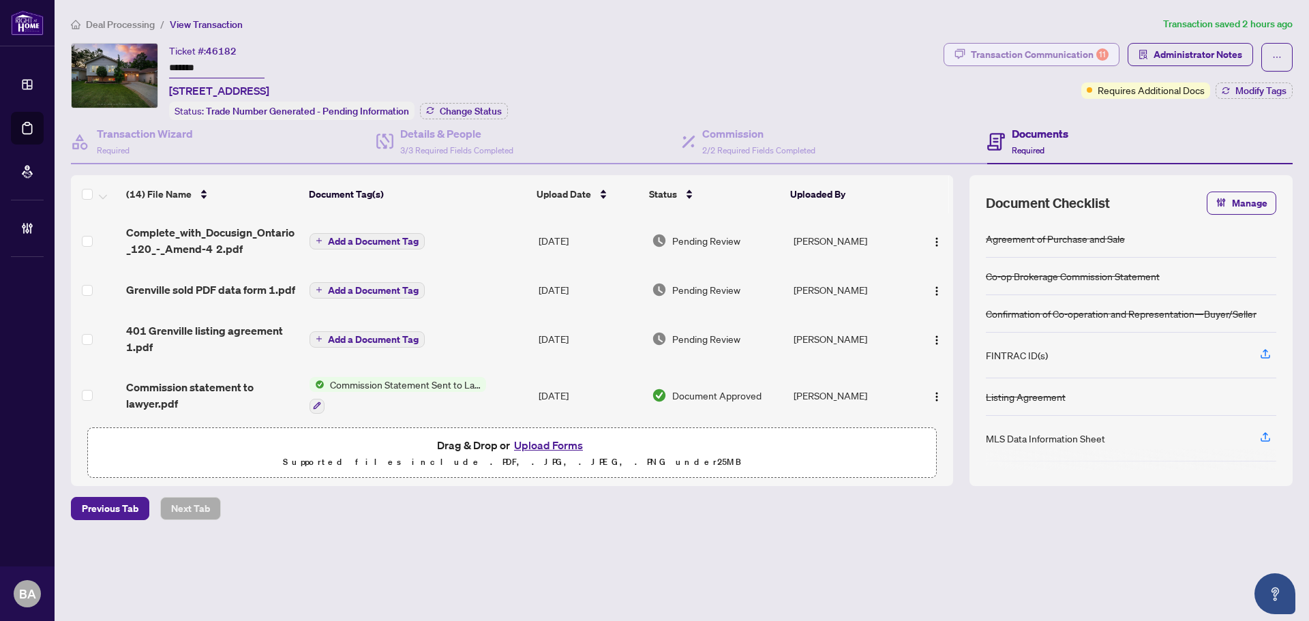
click at [1088, 52] on div "Transaction Communication 11" at bounding box center [1040, 55] width 138 height 22
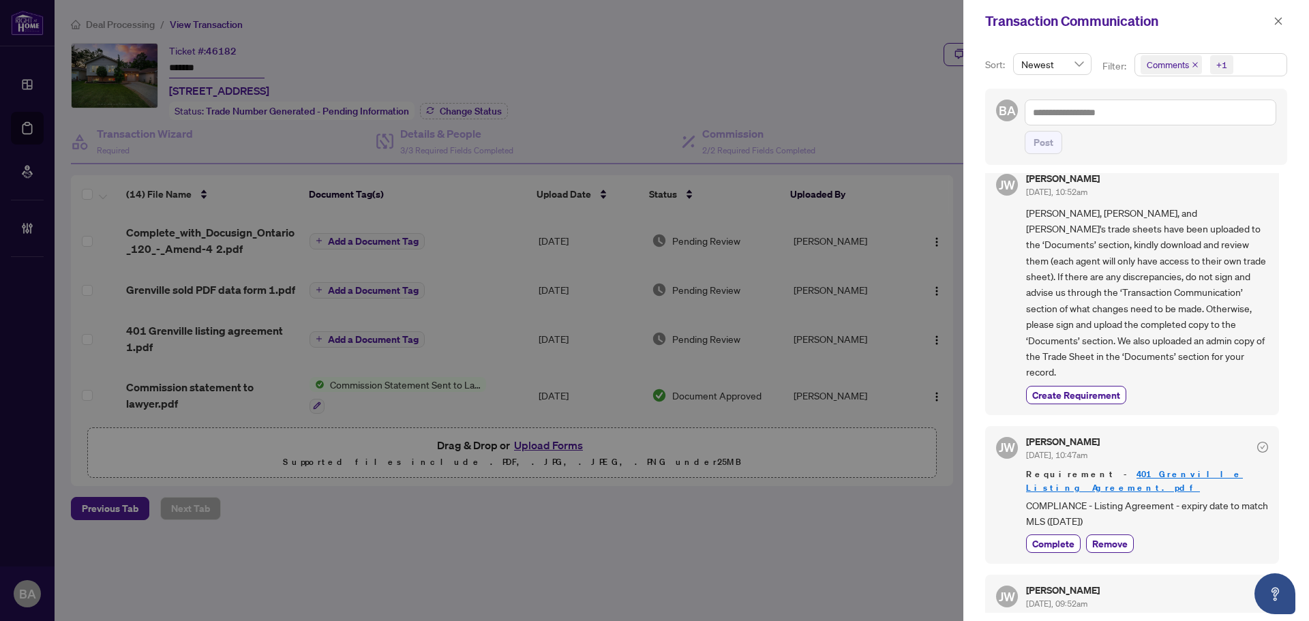
scroll to position [68, 0]
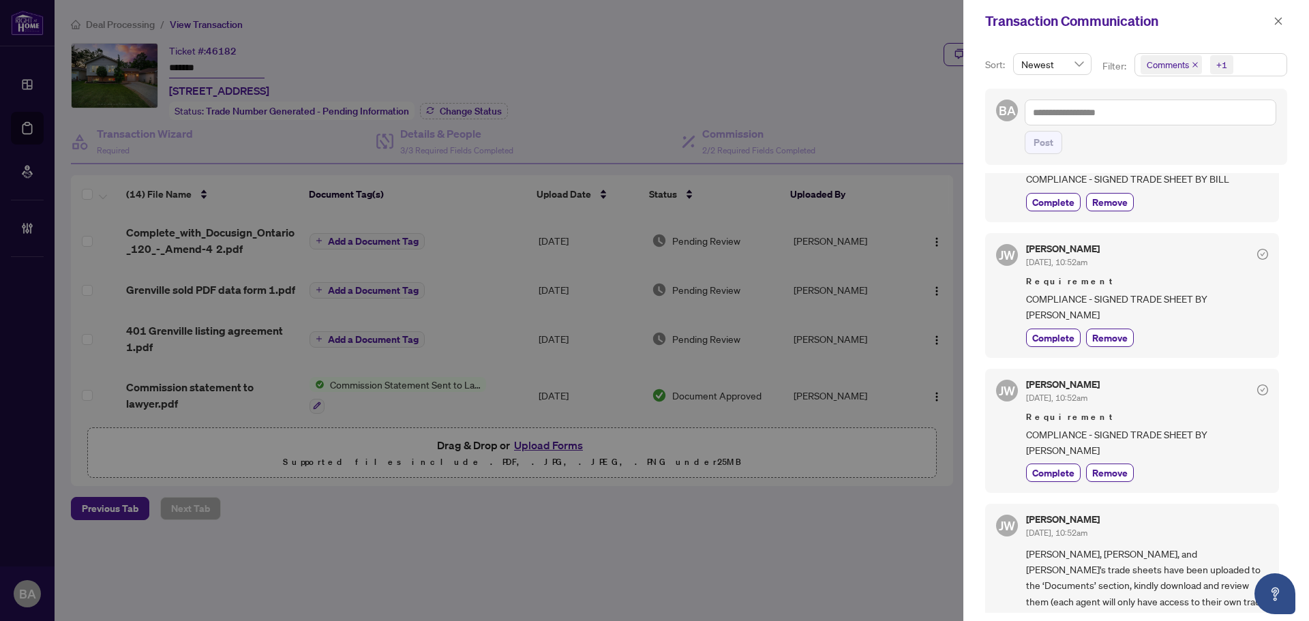
click at [1192, 65] on icon "close" at bounding box center [1195, 64] width 7 height 7
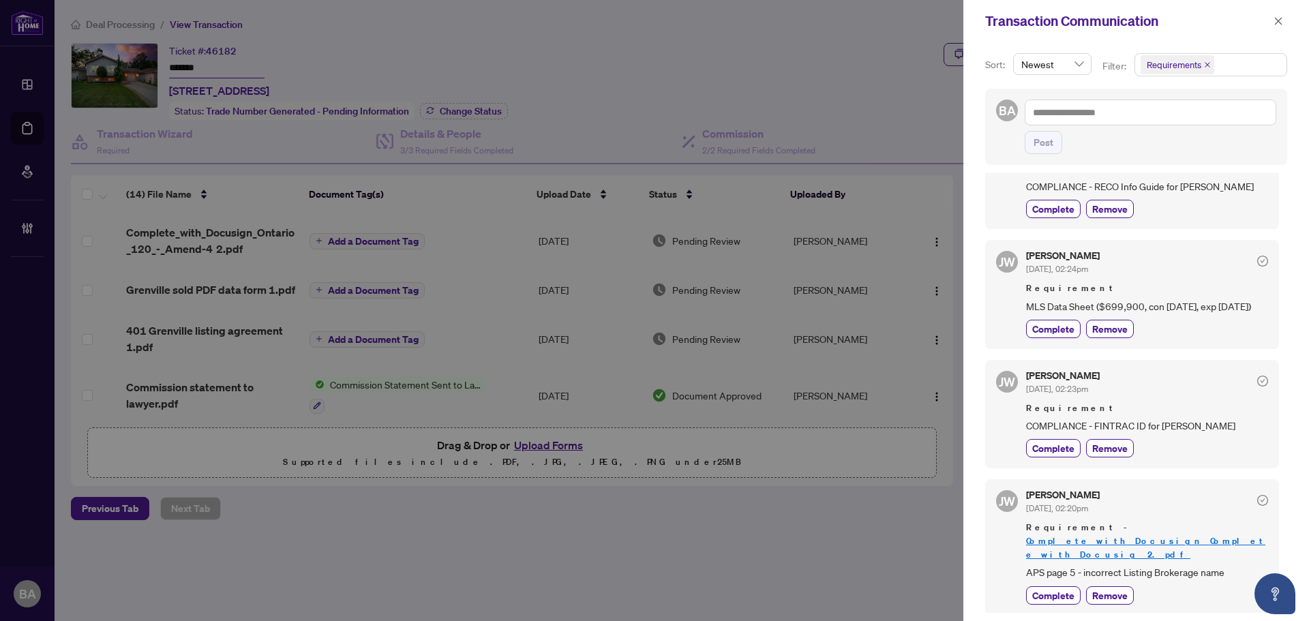
scroll to position [954, 0]
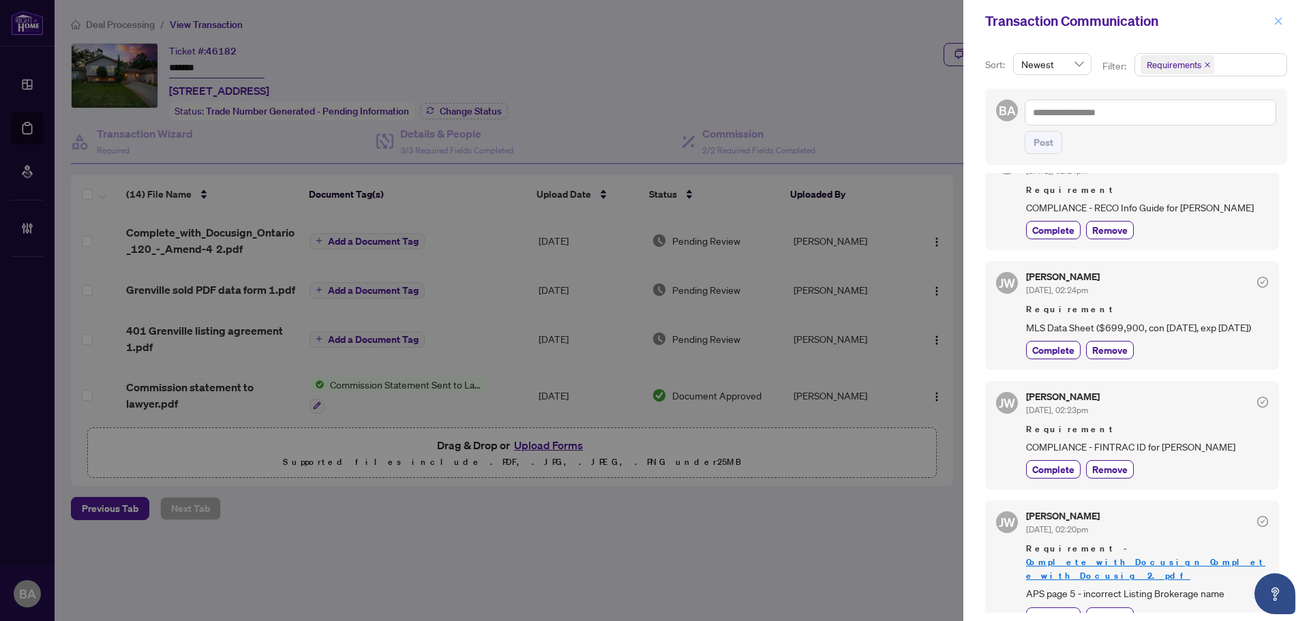
click at [1275, 22] on icon "close" at bounding box center [1278, 21] width 10 height 10
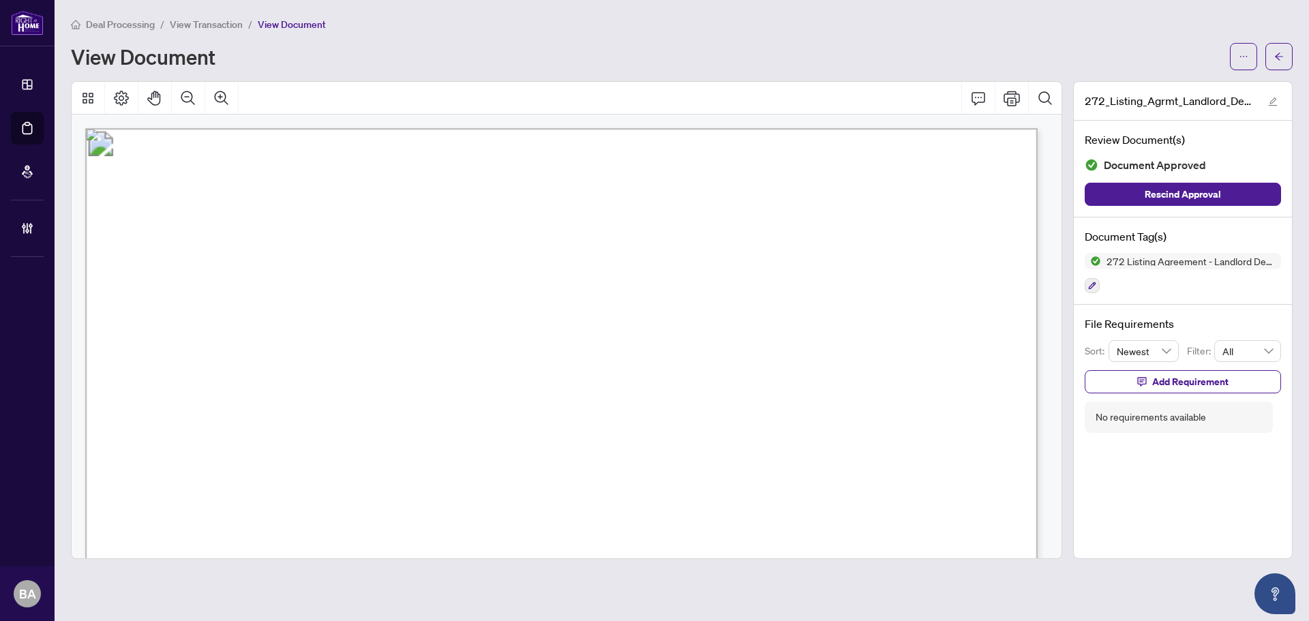
click at [221, 21] on span "View Transaction" at bounding box center [206, 24] width 73 height 12
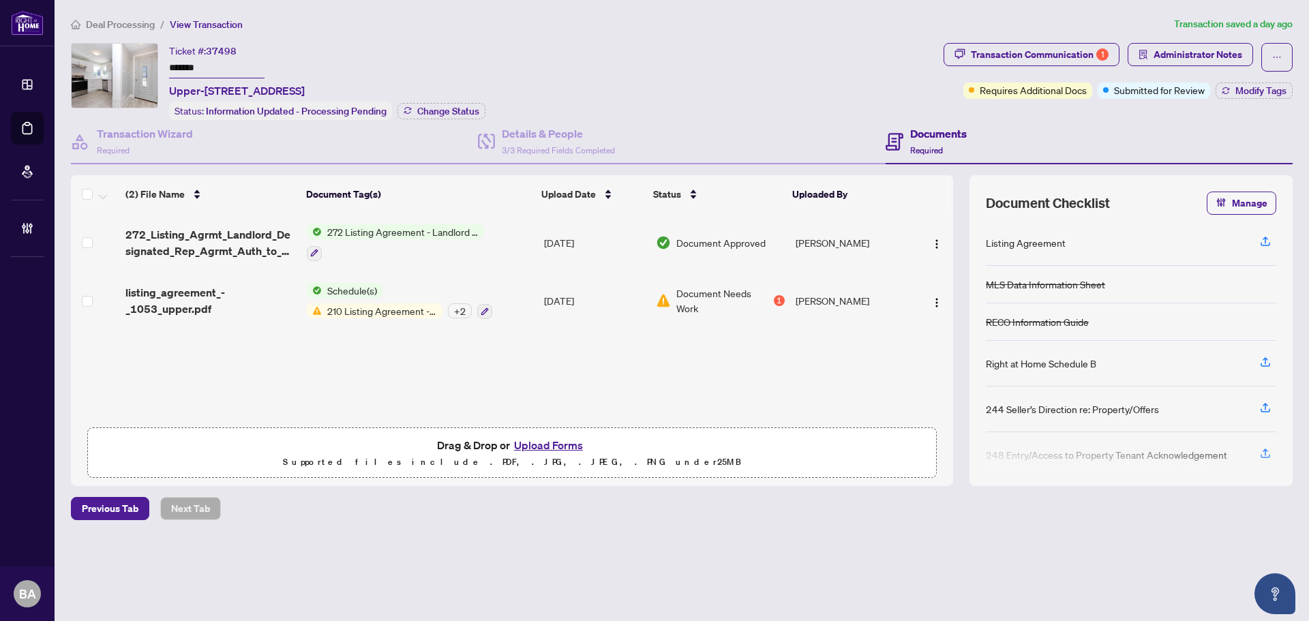
scroll to position [1, 0]
click at [211, 299] on span "listing_agreement_-_1053_upper.pdf" at bounding box center [210, 300] width 170 height 33
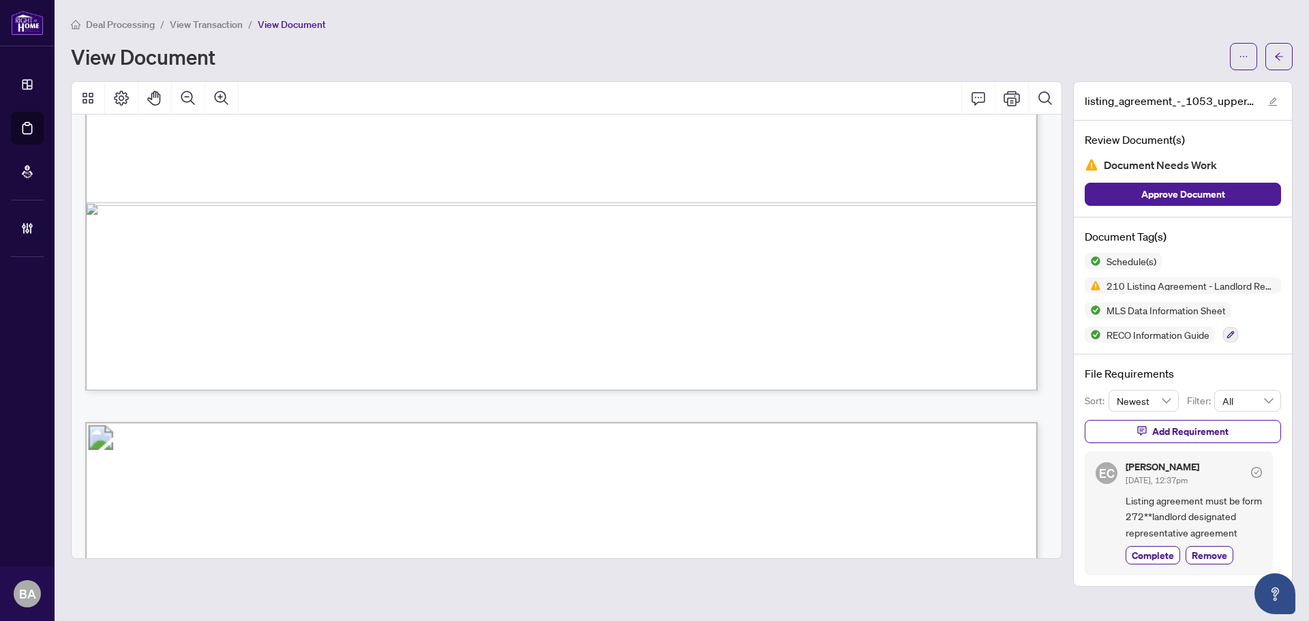
scroll to position [4977, 0]
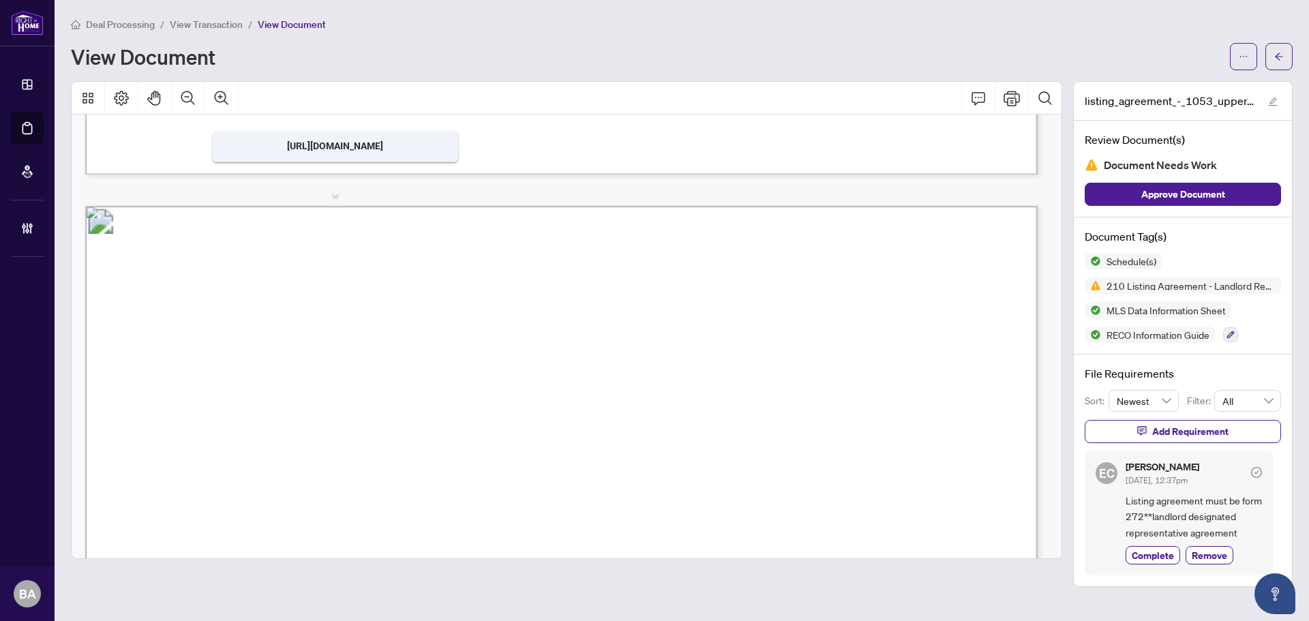
click at [211, 24] on span "View Transaction" at bounding box center [206, 24] width 73 height 12
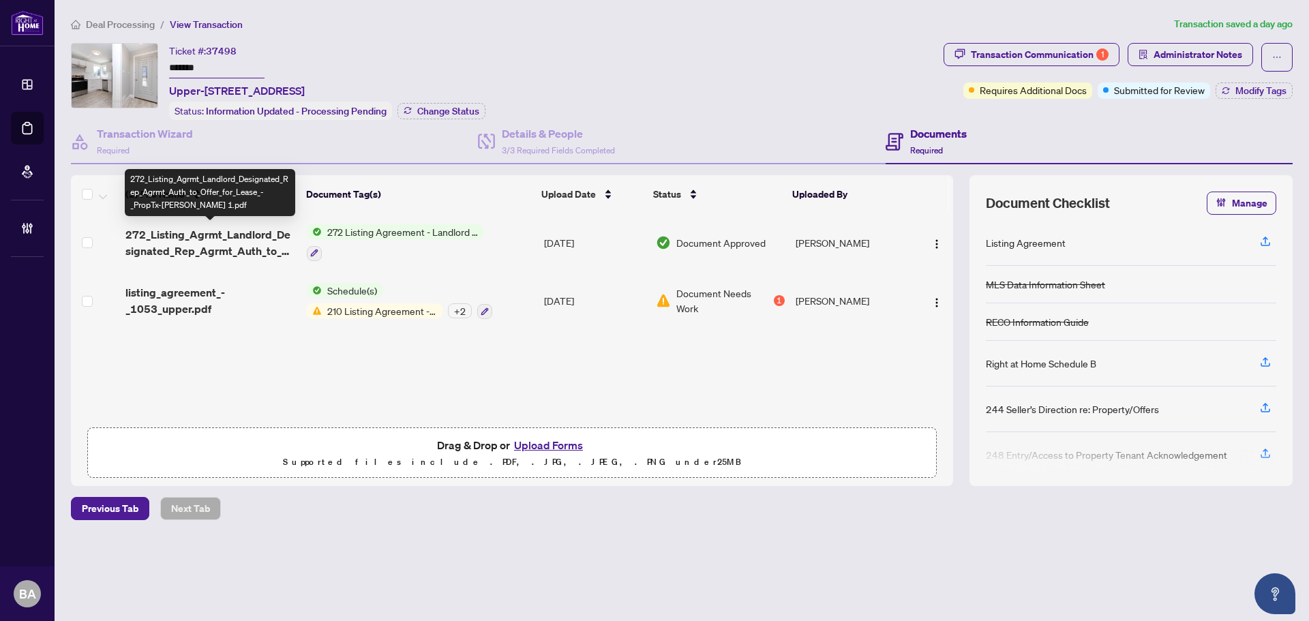
click at [217, 235] on span "272_Listing_Agrmt_Landlord_Designated_Rep_Agrmt_Auth_to_Offer_for_Lease_-_PropT…" at bounding box center [210, 242] width 170 height 33
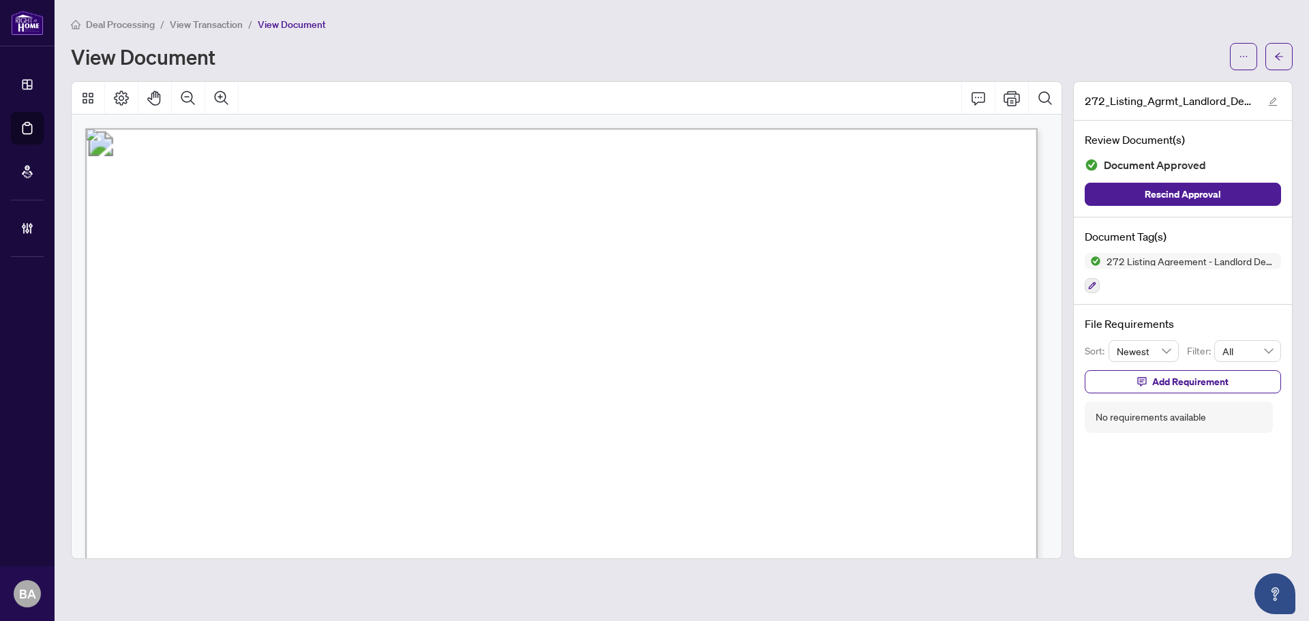
click at [233, 25] on span "View Transaction" at bounding box center [206, 24] width 73 height 12
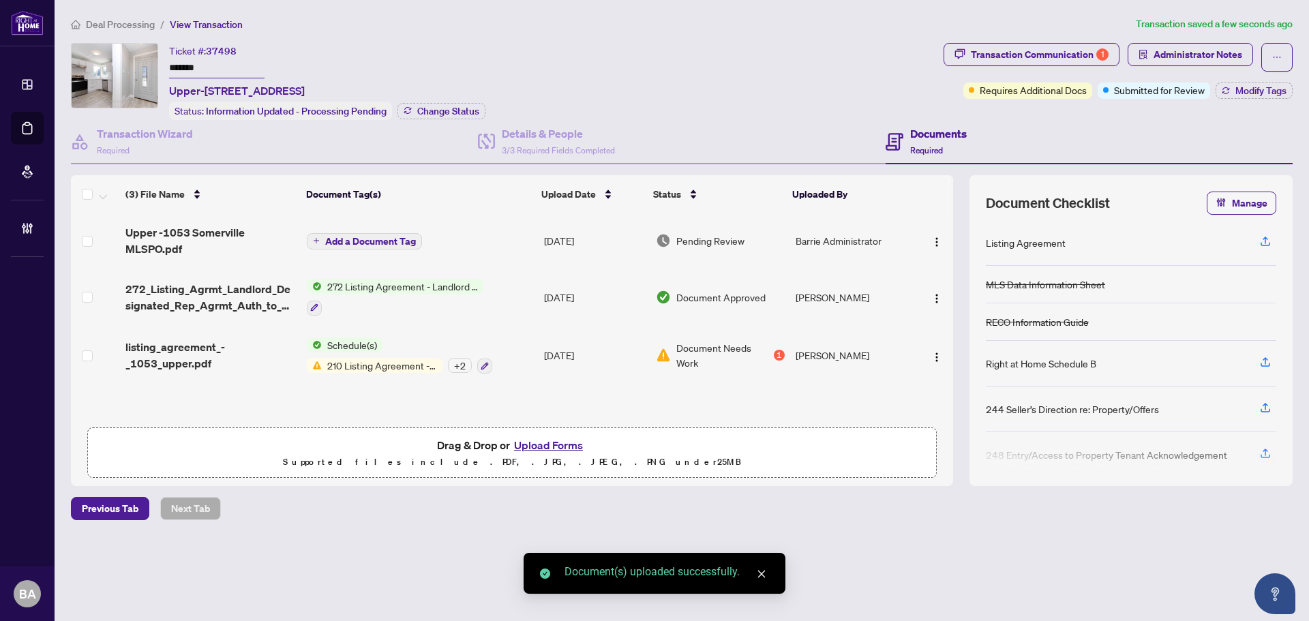
click at [395, 233] on button "Add a Document Tag" at bounding box center [364, 241] width 115 height 16
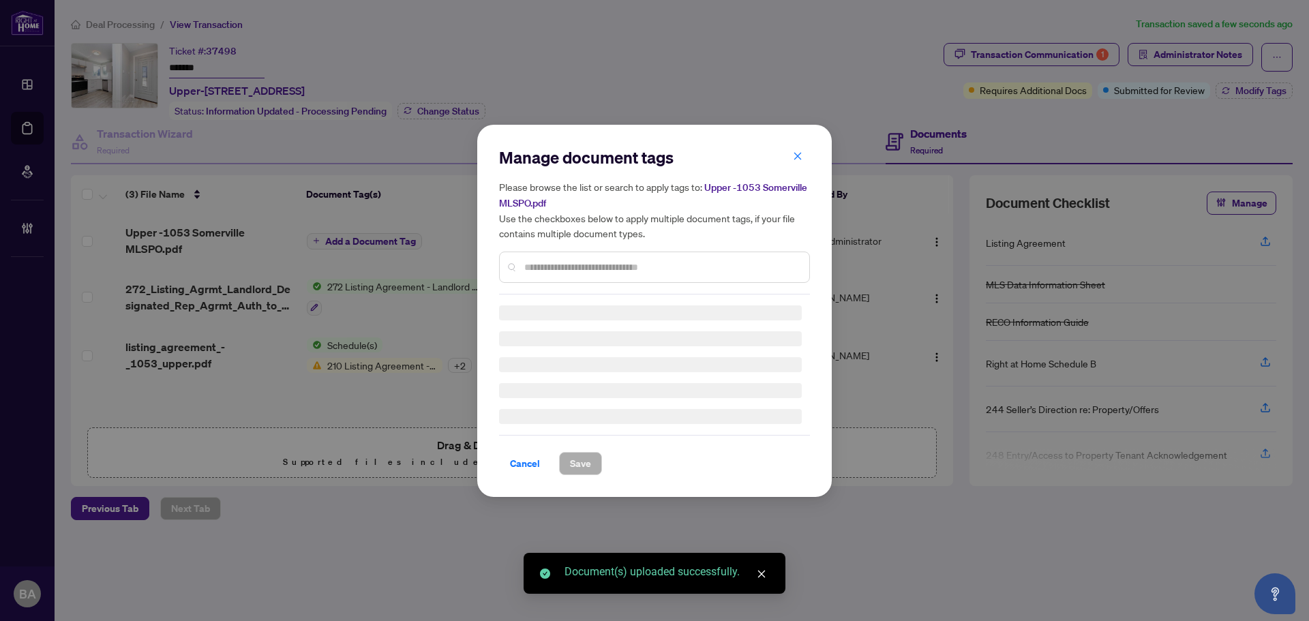
click at [554, 275] on div at bounding box center [654, 267] width 311 height 31
click at [566, 256] on div at bounding box center [654, 267] width 311 height 31
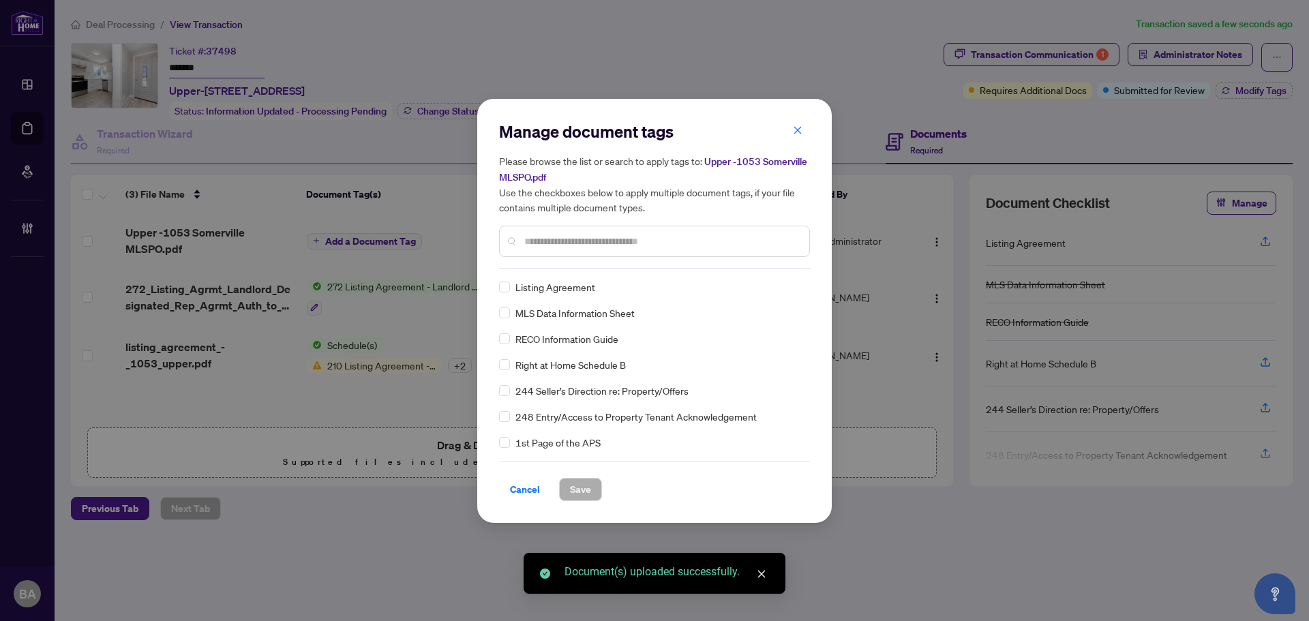
click at [567, 267] on div "Manage document tags Please browse the list or search to apply tags to: Upper -…" at bounding box center [654, 195] width 311 height 148
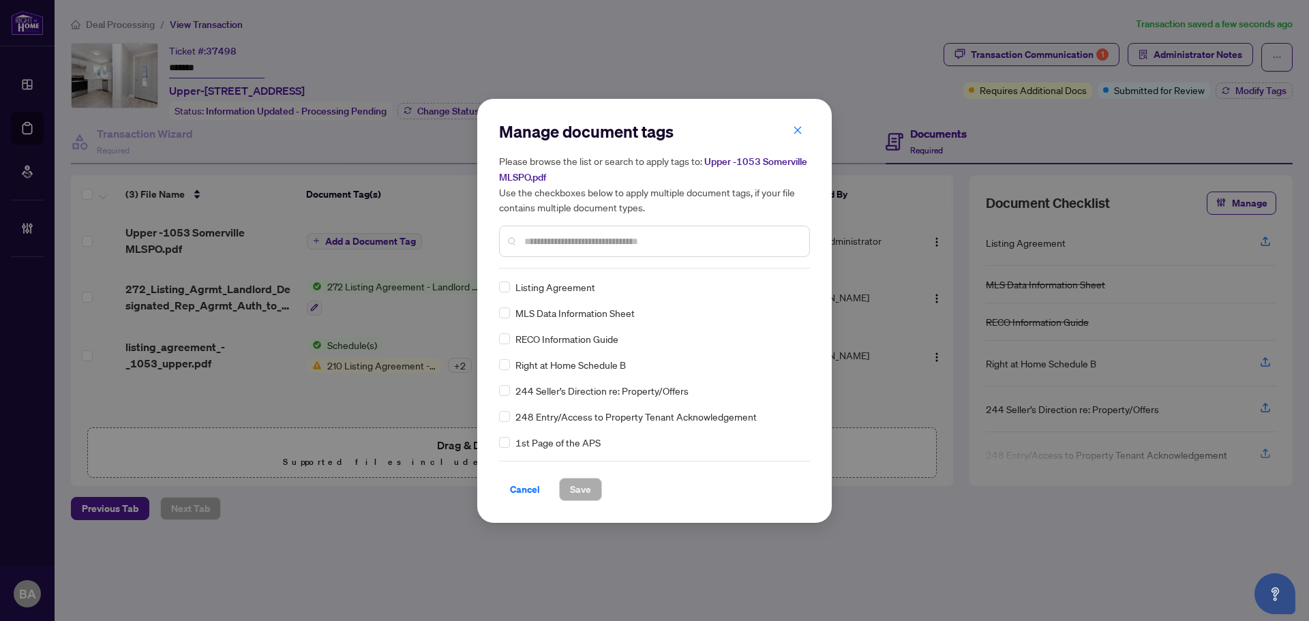
click at [572, 245] on input "text" at bounding box center [661, 241] width 274 height 15
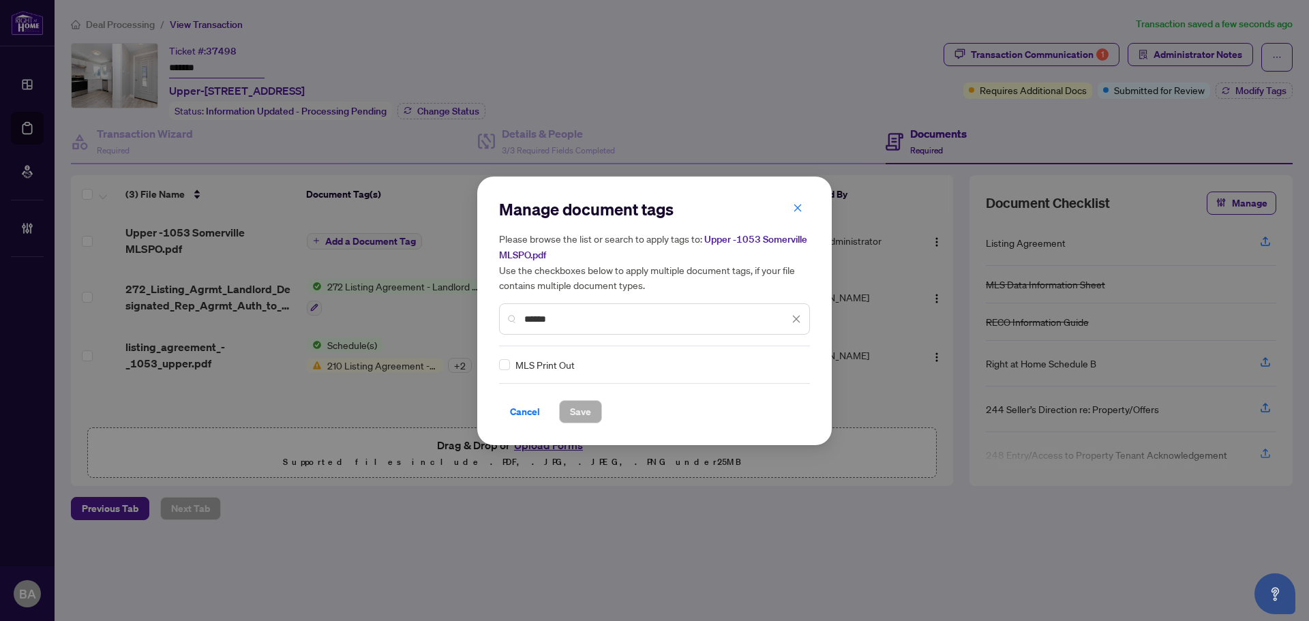
type input "******"
click at [775, 365] on img at bounding box center [782, 365] width 14 height 14
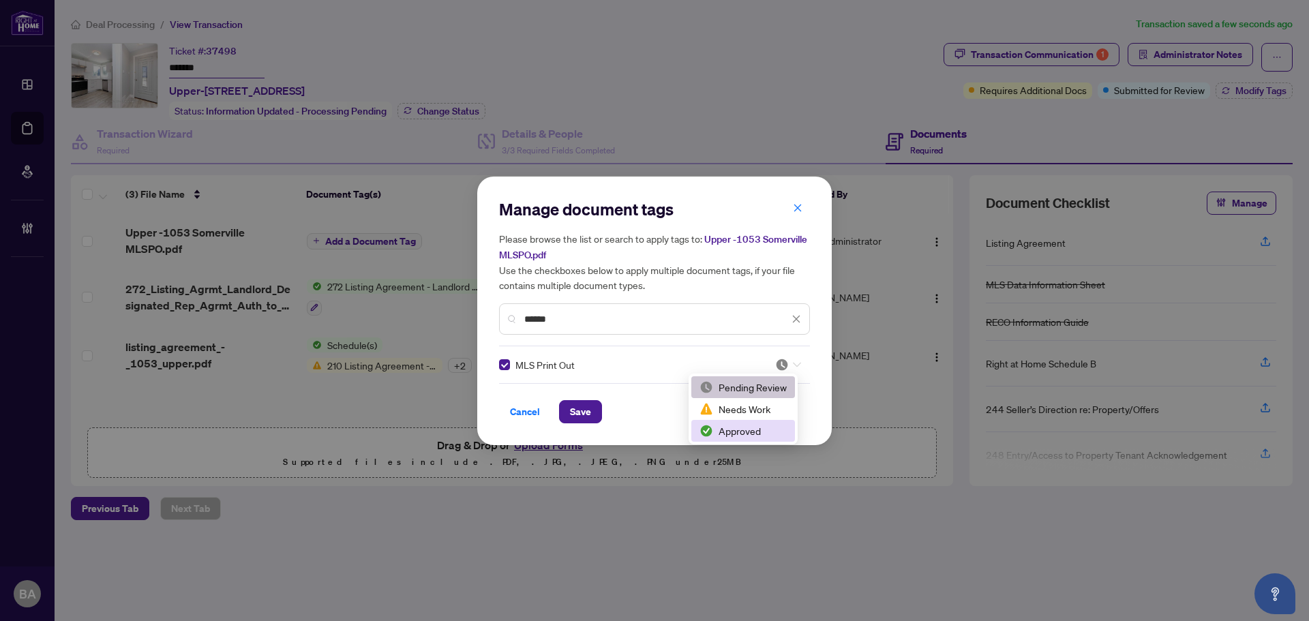
click at [741, 432] on div "Approved" at bounding box center [742, 430] width 87 height 15
click at [582, 408] on span "Save" at bounding box center [580, 412] width 21 height 22
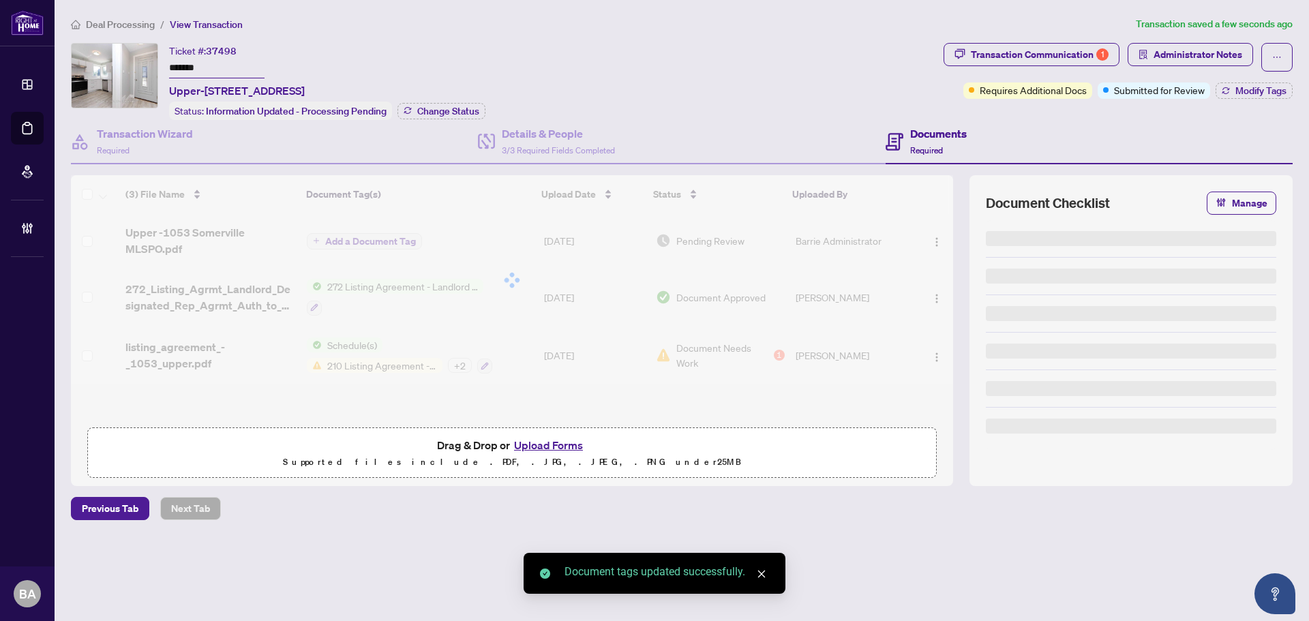
click at [938, 238] on div at bounding box center [512, 279] width 882 height 209
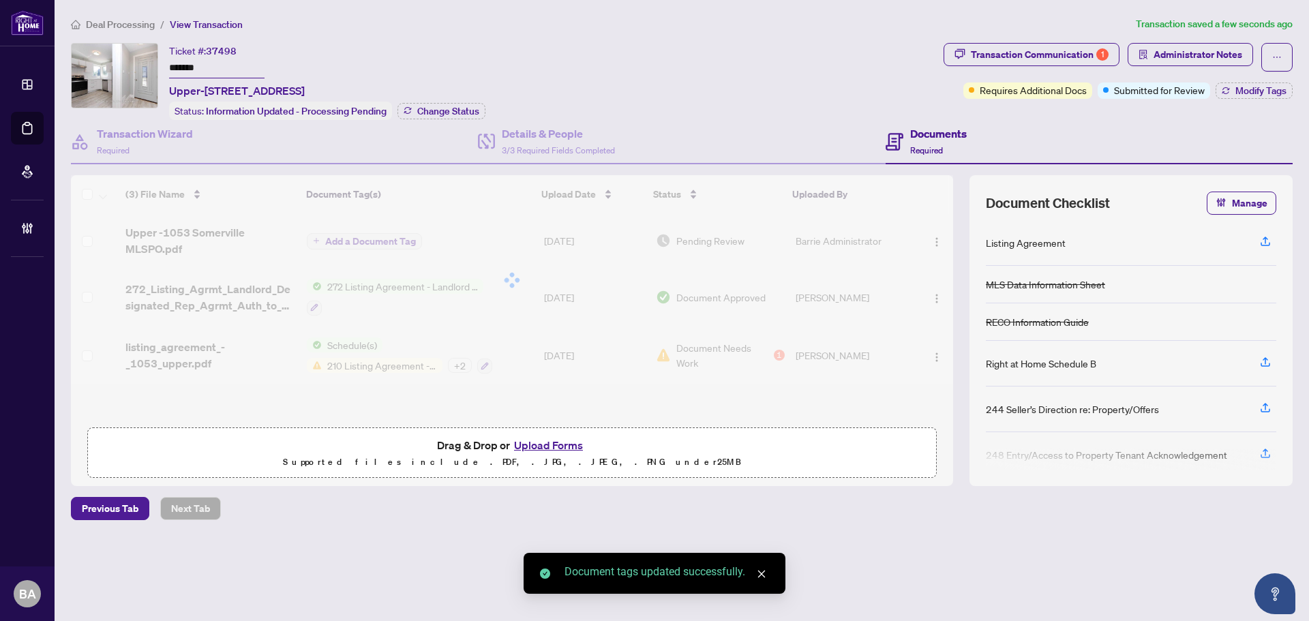
click at [938, 240] on div at bounding box center [512, 279] width 882 height 209
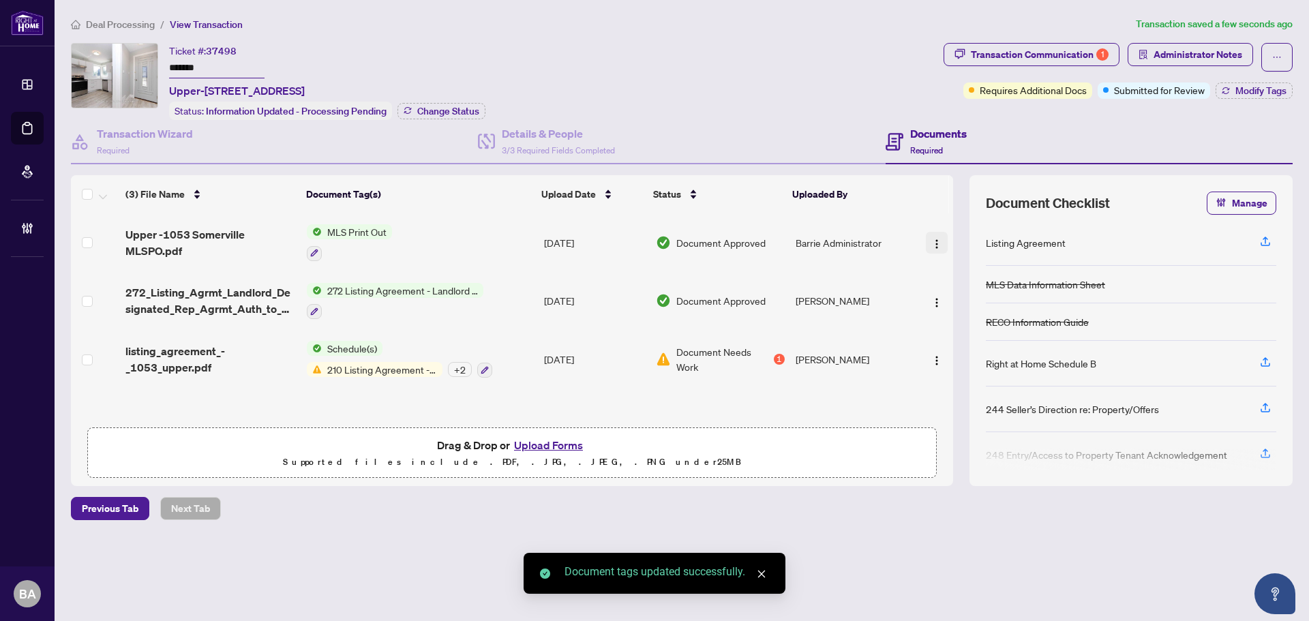
click at [936, 243] on img "button" at bounding box center [936, 244] width 11 height 11
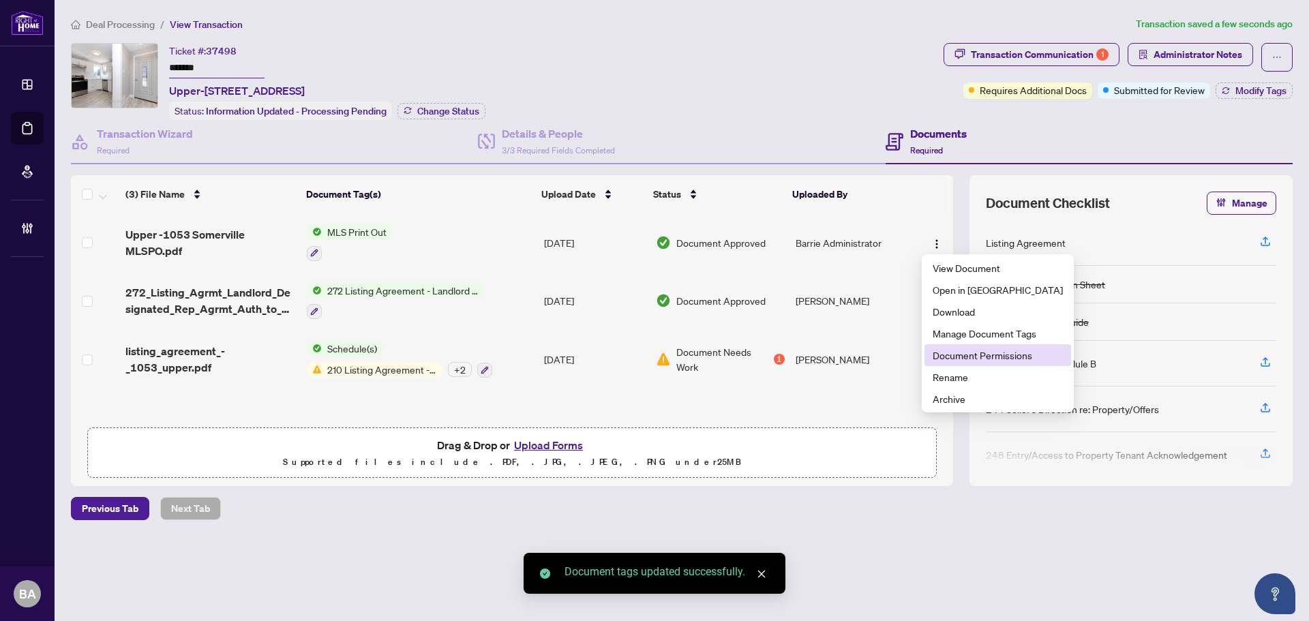
click at [971, 358] on span "Document Permissions" at bounding box center [998, 355] width 130 height 15
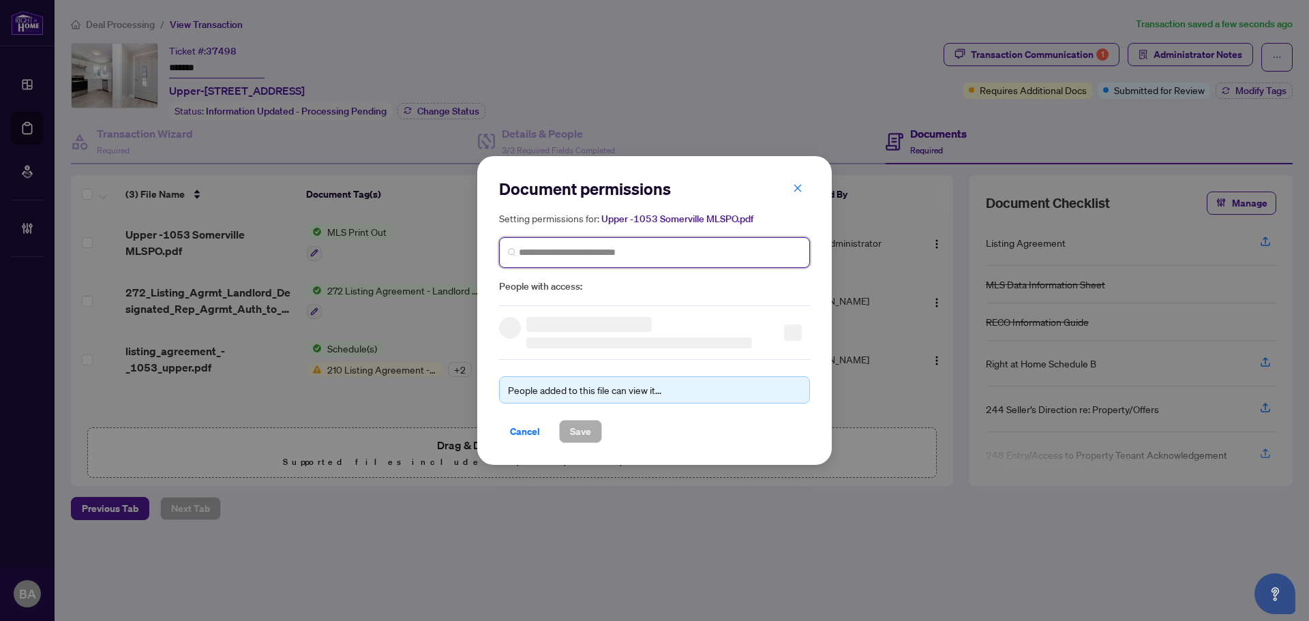
click at [689, 251] on input "search" at bounding box center [660, 252] width 282 height 14
type input "**********"
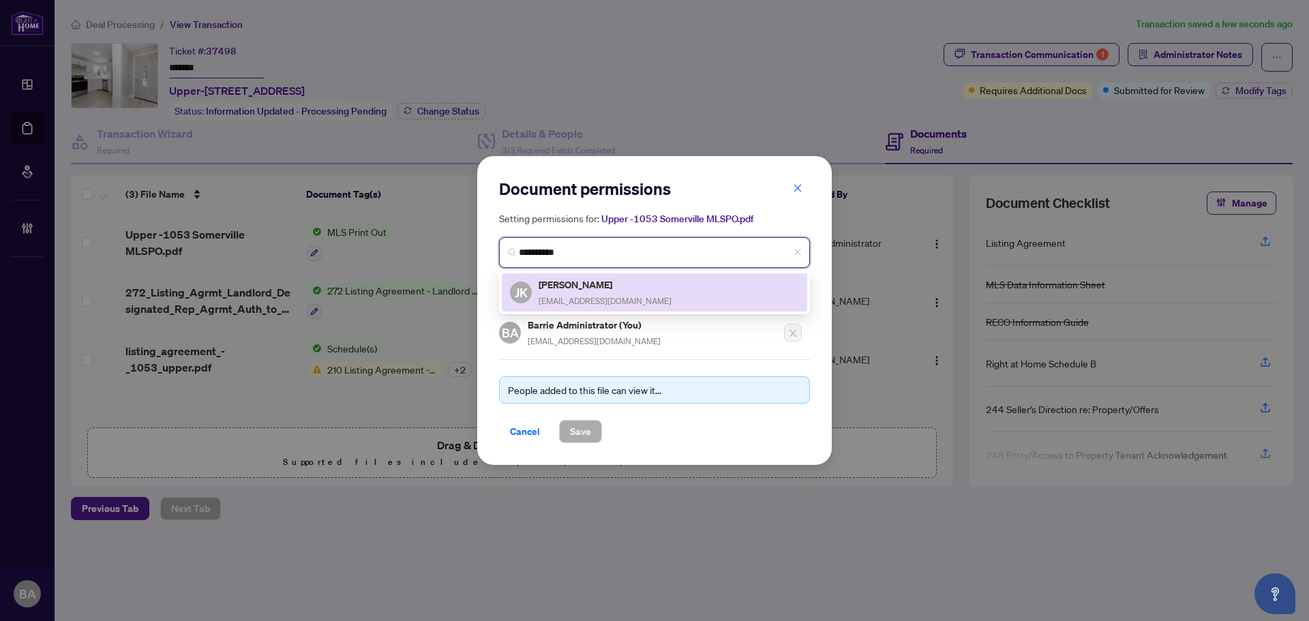
click at [623, 294] on div "Jasmine Kanashiro jasmine.2007@hotmail.com" at bounding box center [605, 292] width 133 height 31
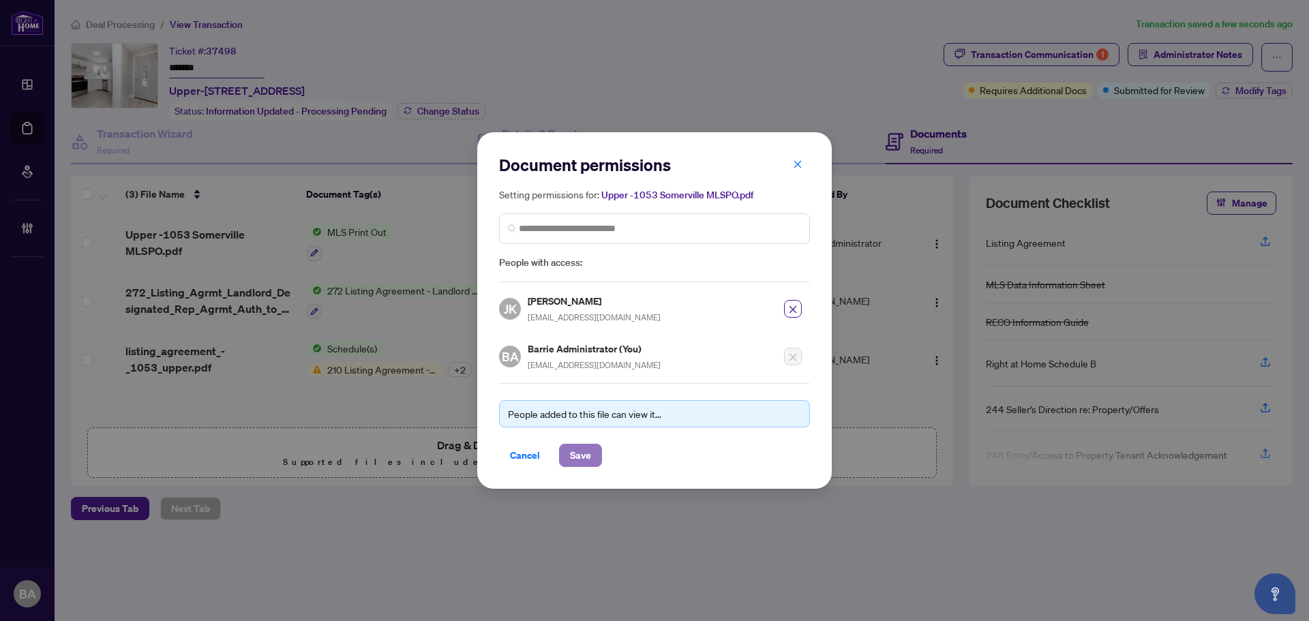
click at [584, 452] on span "Save" at bounding box center [580, 455] width 21 height 22
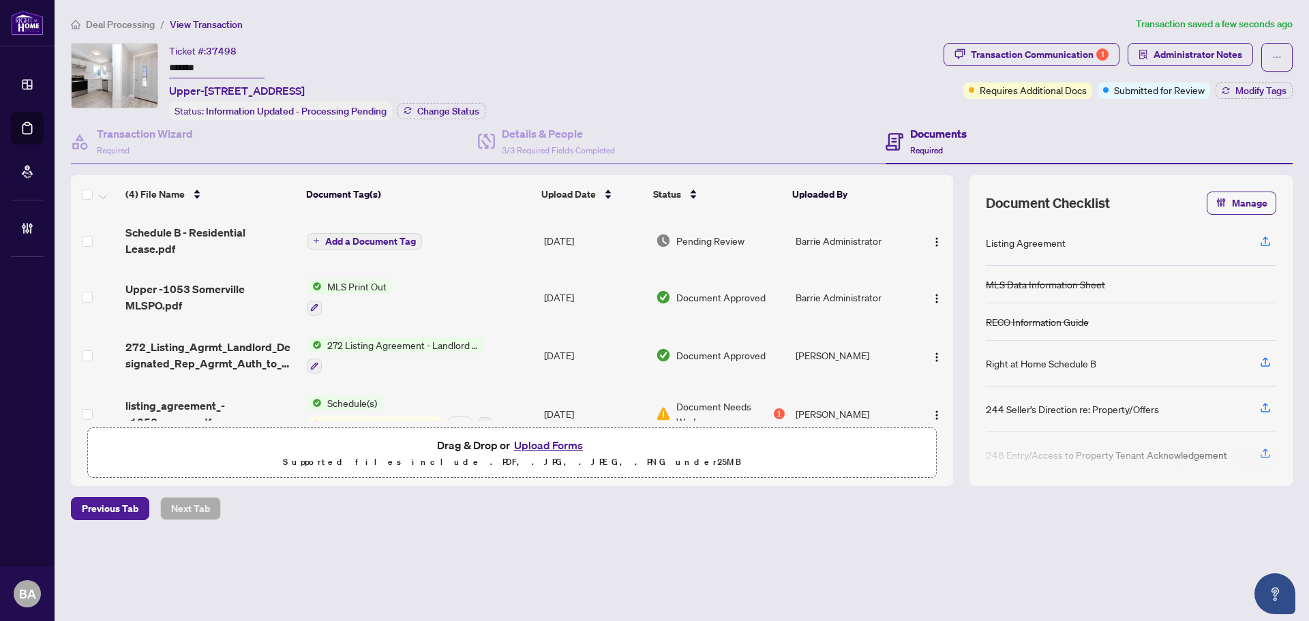
click at [362, 246] on button "Add a Document Tag" at bounding box center [364, 241] width 115 height 16
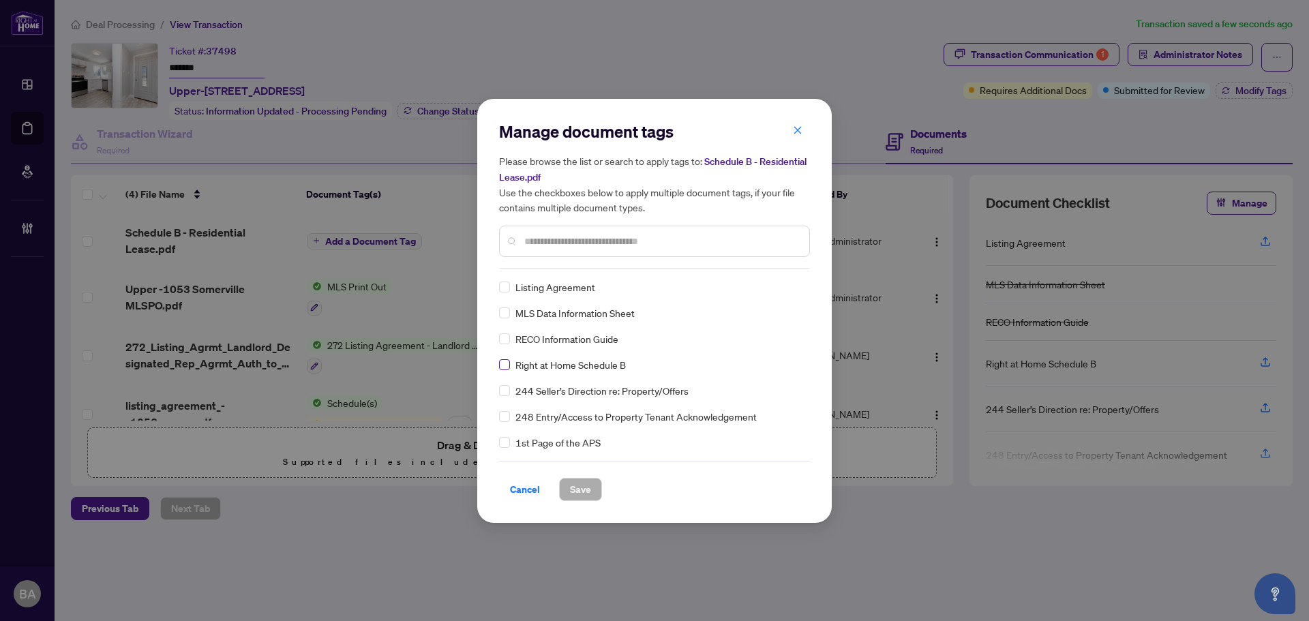
click at [509, 370] on label at bounding box center [504, 364] width 11 height 15
click at [798, 280] on div "Right at Home Schedule B Listing Agreement MLS Data Information Sheet RECO Info…" at bounding box center [654, 365] width 311 height 170
click at [784, 287] on img at bounding box center [782, 287] width 14 height 14
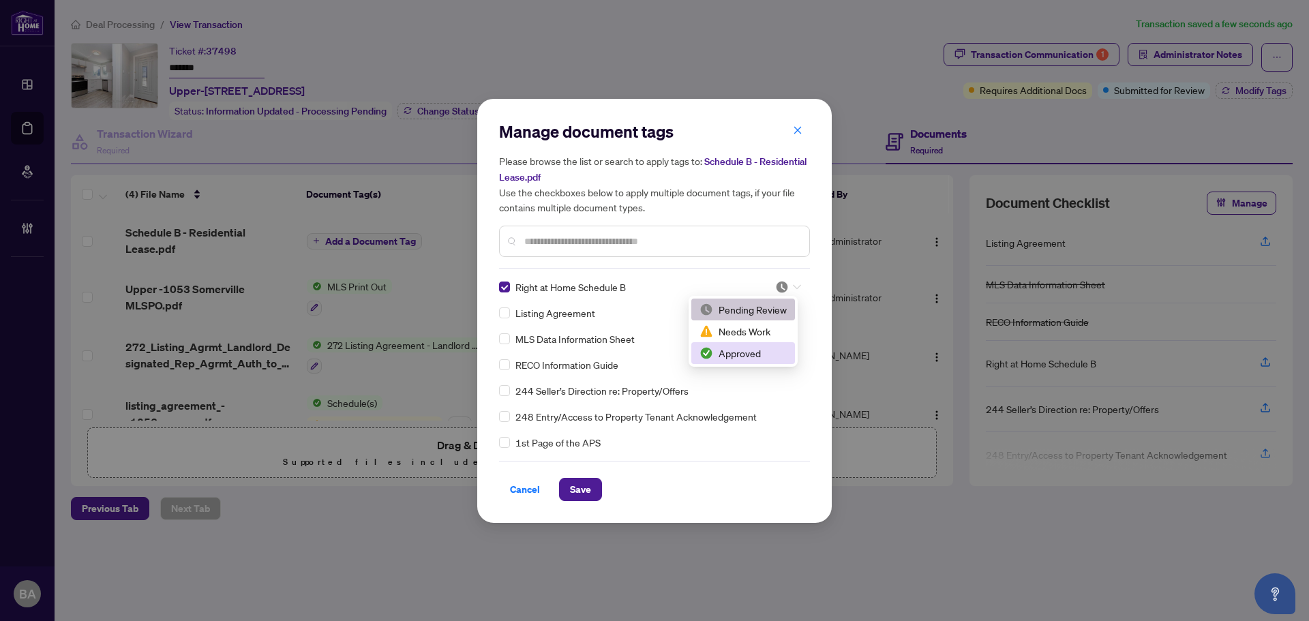
click at [777, 351] on div "Approved" at bounding box center [742, 353] width 87 height 15
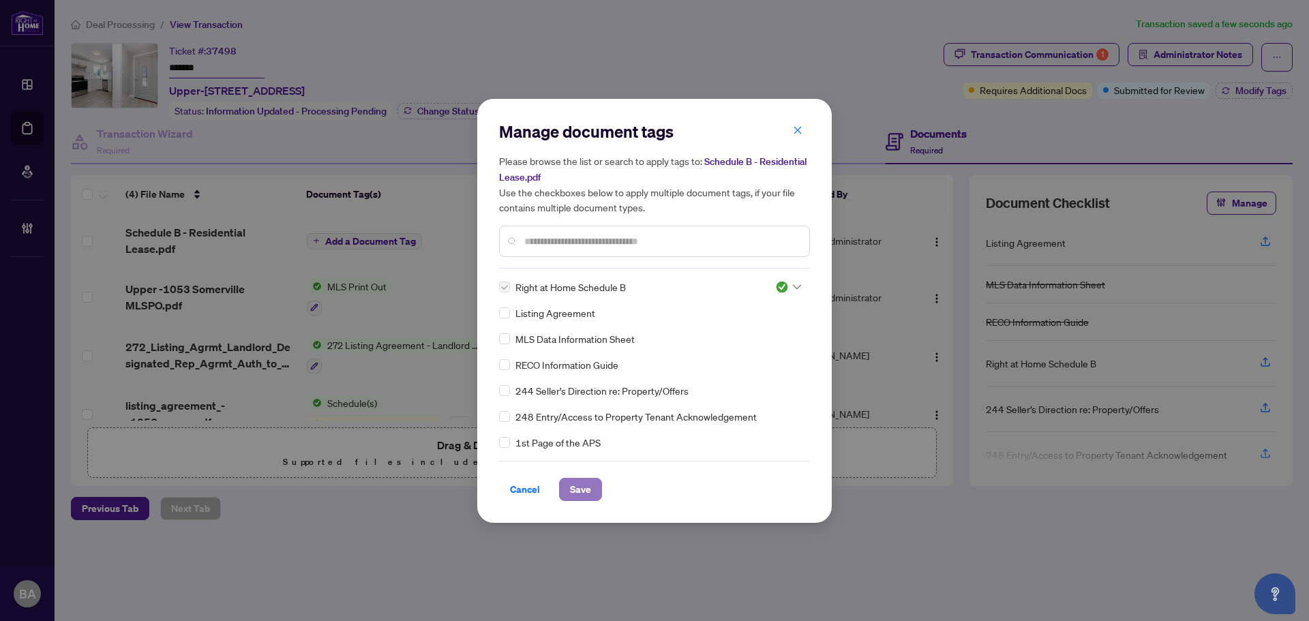
click at [584, 479] on span "Save" at bounding box center [580, 490] width 21 height 22
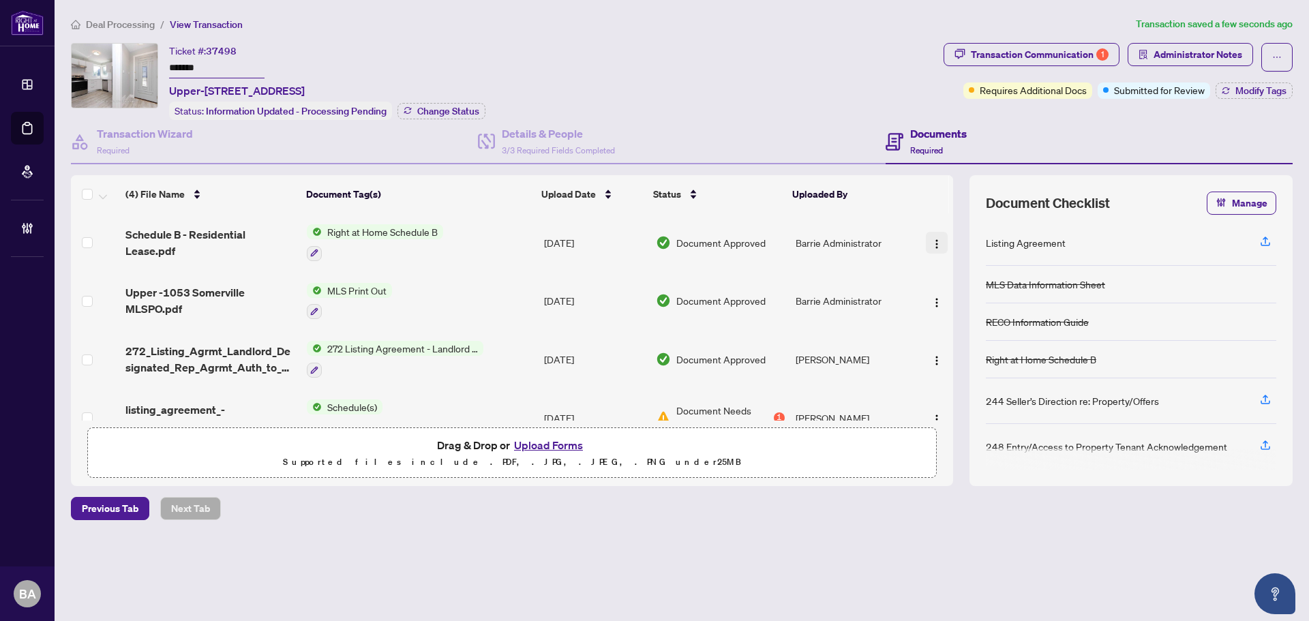
click at [931, 241] on img "button" at bounding box center [936, 244] width 11 height 11
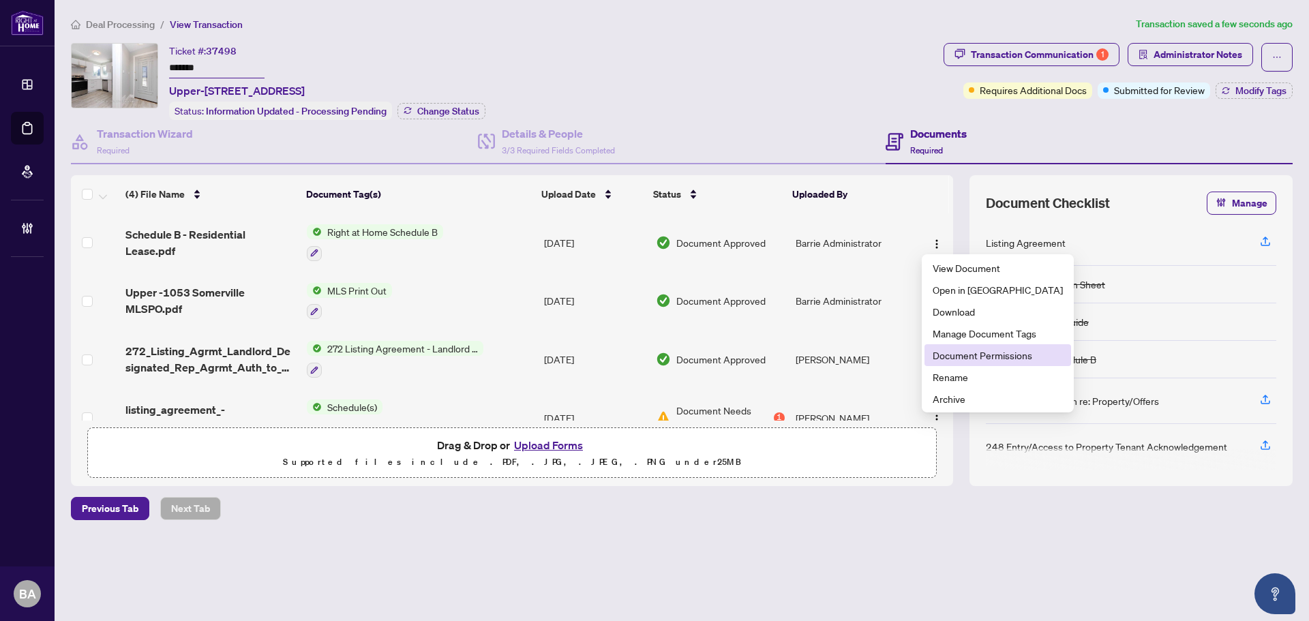
click at [980, 356] on span "Document Permissions" at bounding box center [998, 355] width 130 height 15
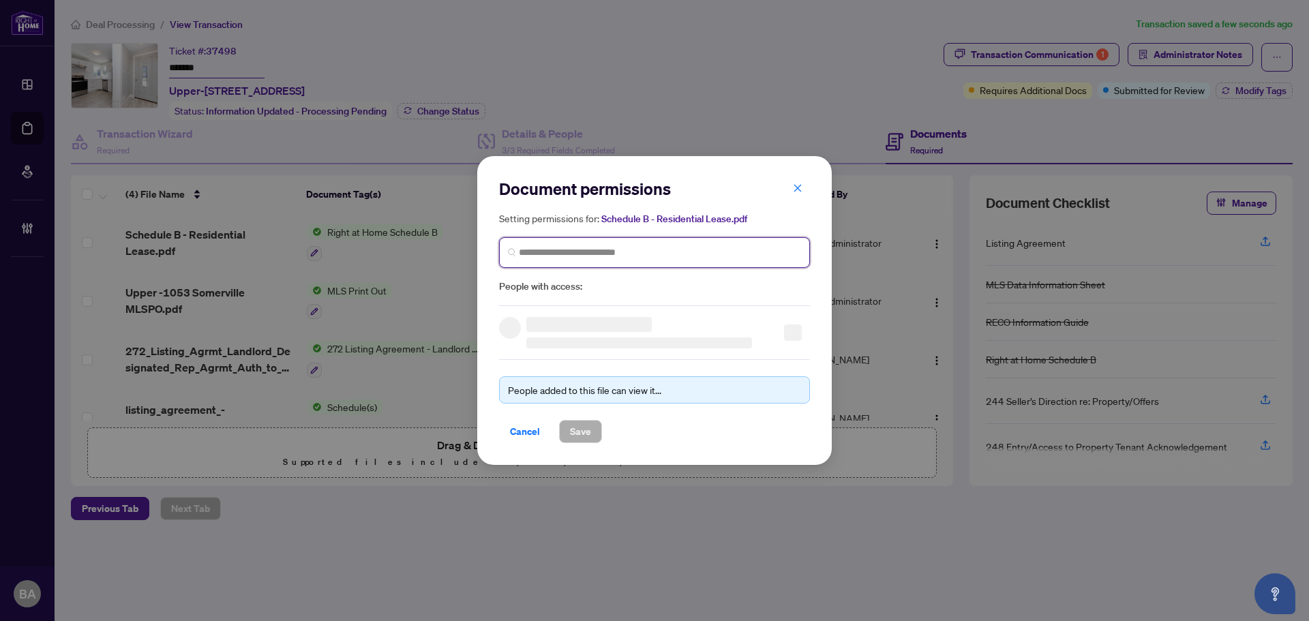
click at [0, 0] on input "search" at bounding box center [0, 0] width 0 height 0
type input "**********"
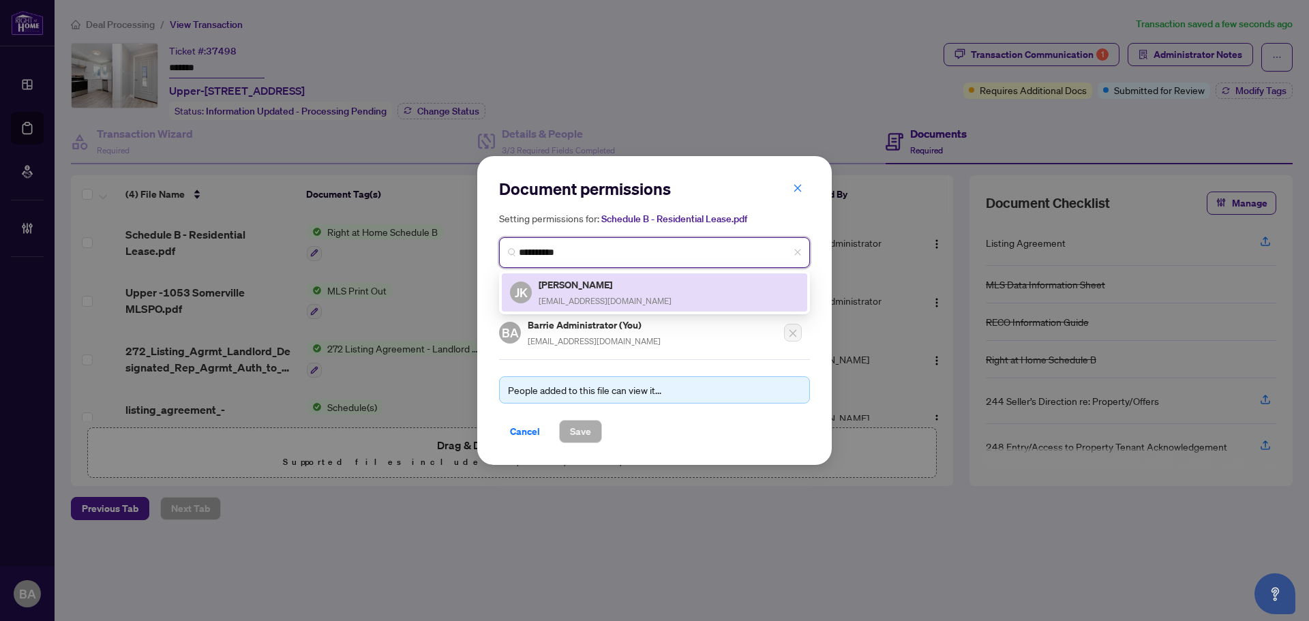
click at [701, 299] on div "JK Jasmine Kanashiro jasmine.2007@hotmail.com" at bounding box center [654, 292] width 289 height 31
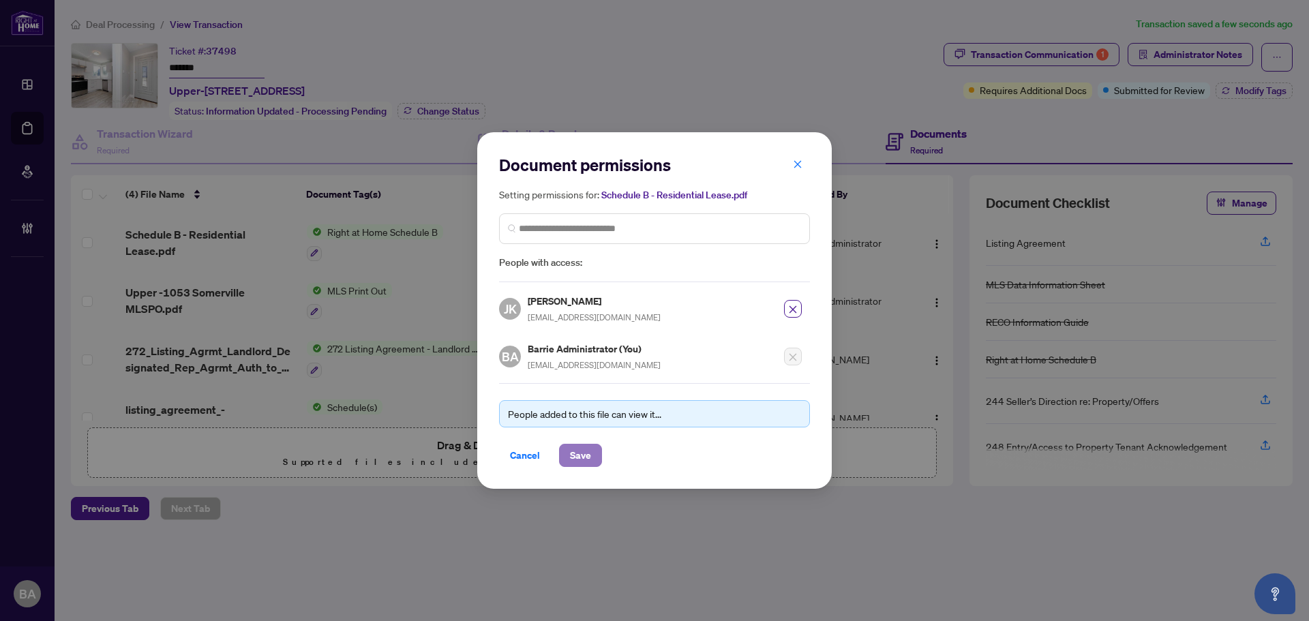
click at [569, 457] on button "Save" at bounding box center [580, 455] width 43 height 23
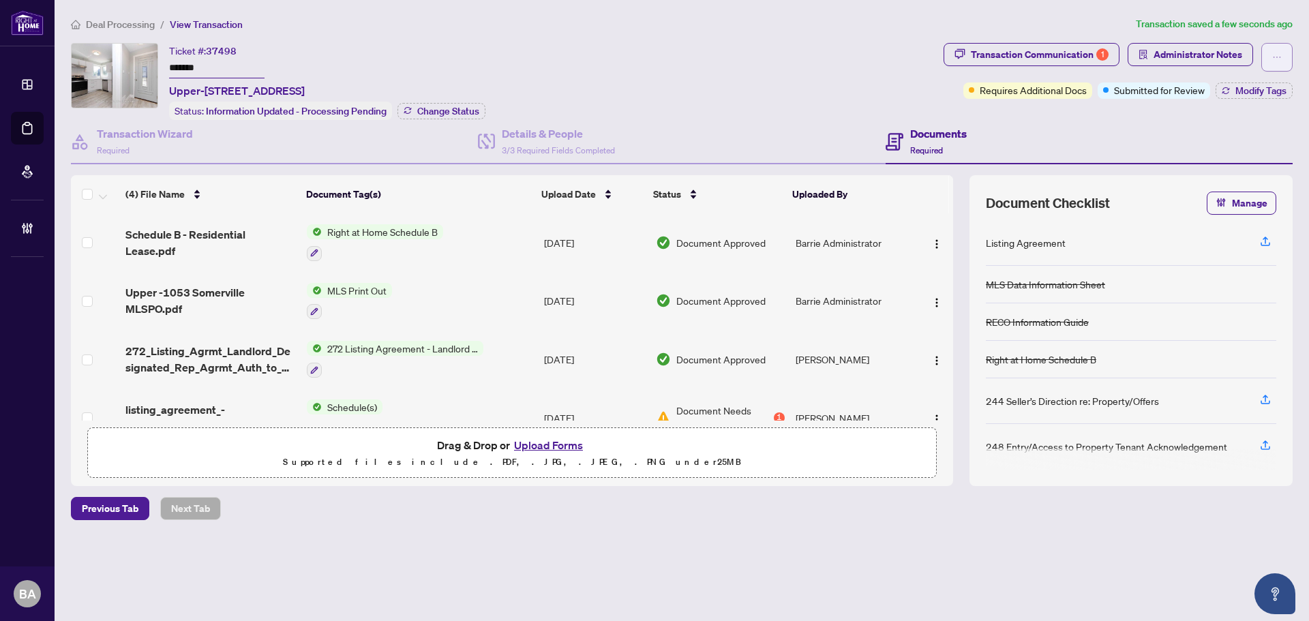
click at [1273, 70] on button "button" at bounding box center [1276, 57] width 31 height 29
click at [1278, 44] on button "button" at bounding box center [1276, 57] width 31 height 29
click at [1121, 48] on div "Transaction Communication 1 Administrator Notes" at bounding box center [1117, 57] width 349 height 29
click at [1096, 54] on div "Transaction Communication 1" at bounding box center [1040, 55] width 138 height 22
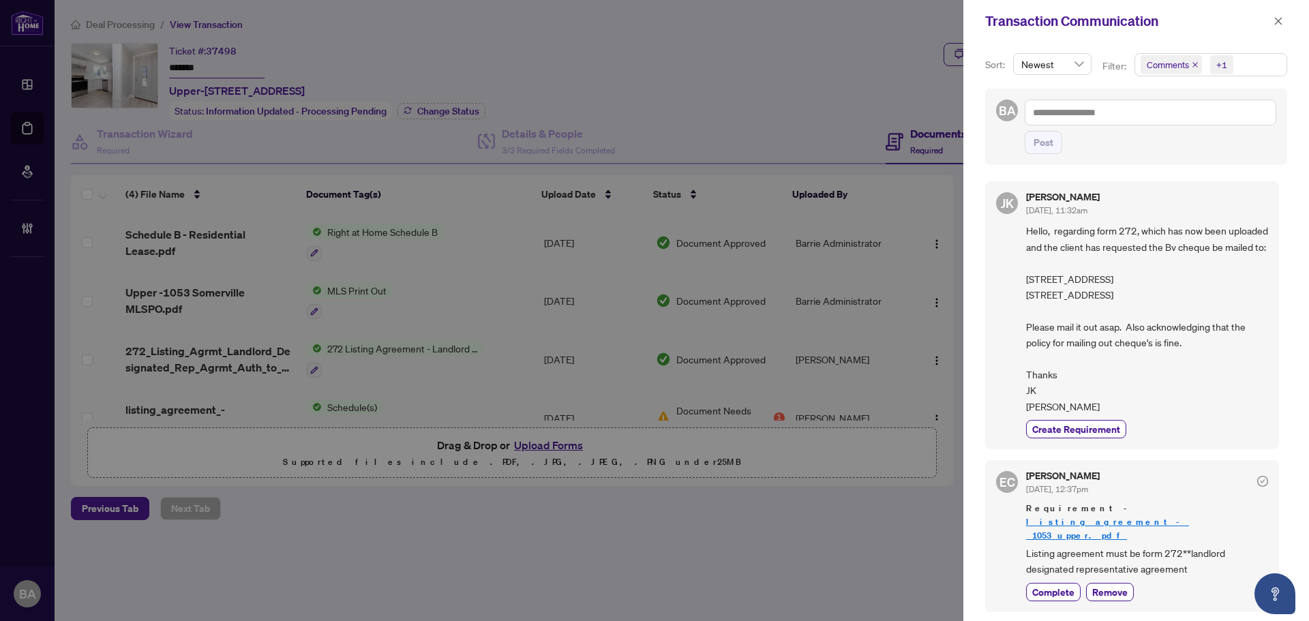
click at [1194, 60] on span "Comments" at bounding box center [1171, 64] width 61 height 19
click at [1193, 65] on icon "close" at bounding box center [1195, 64] width 7 height 7
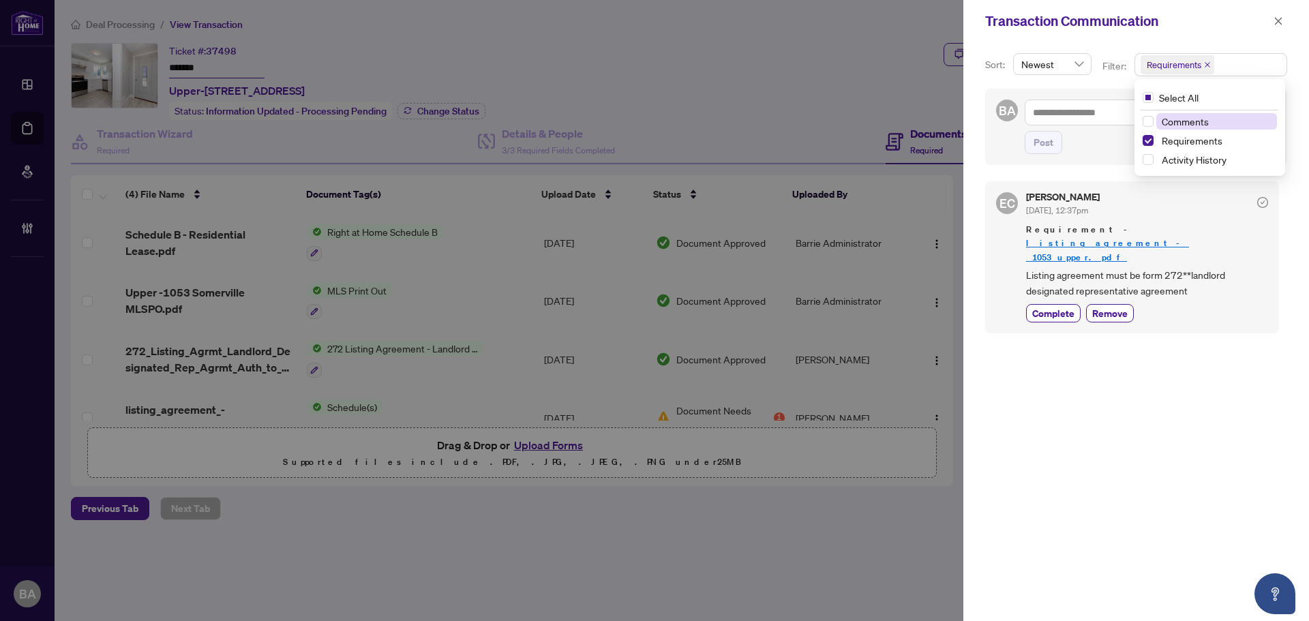
click at [1163, 38] on div "Transaction Communication" at bounding box center [1136, 21] width 346 height 42
click at [1057, 306] on span "Complete" at bounding box center [1053, 313] width 42 height 14
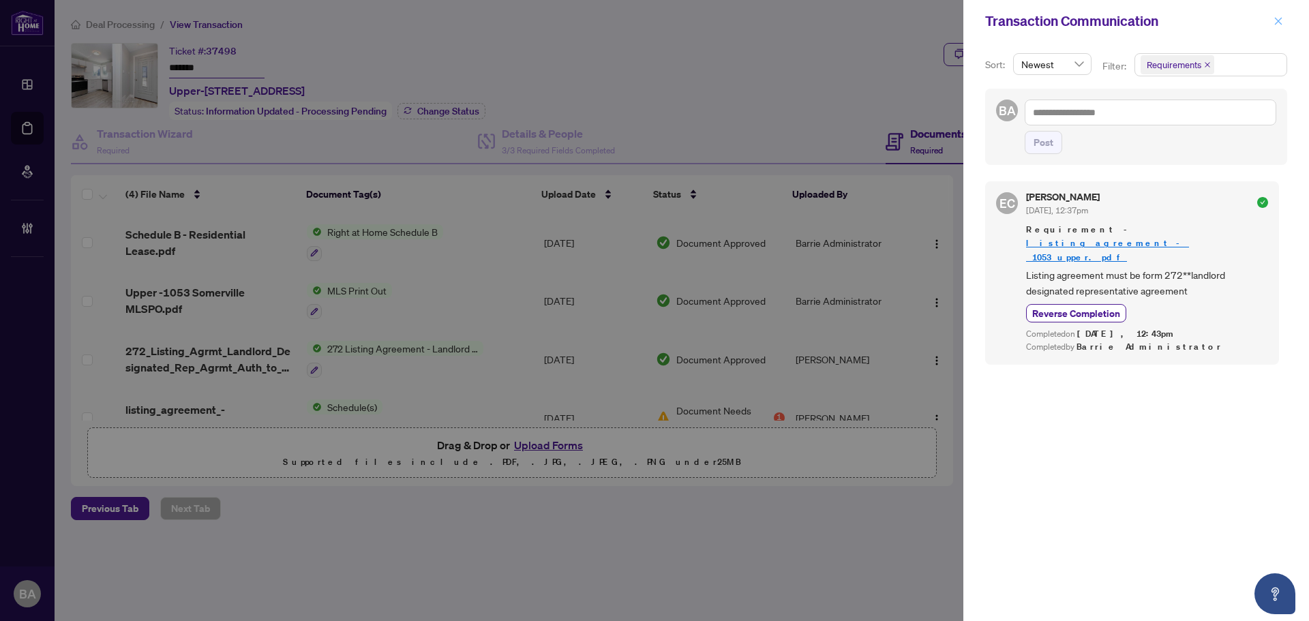
click at [1276, 24] on icon "close" at bounding box center [1278, 20] width 7 height 7
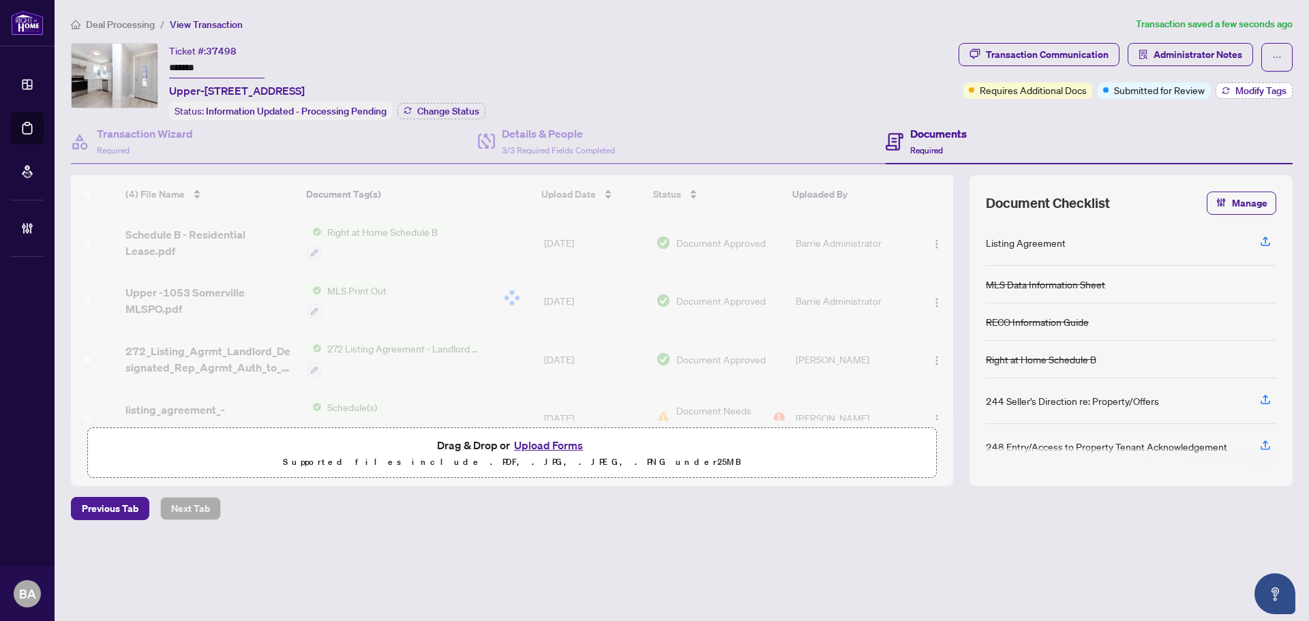
click at [1230, 91] on button "Modify Tags" at bounding box center [1253, 90] width 77 height 16
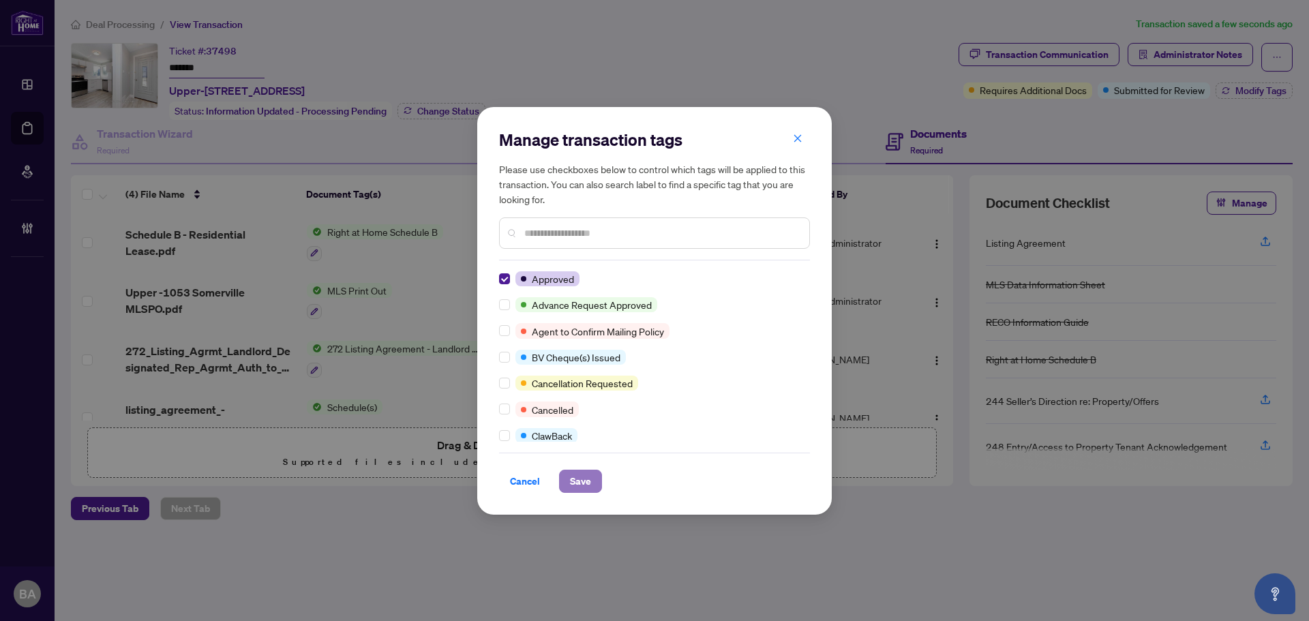
click at [579, 482] on span "Save" at bounding box center [580, 481] width 21 height 22
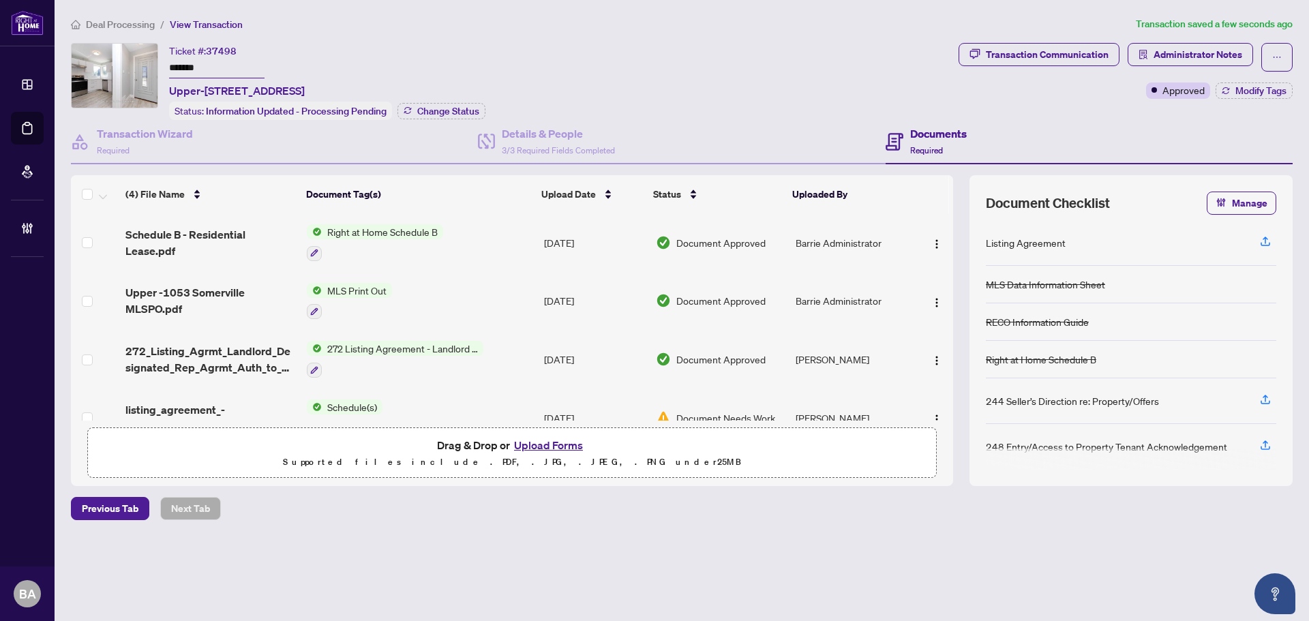
click at [134, 24] on span "Deal Processing" at bounding box center [120, 24] width 69 height 12
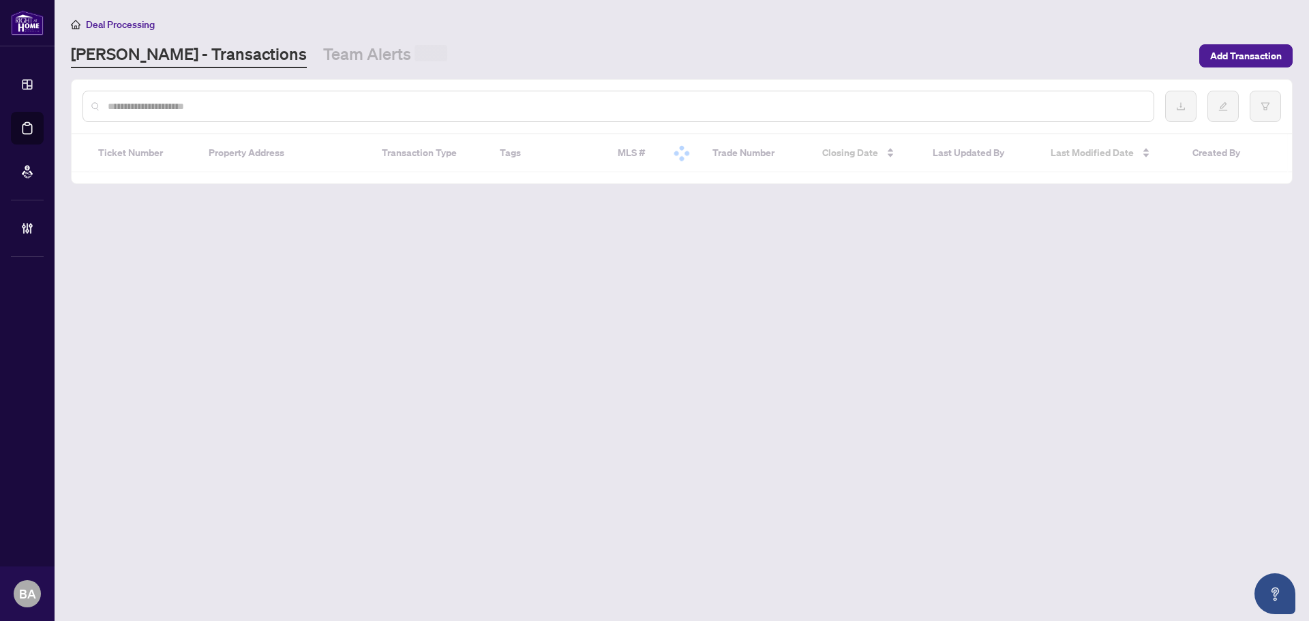
click at [192, 92] on div at bounding box center [618, 106] width 1072 height 31
click at [192, 99] on input "text" at bounding box center [625, 106] width 1035 height 15
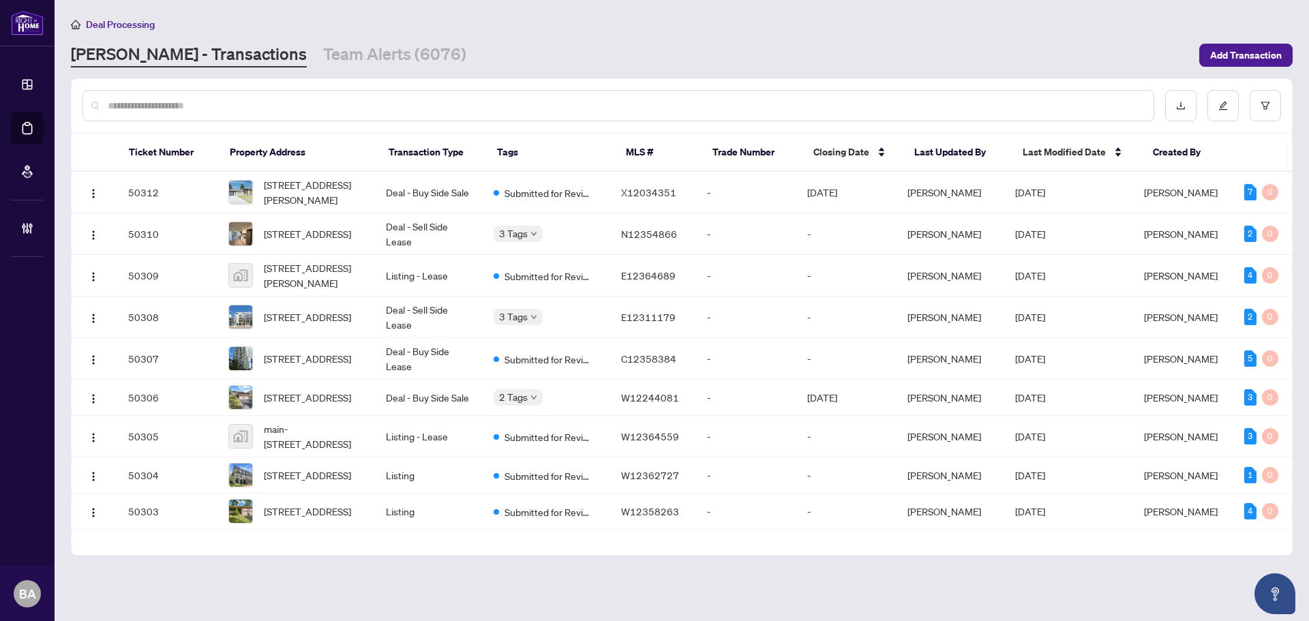
paste input "*****"
type input "*****"
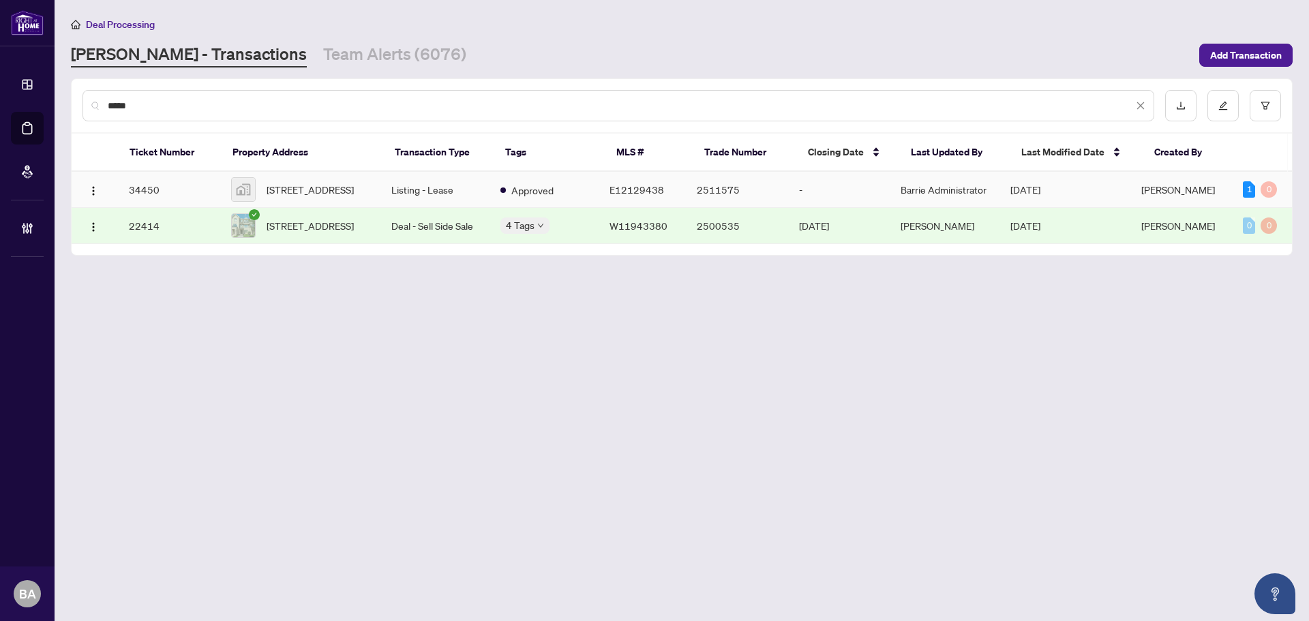
click at [161, 189] on td "34450" at bounding box center [169, 190] width 102 height 36
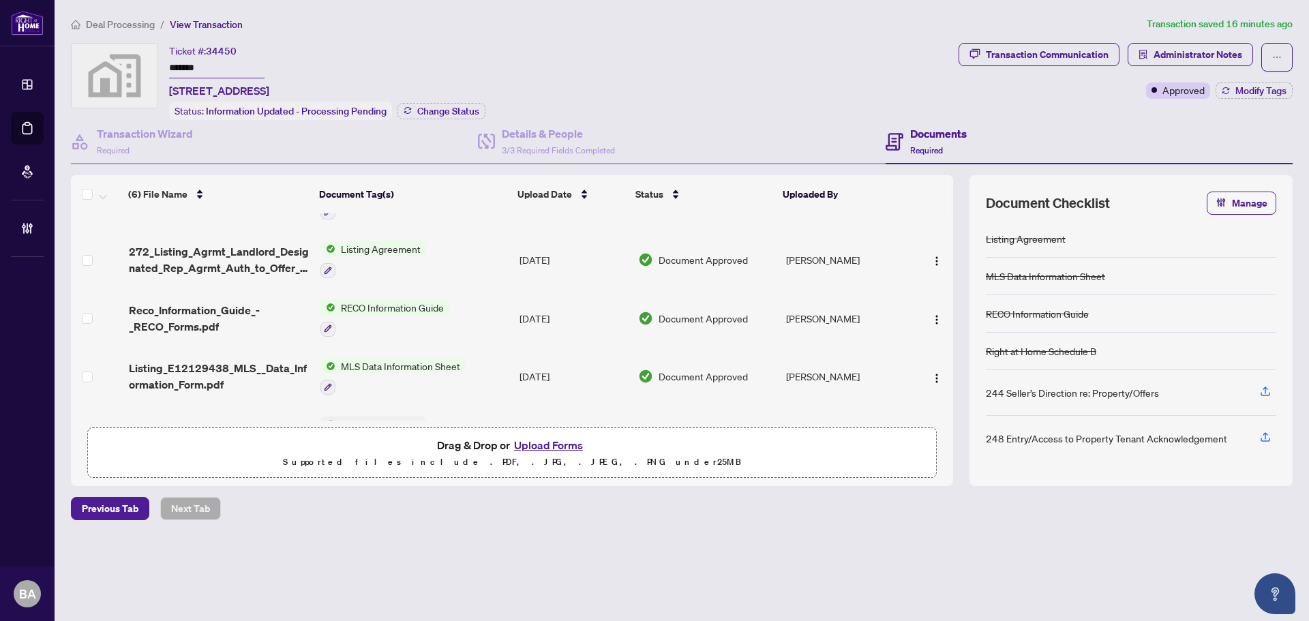
scroll to position [147, 0]
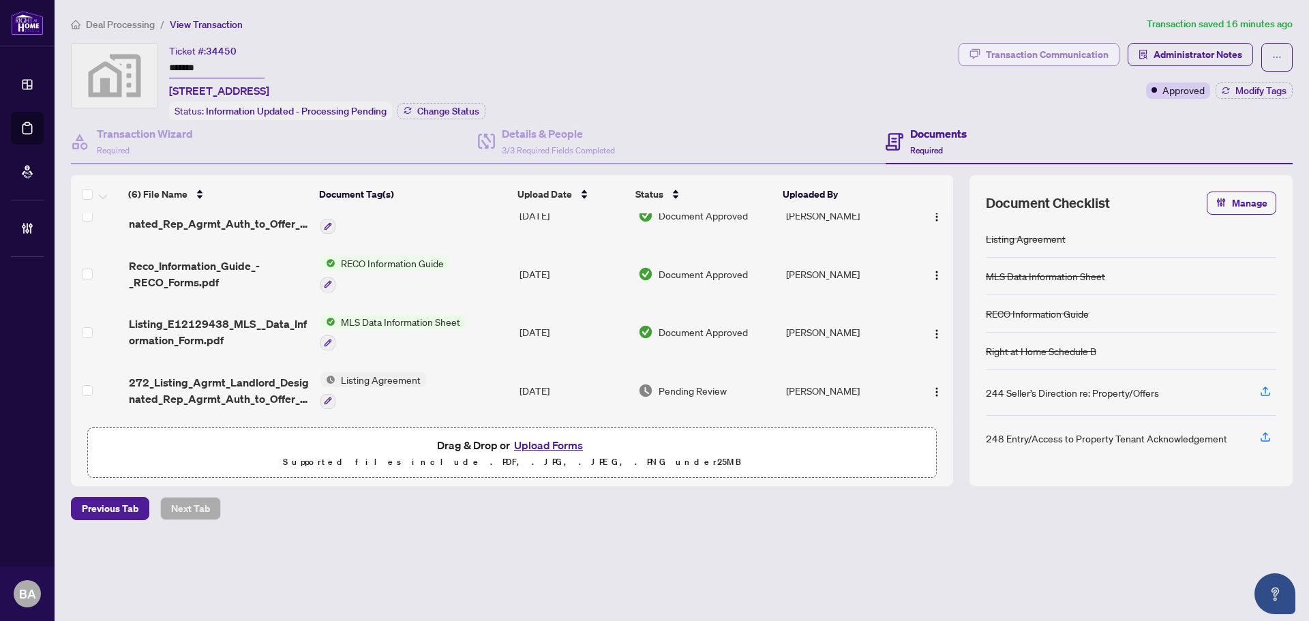
click at [1070, 52] on div "Transaction Communication" at bounding box center [1047, 55] width 123 height 22
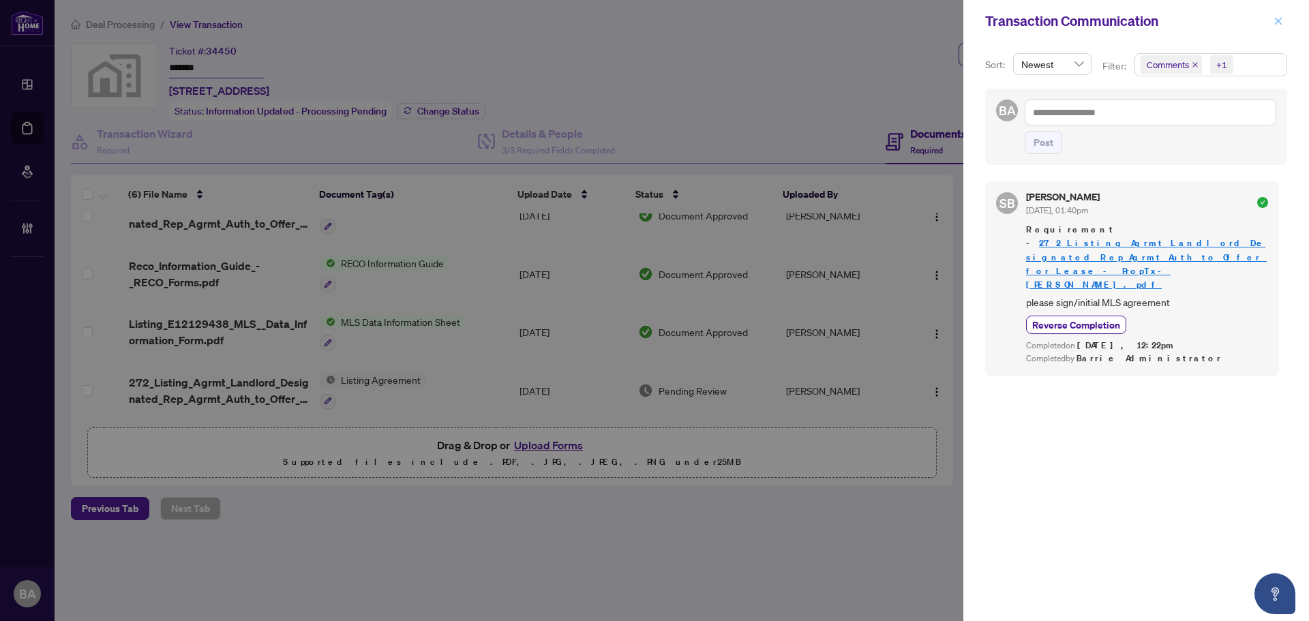
click at [1281, 23] on icon "close" at bounding box center [1278, 21] width 10 height 10
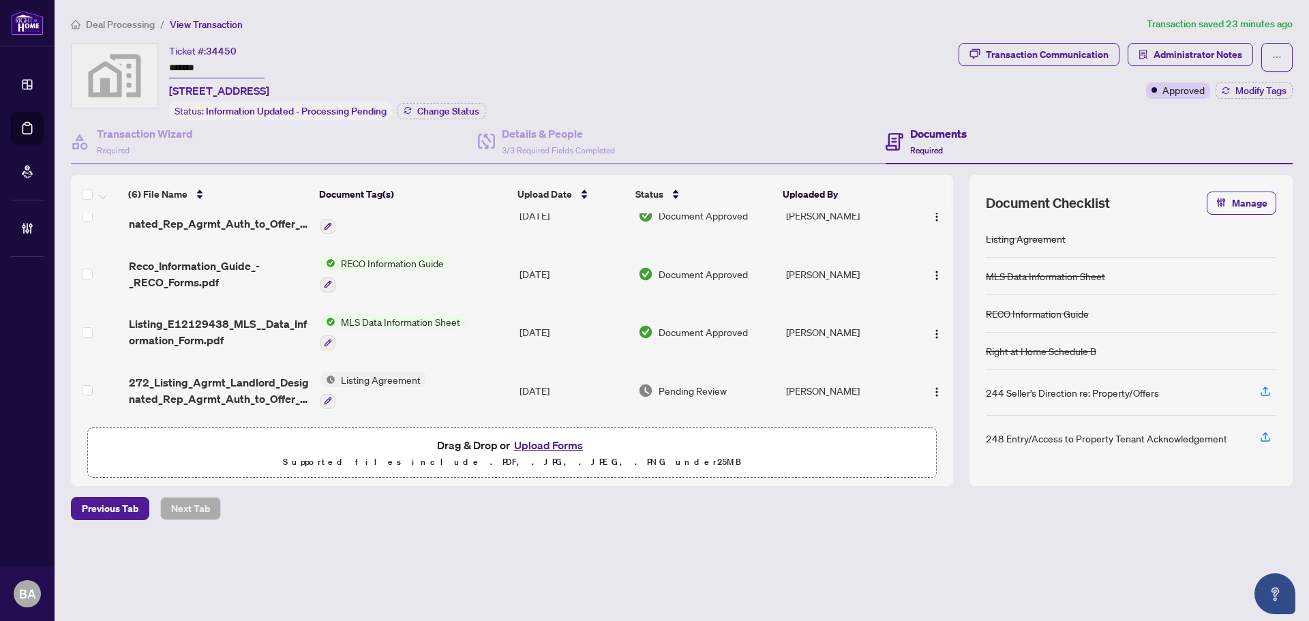
click at [138, 26] on span "Deal Processing" at bounding box center [120, 24] width 69 height 12
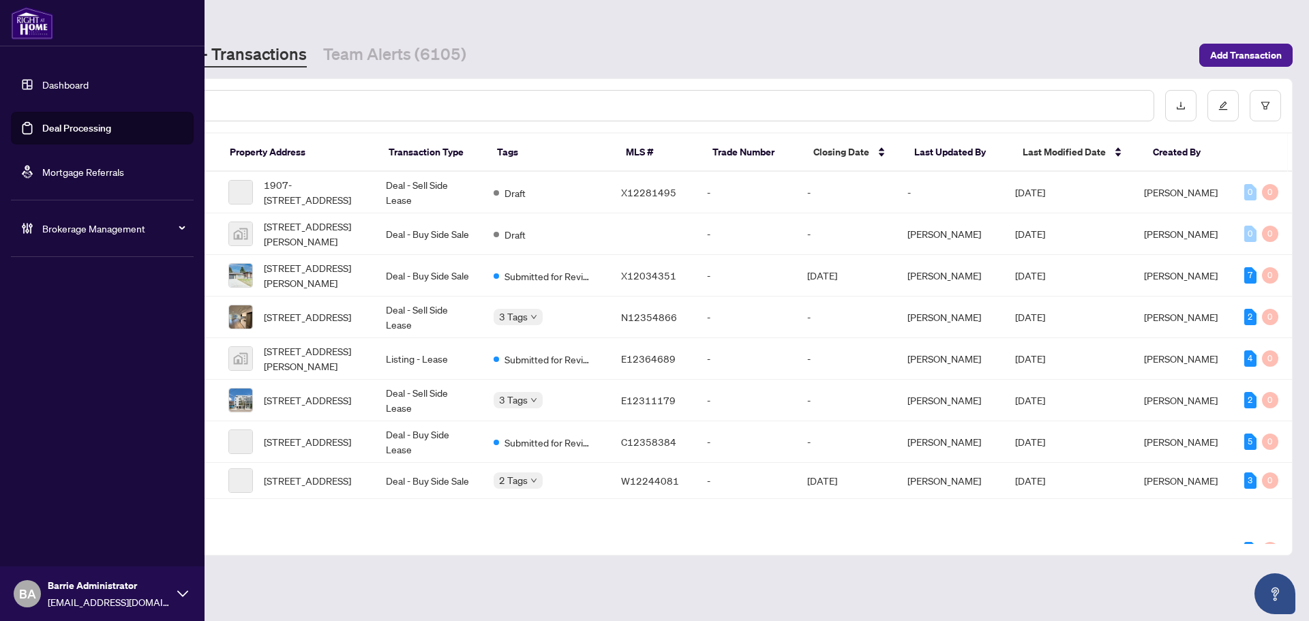
click at [24, 597] on span "BA" at bounding box center [27, 593] width 17 height 19
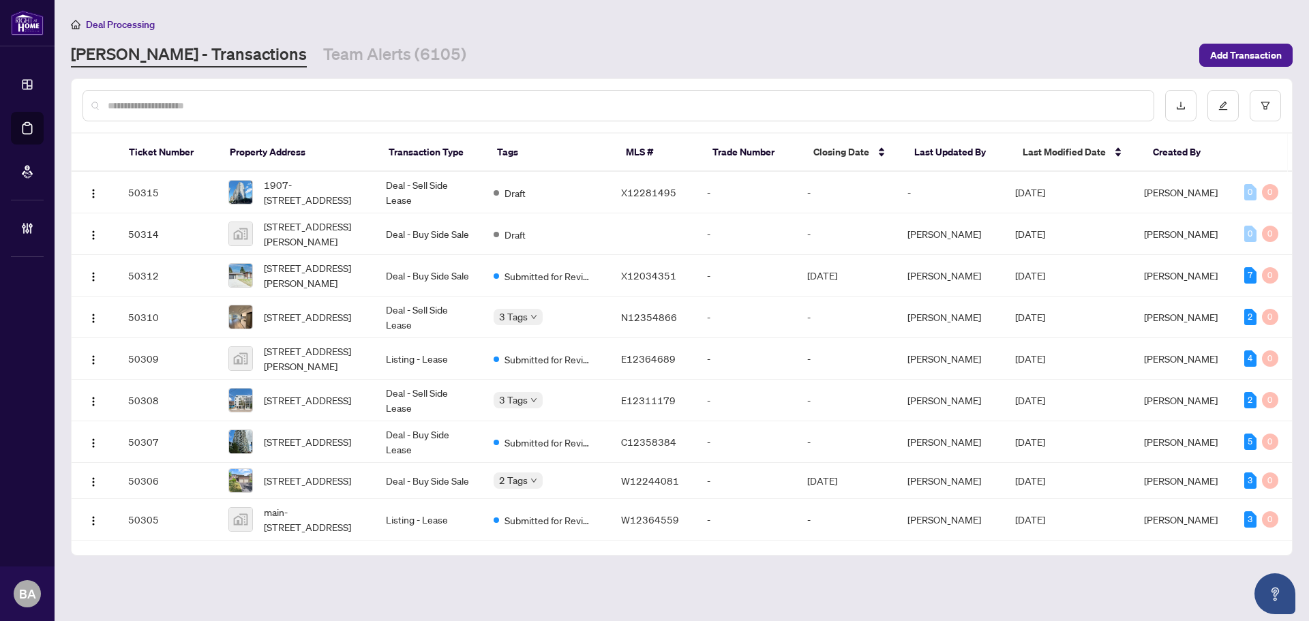
click at [331, 90] on div at bounding box center [618, 105] width 1072 height 31
click at [340, 100] on input "text" at bounding box center [625, 105] width 1035 height 15
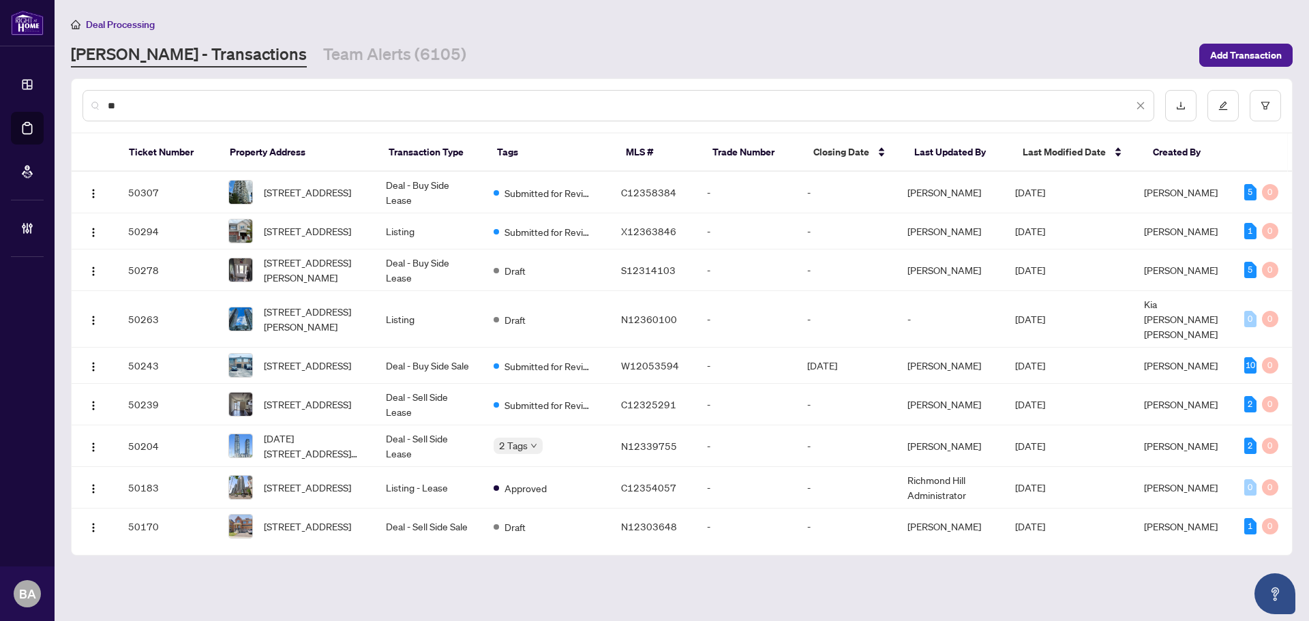
type input "*"
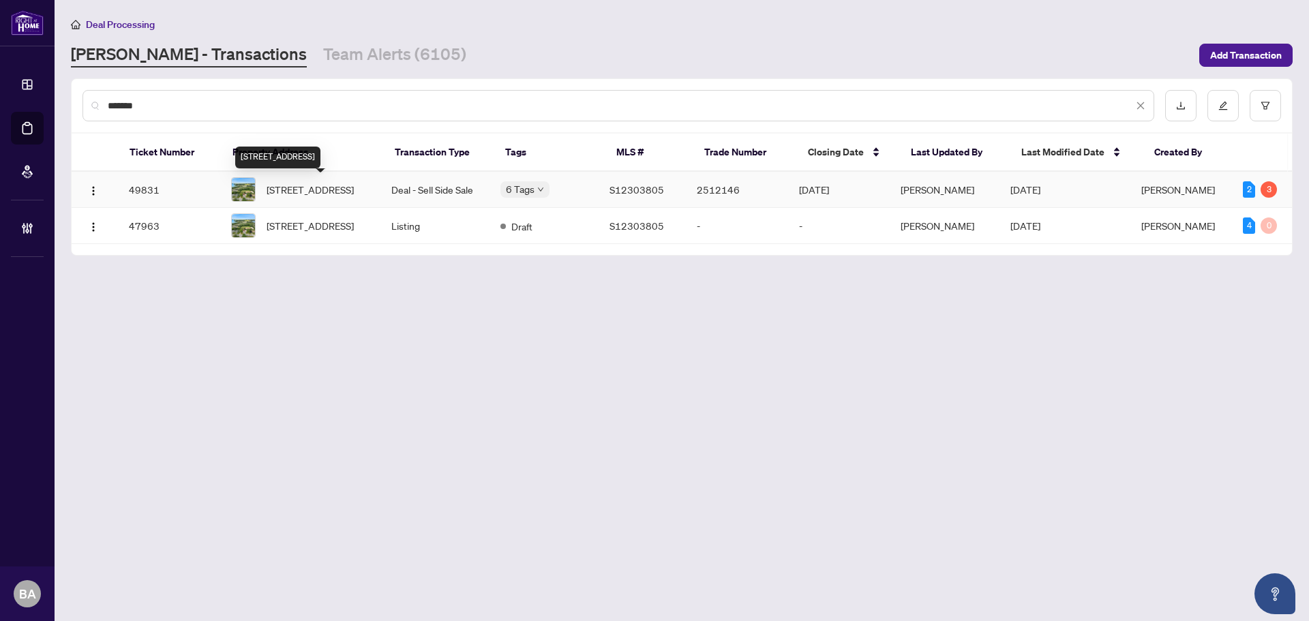
type input "*******"
click at [325, 182] on span "392 Bayview Pkwy, Orillia, Ontario L3V 3Y2, Canada" at bounding box center [310, 189] width 87 height 15
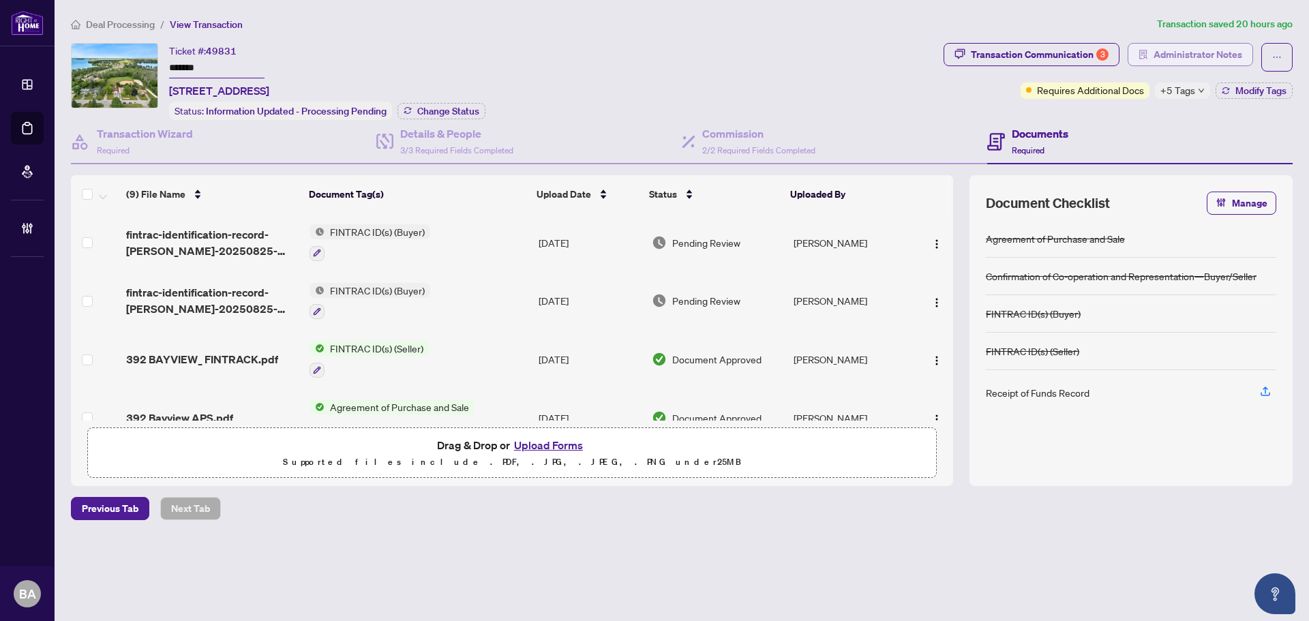
click at [1215, 59] on span "Administrator Notes" at bounding box center [1197, 55] width 89 height 22
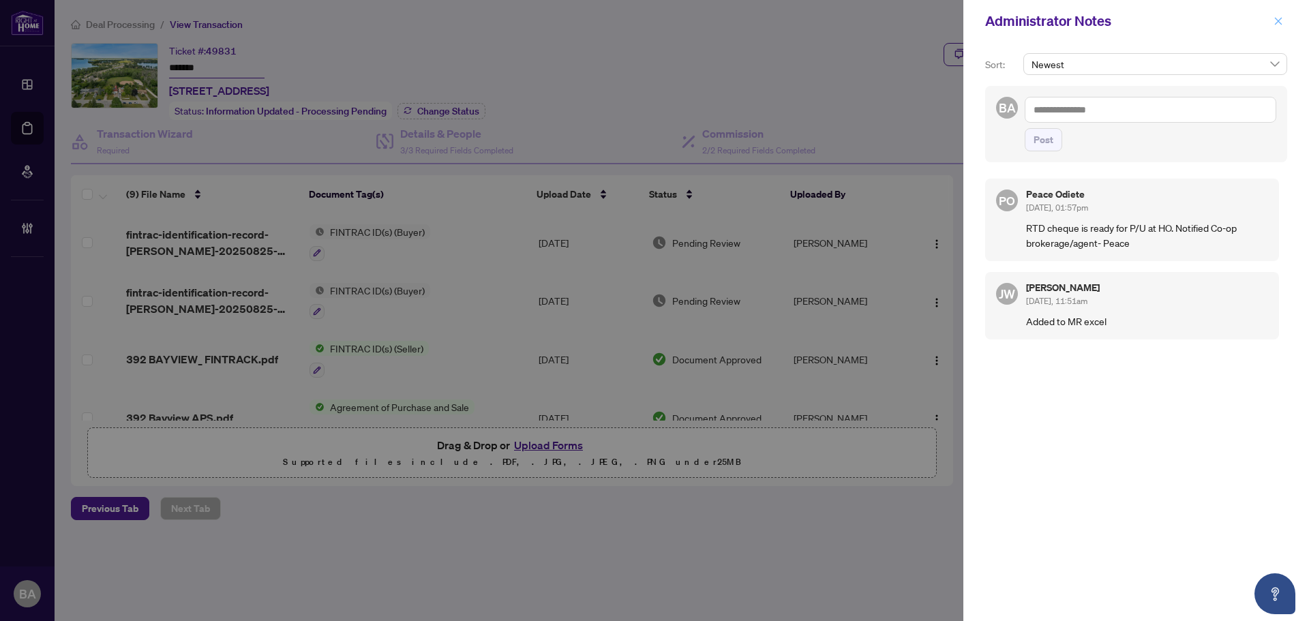
click at [1281, 24] on icon "close" at bounding box center [1278, 20] width 7 height 7
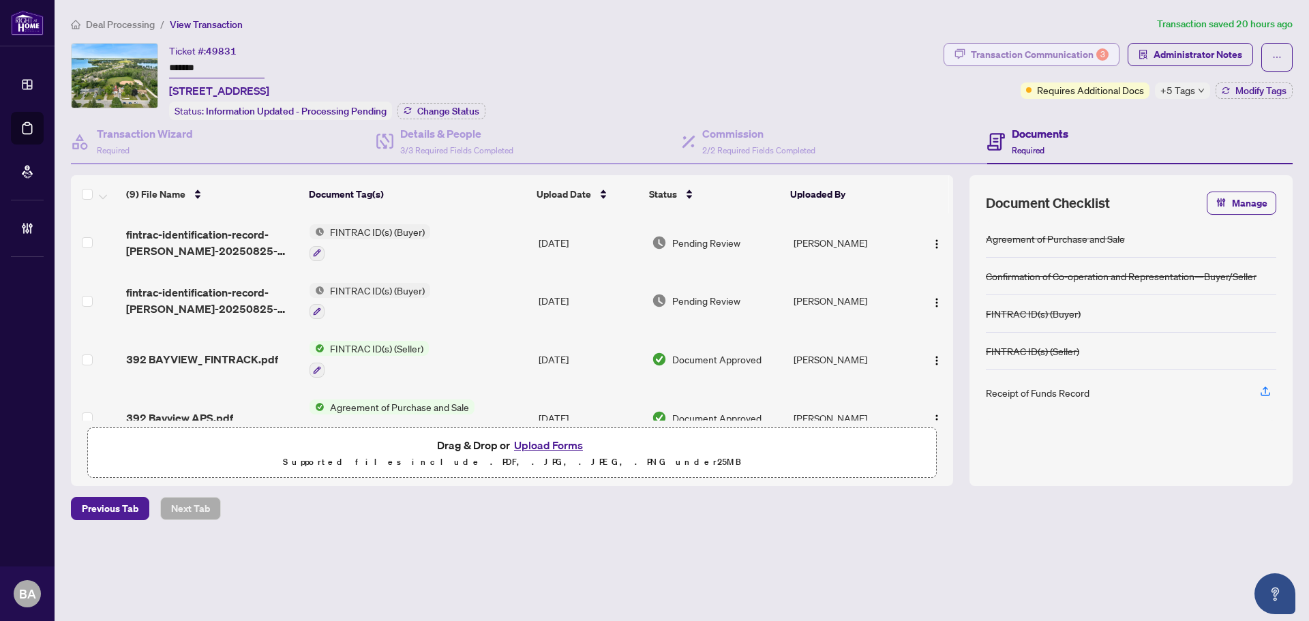
click at [1072, 57] on div "Transaction Communication 3" at bounding box center [1040, 55] width 138 height 22
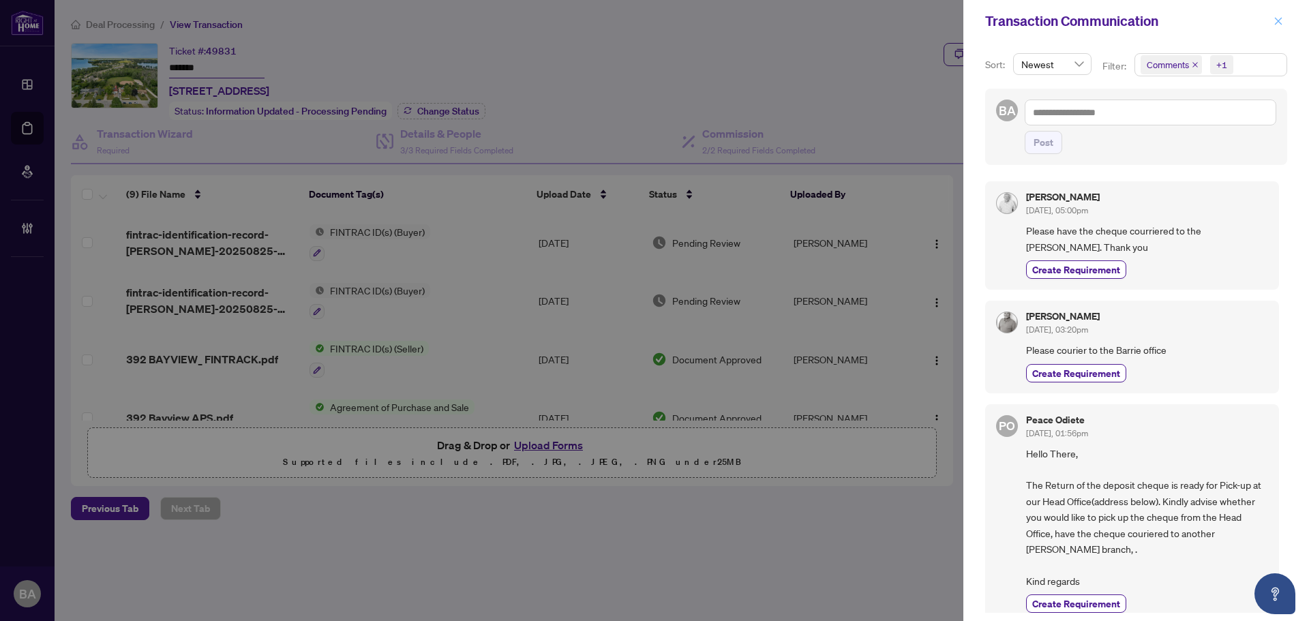
click at [1277, 18] on icon "close" at bounding box center [1278, 21] width 10 height 10
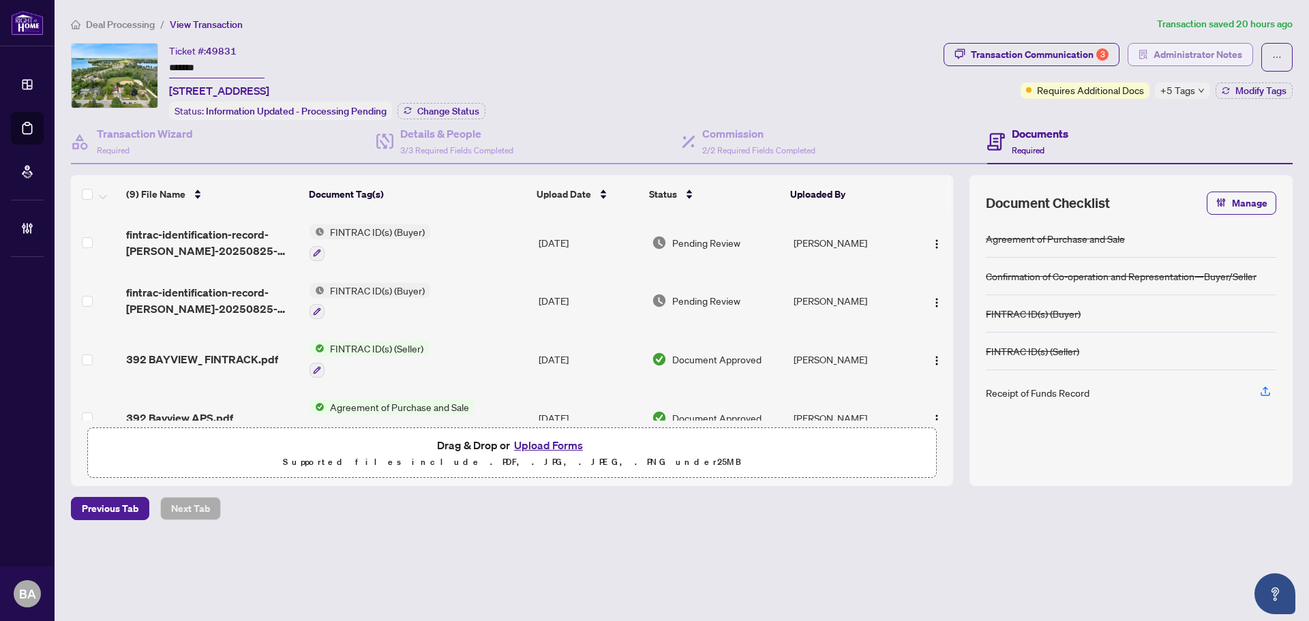
click at [1185, 60] on span "Administrator Notes" at bounding box center [1197, 55] width 89 height 22
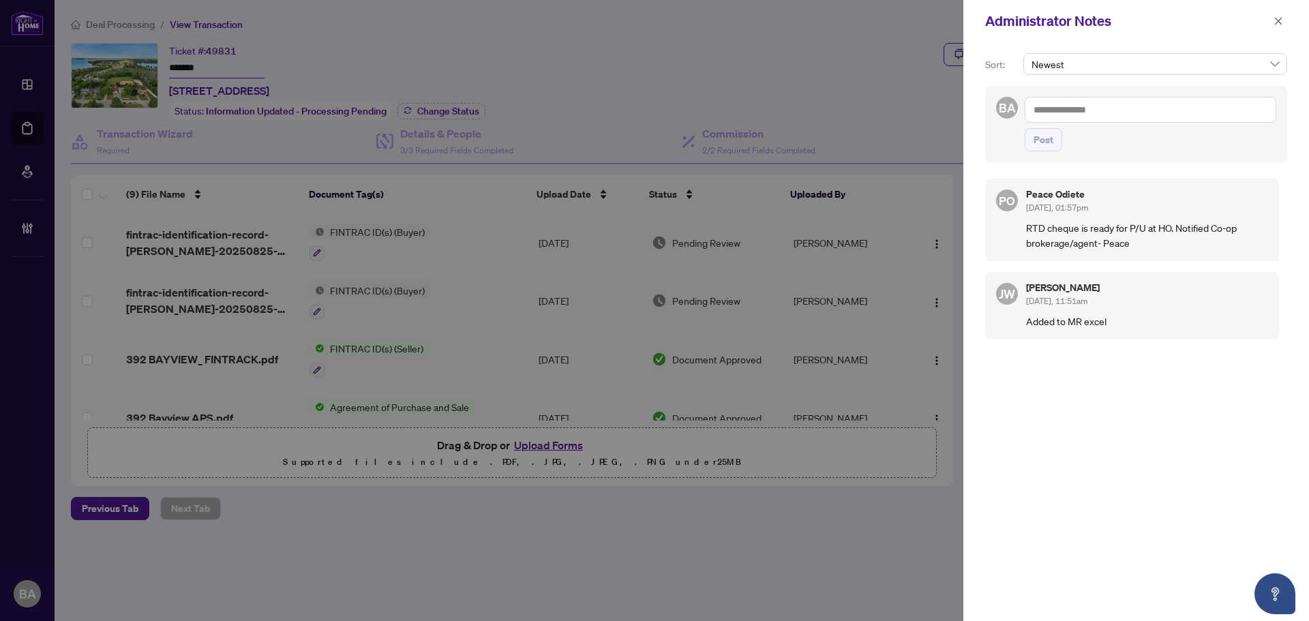
click at [1093, 107] on textarea at bounding box center [1151, 110] width 252 height 26
click at [1111, 117] on span "Peac e Odiete" at bounding box center [1091, 119] width 57 height 12
click at [1123, 109] on textarea "**********" at bounding box center [1151, 110] width 252 height 26
click at [1139, 108] on textarea "**********" at bounding box center [1151, 110] width 252 height 26
click at [1212, 106] on textarea "**********" at bounding box center [1151, 110] width 252 height 26
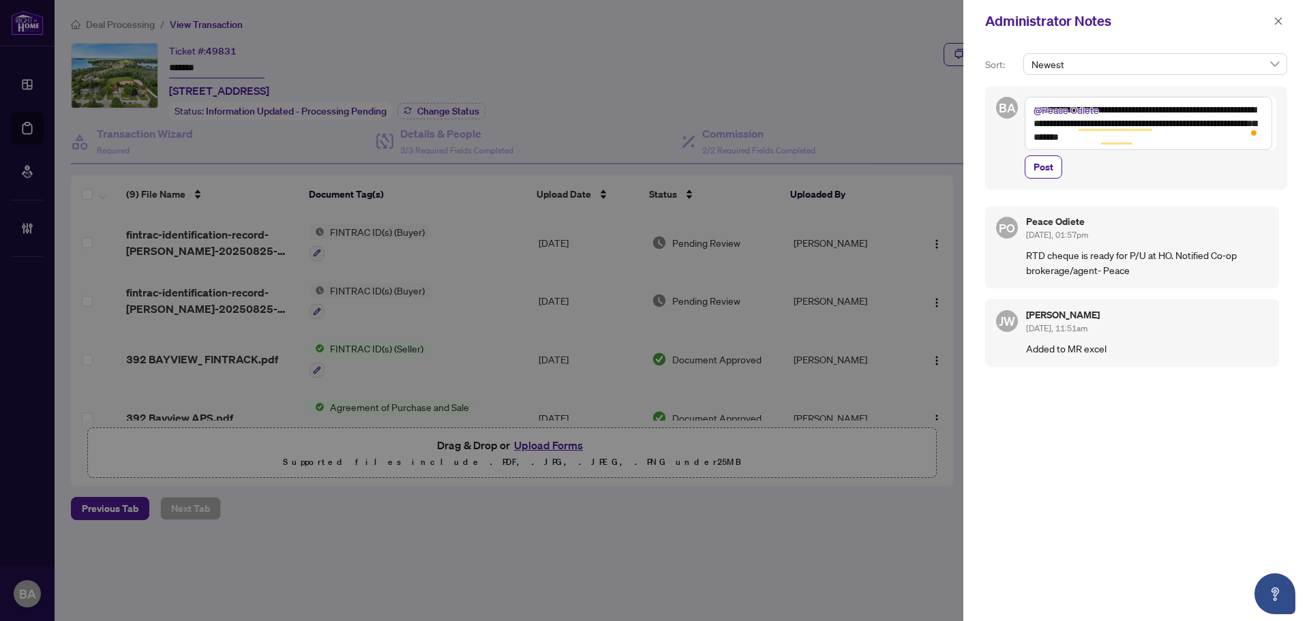
type textarea "**********"
click at [1062, 164] on span "Post" at bounding box center [1151, 166] width 252 height 23
click at [1042, 166] on span "Post" at bounding box center [1043, 167] width 20 height 22
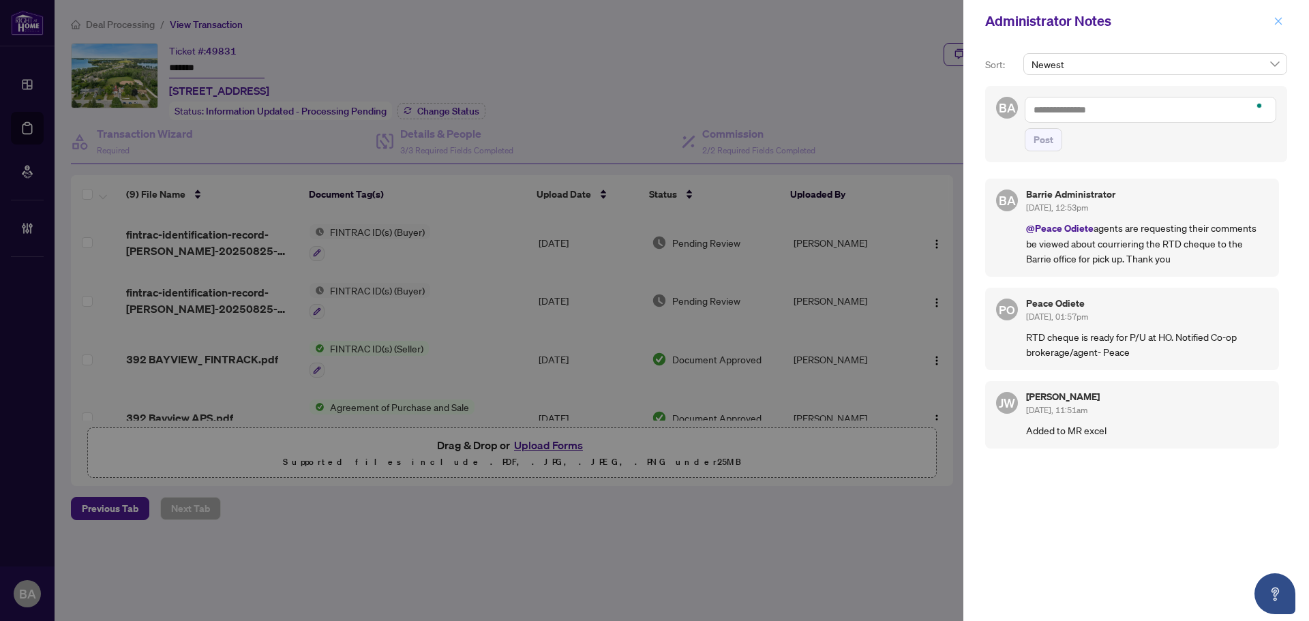
click at [1280, 20] on icon "close" at bounding box center [1278, 21] width 10 height 10
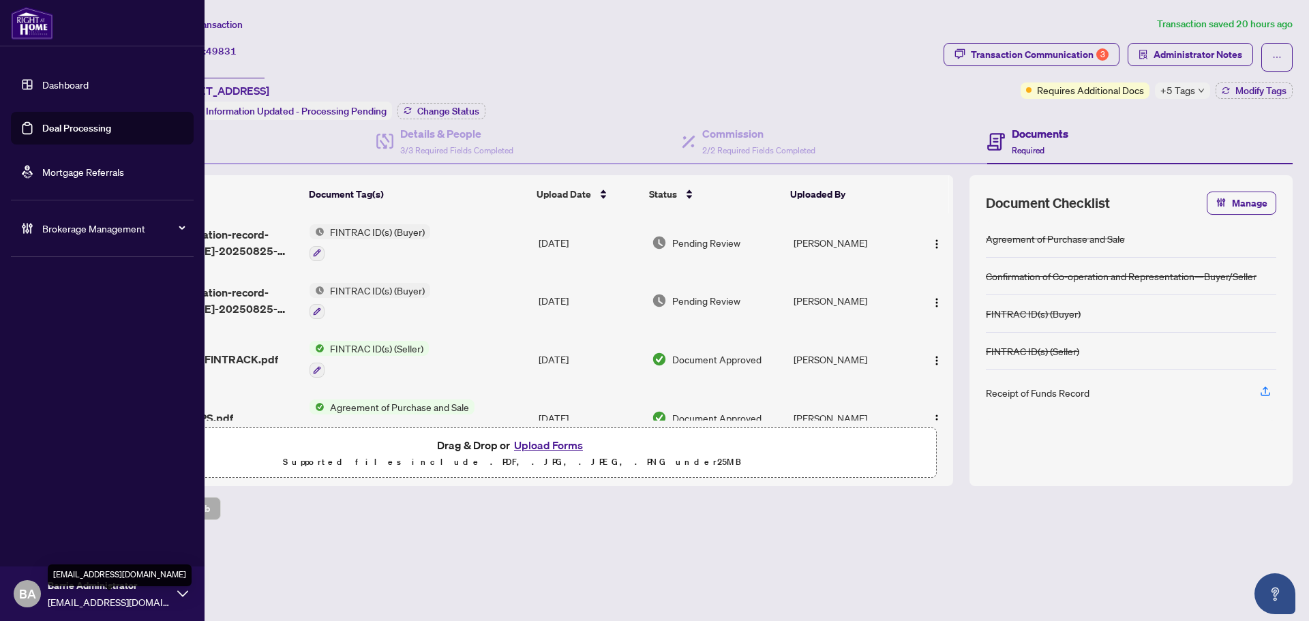
click at [119, 594] on span "[EMAIL_ADDRESS][DOMAIN_NAME]" at bounding box center [109, 601] width 123 height 15
click at [59, 539] on span "Logout" at bounding box center [55, 541] width 31 height 22
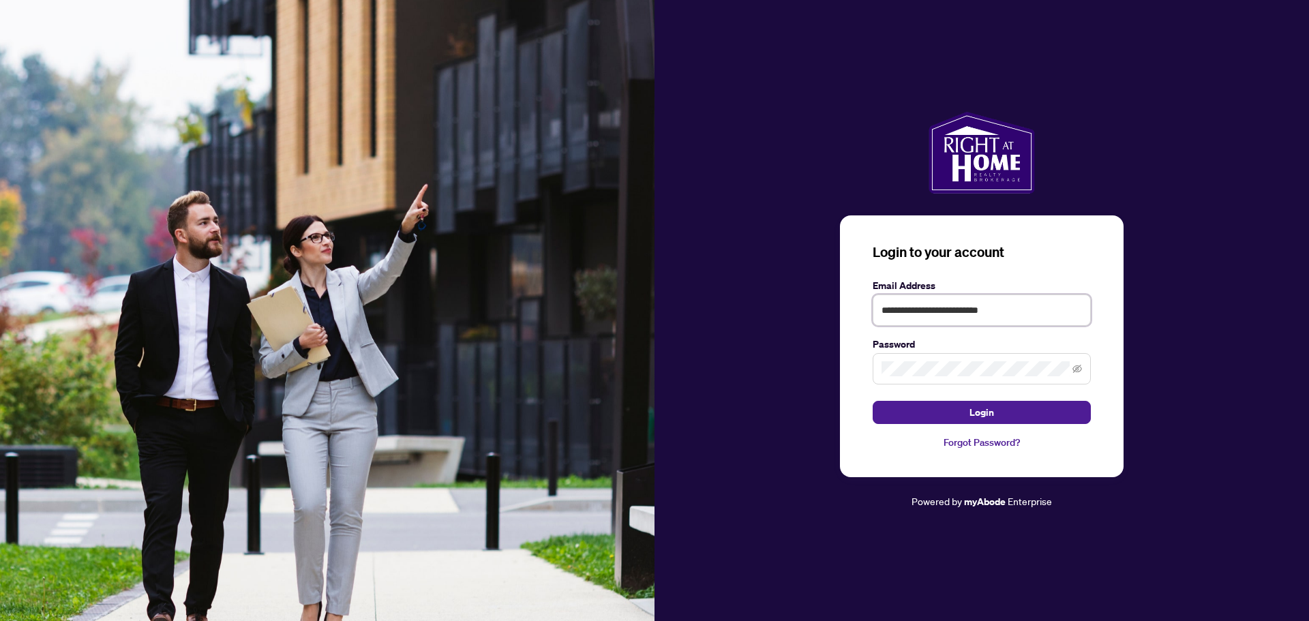
click at [1004, 309] on input "**********" at bounding box center [982, 309] width 218 height 31
type input "**********"
click at [916, 360] on span at bounding box center [982, 368] width 218 height 31
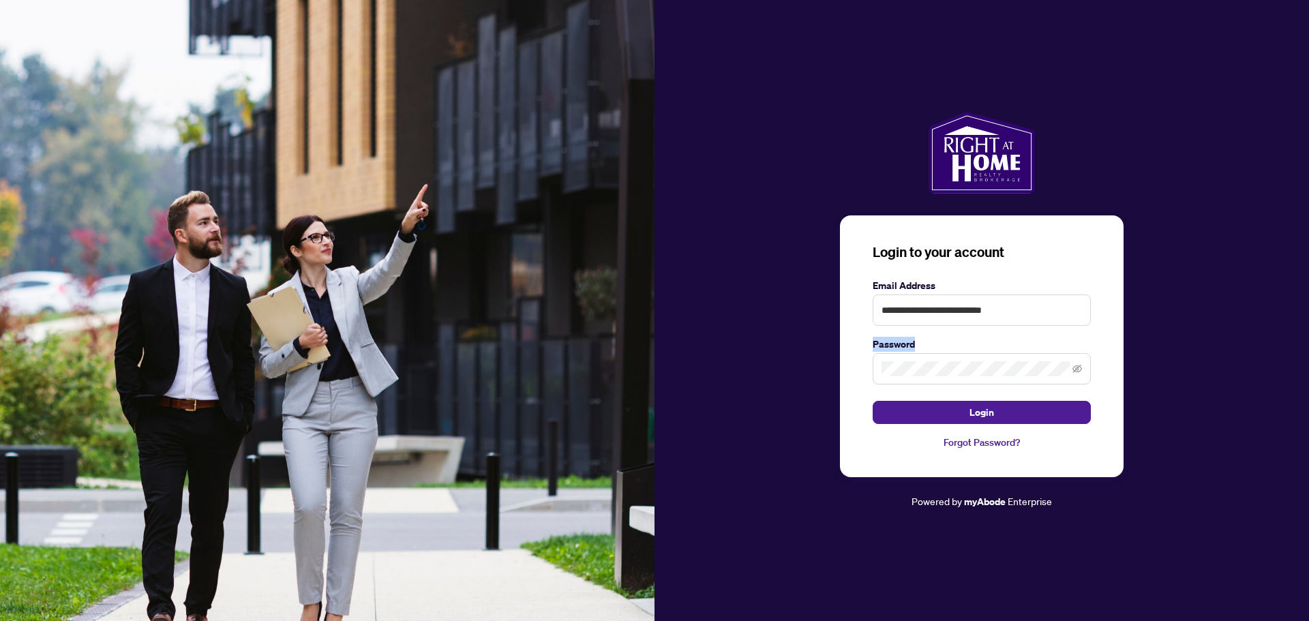
click at [917, 368] on span at bounding box center [982, 368] width 218 height 31
click at [1011, 299] on input "**********" at bounding box center [982, 309] width 218 height 31
click at [873, 401] on button "Login" at bounding box center [982, 412] width 218 height 23
click at [909, 404] on button "Login" at bounding box center [982, 412] width 218 height 23
click at [873, 401] on button "Login" at bounding box center [982, 412] width 218 height 23
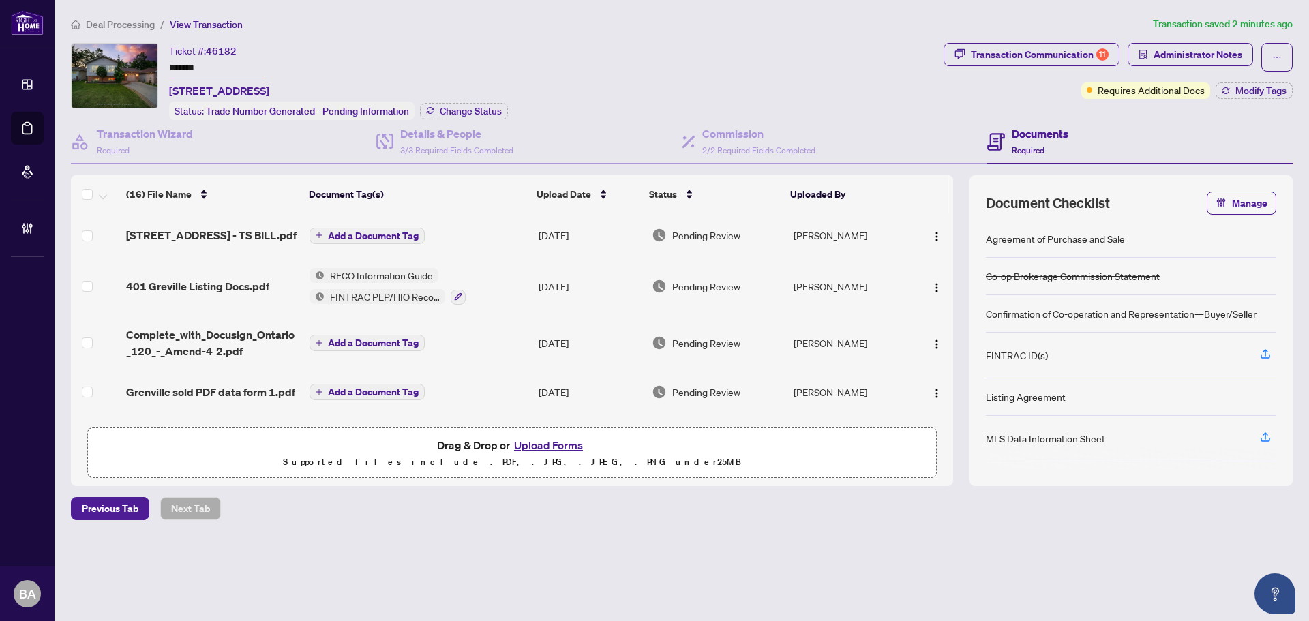
click at [123, 27] on span "Deal Processing" at bounding box center [120, 24] width 69 height 12
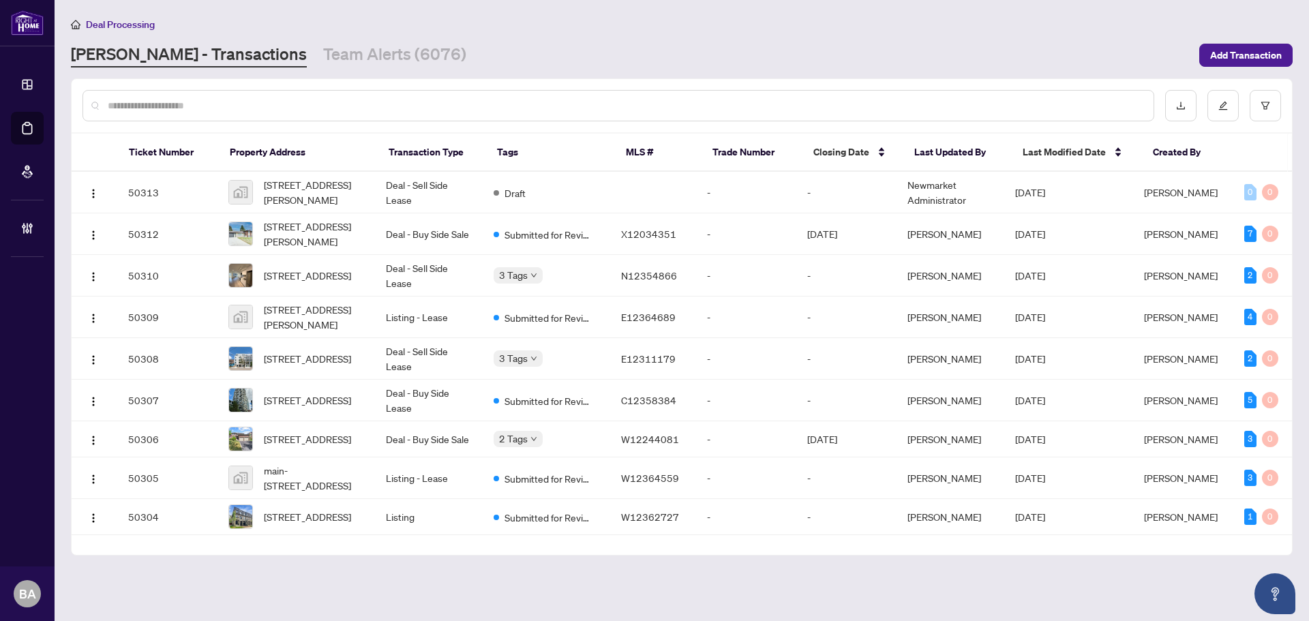
click at [308, 40] on div "Deal Processing [PERSON_NAME] - Transactions Team Alerts (6076) Add Transaction" at bounding box center [682, 41] width 1222 height 51
click at [327, 58] on link "Team Alerts (6076)" at bounding box center [394, 55] width 143 height 25
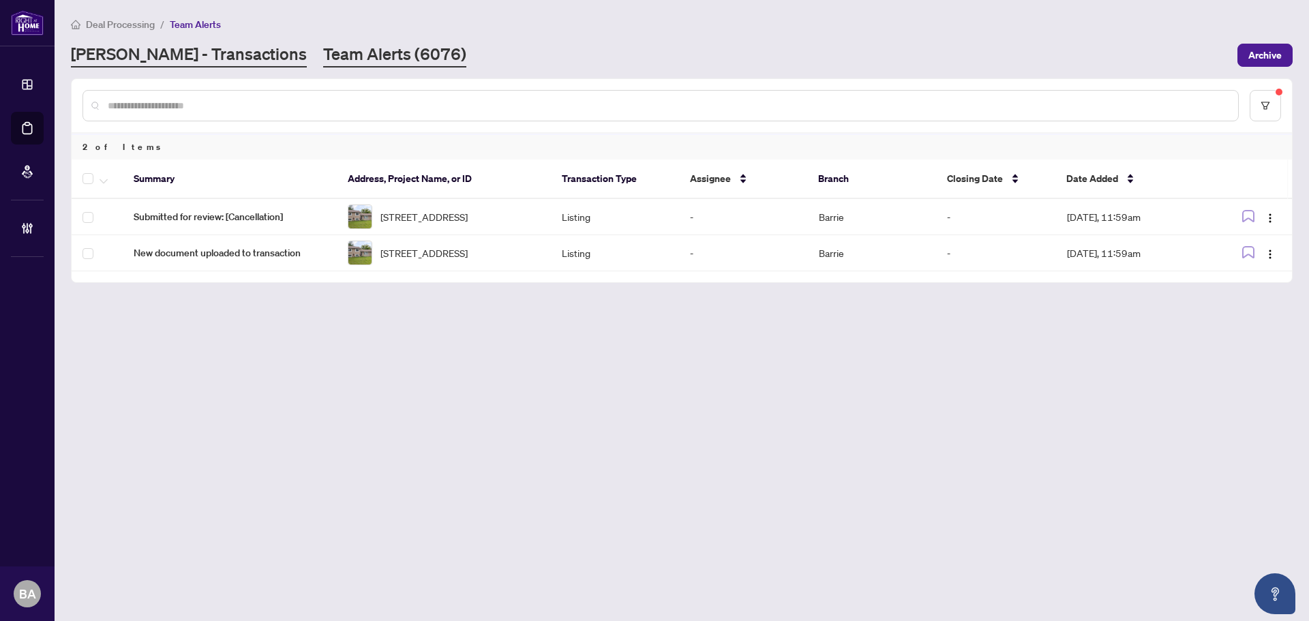
click at [176, 57] on link "[PERSON_NAME] - Transactions" at bounding box center [189, 55] width 236 height 25
